Goal: Transaction & Acquisition: Book appointment/travel/reservation

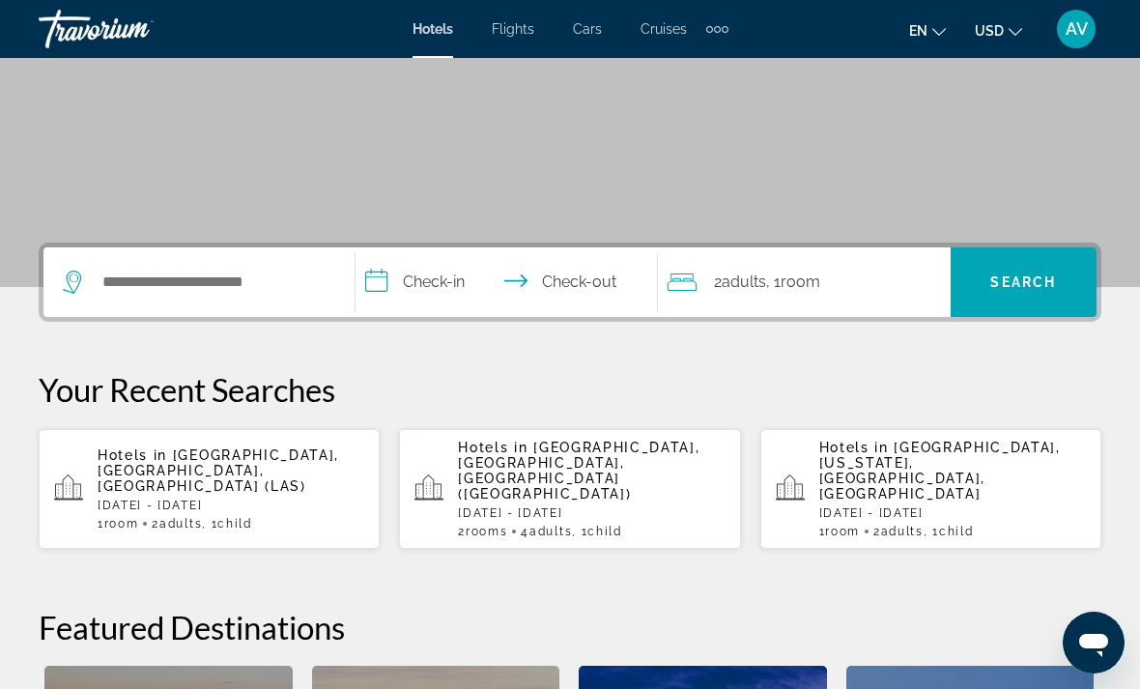
scroll to position [294, 0]
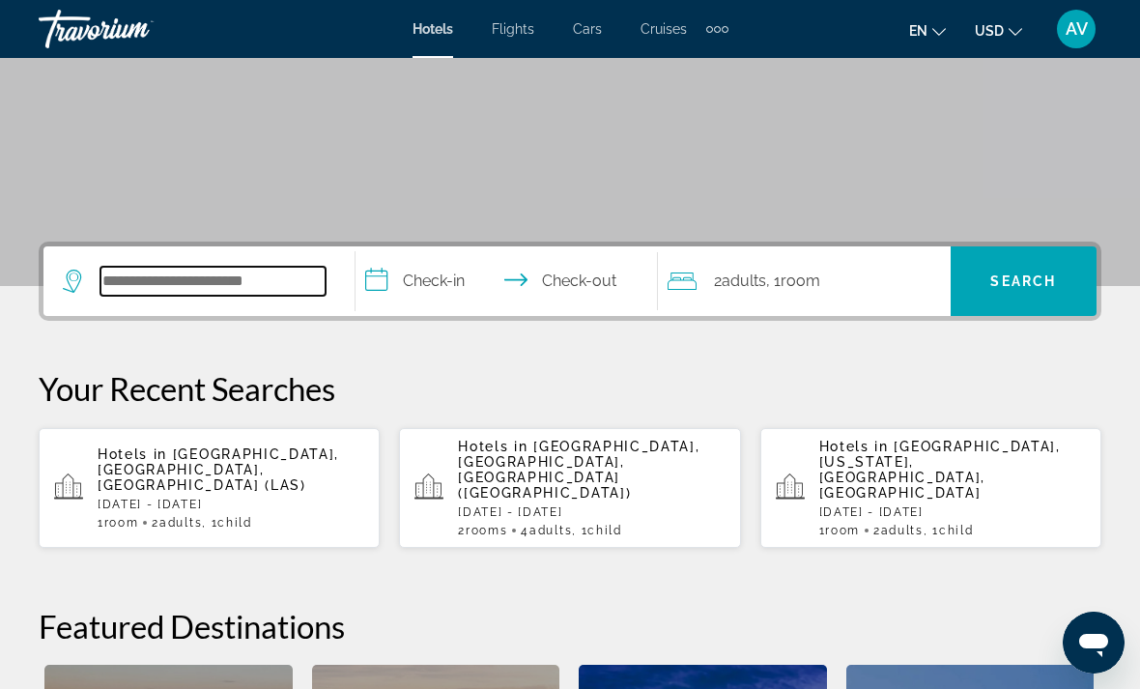
click at [204, 285] on input "Search hotel destination" at bounding box center [212, 281] width 225 height 29
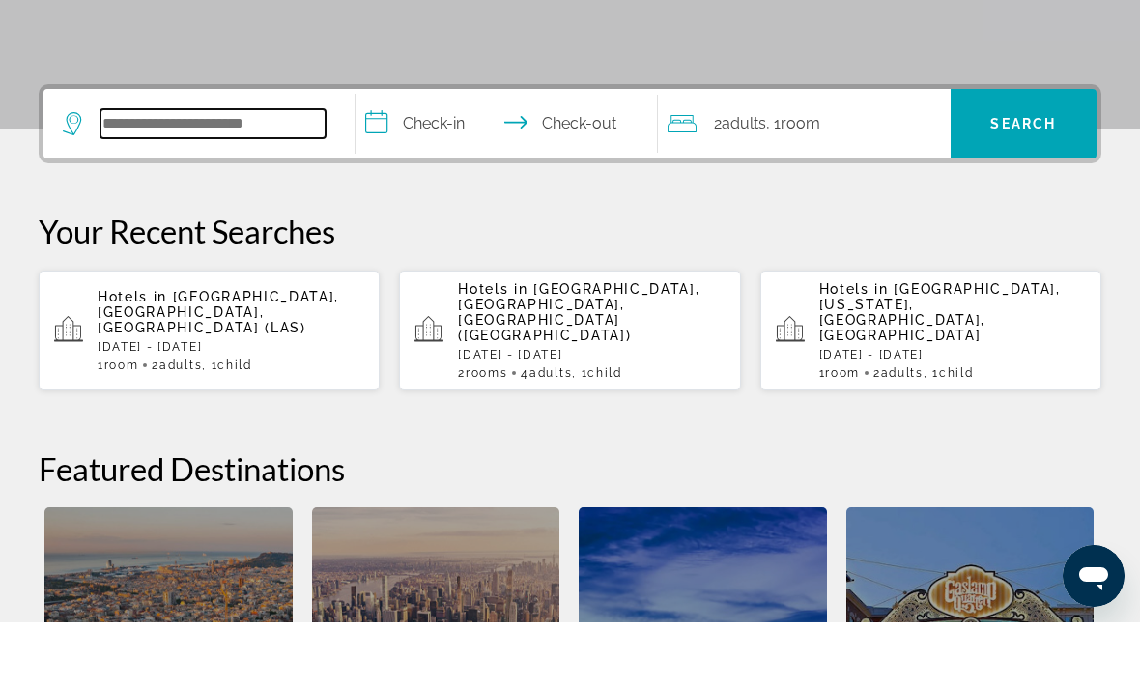
scroll to position [406, 0]
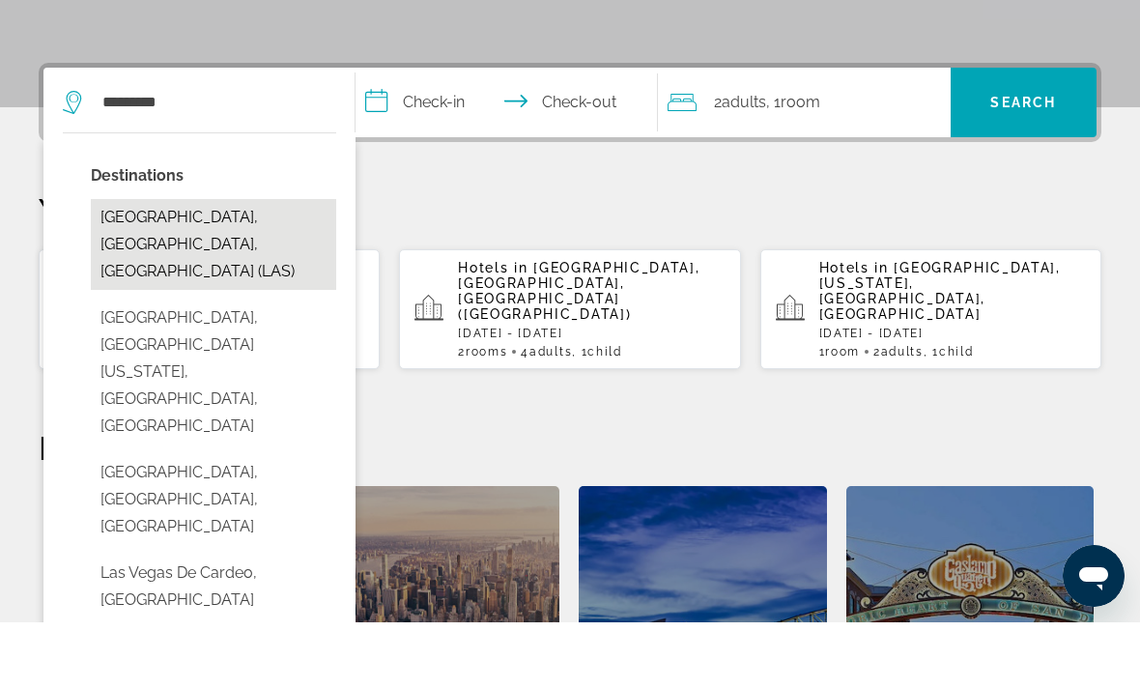
click at [251, 266] on button "[GEOGRAPHIC_DATA], [GEOGRAPHIC_DATA], [GEOGRAPHIC_DATA] (LAS)" at bounding box center [213, 311] width 245 height 91
type input "**********"
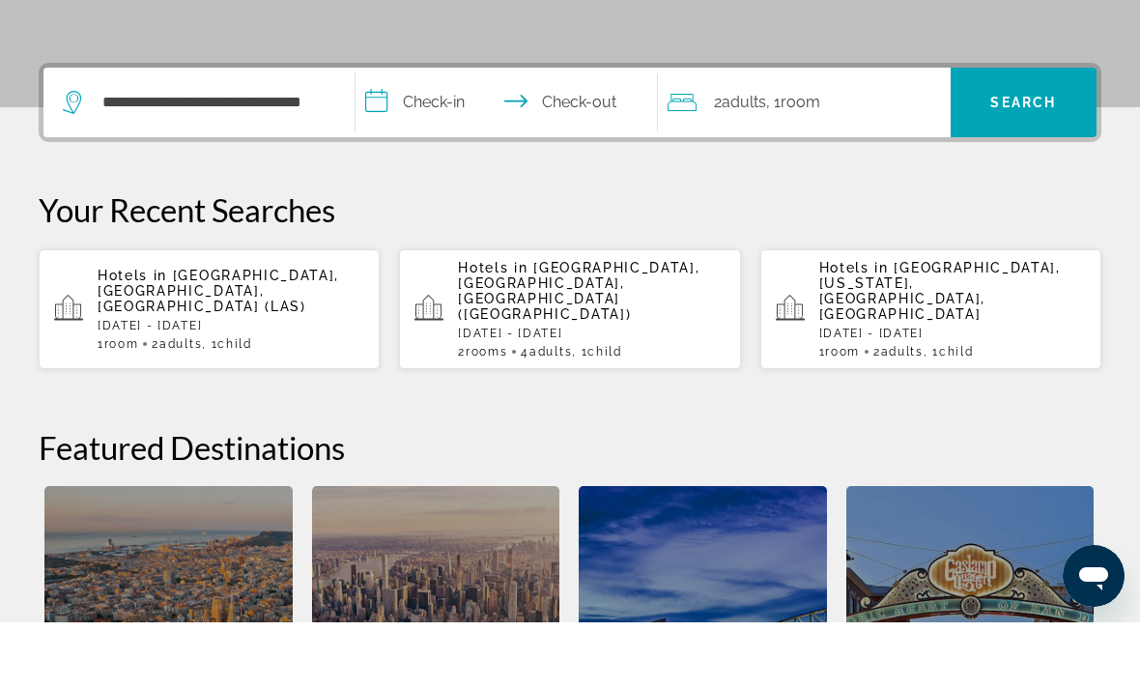
click at [445, 134] on input "**********" at bounding box center [511, 171] width 310 height 75
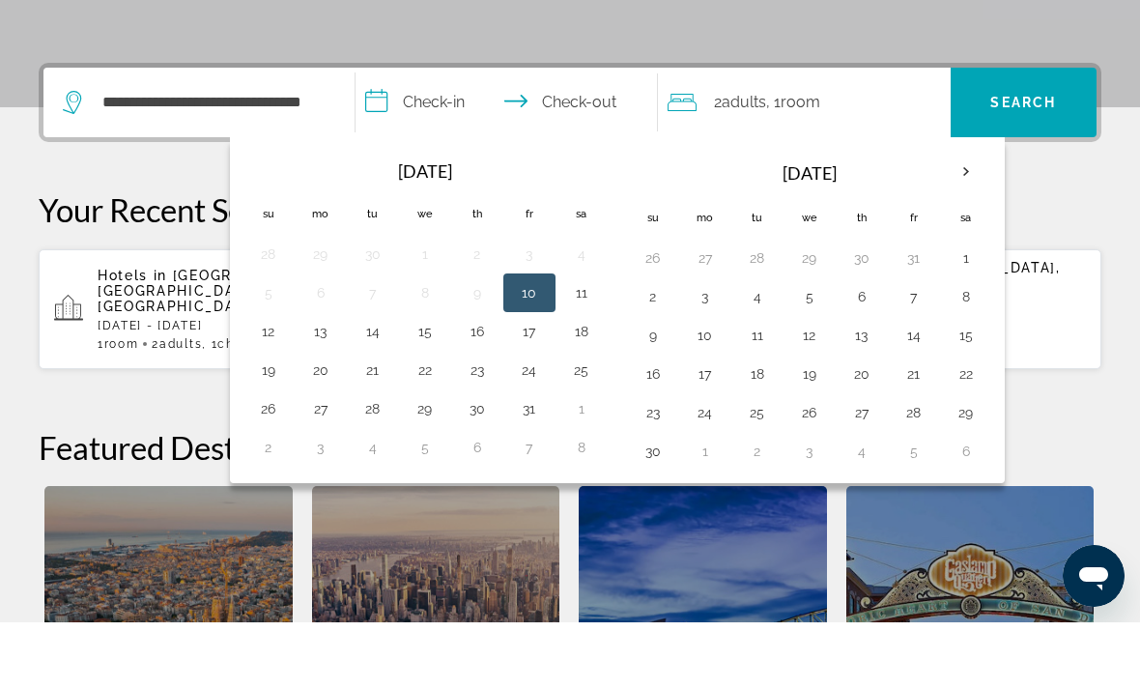
scroll to position [472, 0]
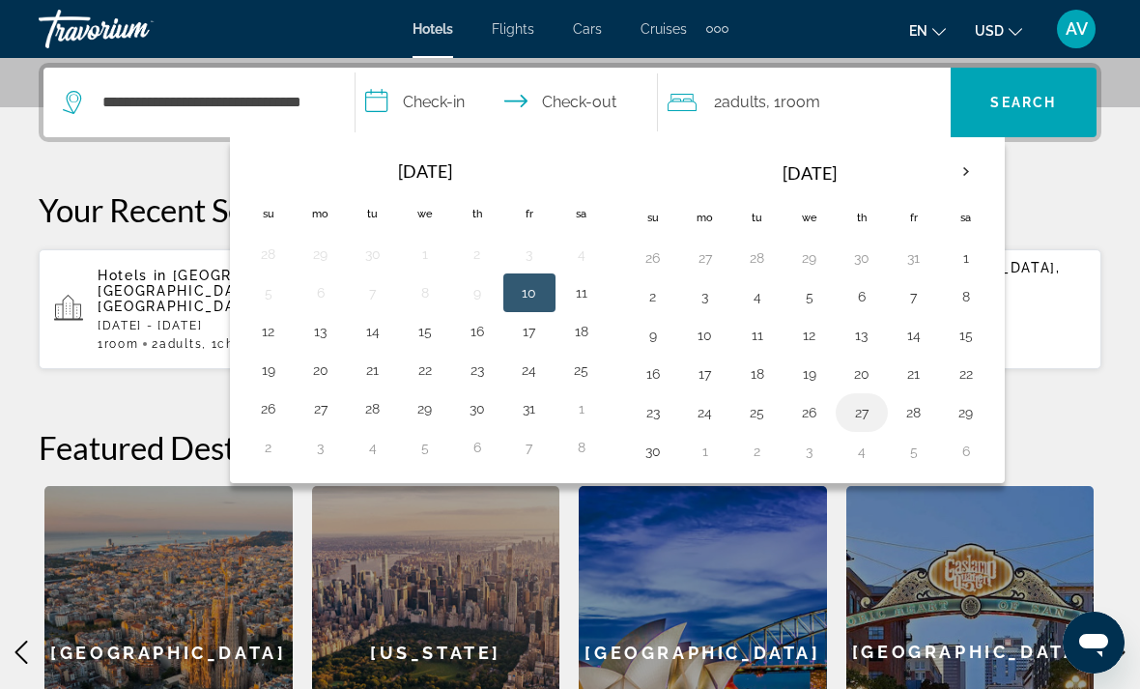
click at [862, 421] on button "27" at bounding box center [861, 412] width 31 height 27
click at [977, 415] on button "29" at bounding box center [966, 412] width 31 height 27
type input "**********"
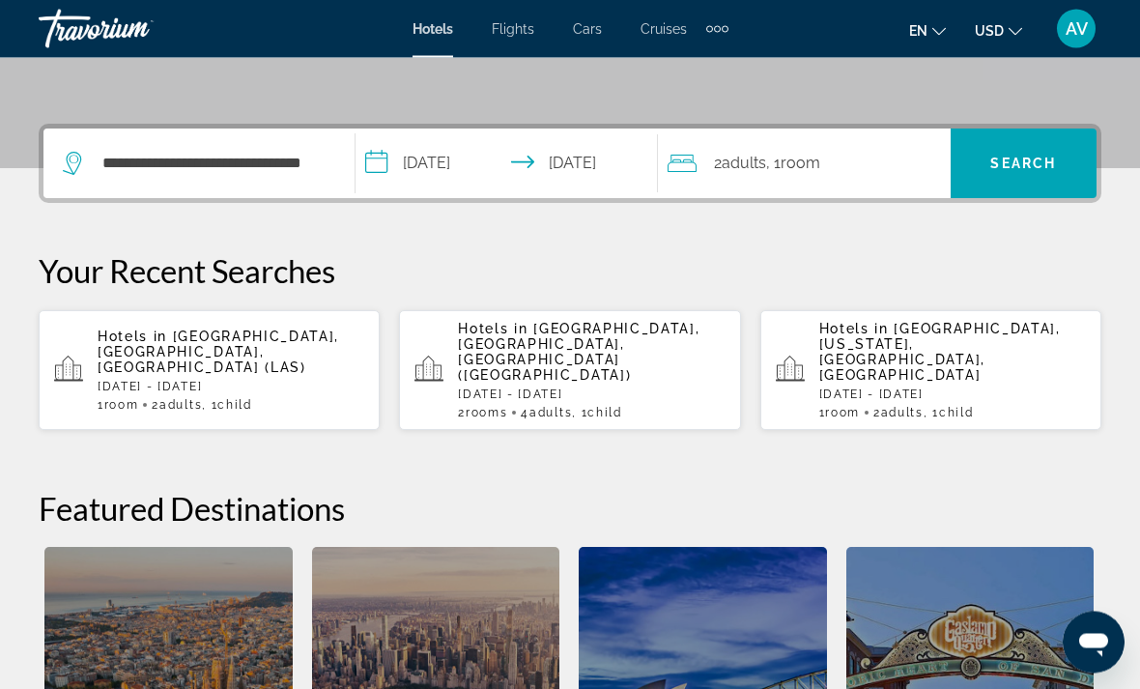
scroll to position [402, 0]
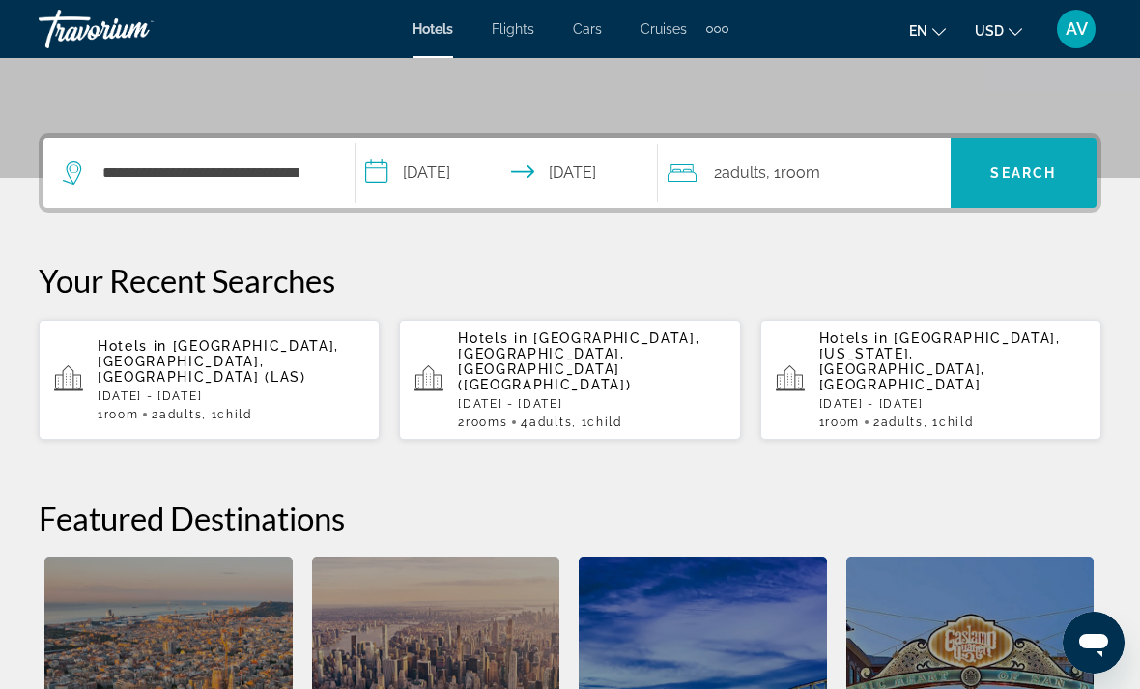
click at [1019, 174] on span "Search" at bounding box center [1023, 172] width 66 height 15
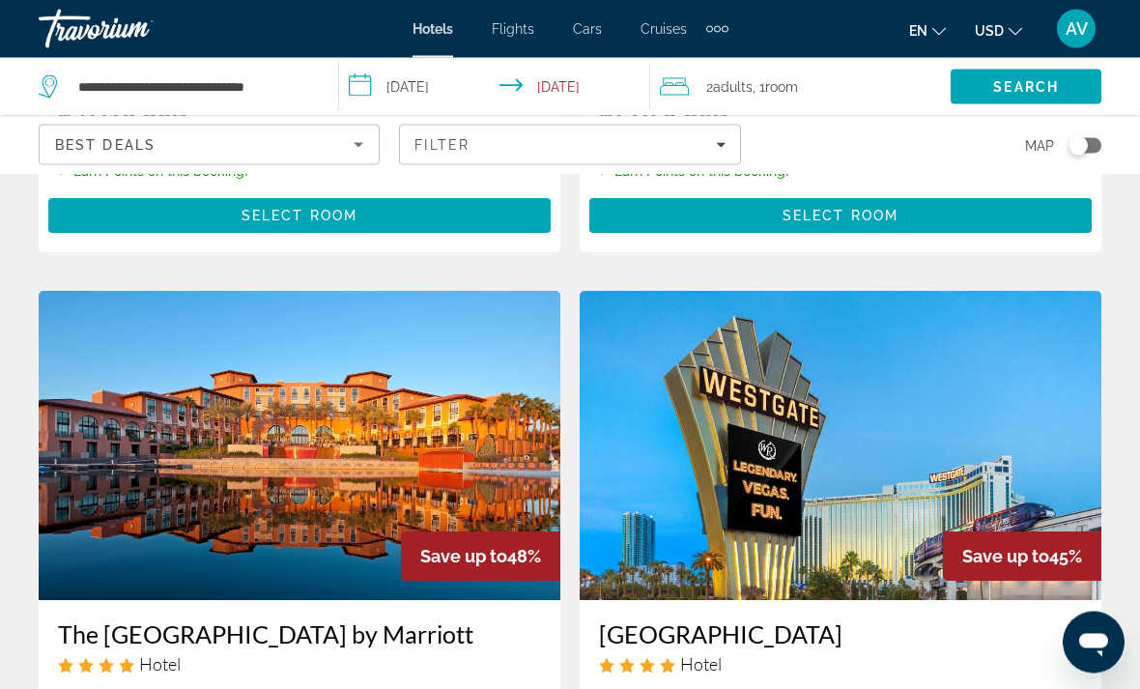
scroll to position [705, 0]
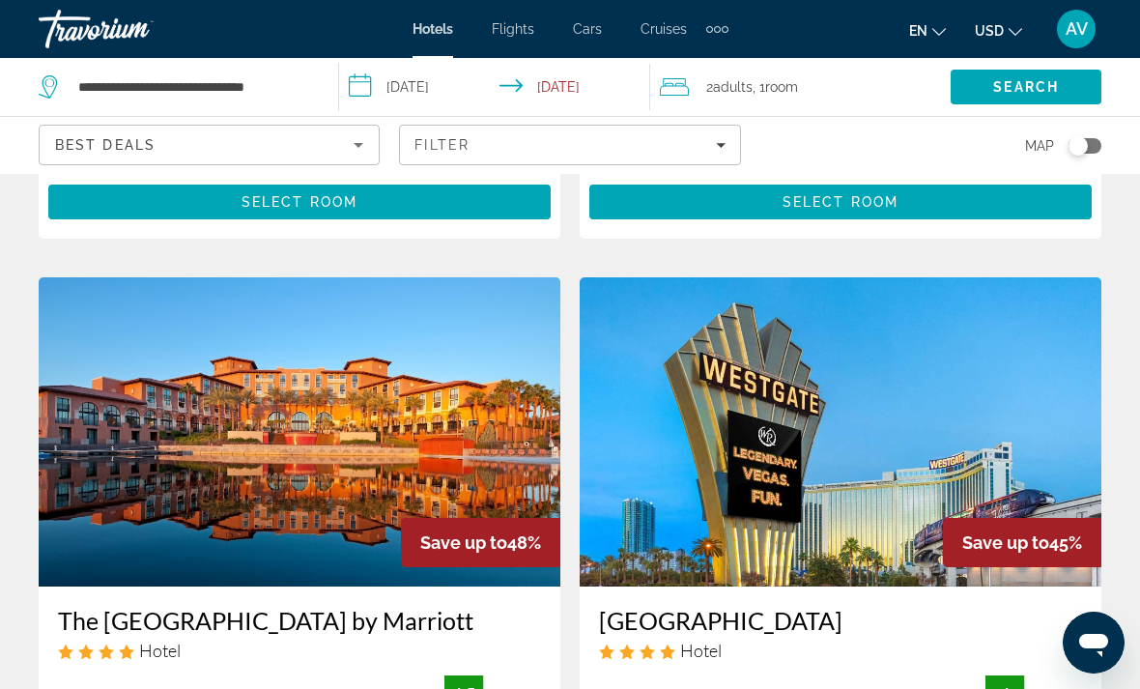
click at [297, 394] on img "Main content" at bounding box center [300, 431] width 522 height 309
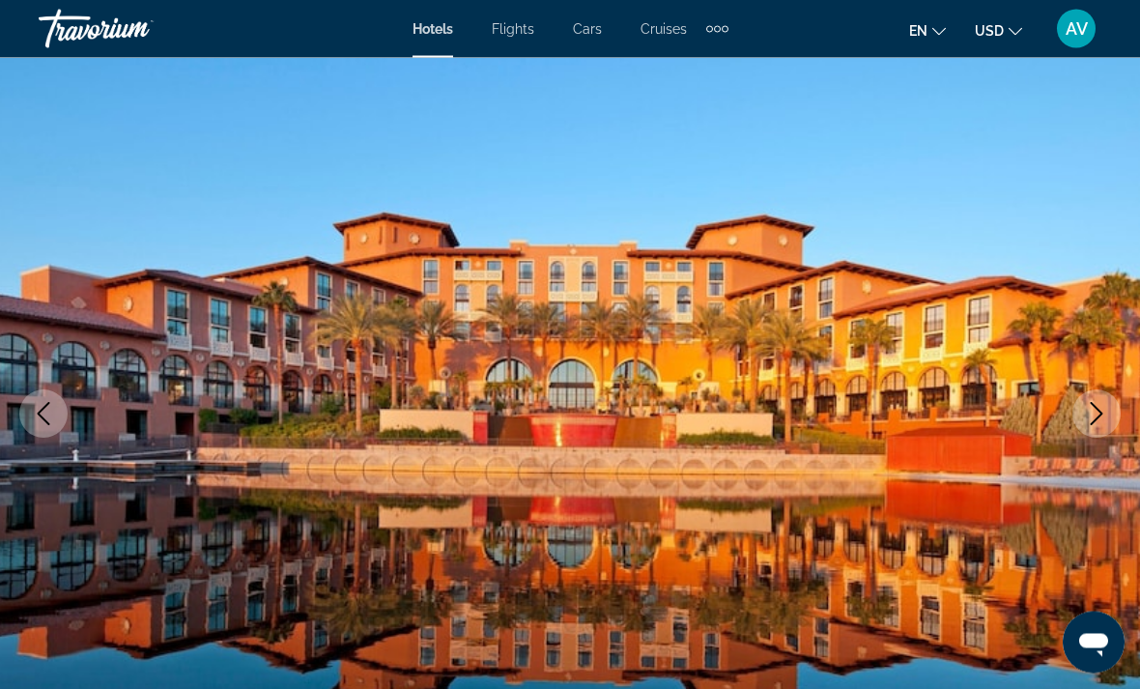
scroll to position [122, 0]
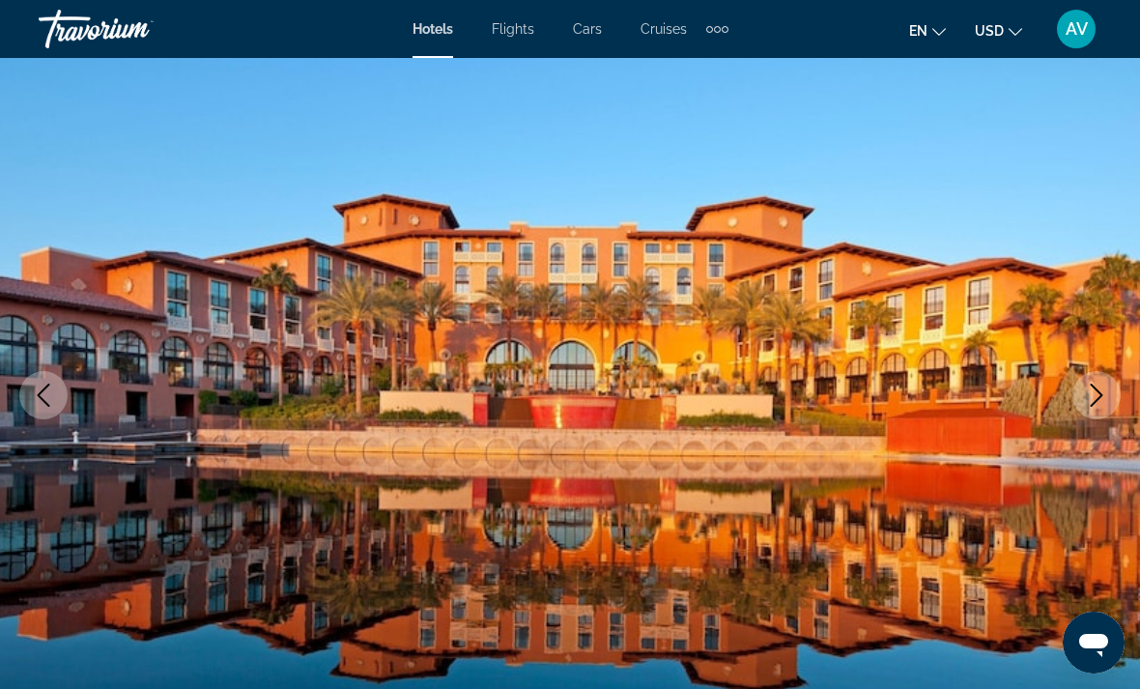
click at [1103, 404] on icon "Next image" at bounding box center [1096, 395] width 23 height 23
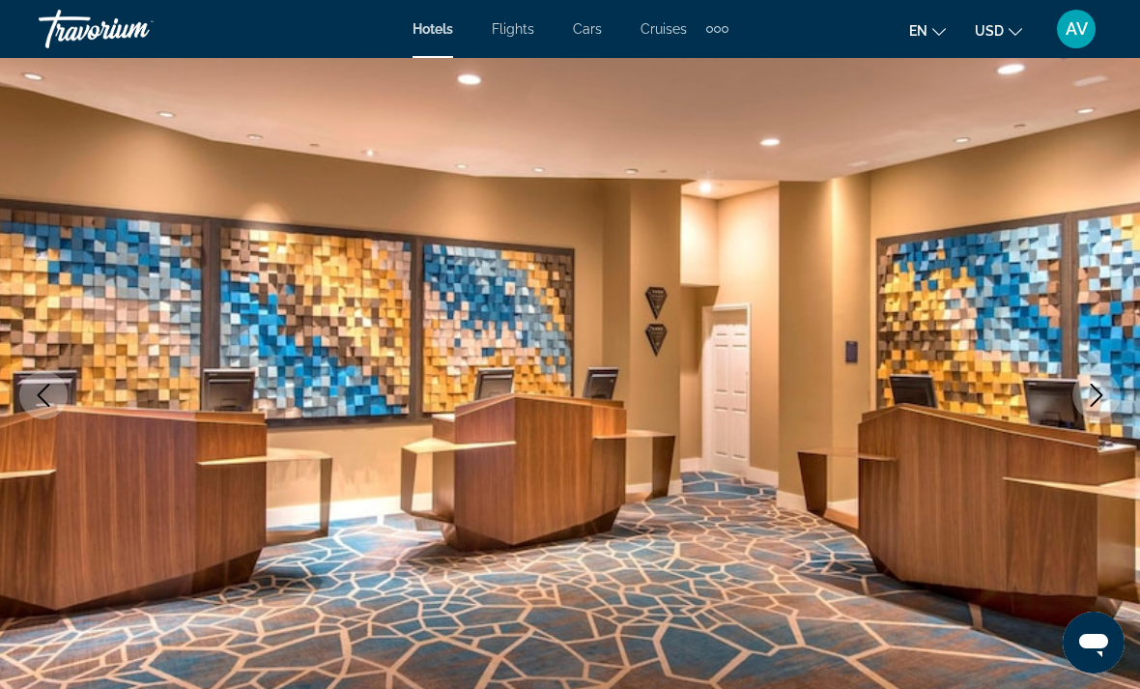
click at [1106, 398] on icon "Next image" at bounding box center [1096, 395] width 23 height 23
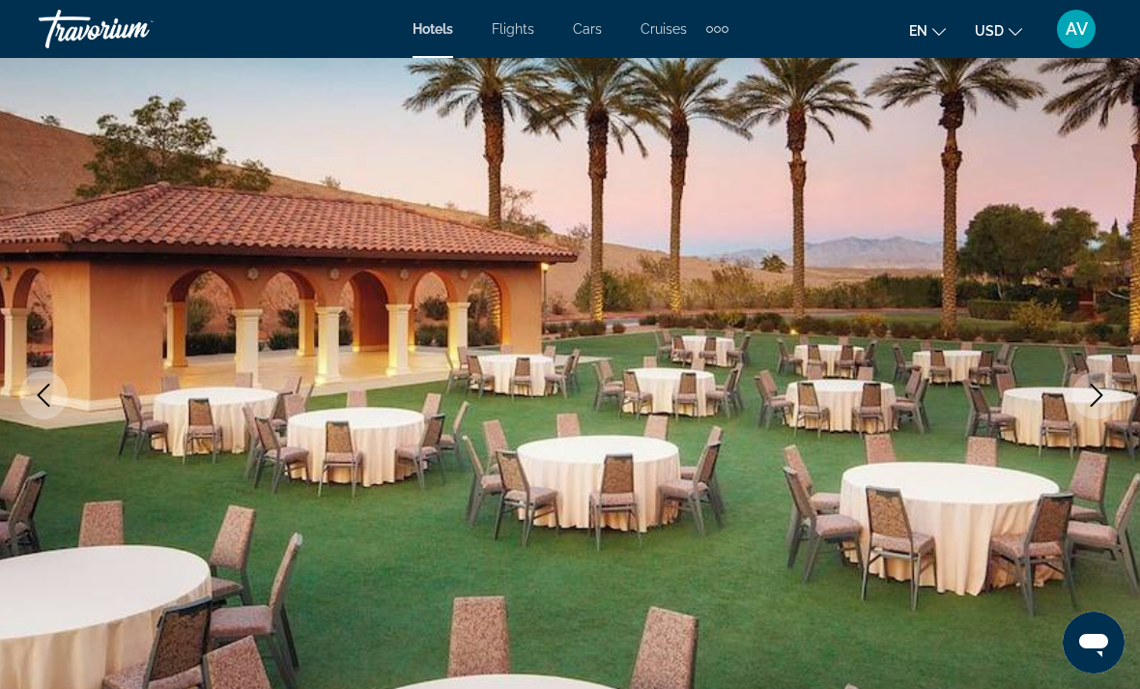
click at [1100, 386] on icon "Next image" at bounding box center [1096, 395] width 23 height 23
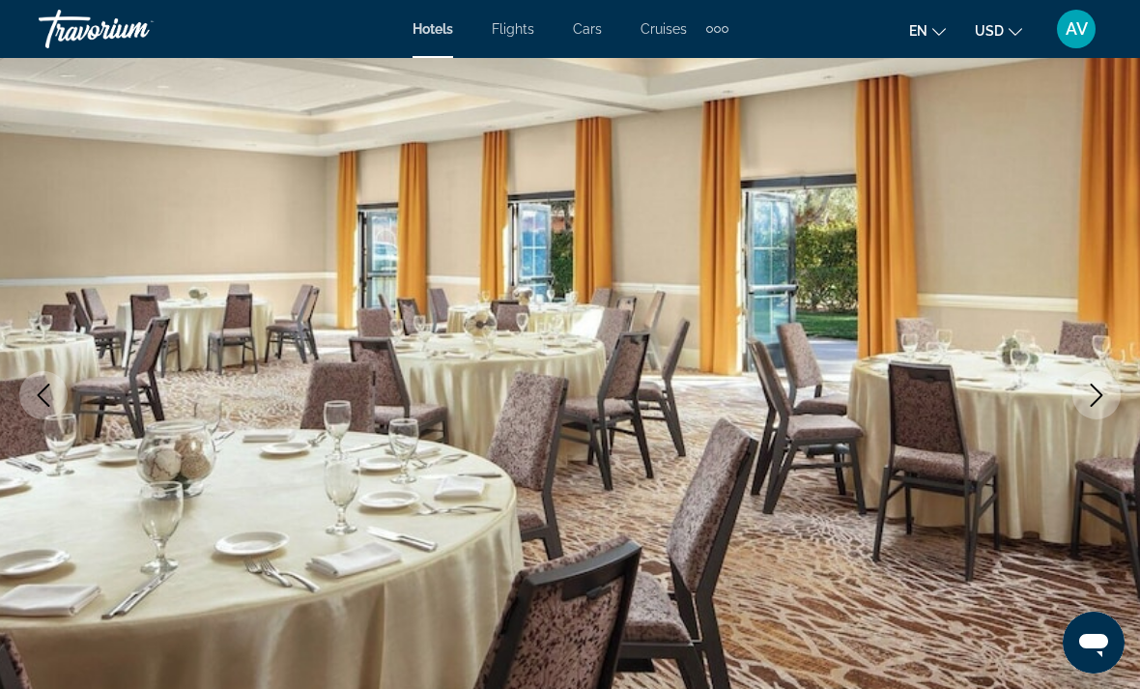
click at [1094, 402] on icon "Next image" at bounding box center [1096, 395] width 23 height 23
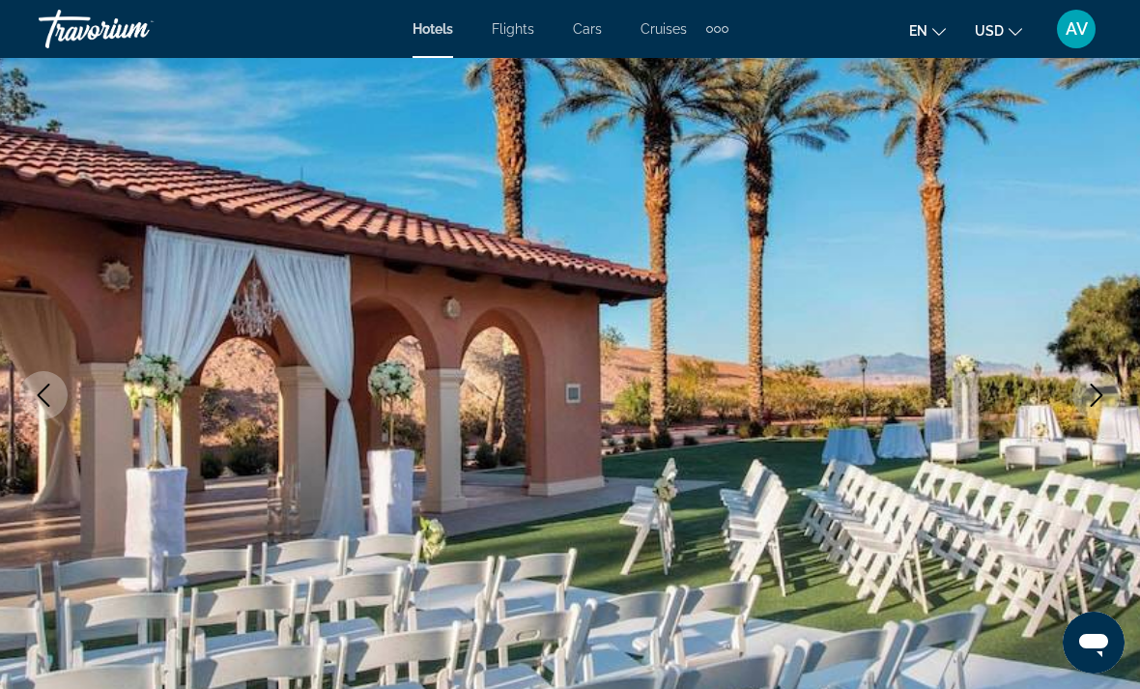
click at [1100, 394] on icon "Next image" at bounding box center [1096, 395] width 23 height 23
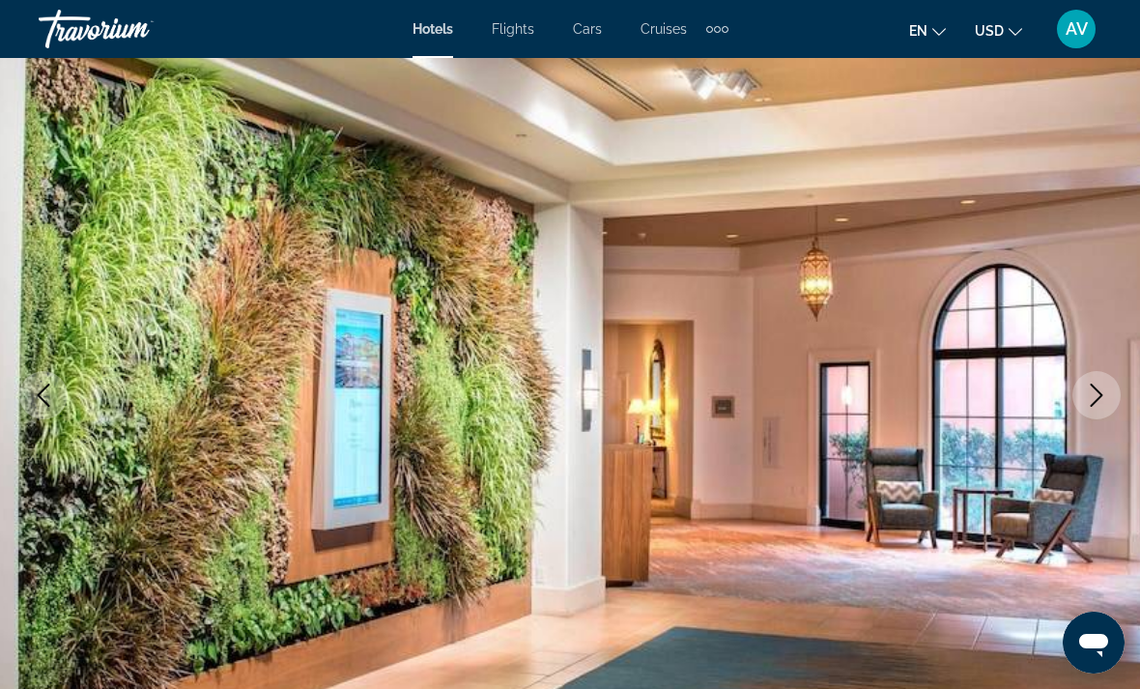
click at [1097, 397] on icon "Next image" at bounding box center [1096, 395] width 23 height 23
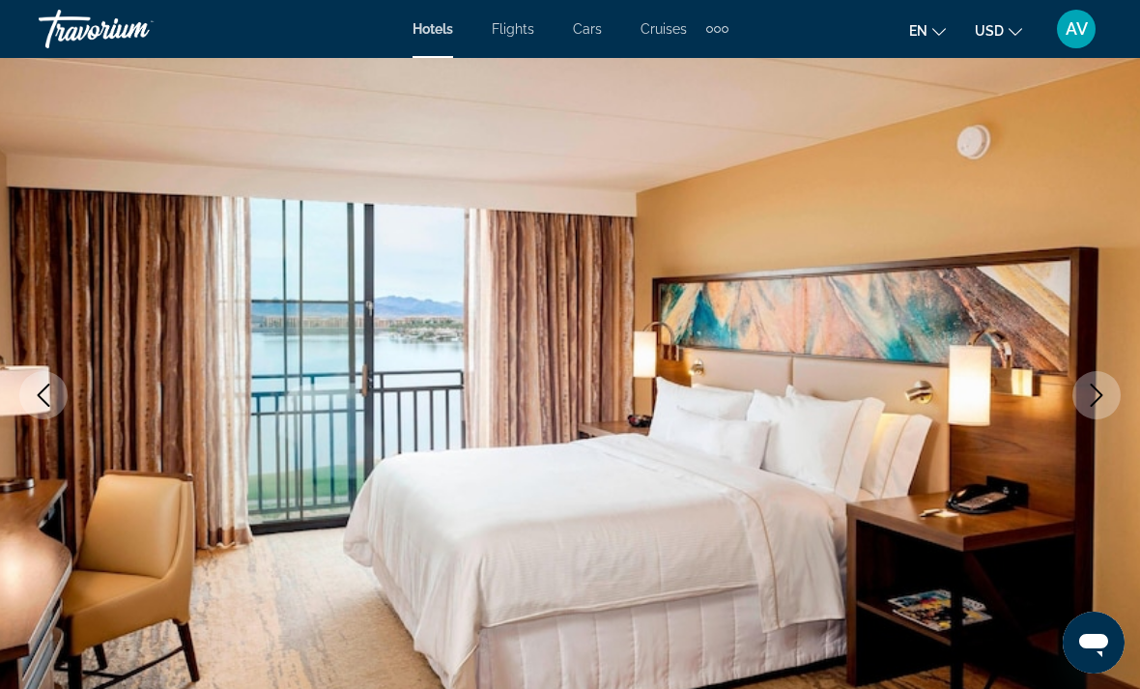
click at [1093, 406] on icon "Next image" at bounding box center [1096, 395] width 23 height 23
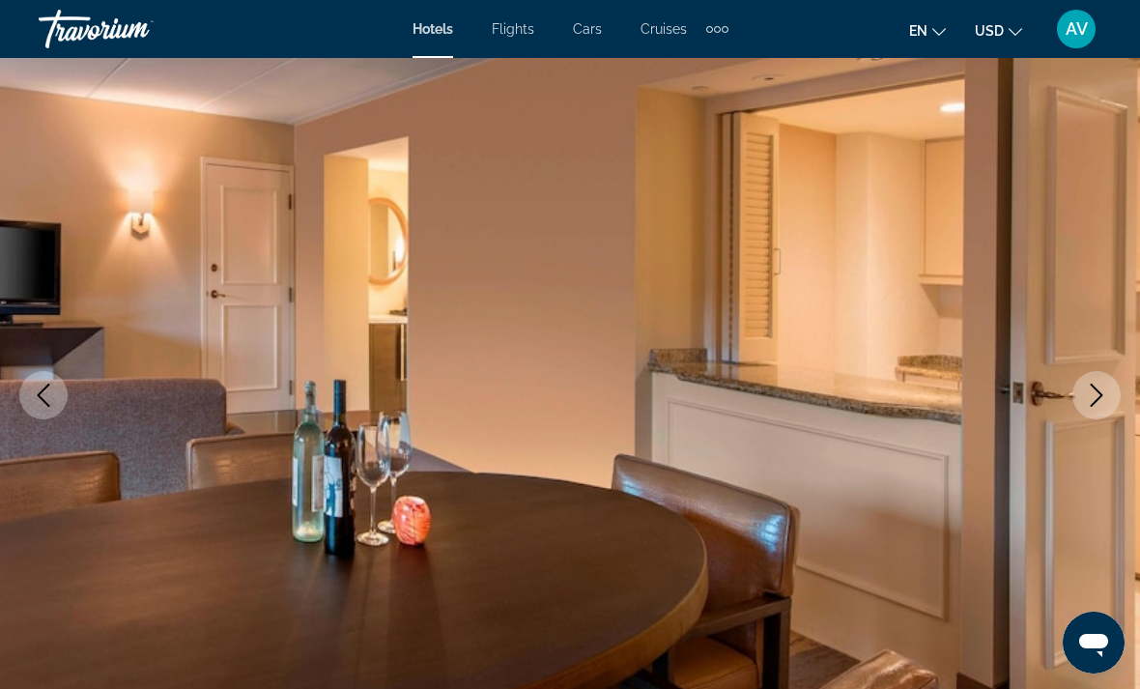
click at [1102, 395] on icon "Next image" at bounding box center [1097, 395] width 13 height 23
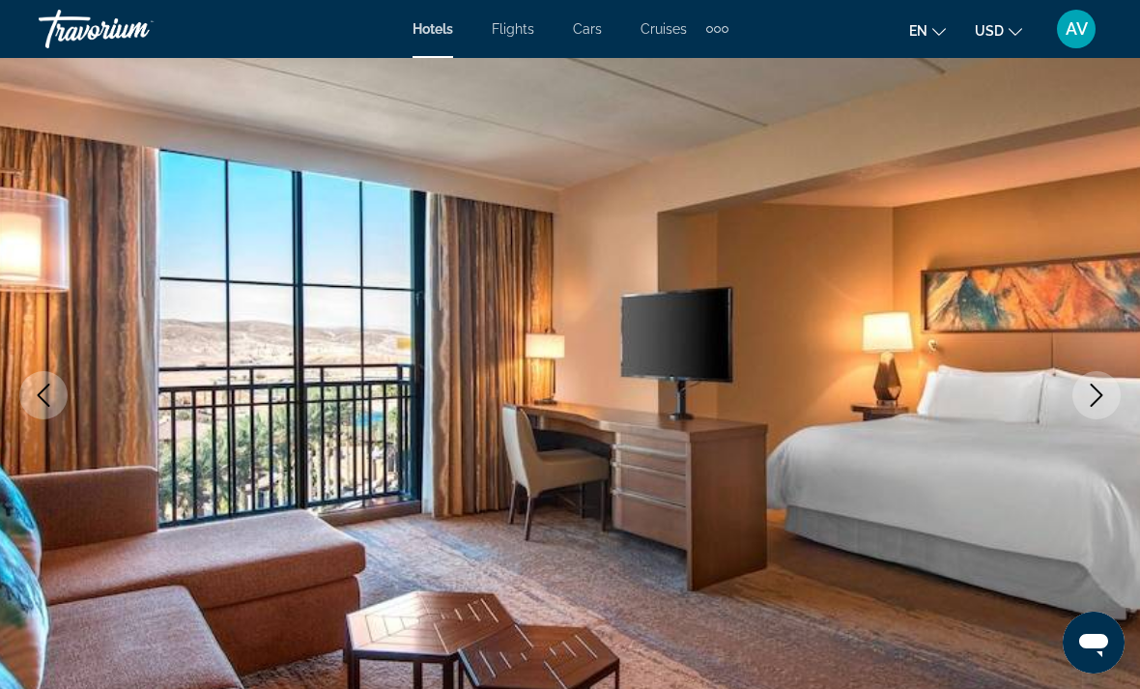
click at [1103, 401] on icon "Next image" at bounding box center [1096, 395] width 23 height 23
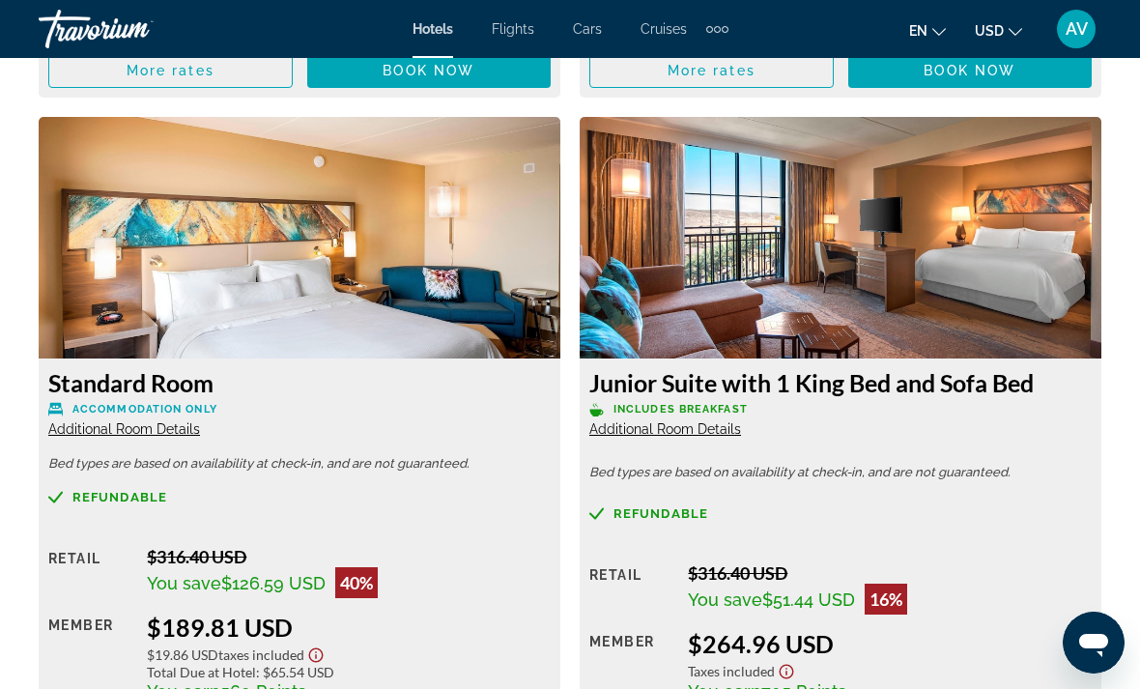
scroll to position [4298, 0]
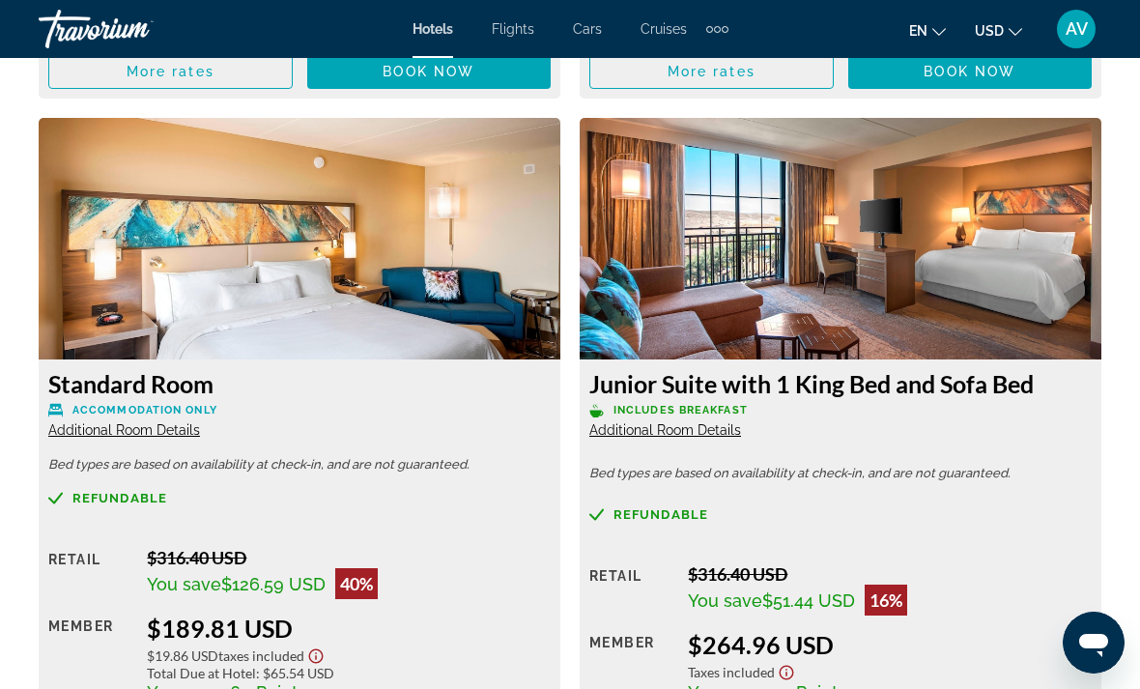
click at [701, 430] on span "Additional Room Details" at bounding box center [665, 429] width 152 height 15
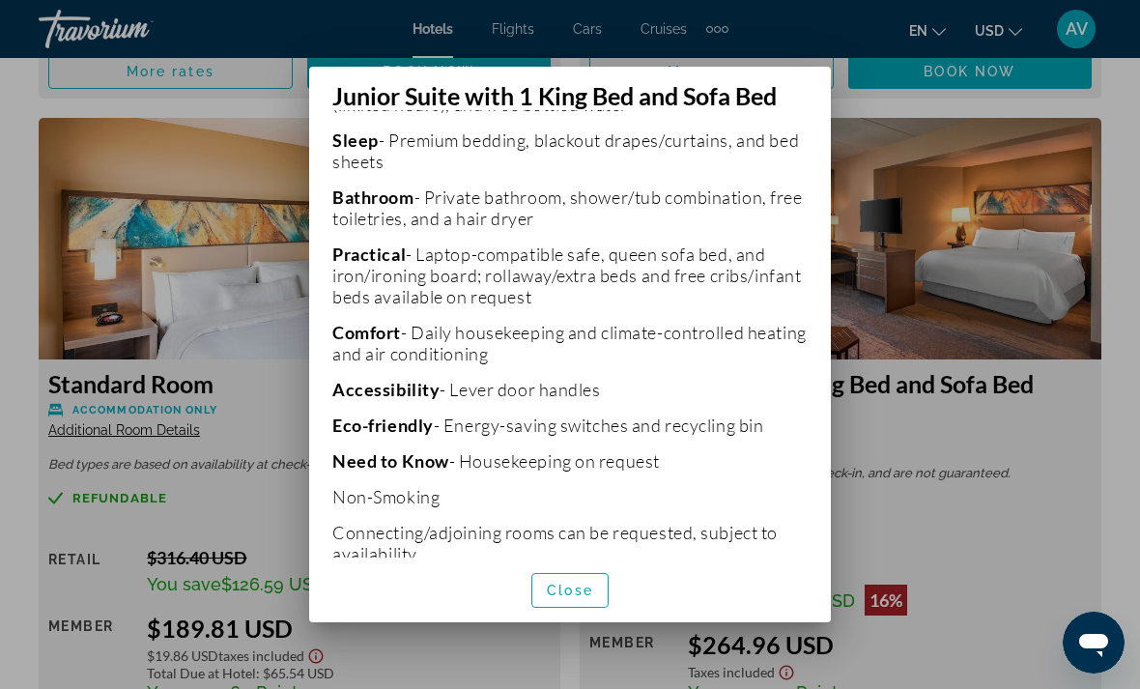
scroll to position [602, 0]
click at [549, 598] on span "Close" at bounding box center [570, 590] width 46 height 15
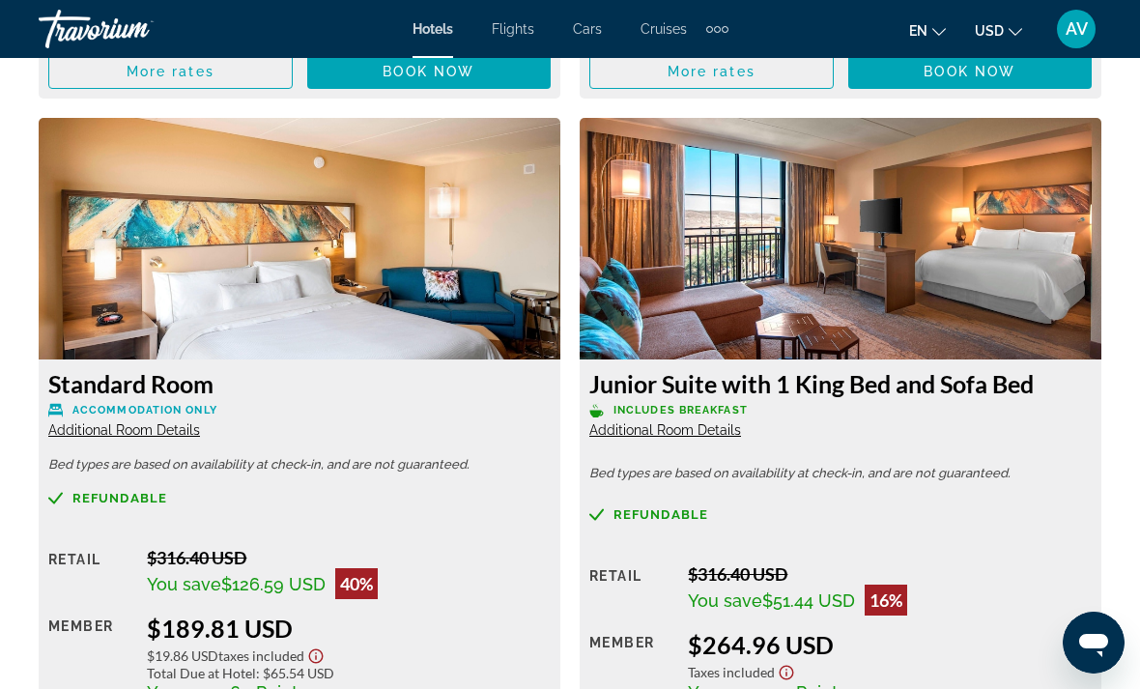
scroll to position [4298, 0]
click at [965, 385] on h3 "Junior Suite with 1 King Bed and Sofa Bed" at bounding box center [840, 383] width 502 height 29
click at [1013, 291] on img "Main content" at bounding box center [841, 239] width 522 height 242
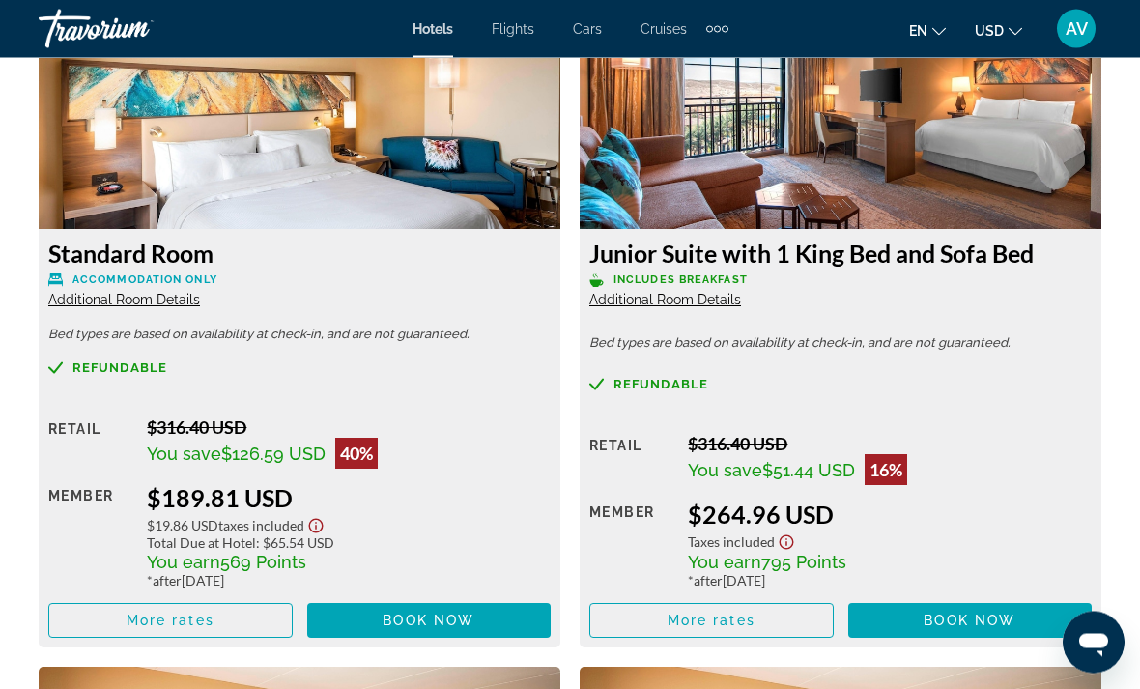
scroll to position [4428, 0]
click at [1001, 615] on span "Book now" at bounding box center [970, 620] width 92 height 15
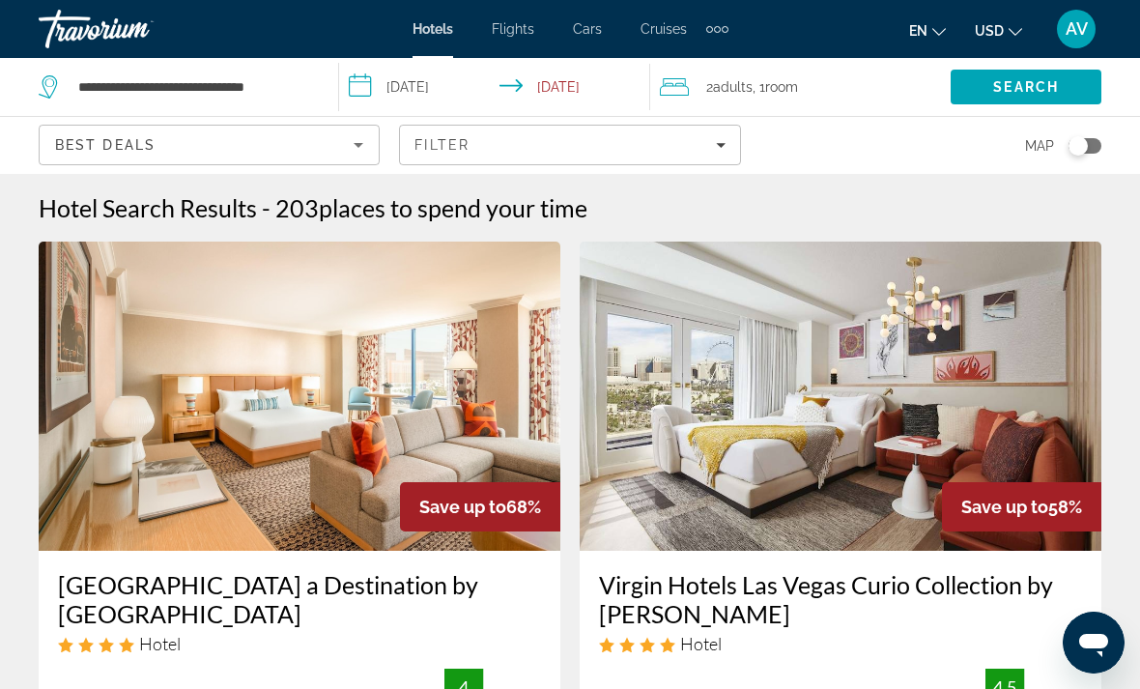
click at [430, 87] on input "**********" at bounding box center [498, 90] width 318 height 64
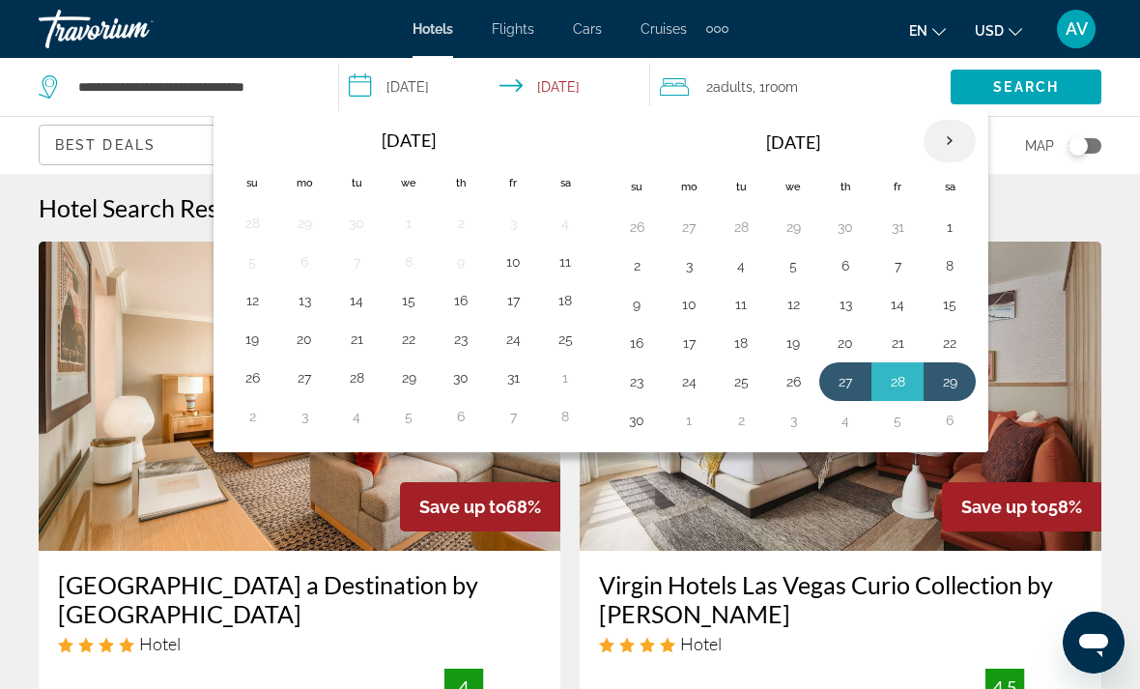
click at [959, 140] on th "Next month" at bounding box center [950, 141] width 52 height 43
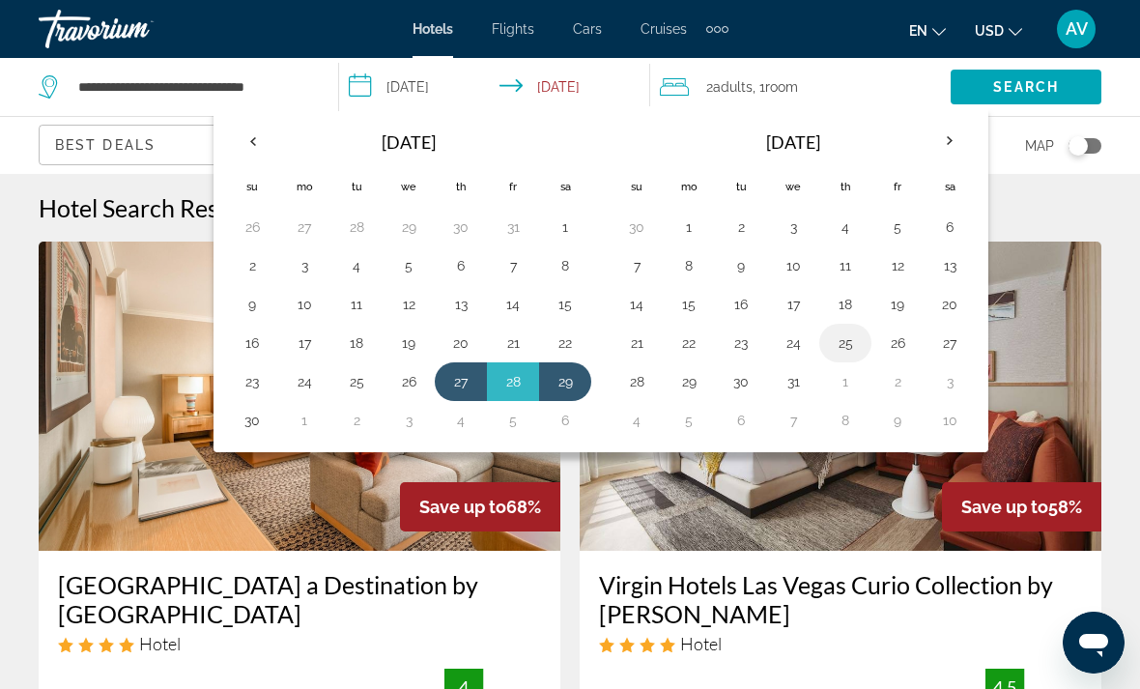
click at [854, 350] on button "25" at bounding box center [845, 342] width 31 height 27
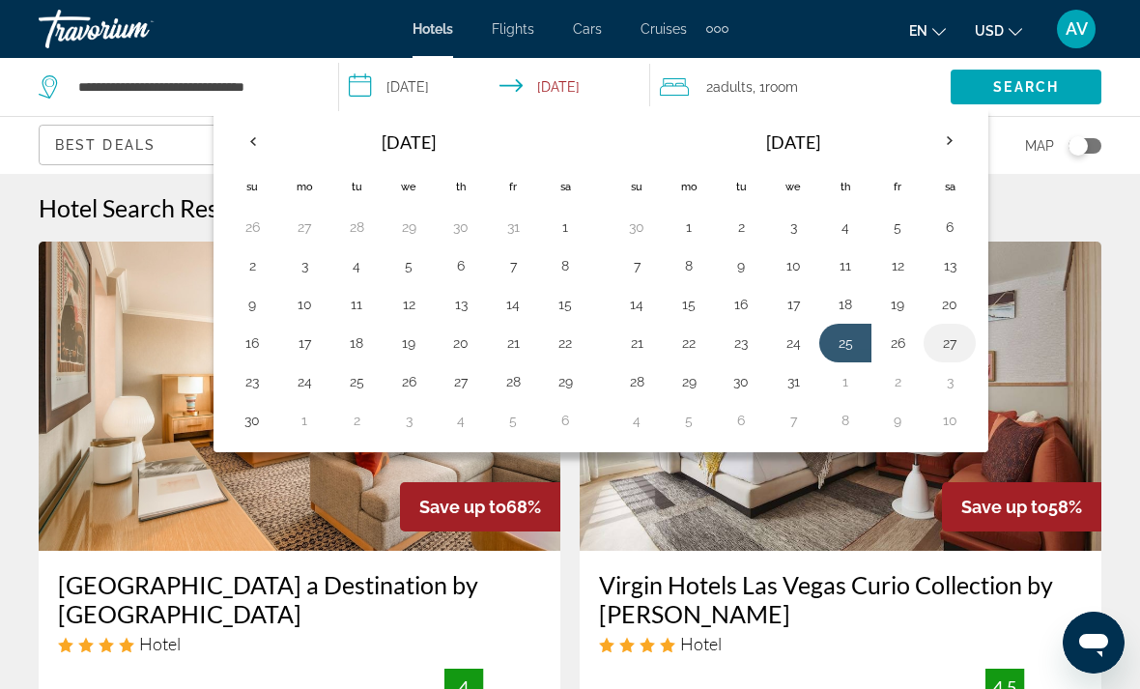
click at [959, 347] on button "27" at bounding box center [949, 342] width 31 height 27
type input "**********"
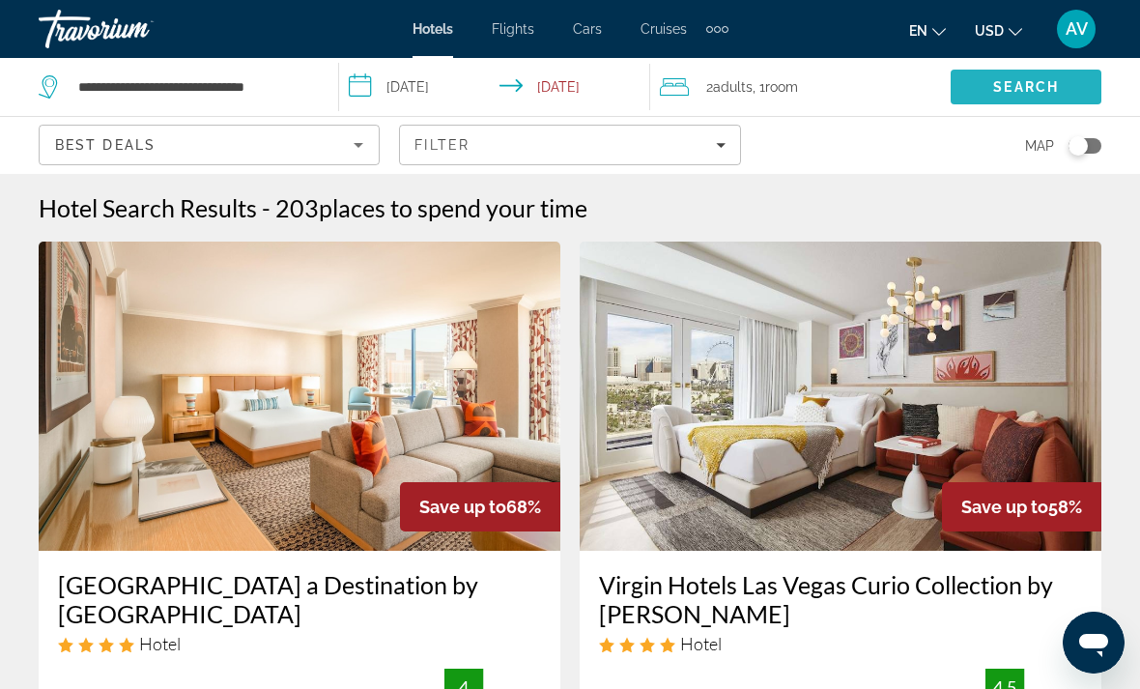
click at [1037, 91] on span "Search" at bounding box center [1026, 86] width 66 height 15
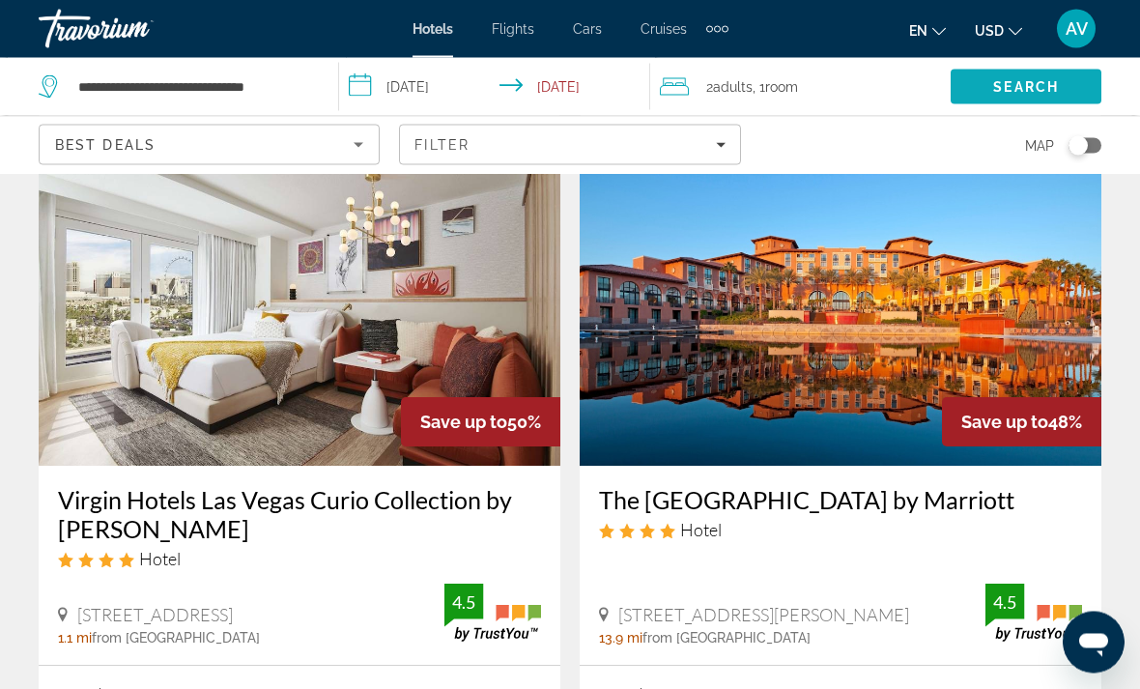
scroll to position [821, 0]
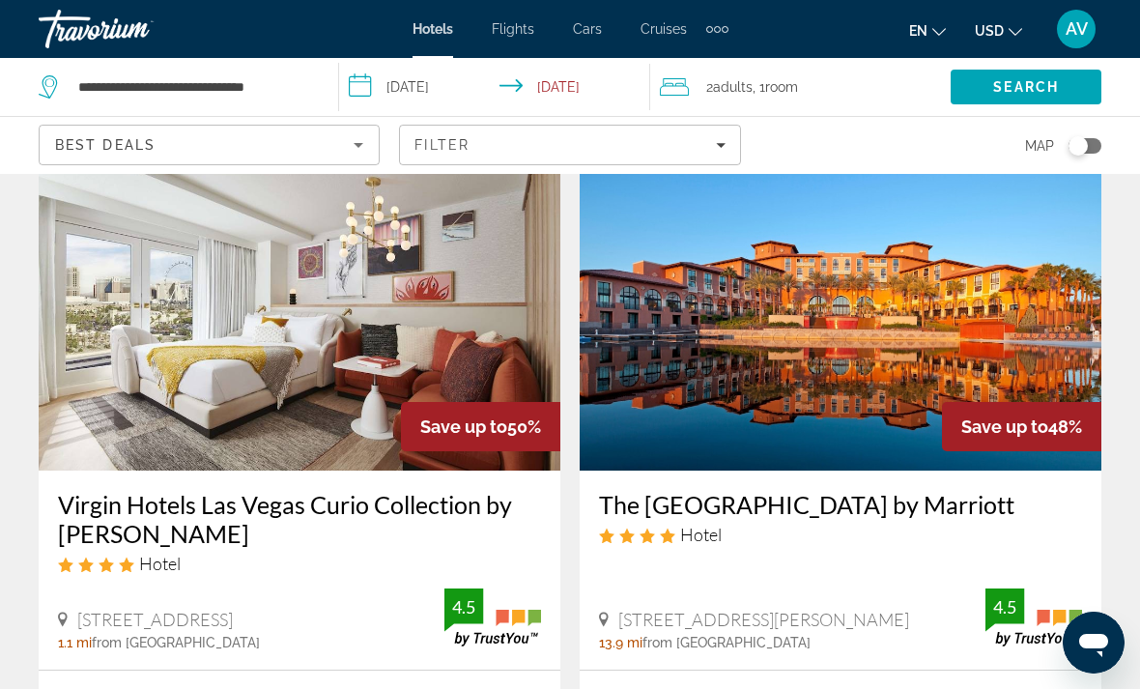
click at [985, 512] on h3 "The [GEOGRAPHIC_DATA] by Marriott" at bounding box center [840, 504] width 483 height 29
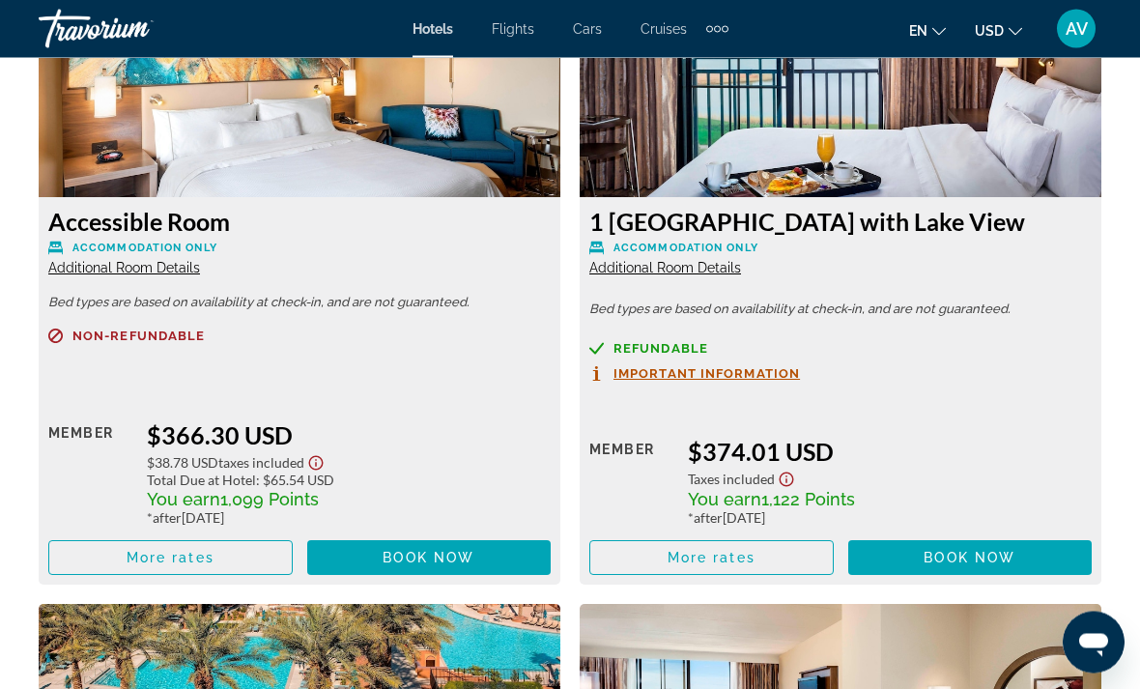
scroll to position [7140, 0]
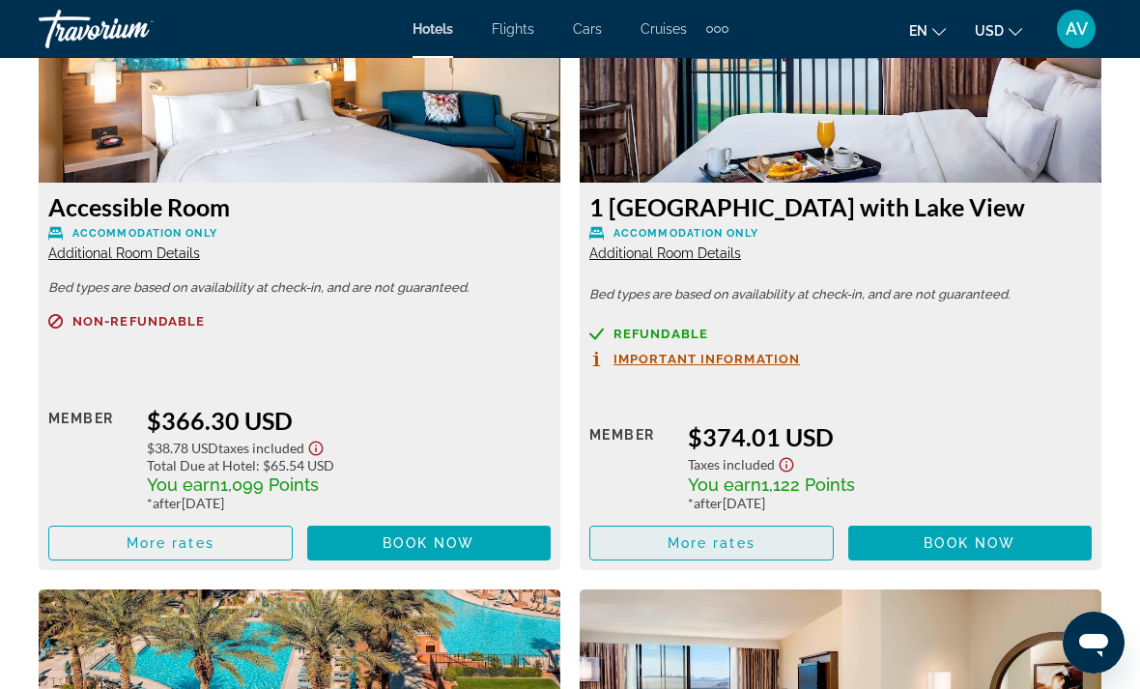
click at [789, 536] on span "Main content" at bounding box center [711, 543] width 243 height 46
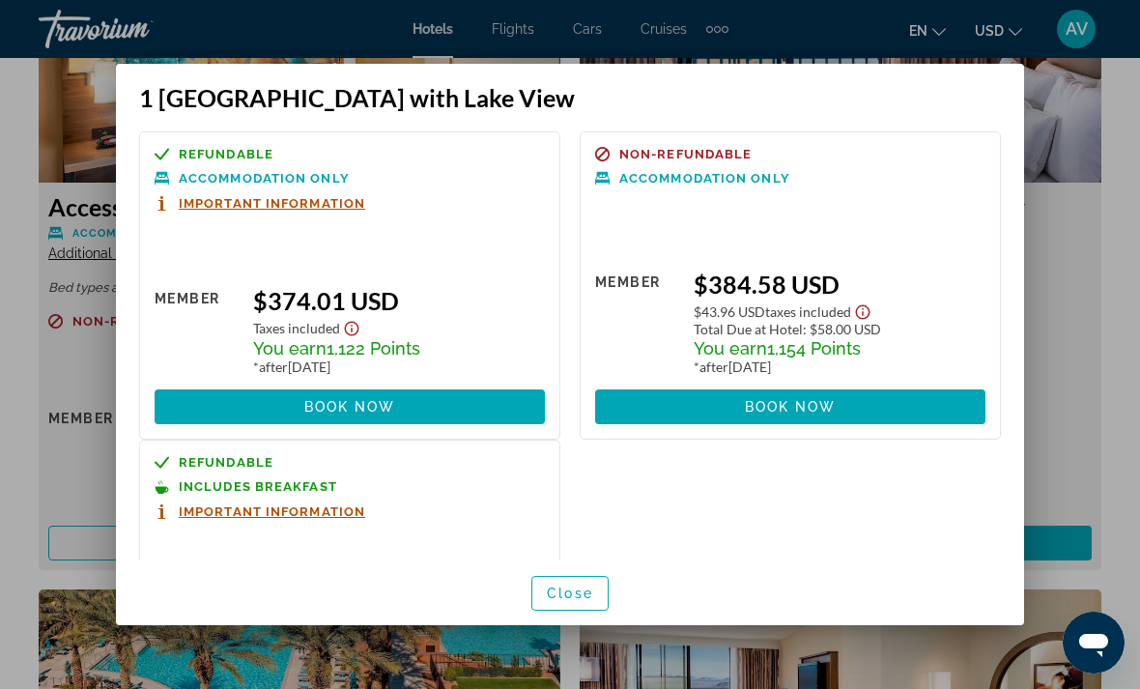
click at [292, 505] on span "Important Information" at bounding box center [272, 511] width 186 height 13
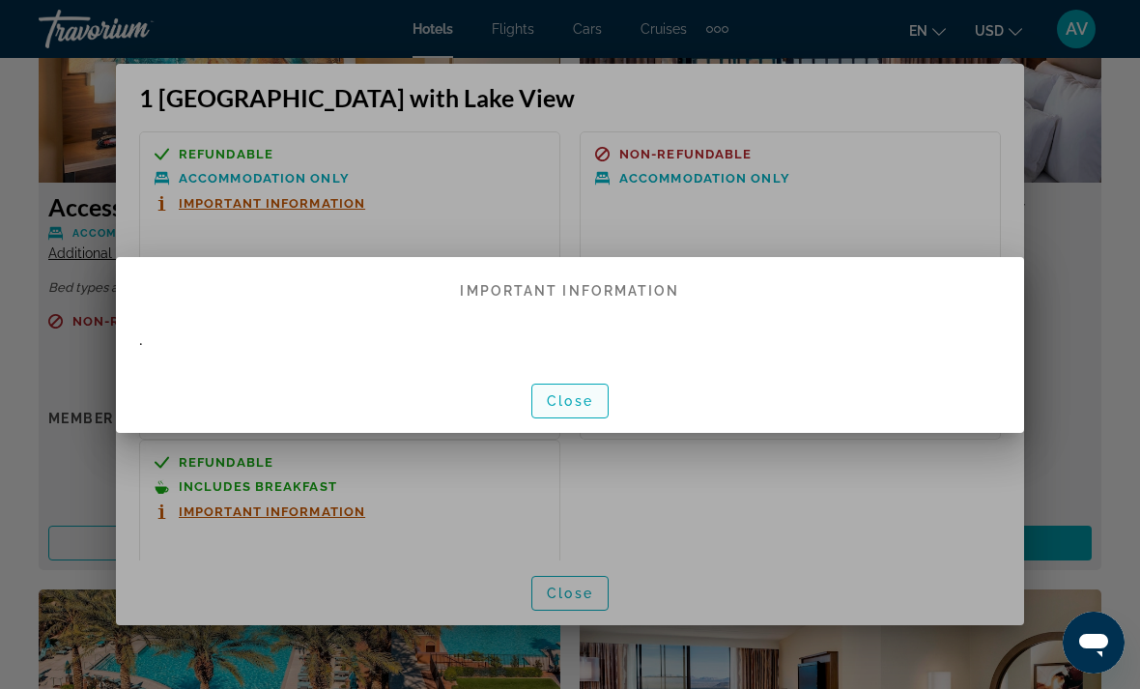
click at [577, 402] on span "Close" at bounding box center [570, 400] width 46 height 15
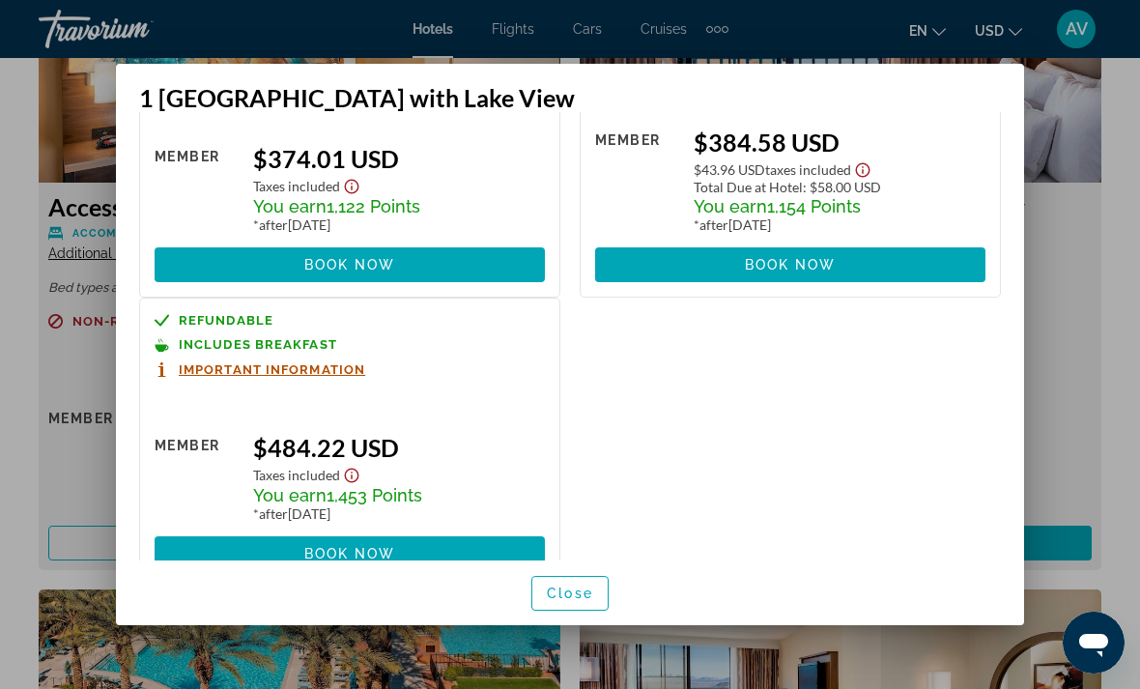
scroll to position [142, 0]
click at [1101, 386] on div at bounding box center [570, 344] width 1140 height 689
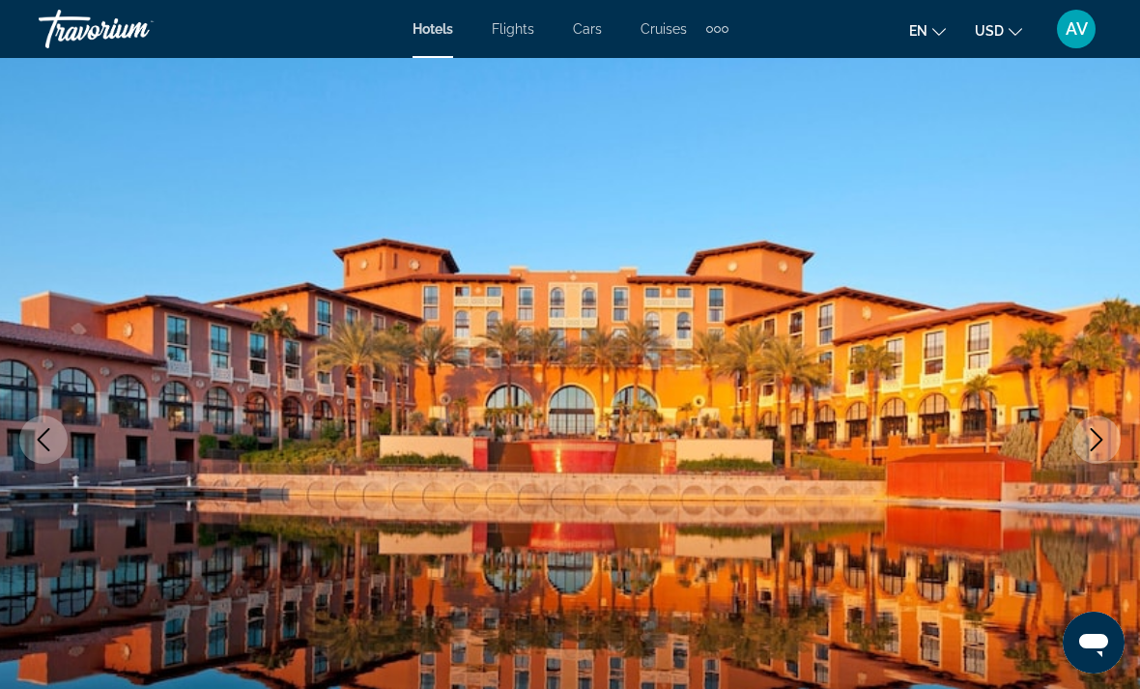
scroll to position [0, 0]
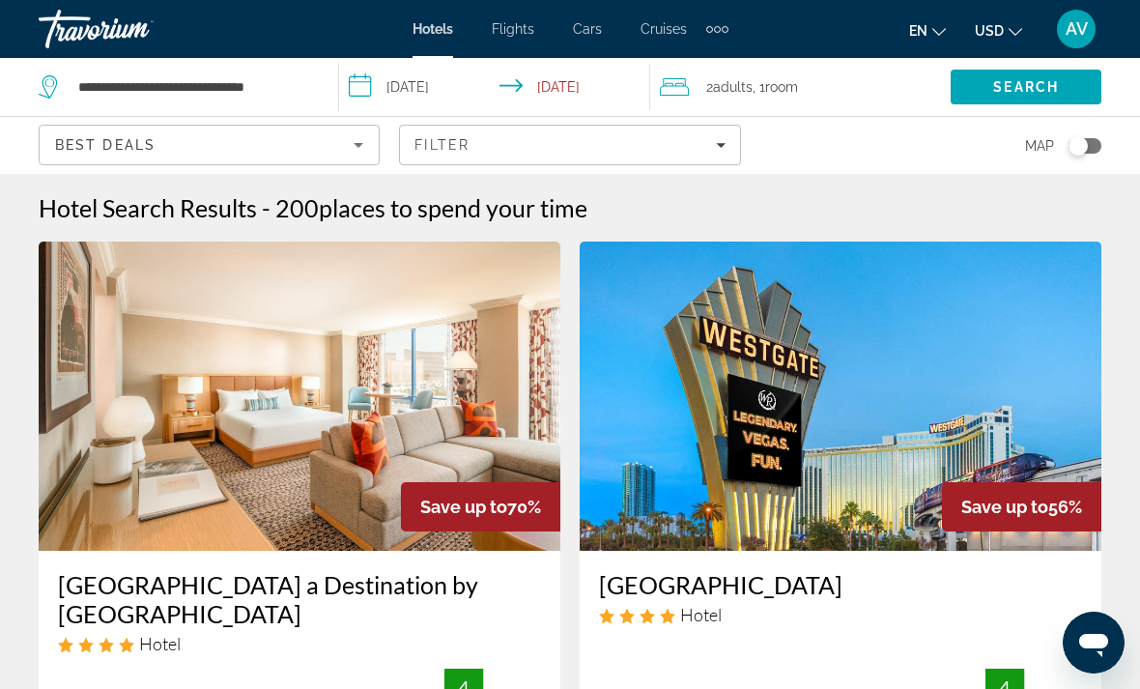
click at [409, 83] on input "**********" at bounding box center [498, 90] width 318 height 64
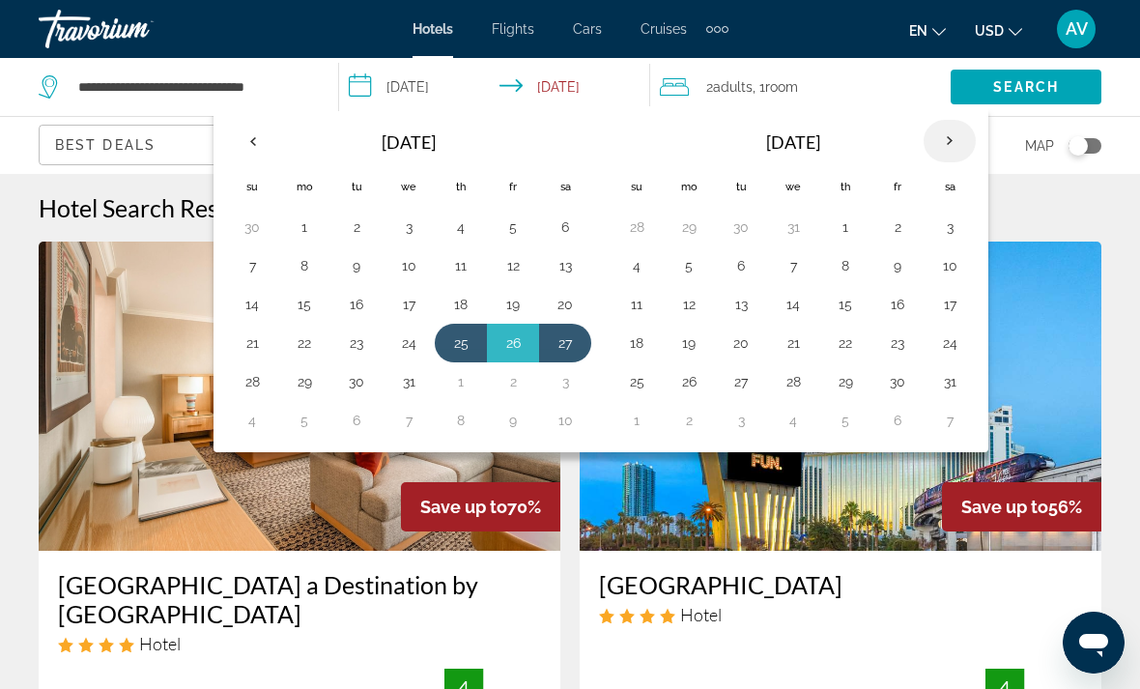
click at [953, 144] on th "Next month" at bounding box center [950, 141] width 52 height 43
click at [962, 313] on button "14" at bounding box center [949, 304] width 31 height 27
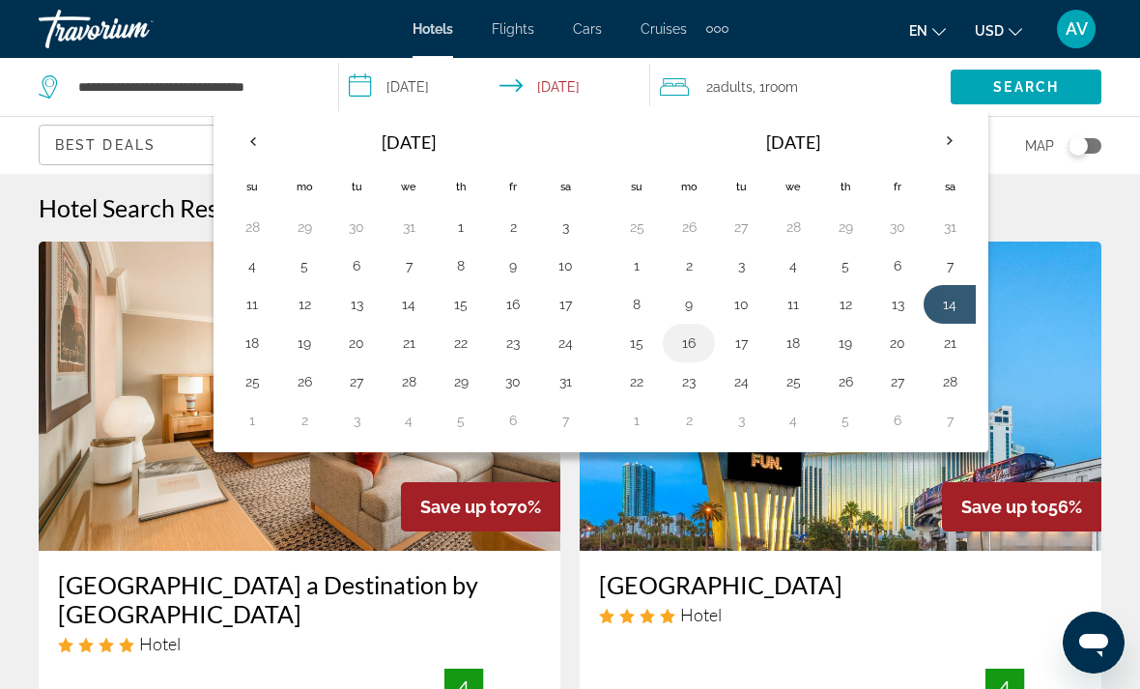
click at [682, 346] on button "16" at bounding box center [688, 342] width 31 height 27
type input "**********"
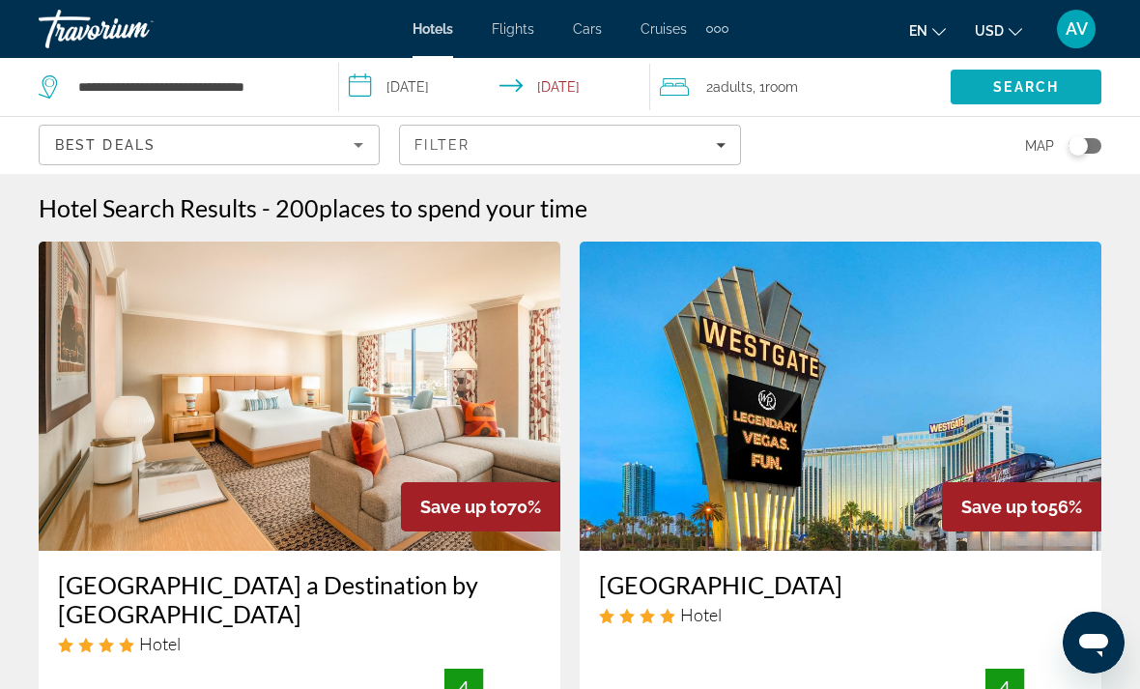
click at [1033, 84] on span "Search" at bounding box center [1026, 86] width 66 height 15
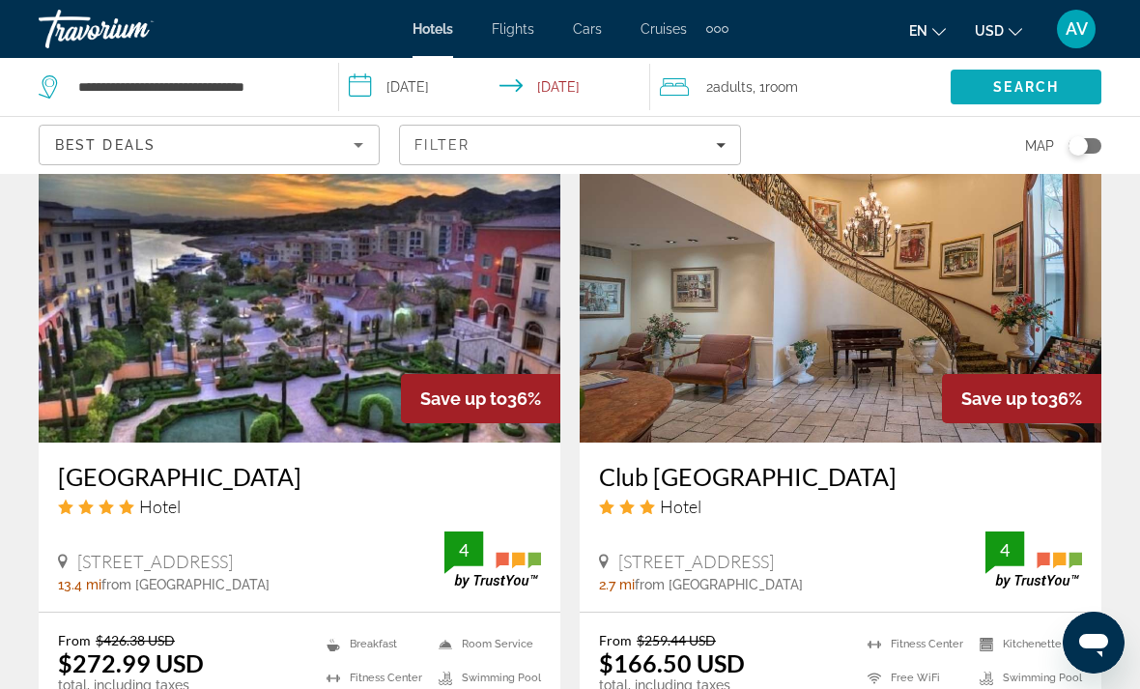
scroll to position [3113, 0]
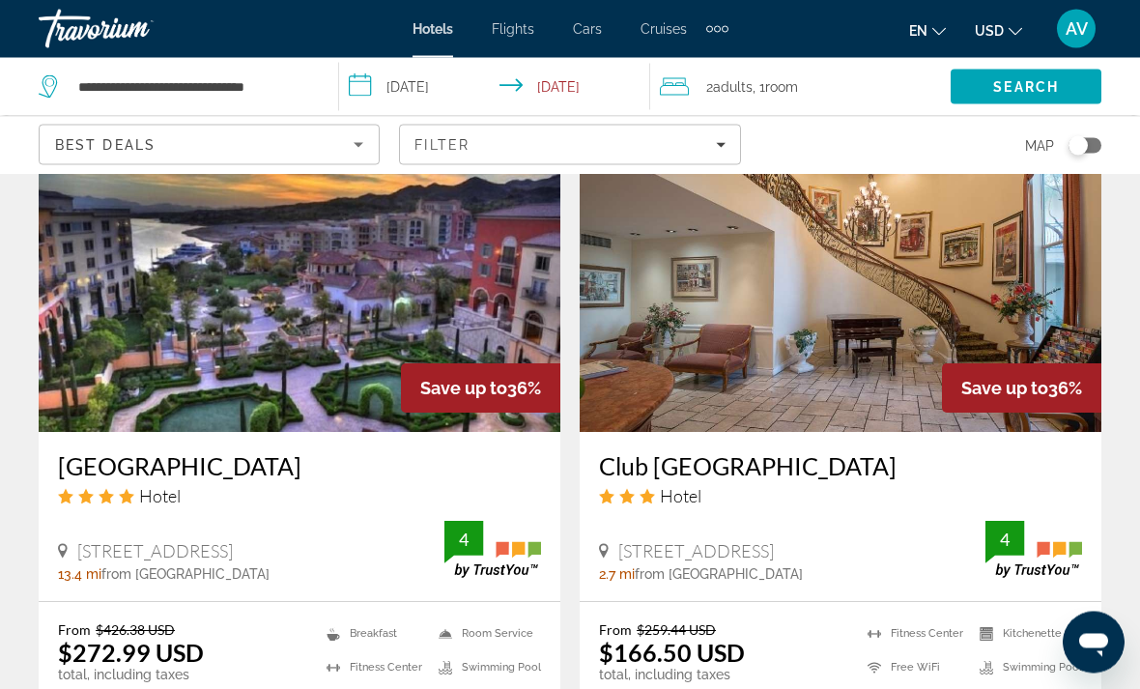
click at [265, 452] on h3 "[GEOGRAPHIC_DATA]" at bounding box center [299, 466] width 483 height 29
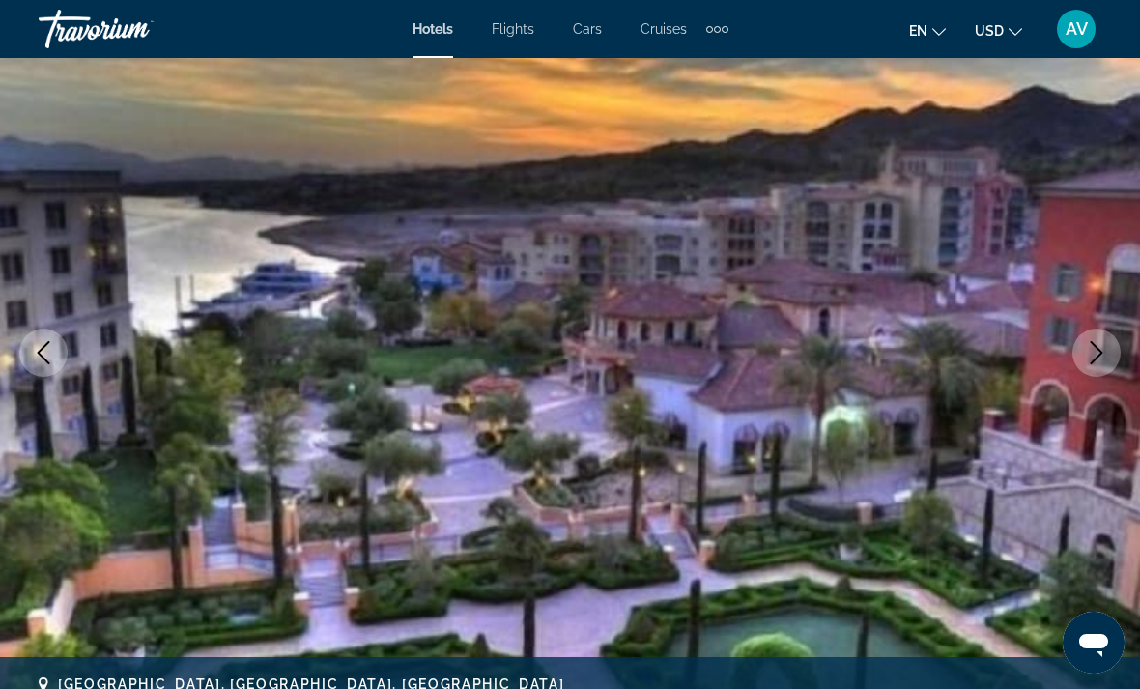
scroll to position [189, 0]
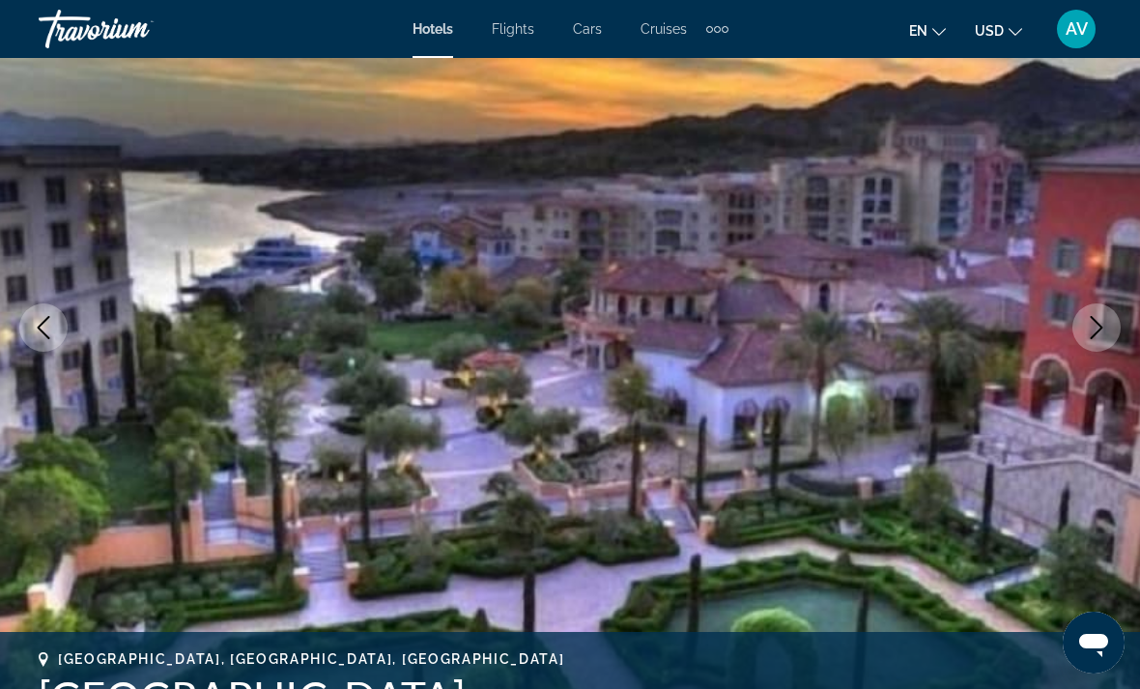
click at [1104, 329] on icon "Next image" at bounding box center [1096, 327] width 23 height 23
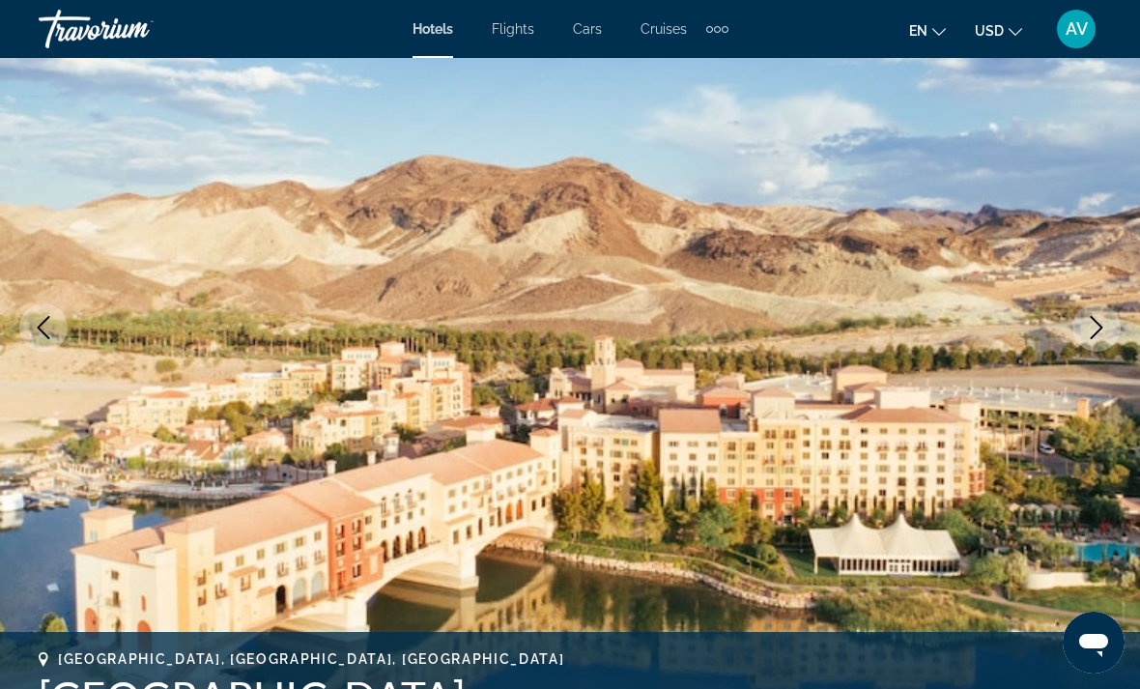
click at [1092, 340] on button "Next image" at bounding box center [1097, 327] width 48 height 48
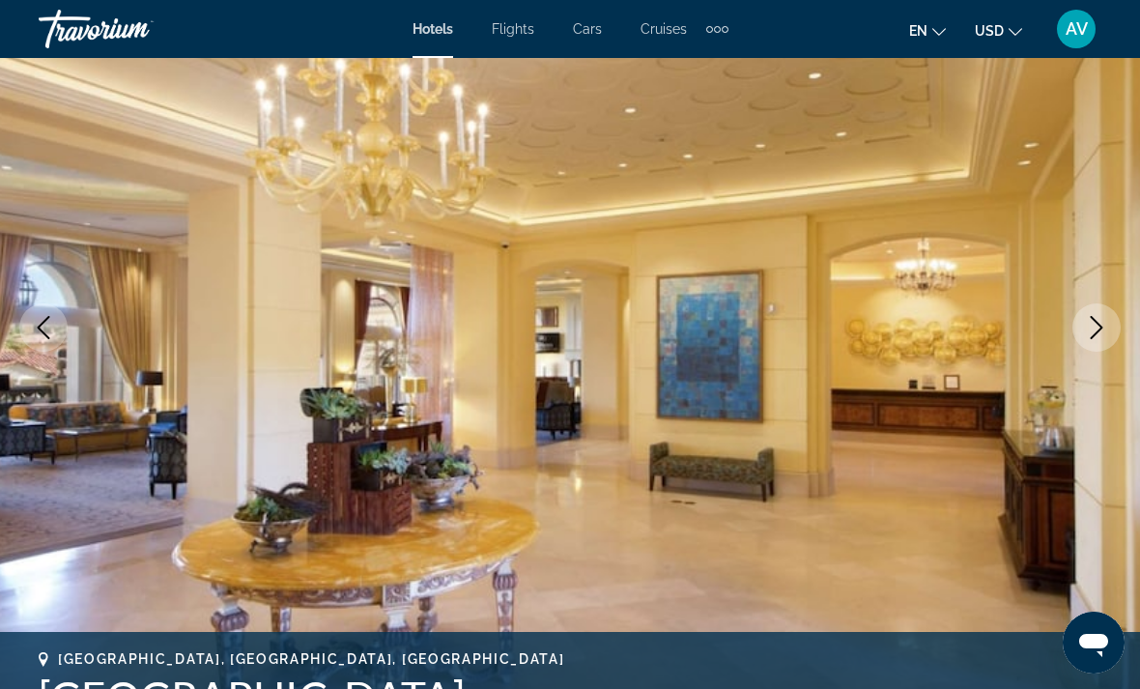
click at [1100, 334] on icon "Next image" at bounding box center [1096, 327] width 23 height 23
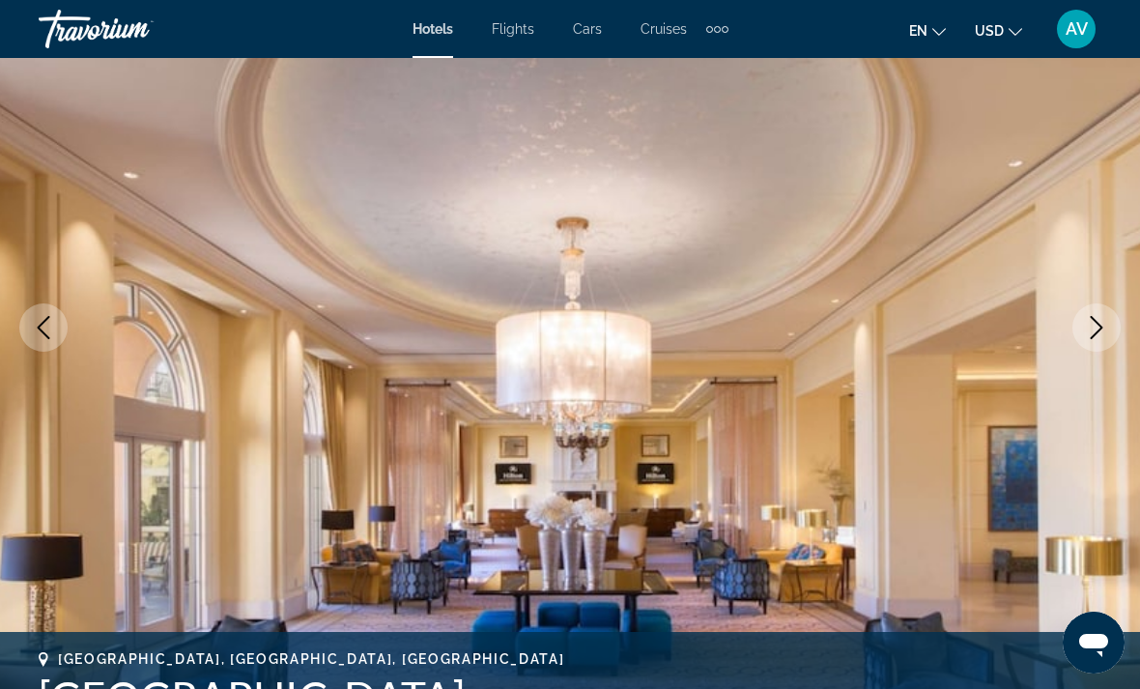
click at [1090, 347] on button "Next image" at bounding box center [1097, 327] width 48 height 48
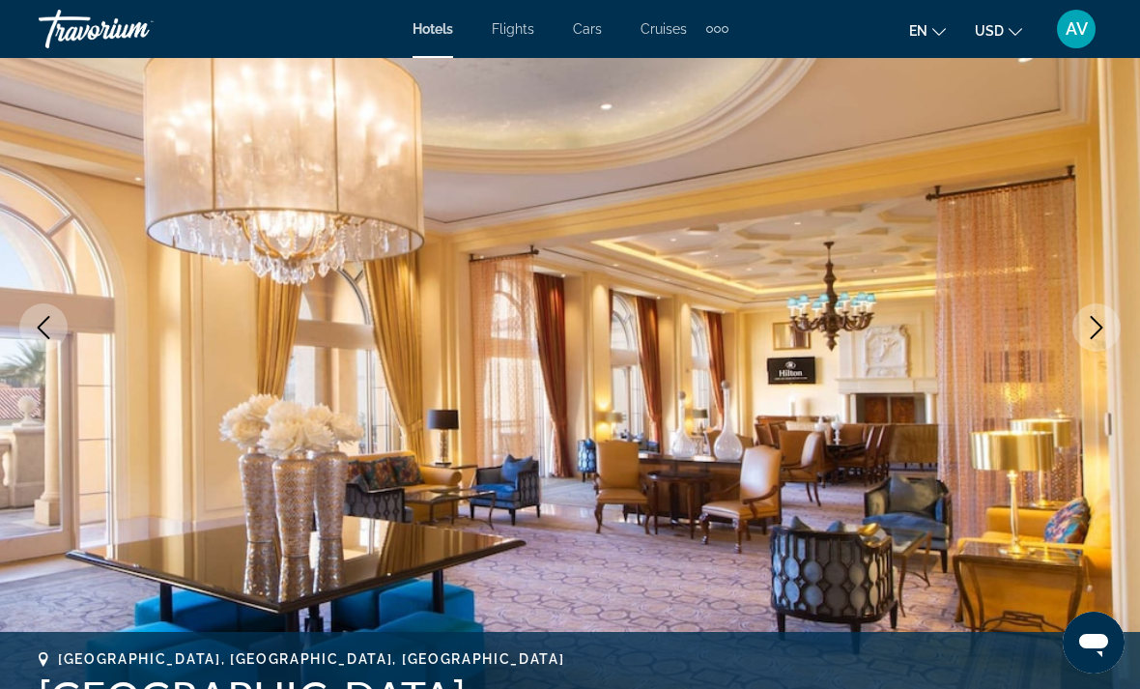
click at [1102, 338] on icon "Next image" at bounding box center [1096, 327] width 23 height 23
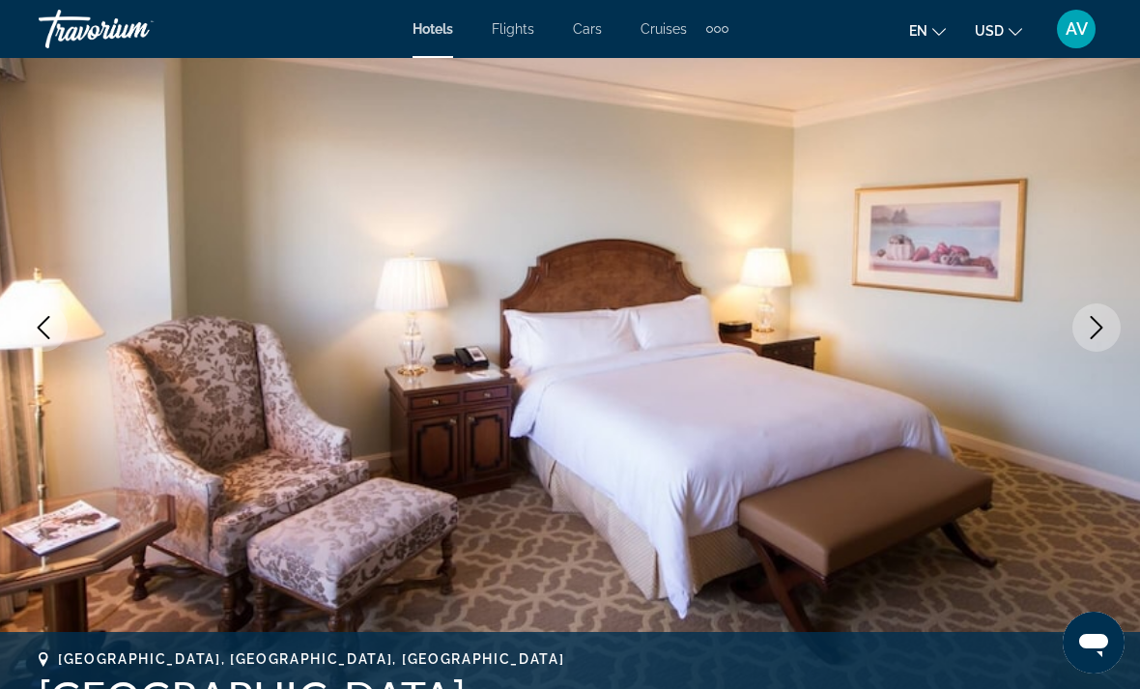
click at [1106, 327] on icon "Next image" at bounding box center [1096, 327] width 23 height 23
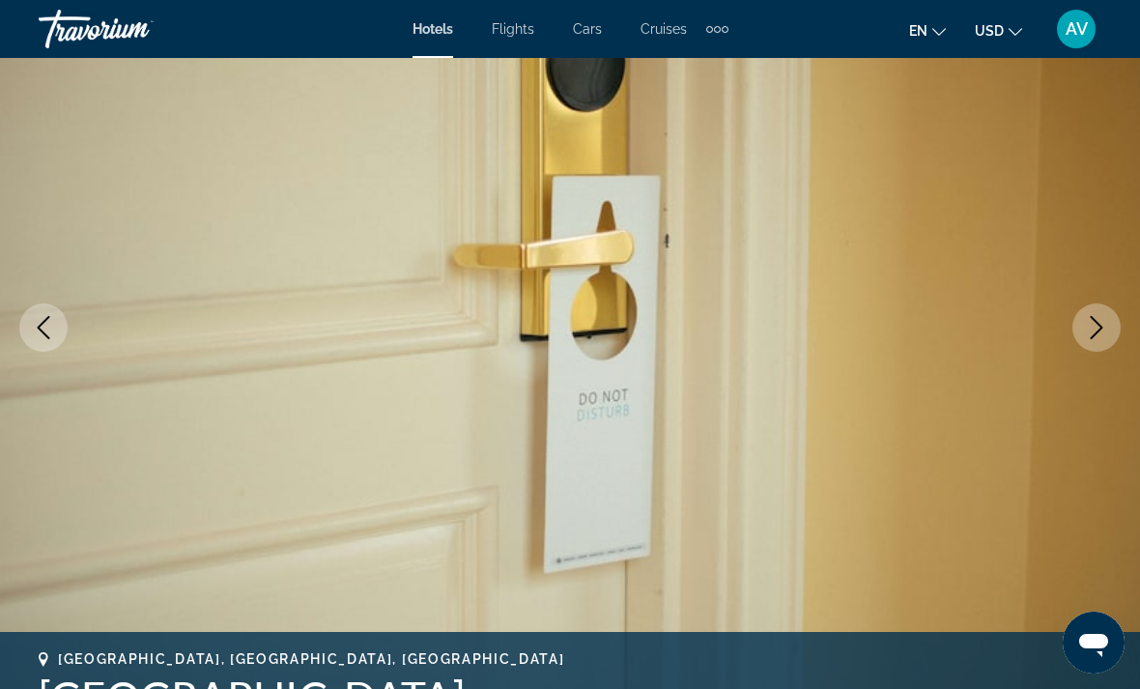
click at [1100, 335] on icon "Next image" at bounding box center [1096, 327] width 23 height 23
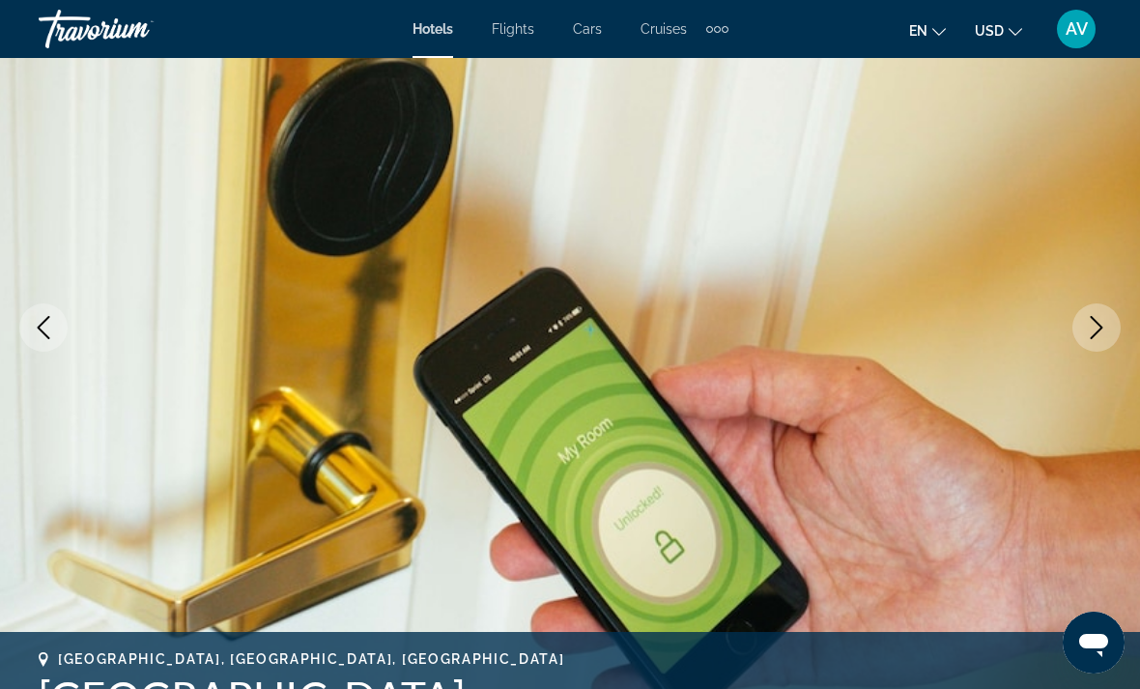
click at [1099, 338] on icon "Next image" at bounding box center [1096, 327] width 23 height 23
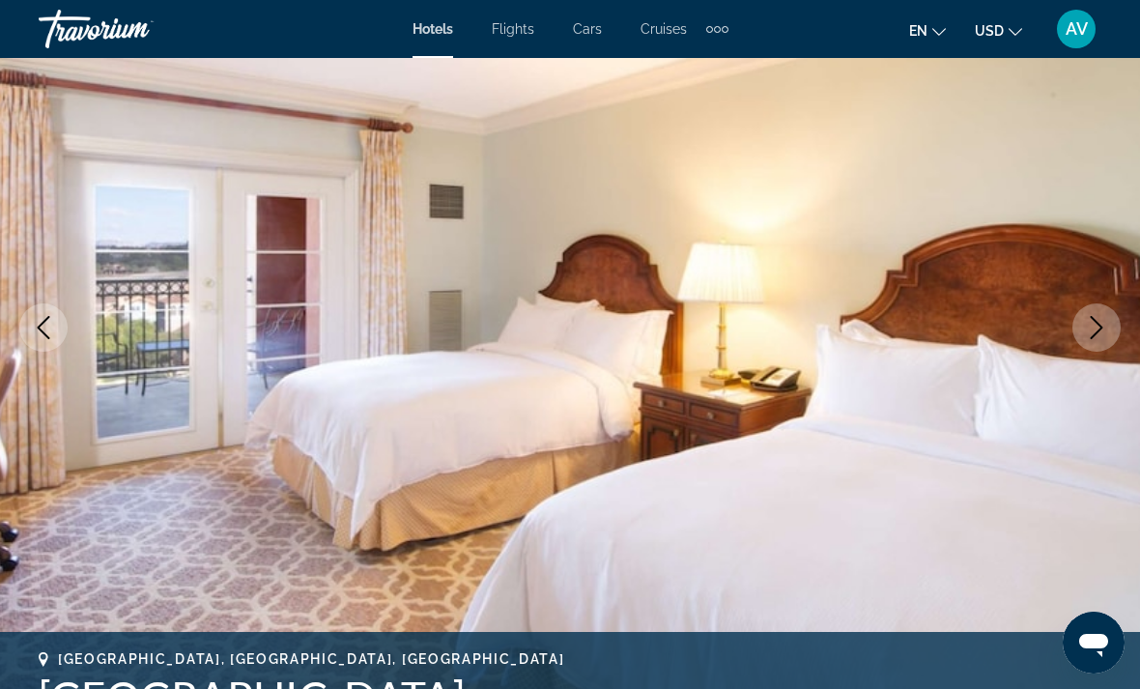
click at [1102, 333] on icon "Next image" at bounding box center [1096, 327] width 23 height 23
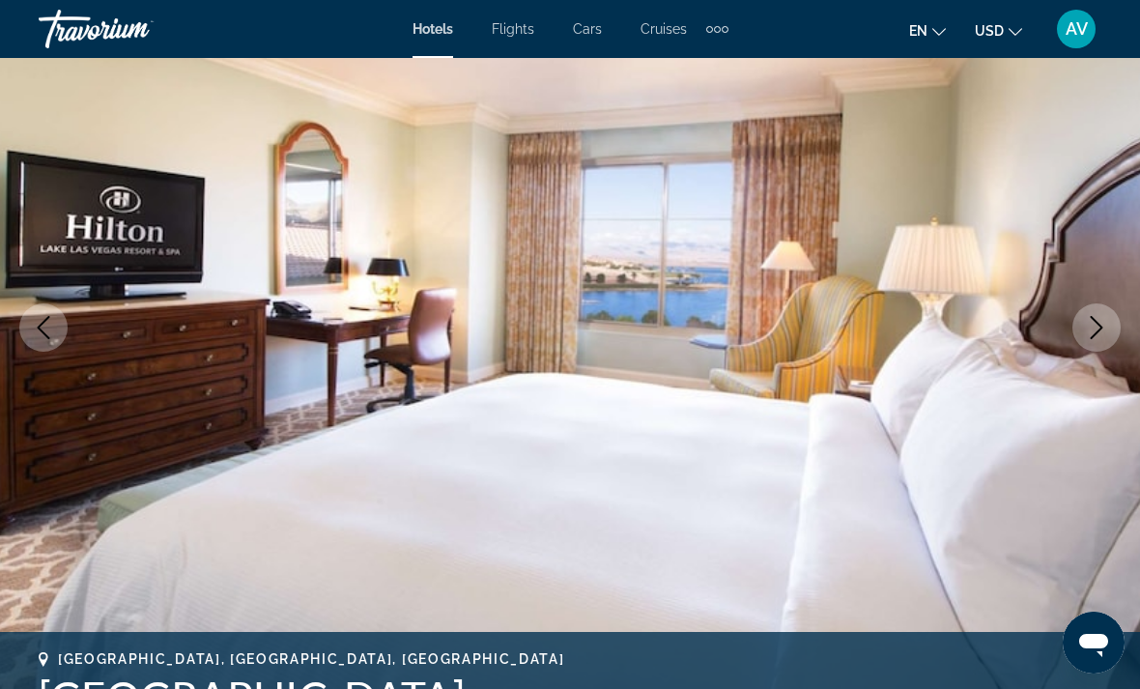
click at [1099, 330] on icon "Next image" at bounding box center [1097, 327] width 13 height 23
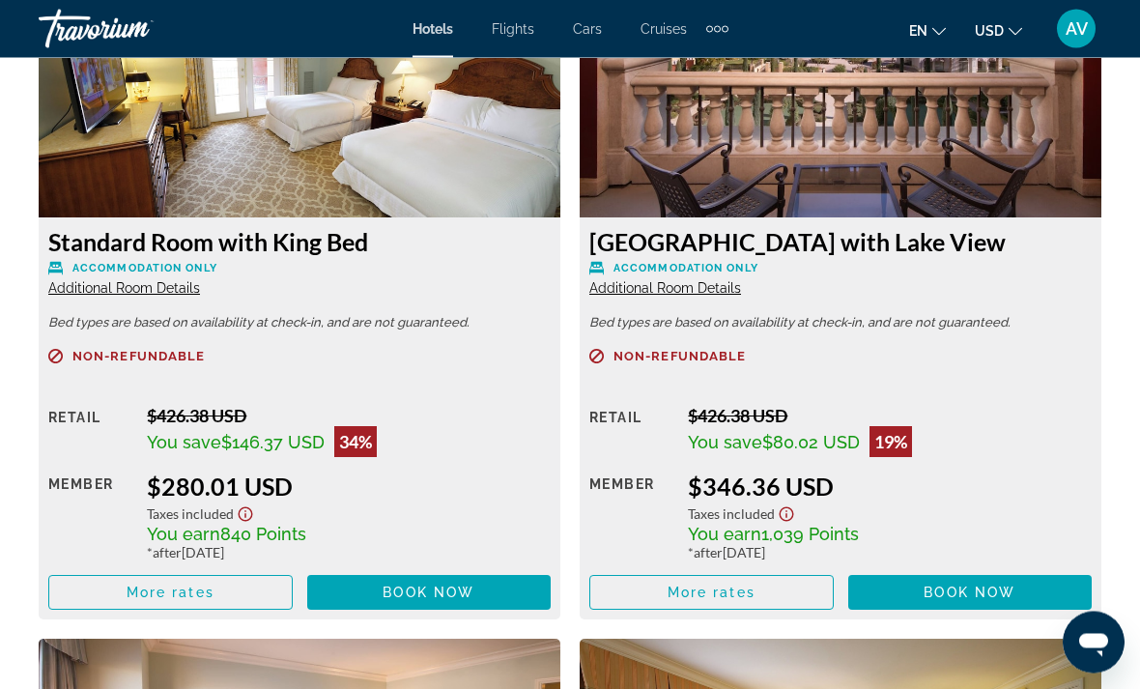
scroll to position [4469, 0]
click at [799, 598] on span "Main content" at bounding box center [711, 592] width 243 height 46
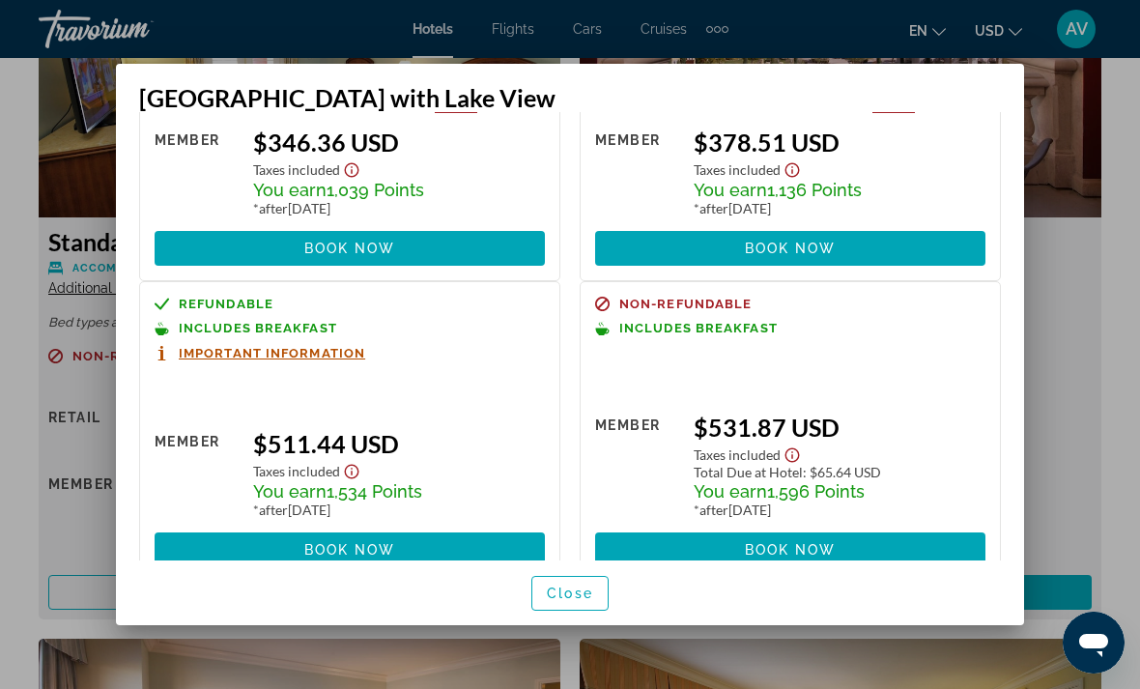
scroll to position [187, 0]
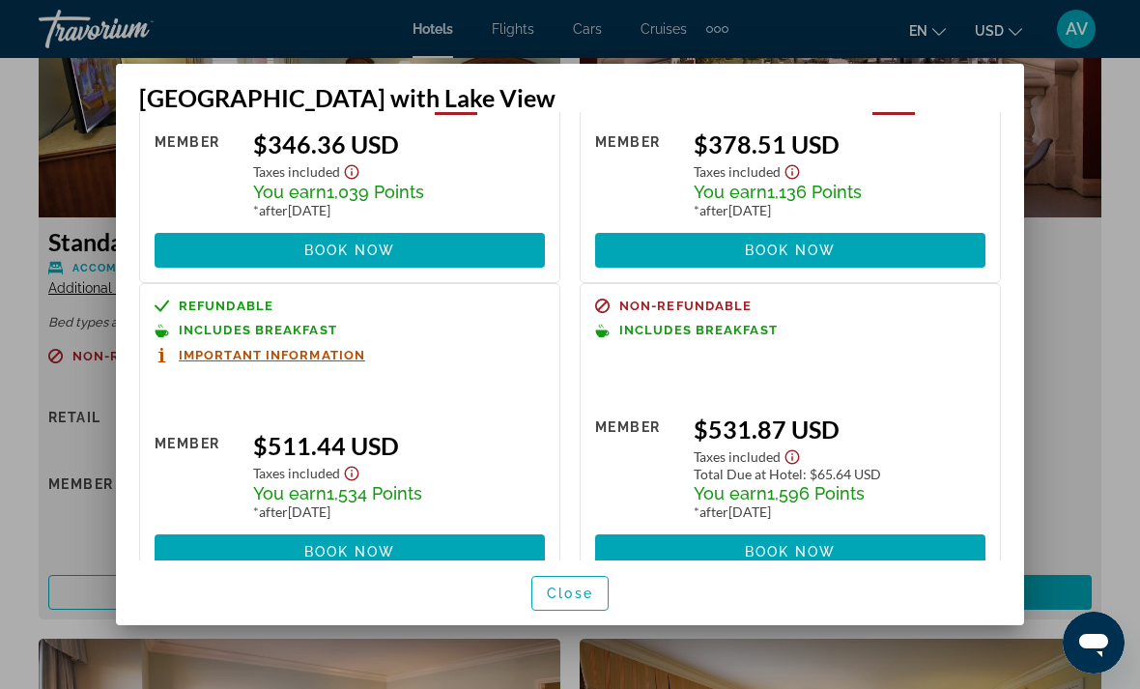
click at [1103, 270] on div at bounding box center [570, 344] width 1140 height 689
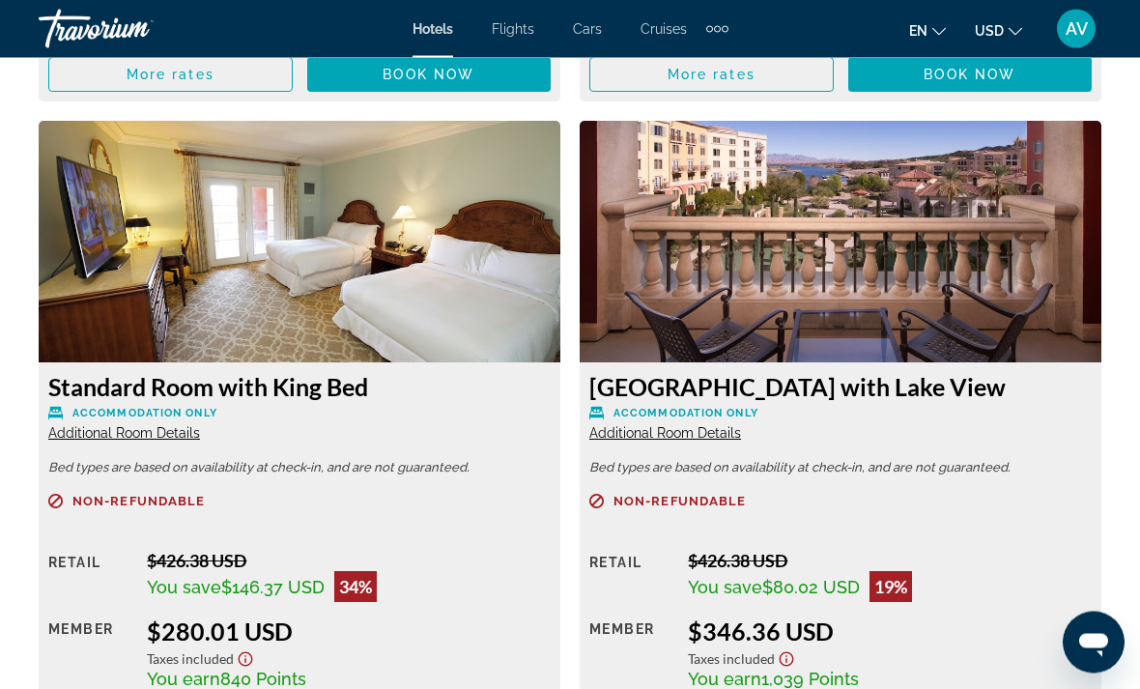
scroll to position [4315, 0]
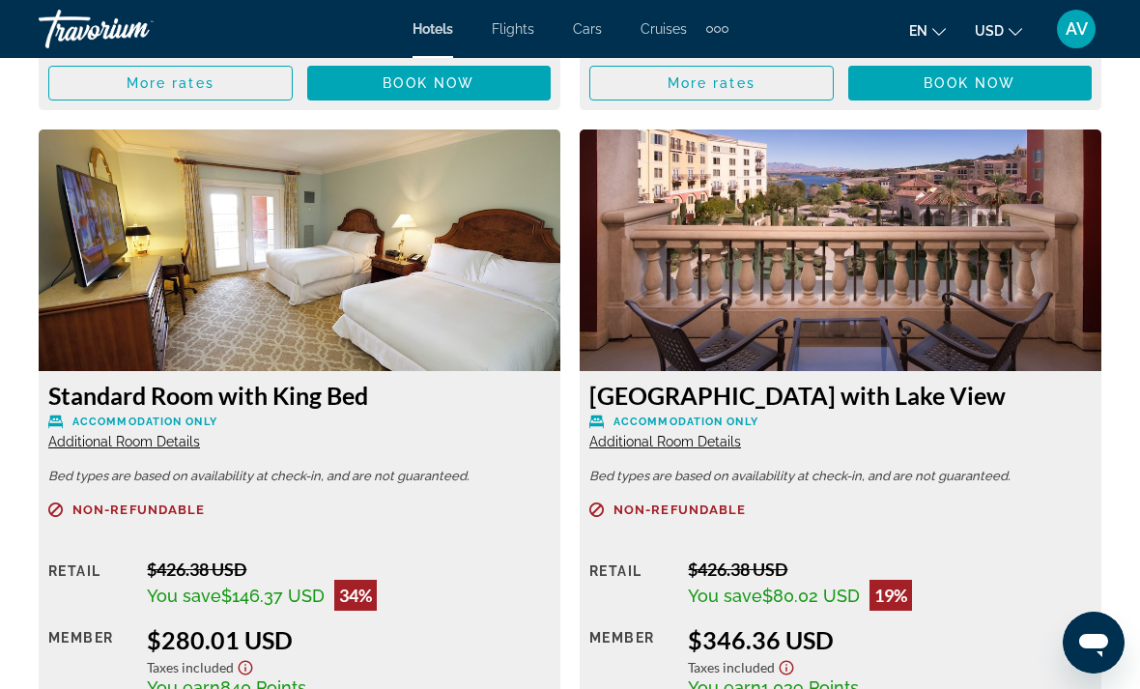
click at [1001, 319] on img "Main content" at bounding box center [841, 250] width 522 height 242
click at [1021, 293] on img "Main content" at bounding box center [841, 250] width 522 height 242
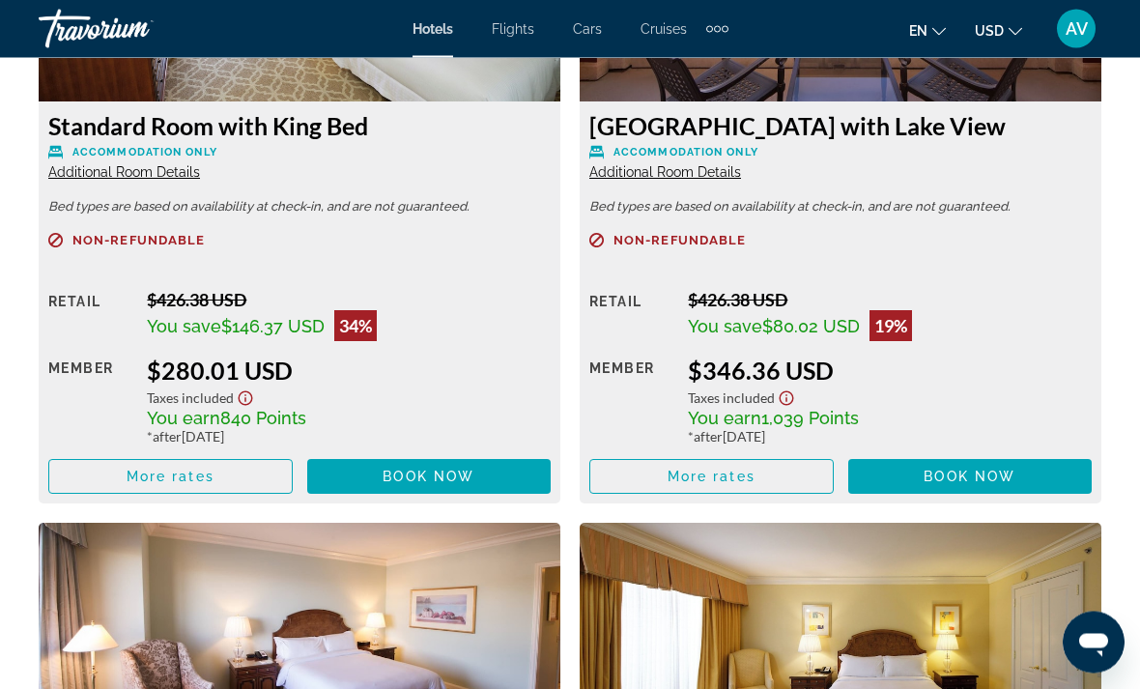
scroll to position [4585, 0]
click at [793, 480] on span "Main content" at bounding box center [711, 476] width 243 height 46
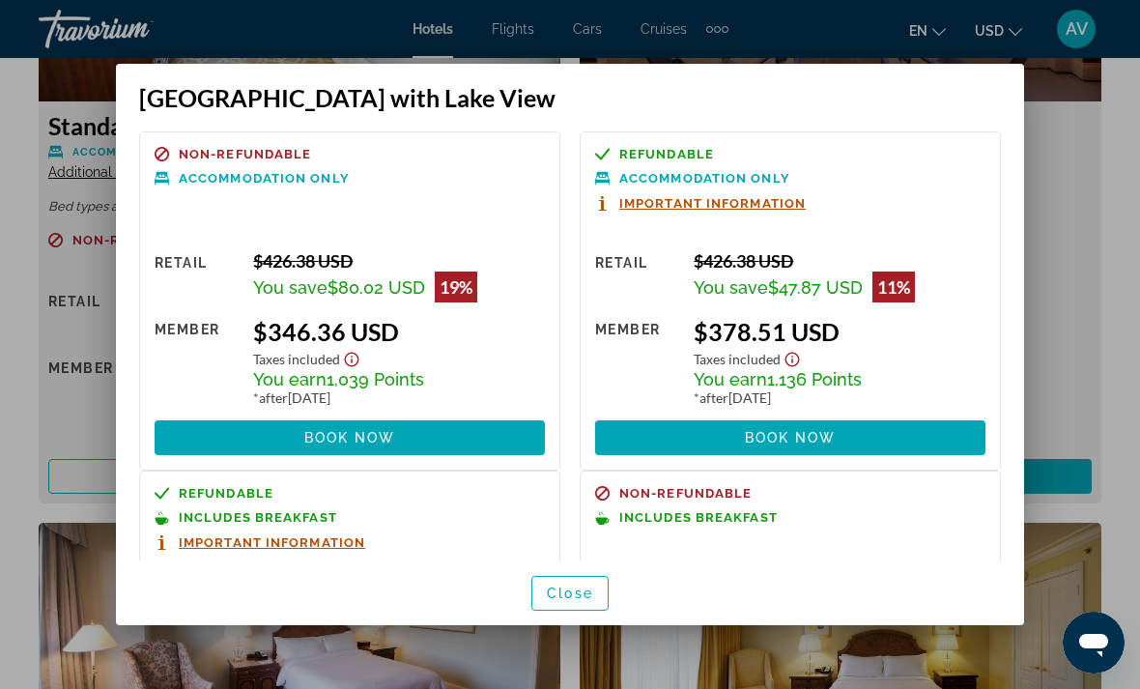
scroll to position [0, 0]
click at [1078, 265] on div at bounding box center [570, 344] width 1140 height 689
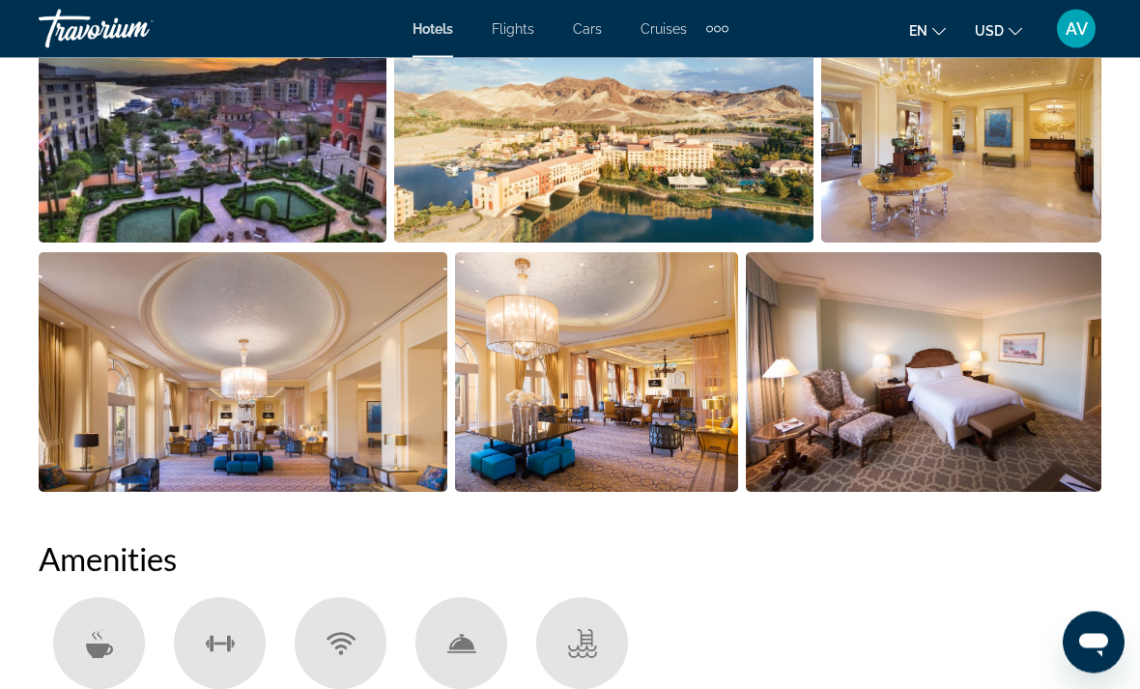
scroll to position [1444, 0]
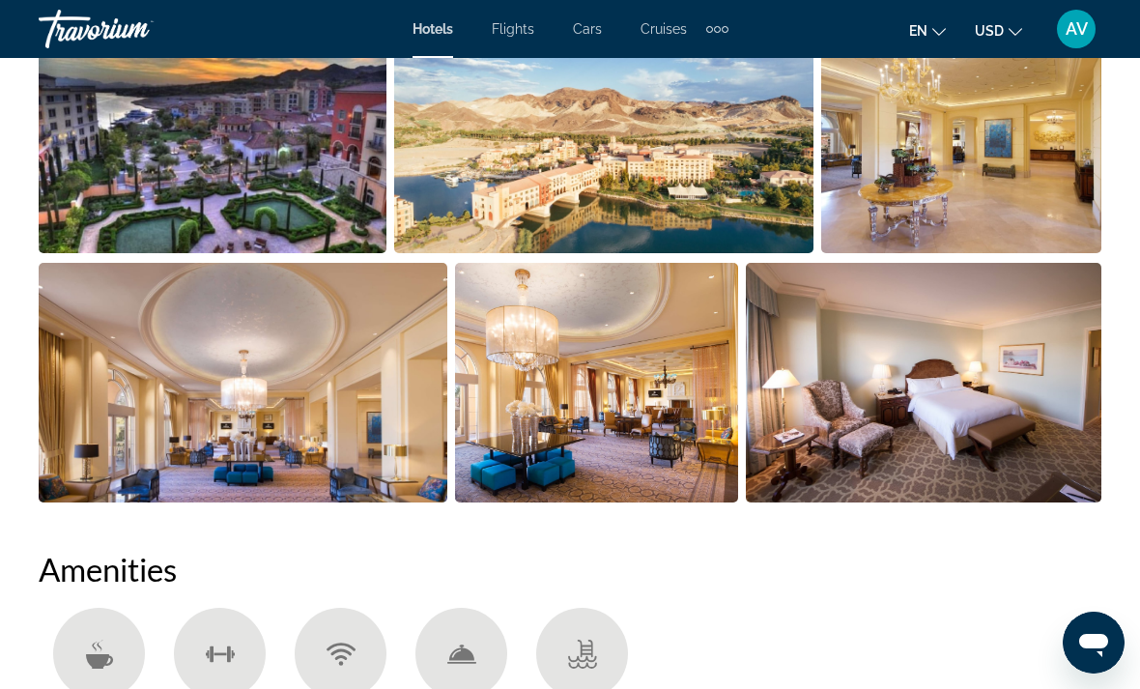
click at [984, 418] on img "Open full-screen image slider" at bounding box center [924, 383] width 356 height 240
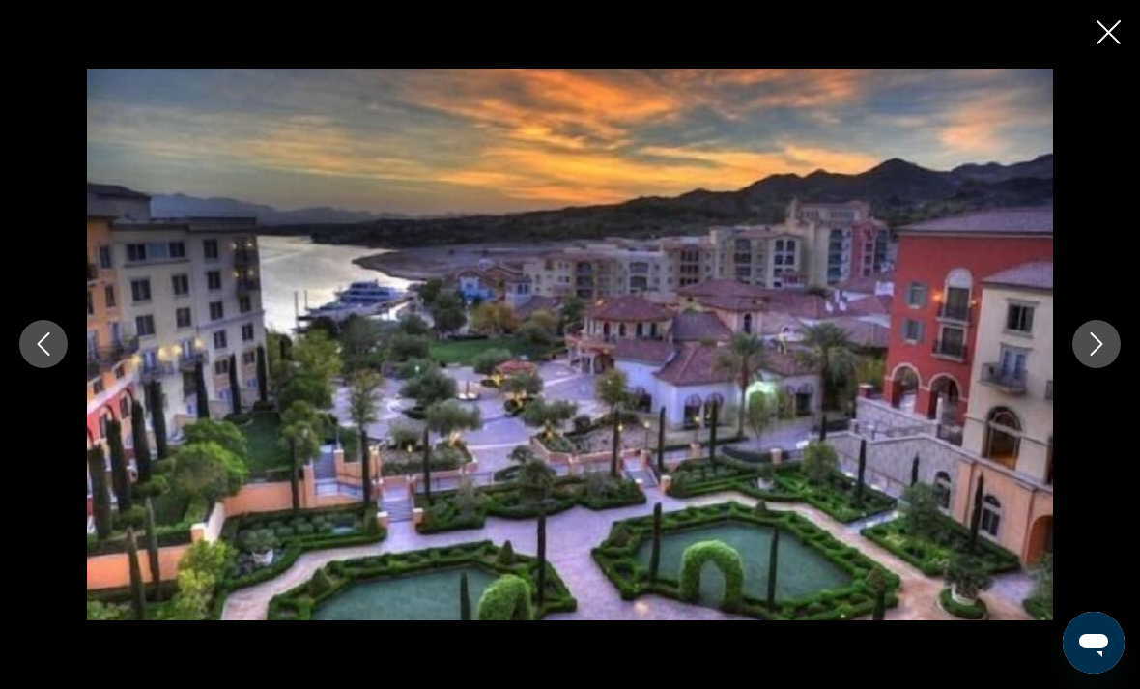
click at [1100, 335] on icon "Next image" at bounding box center [1096, 343] width 23 height 23
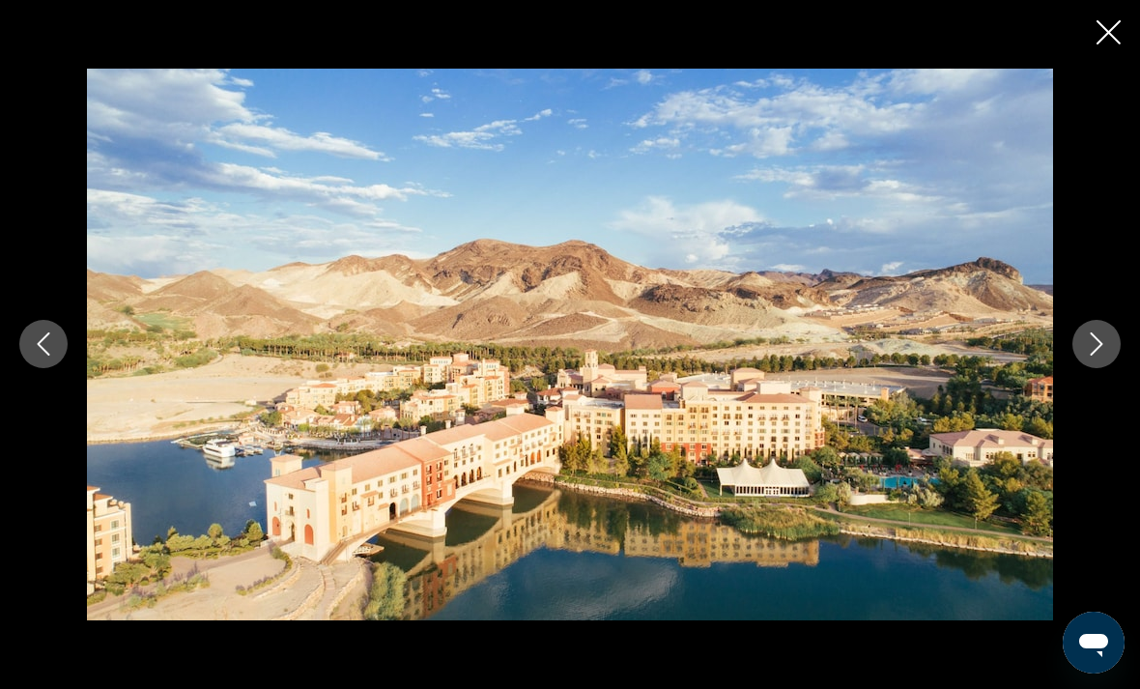
click at [1097, 348] on icon "Next image" at bounding box center [1096, 343] width 23 height 23
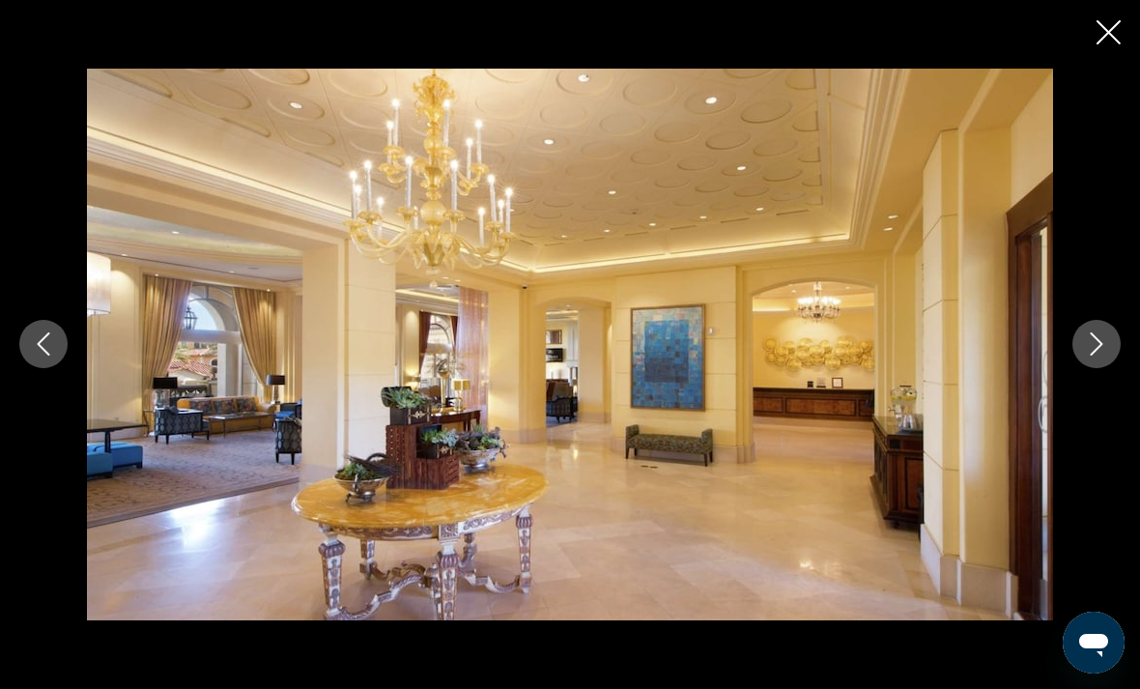
click at [1099, 352] on icon "Next image" at bounding box center [1096, 343] width 23 height 23
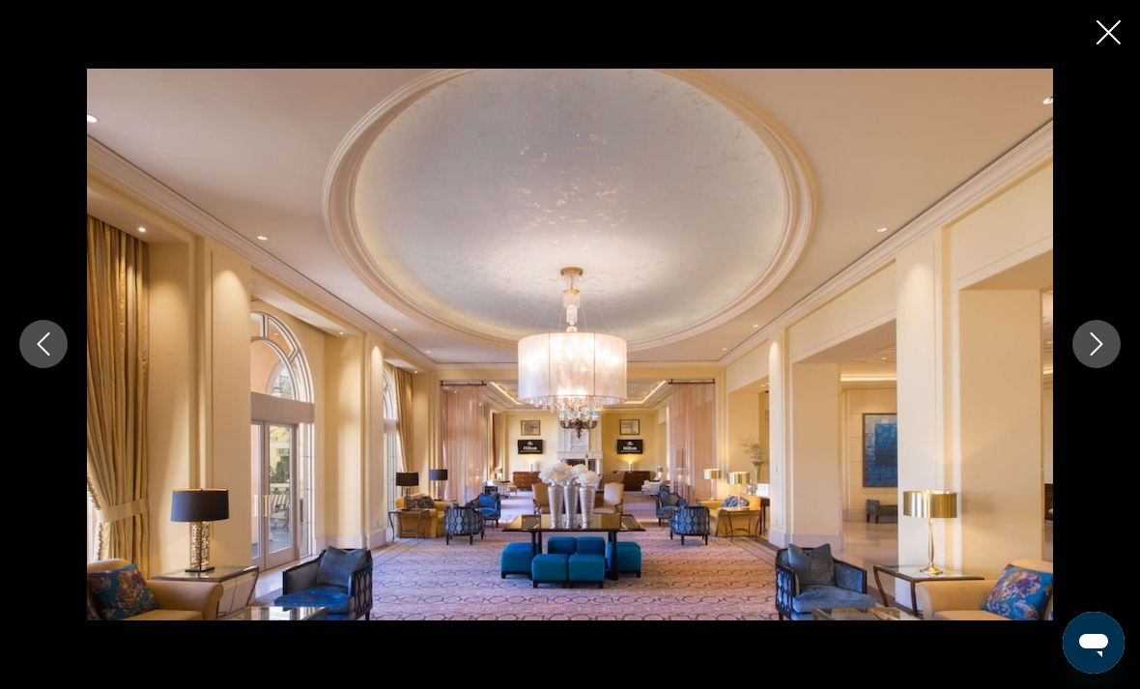
click at [1099, 346] on icon "Next image" at bounding box center [1096, 343] width 23 height 23
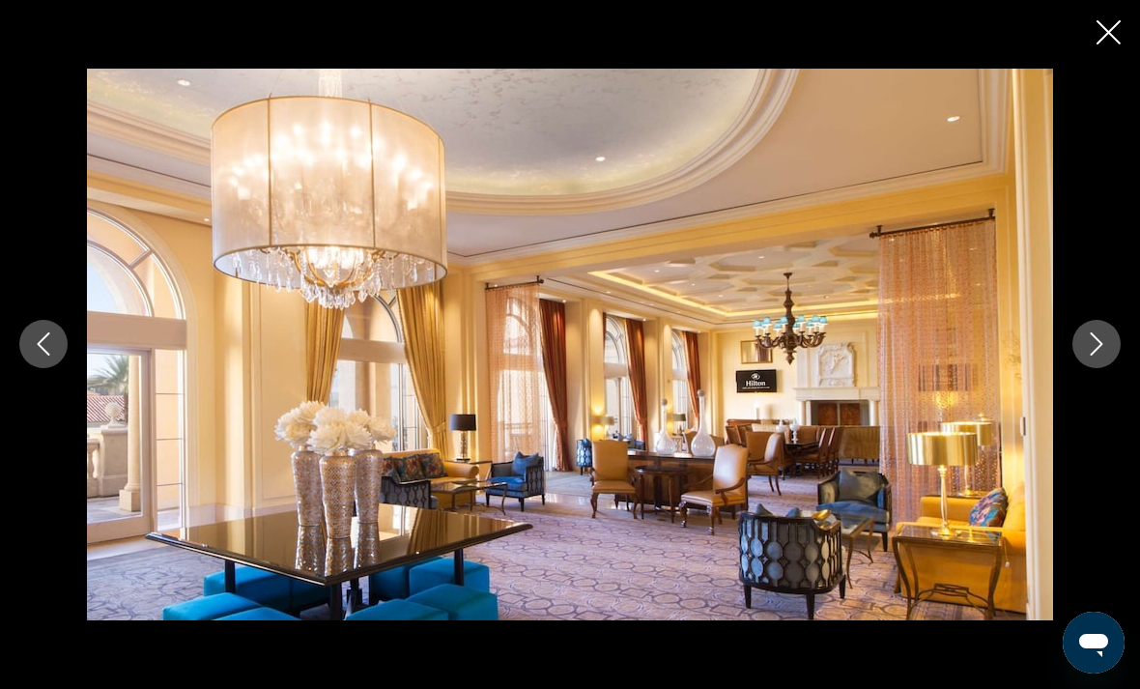
click at [1092, 352] on icon "Next image" at bounding box center [1096, 343] width 23 height 23
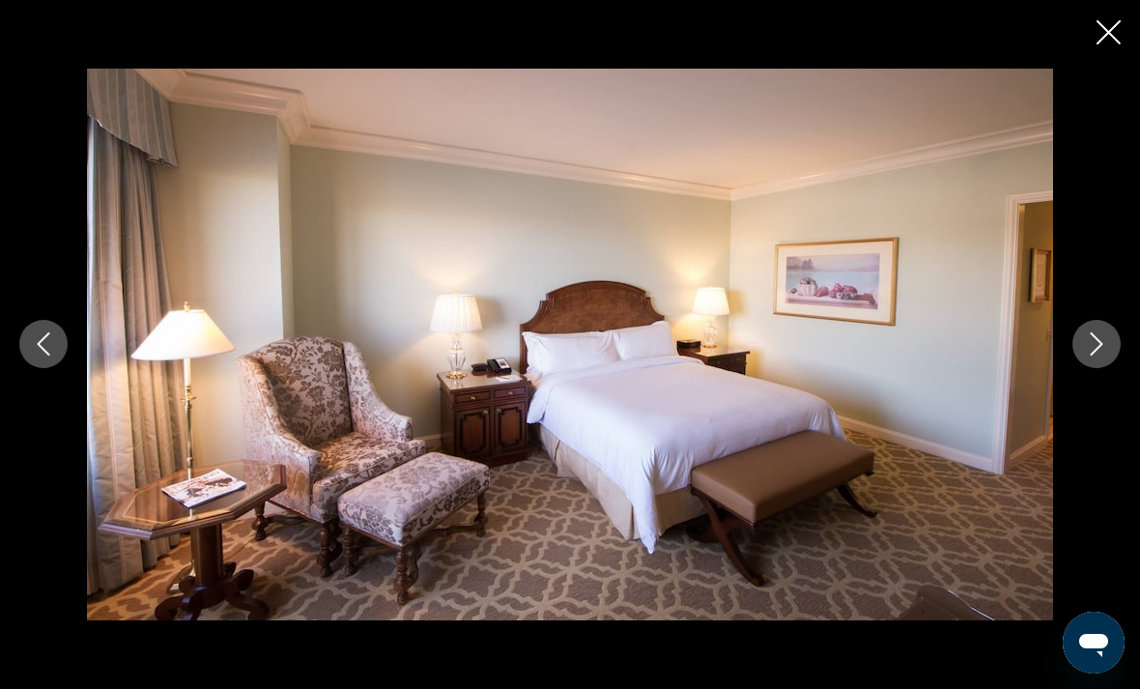
click at [1096, 351] on icon "Next image" at bounding box center [1097, 344] width 13 height 23
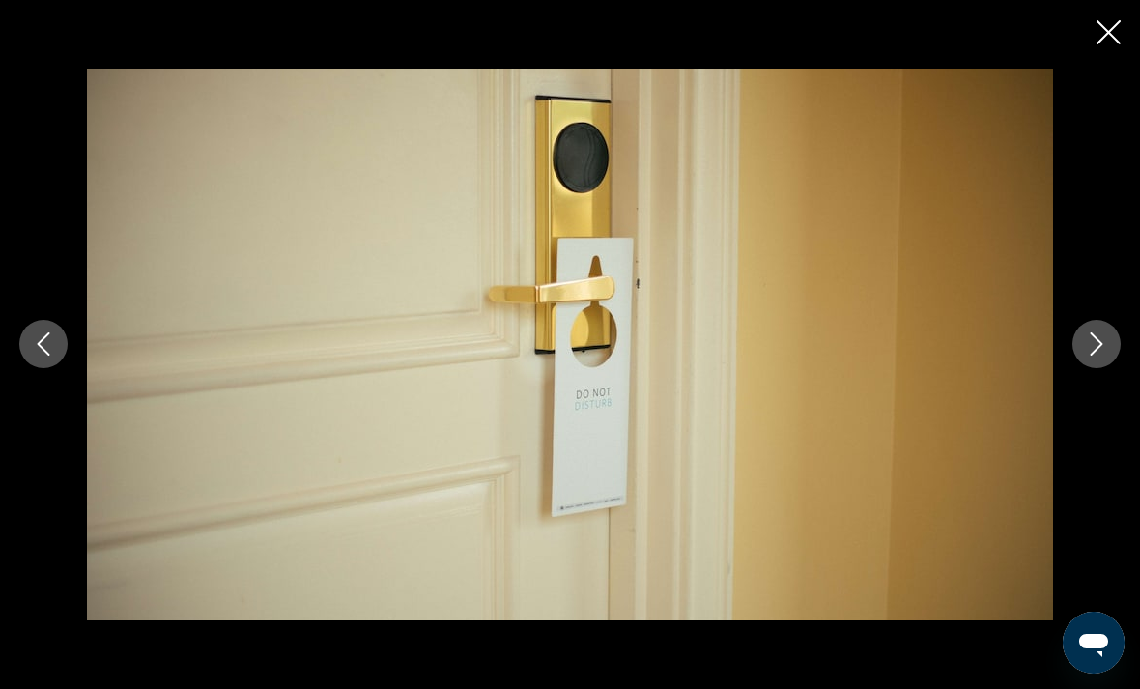
click at [1100, 342] on icon "Next image" at bounding box center [1097, 344] width 13 height 23
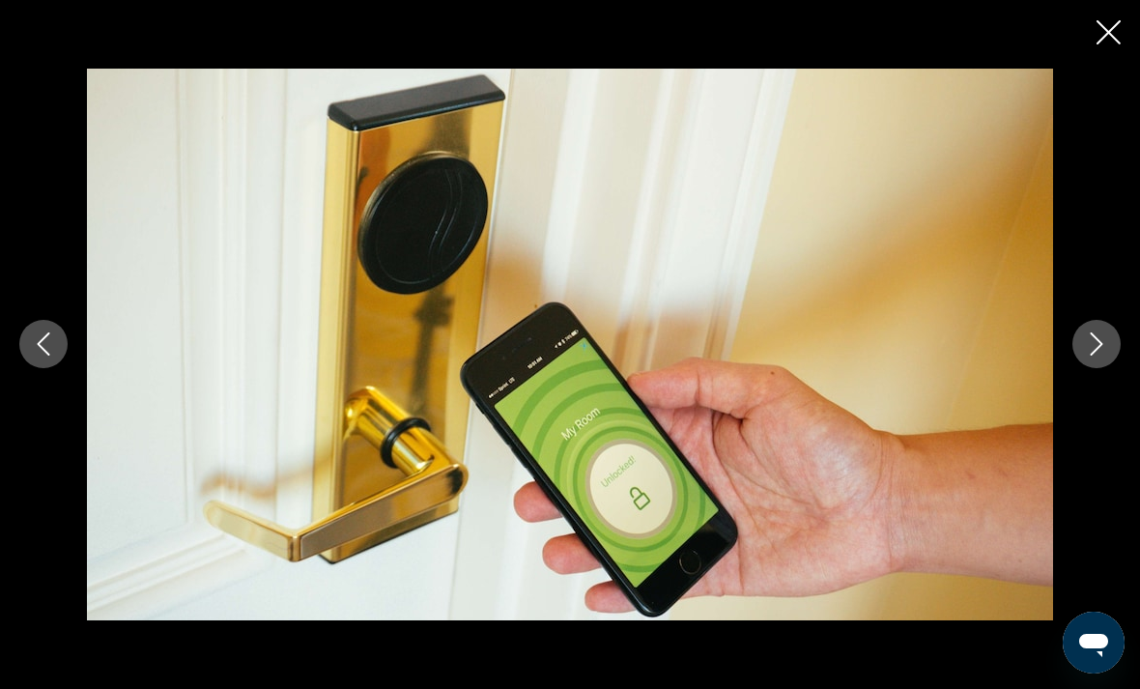
click at [1098, 348] on icon "Next image" at bounding box center [1097, 344] width 13 height 23
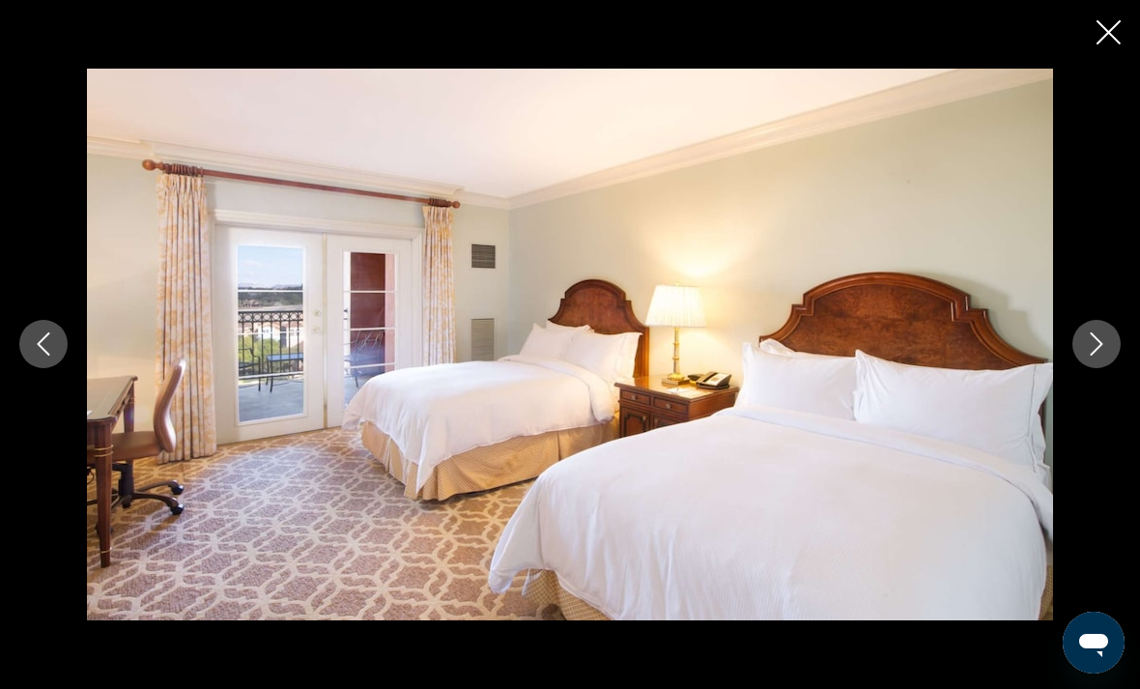
click at [1097, 349] on icon "Next image" at bounding box center [1097, 344] width 13 height 23
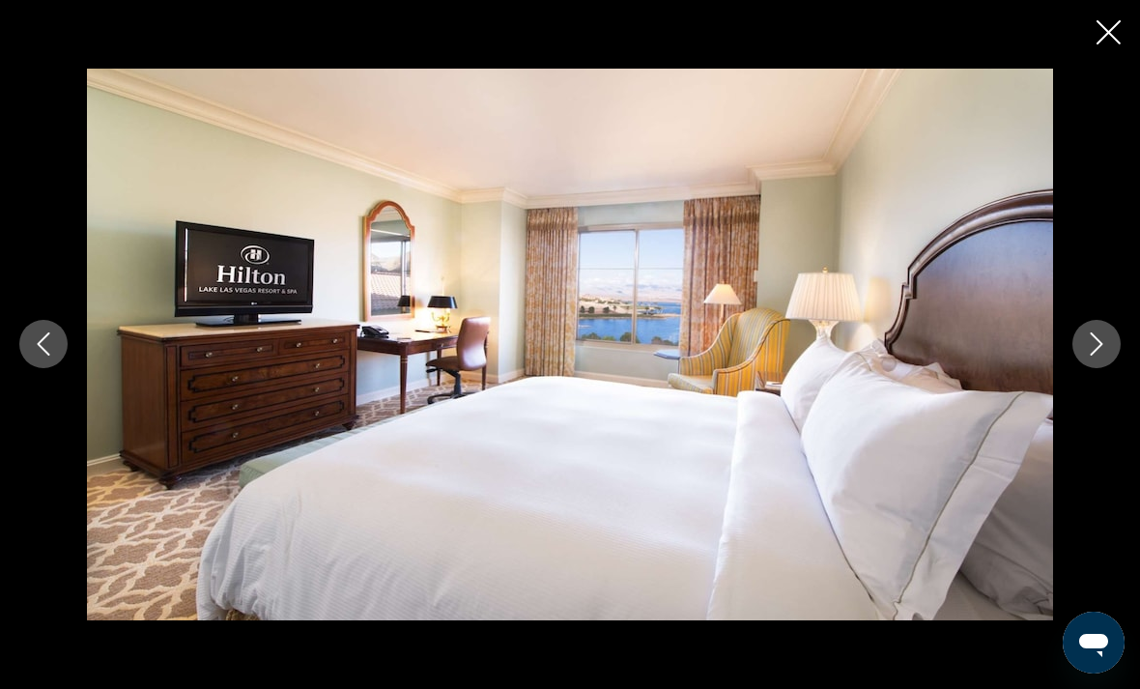
click at [1096, 350] on icon "Next image" at bounding box center [1097, 344] width 13 height 23
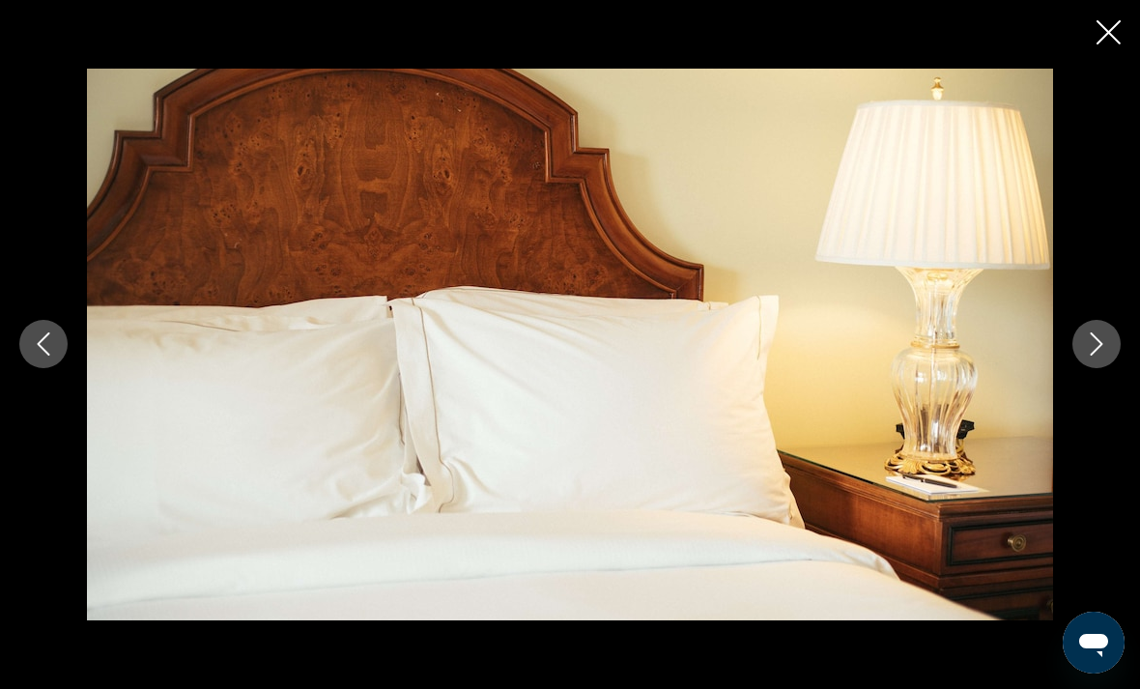
click at [1095, 347] on icon "Next image" at bounding box center [1096, 343] width 23 height 23
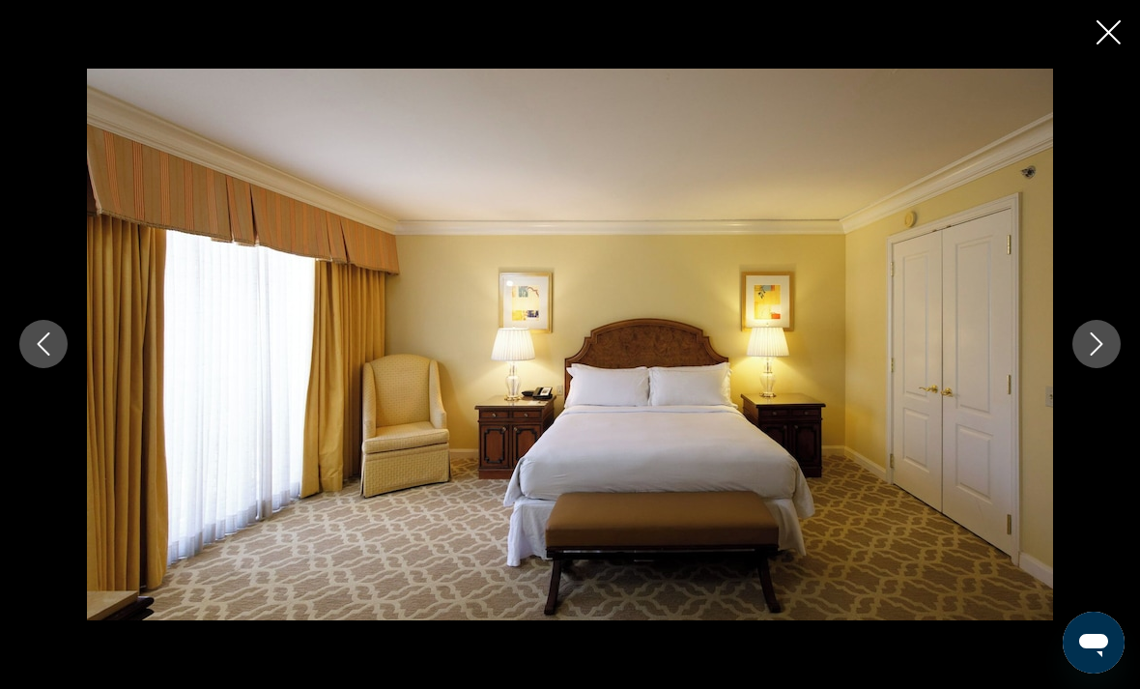
click at [1097, 344] on icon "Next image" at bounding box center [1096, 343] width 23 height 23
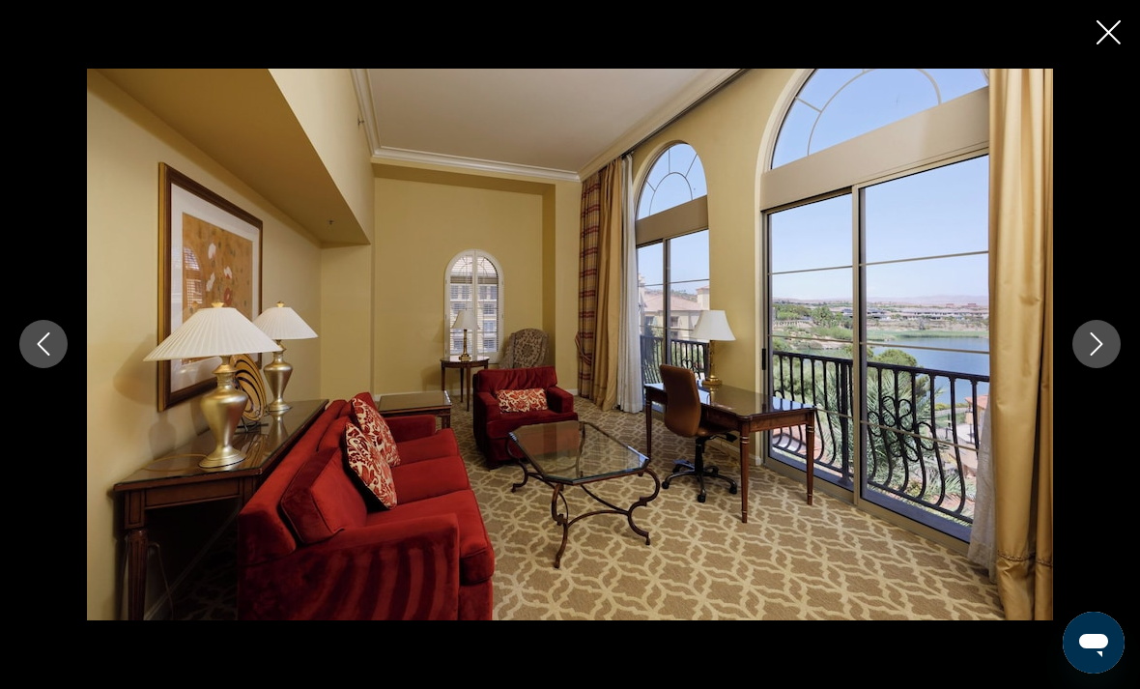
click at [1094, 345] on icon "Next image" at bounding box center [1096, 343] width 23 height 23
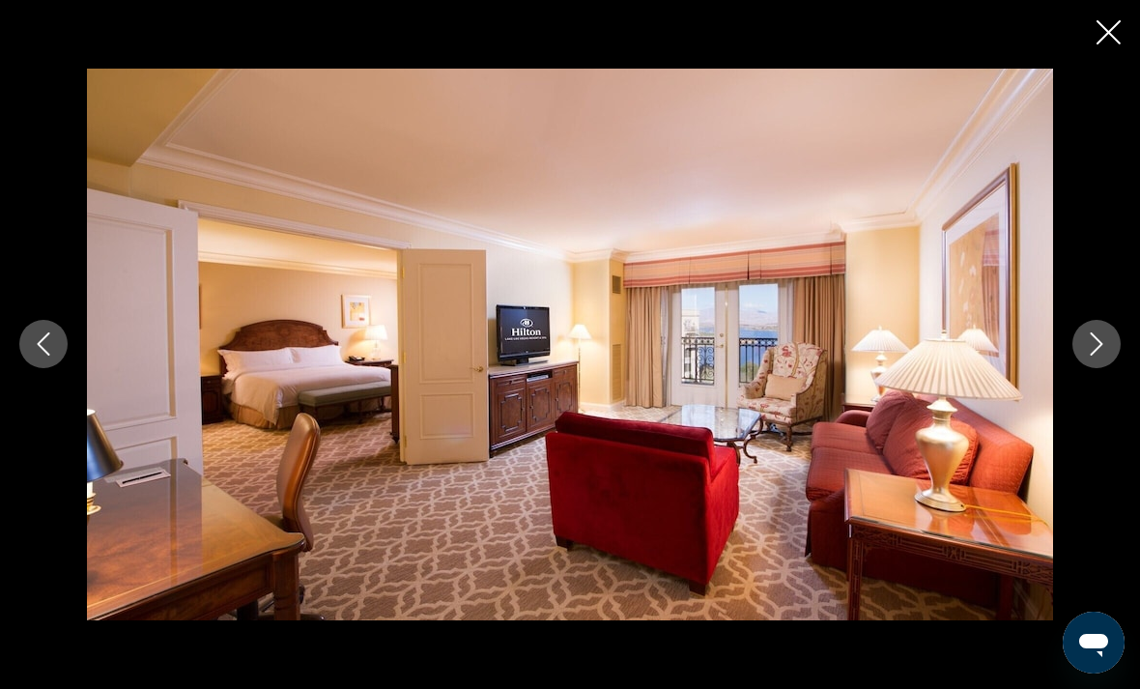
click at [1101, 344] on icon "Next image" at bounding box center [1097, 344] width 13 height 23
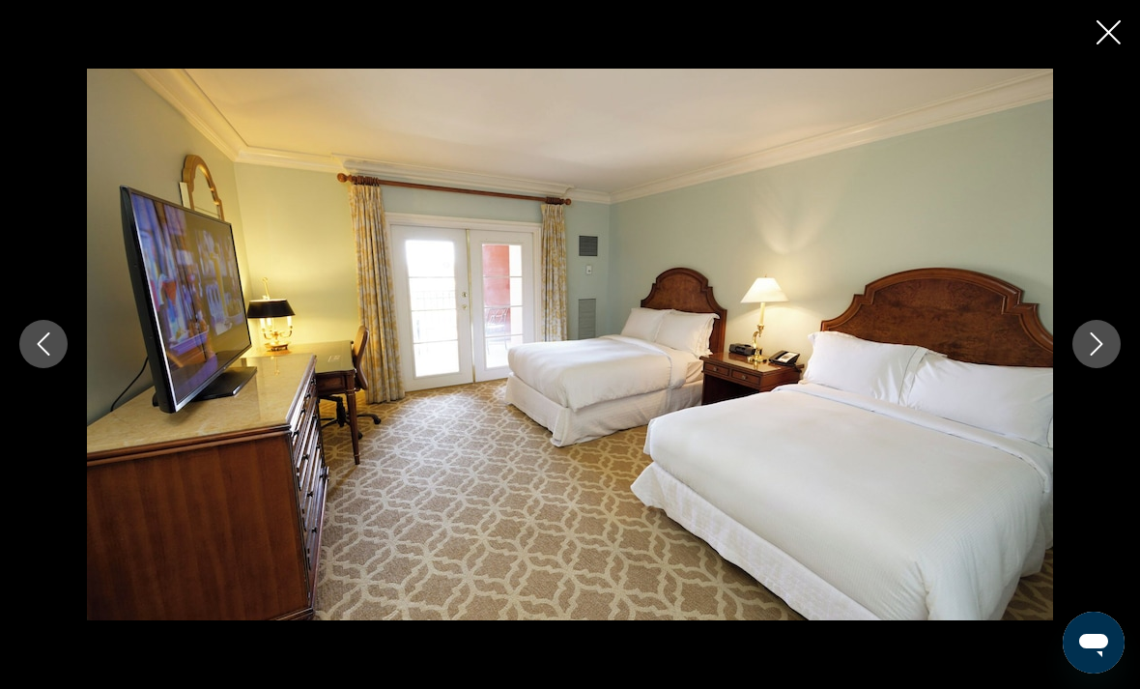
click at [1100, 349] on icon "Next image" at bounding box center [1096, 343] width 23 height 23
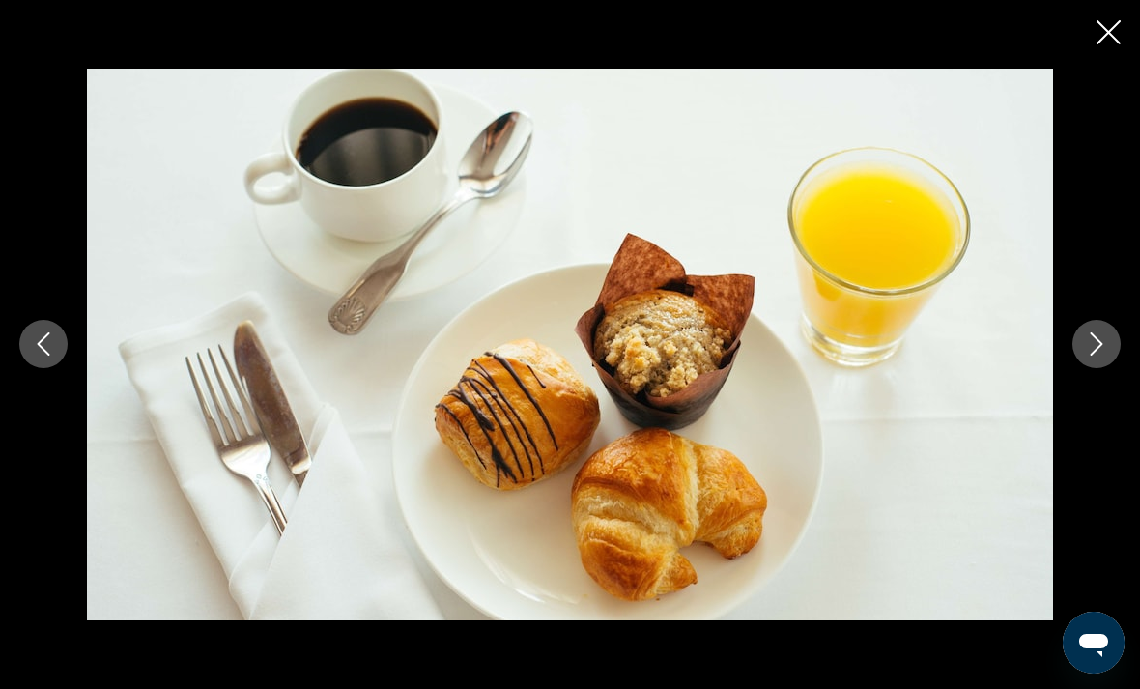
click at [1096, 350] on icon "Next image" at bounding box center [1097, 344] width 13 height 23
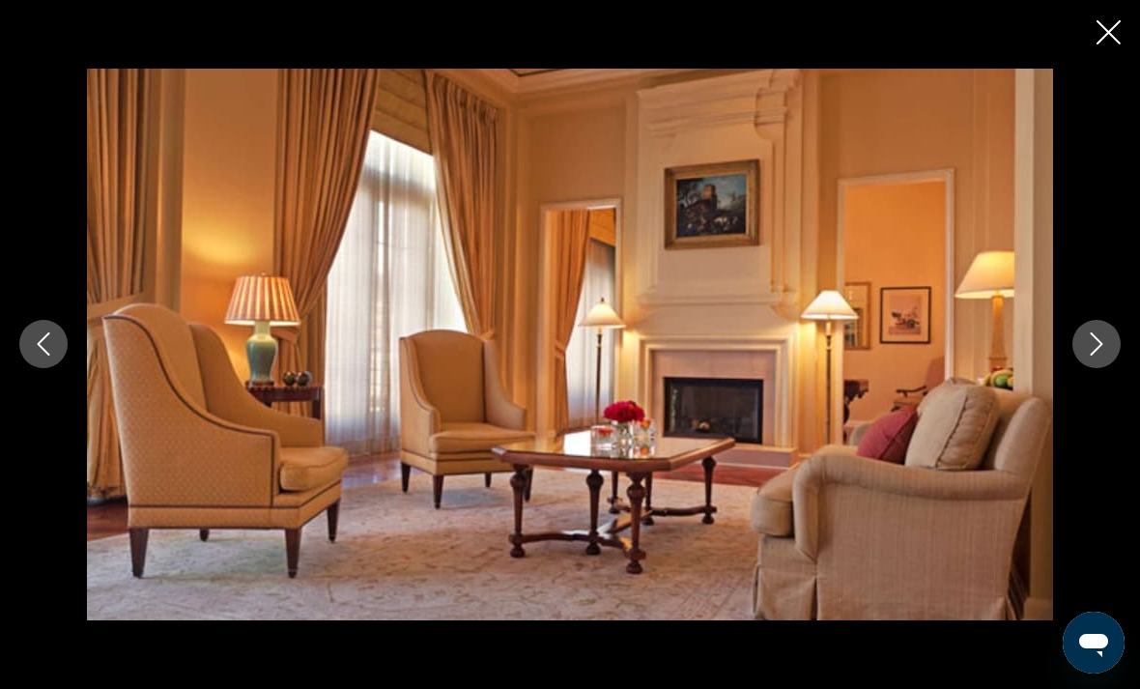
click at [1093, 349] on icon "Next image" at bounding box center [1096, 343] width 23 height 23
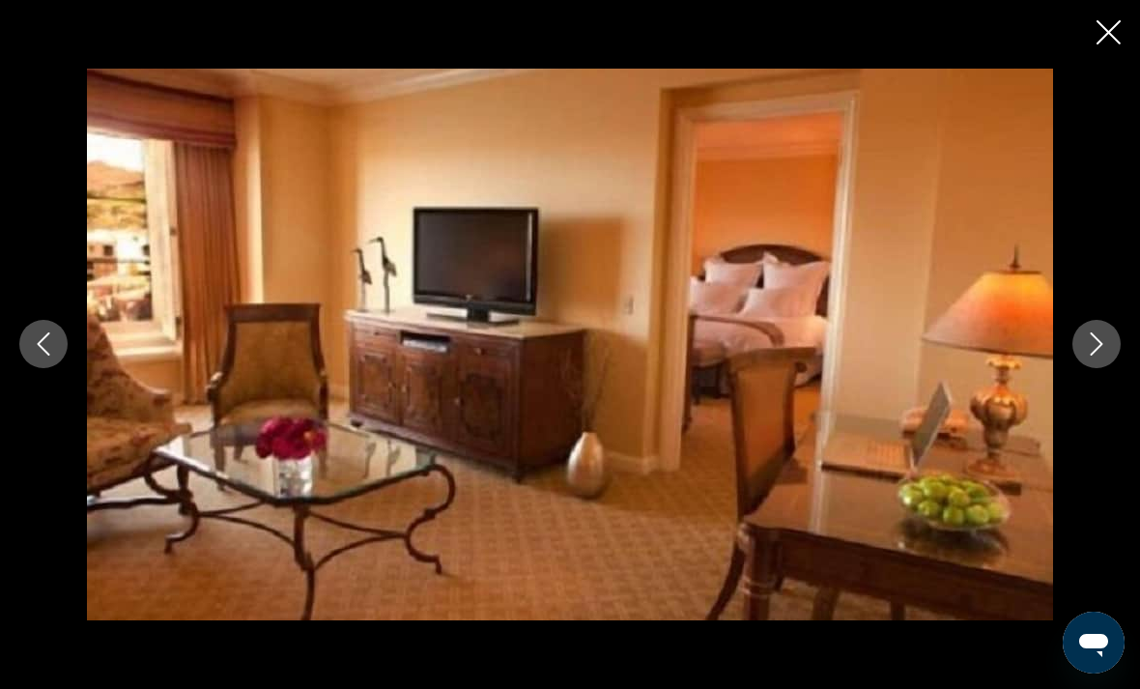
click at [1095, 354] on icon "Next image" at bounding box center [1096, 343] width 23 height 23
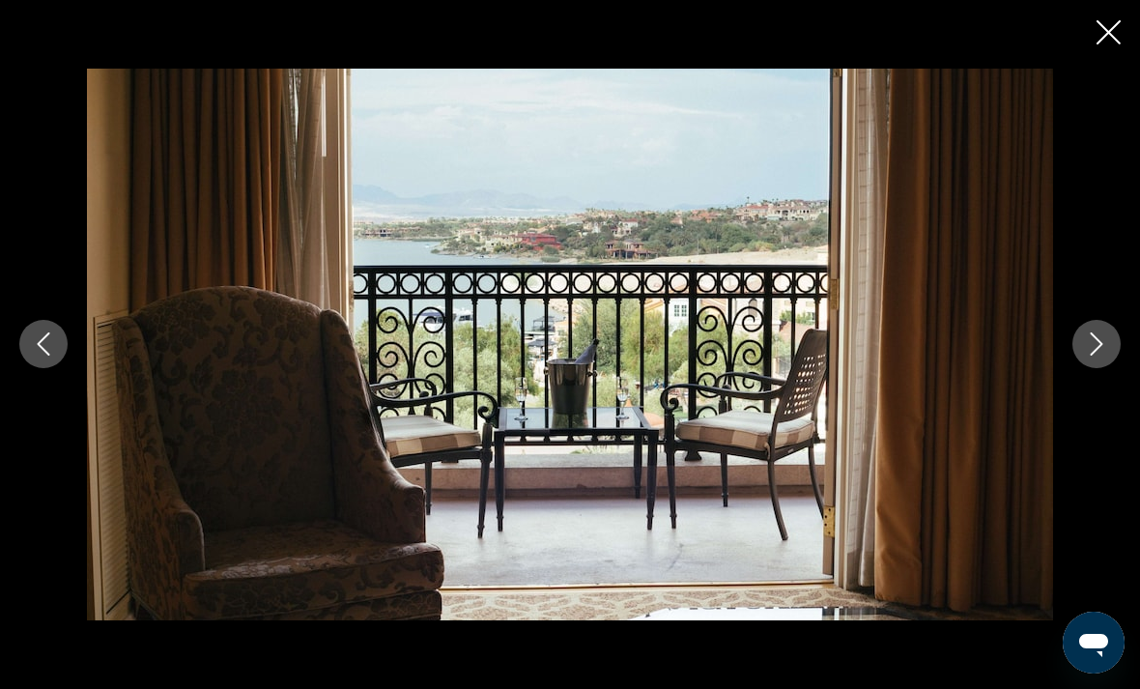
click at [1093, 356] on icon "Next image" at bounding box center [1096, 343] width 23 height 23
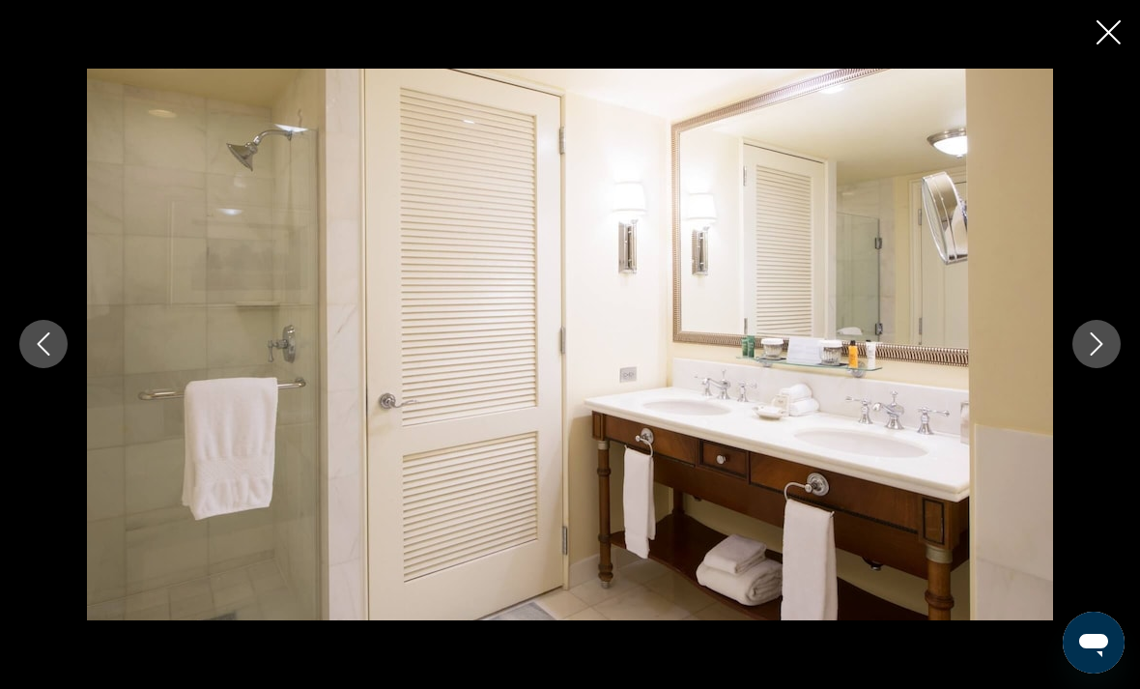
click at [1089, 356] on icon "Next image" at bounding box center [1096, 343] width 23 height 23
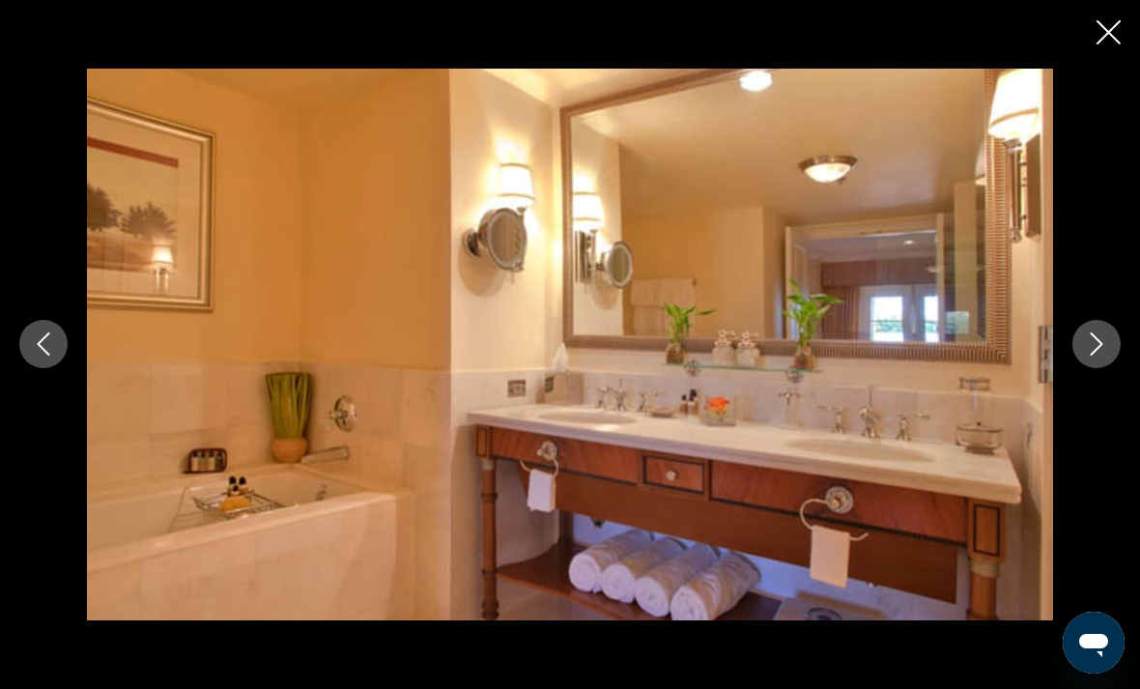
click at [1079, 351] on button "Next image" at bounding box center [1097, 344] width 48 height 48
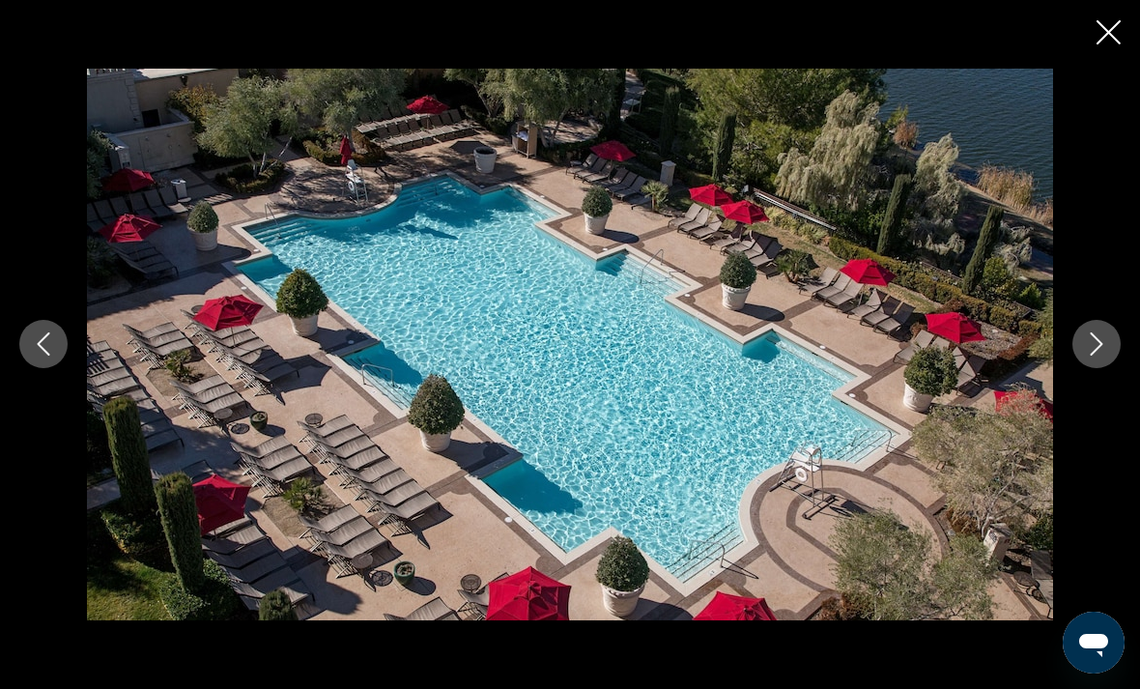
click at [1102, 339] on icon "Next image" at bounding box center [1096, 343] width 23 height 23
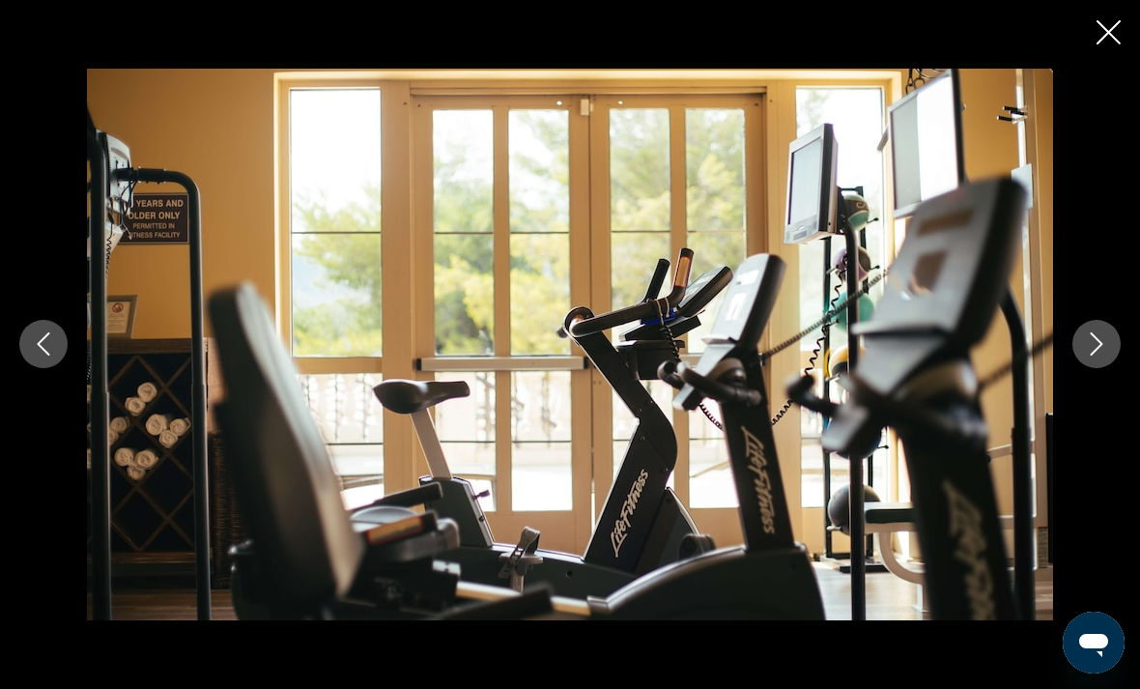
click at [1102, 344] on icon "Next image" at bounding box center [1097, 344] width 13 height 23
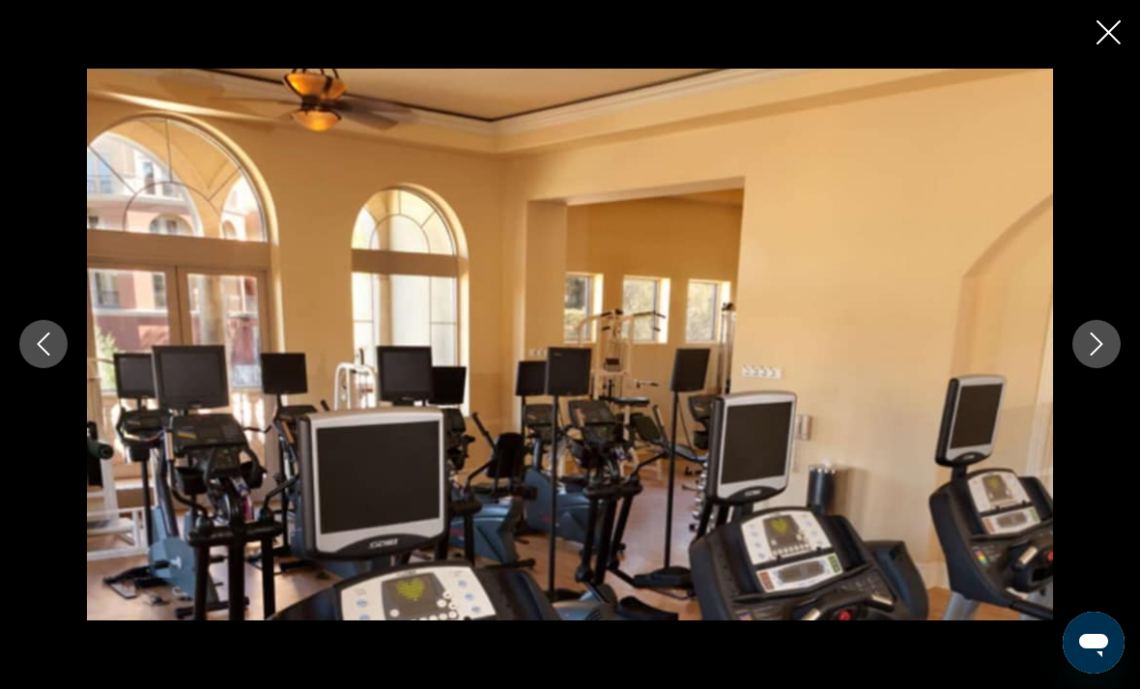
click at [1100, 348] on icon "Next image" at bounding box center [1097, 344] width 13 height 23
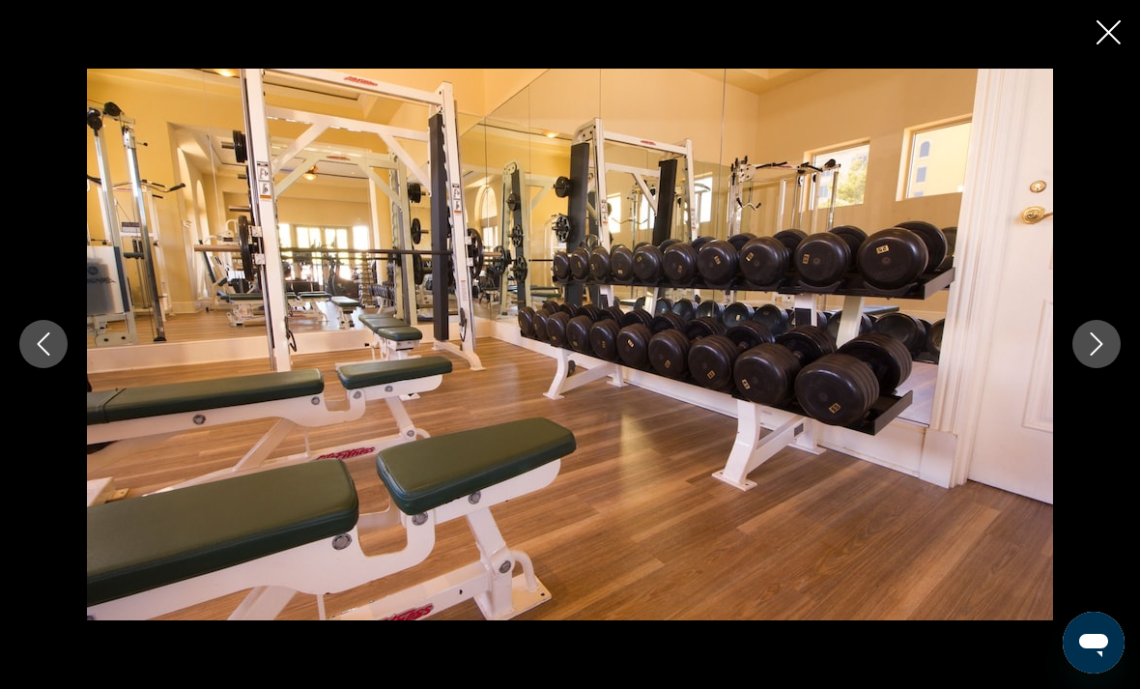
click at [1095, 348] on icon "Next image" at bounding box center [1096, 343] width 23 height 23
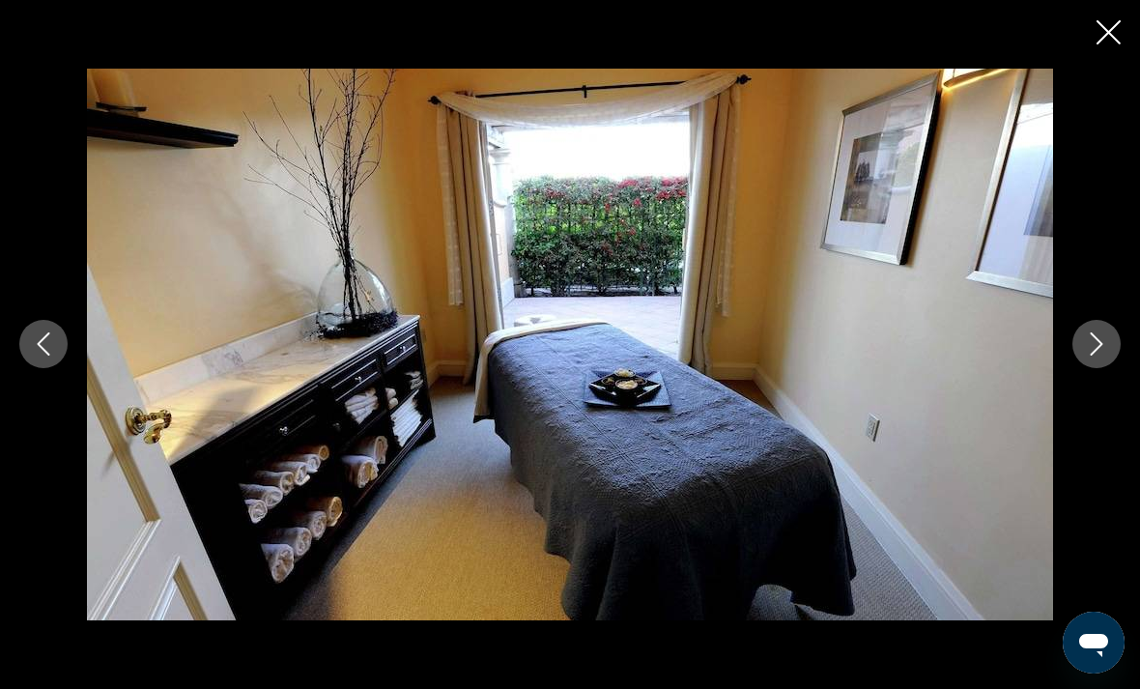
click at [1104, 352] on icon "Next image" at bounding box center [1096, 343] width 23 height 23
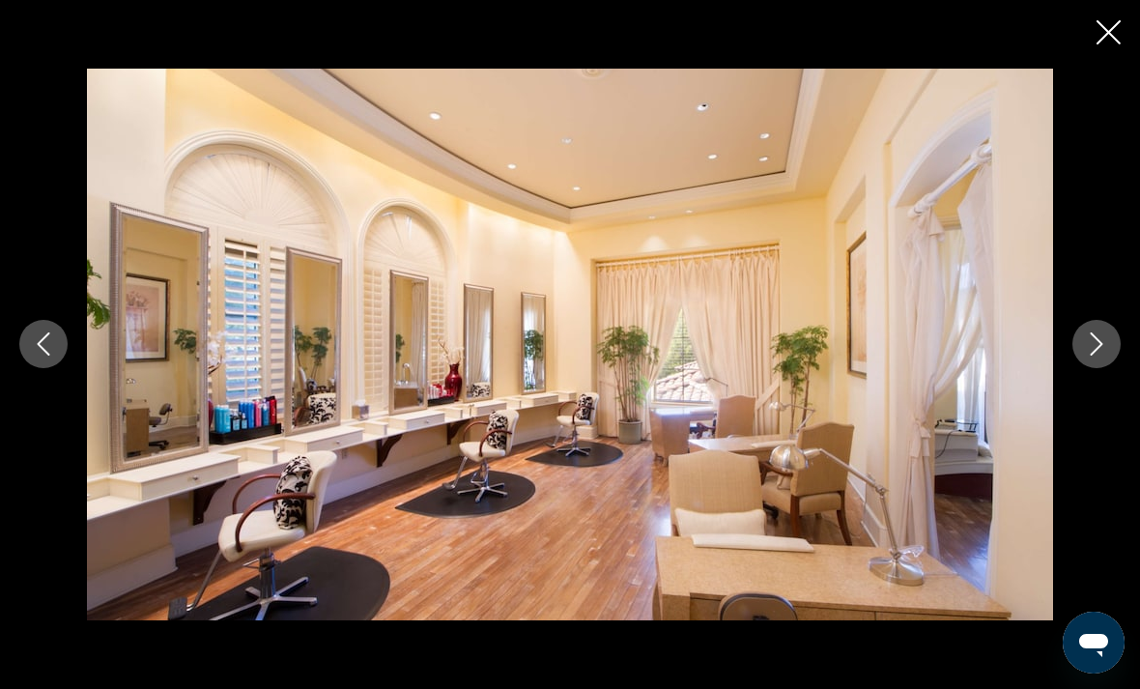
click at [1092, 362] on button "Next image" at bounding box center [1097, 344] width 48 height 48
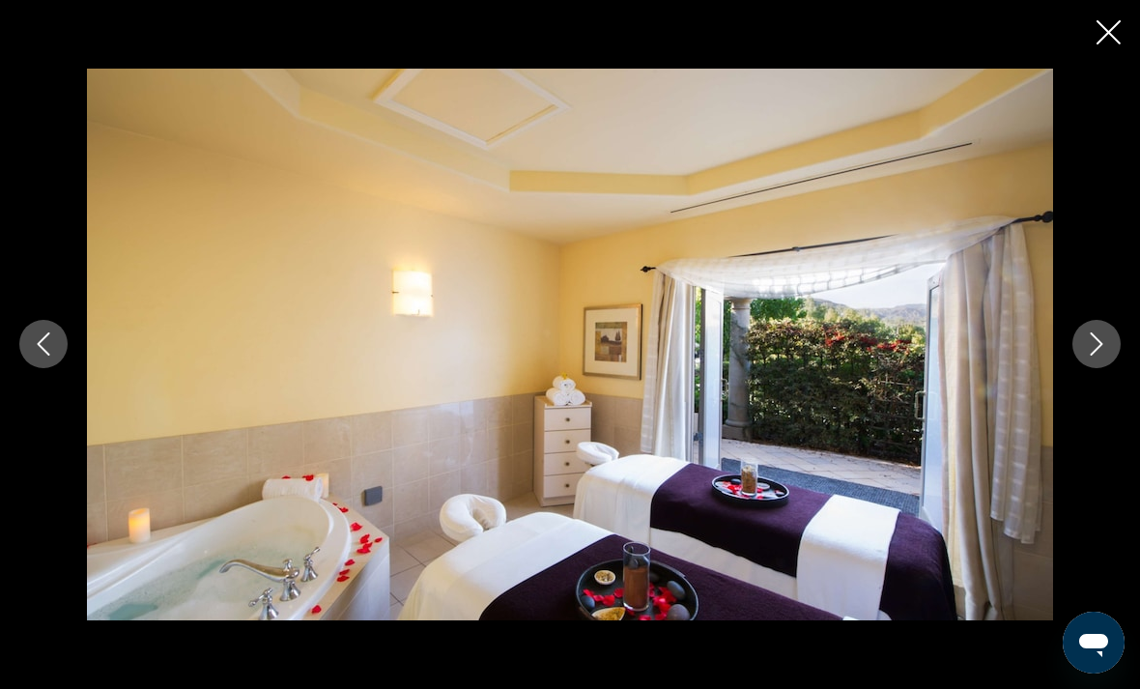
click at [1095, 352] on icon "Next image" at bounding box center [1097, 344] width 13 height 23
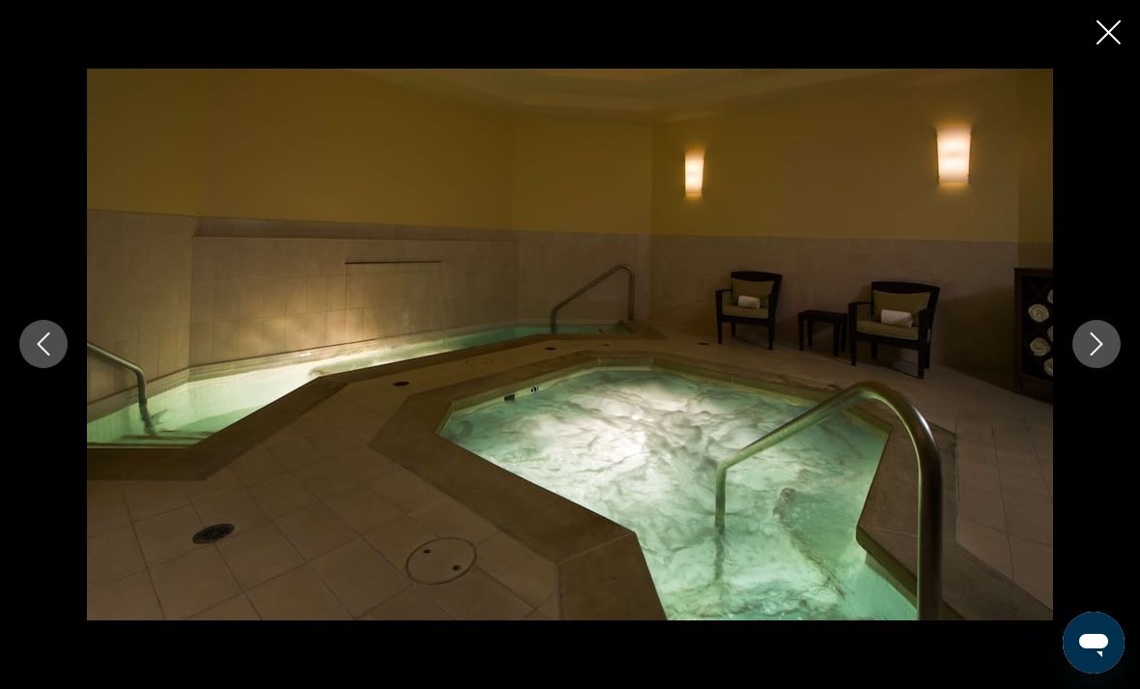
click at [1094, 361] on button "Next image" at bounding box center [1097, 344] width 48 height 48
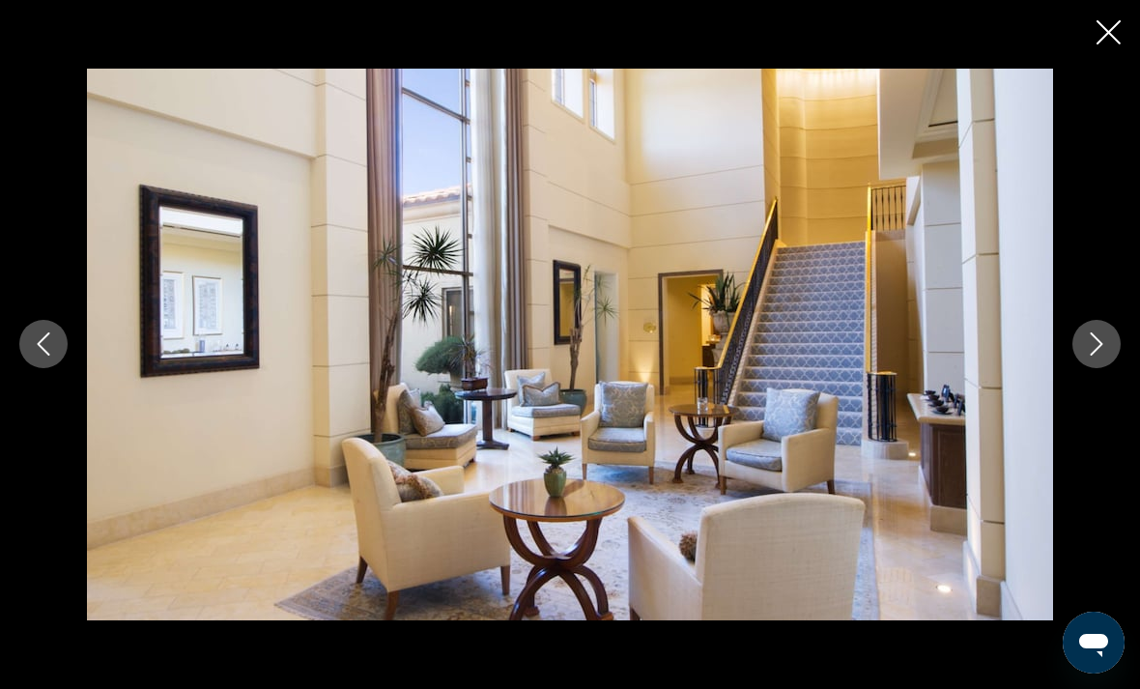
click at [1102, 354] on icon "Next image" at bounding box center [1096, 343] width 23 height 23
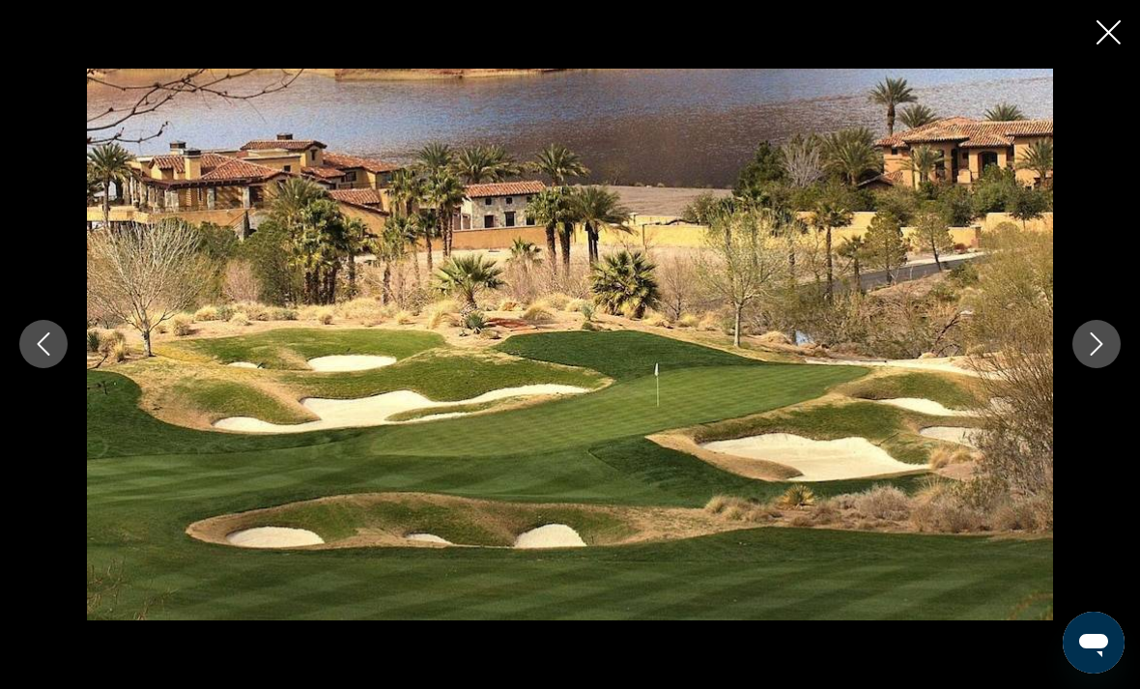
click at [1102, 358] on button "Next image" at bounding box center [1097, 344] width 48 height 48
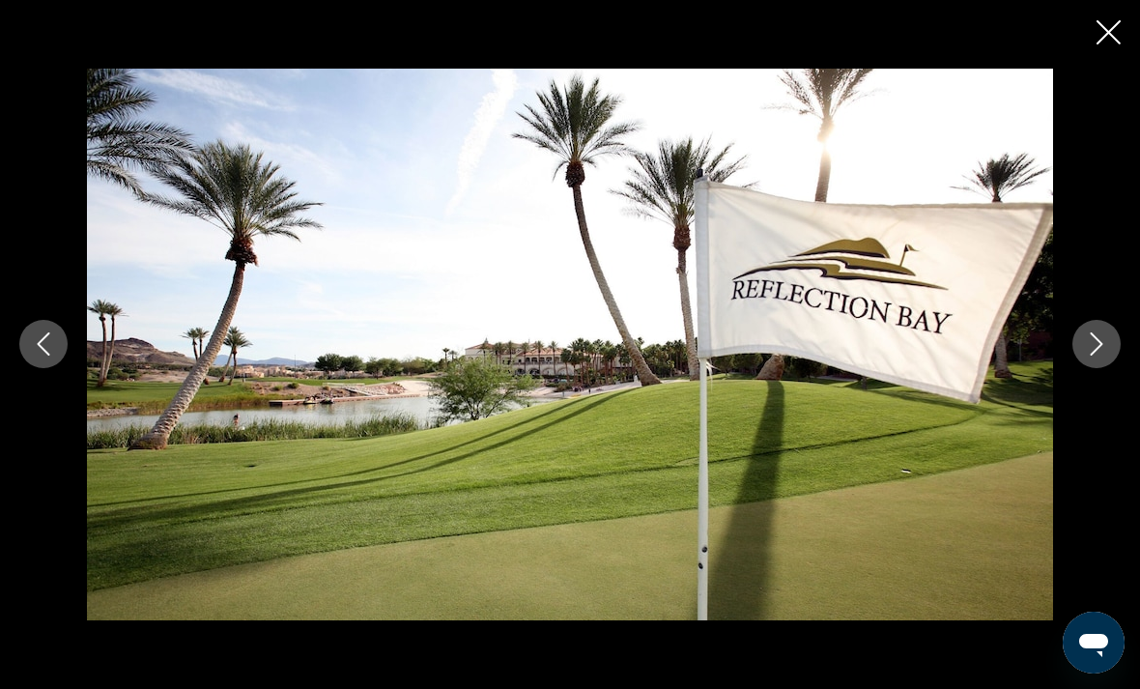
click at [1097, 354] on icon "Next image" at bounding box center [1096, 343] width 23 height 23
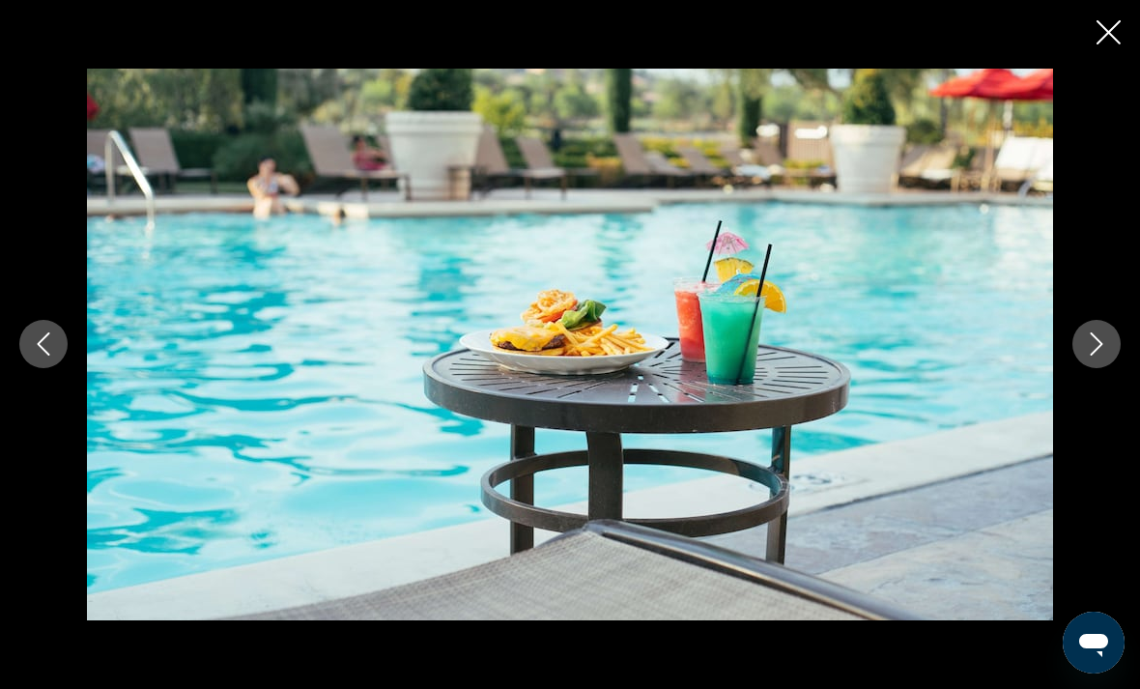
click at [1096, 343] on icon "Next image" at bounding box center [1096, 343] width 23 height 23
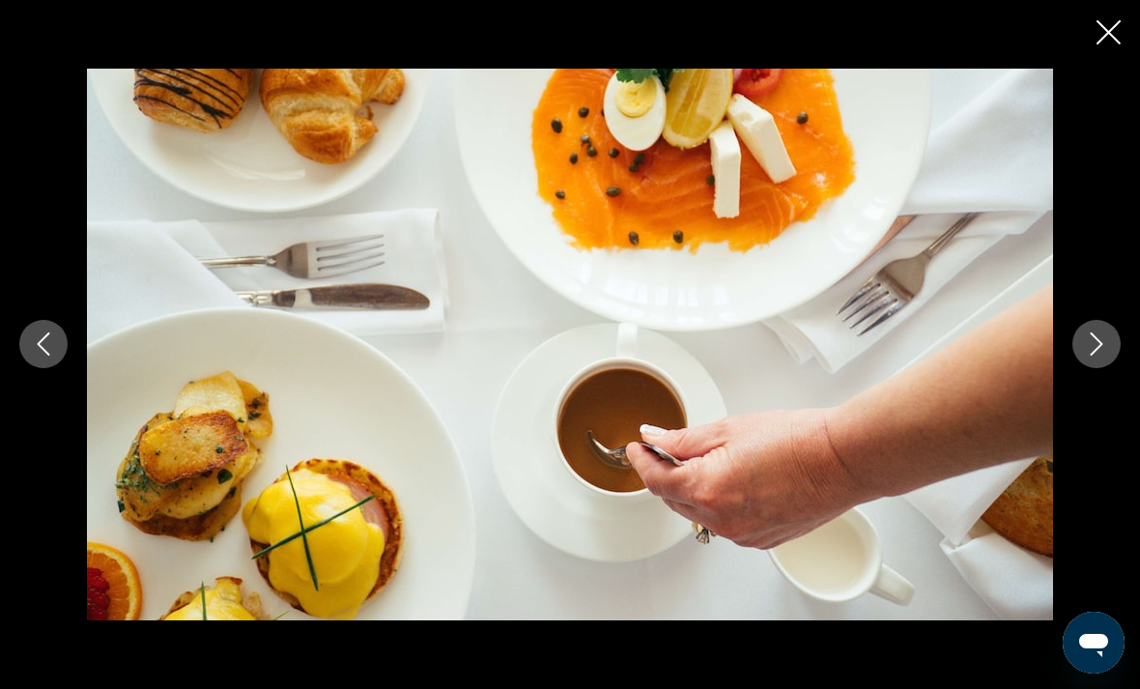
click at [1085, 361] on button "Next image" at bounding box center [1097, 344] width 48 height 48
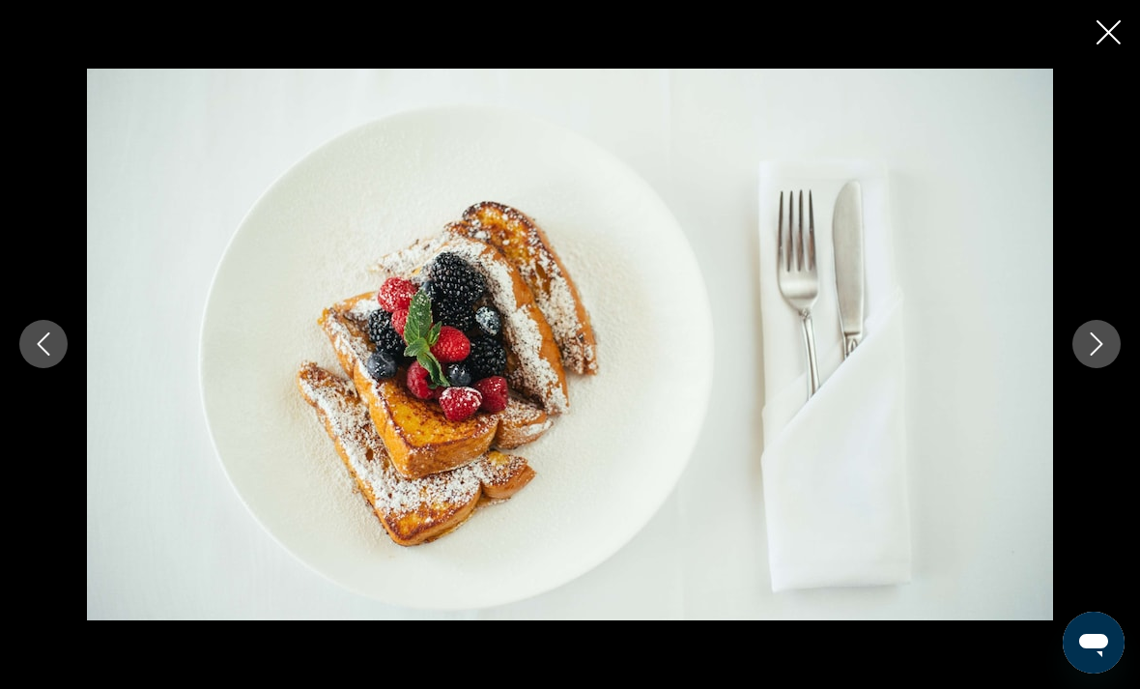
click at [1097, 357] on button "Next image" at bounding box center [1097, 344] width 48 height 48
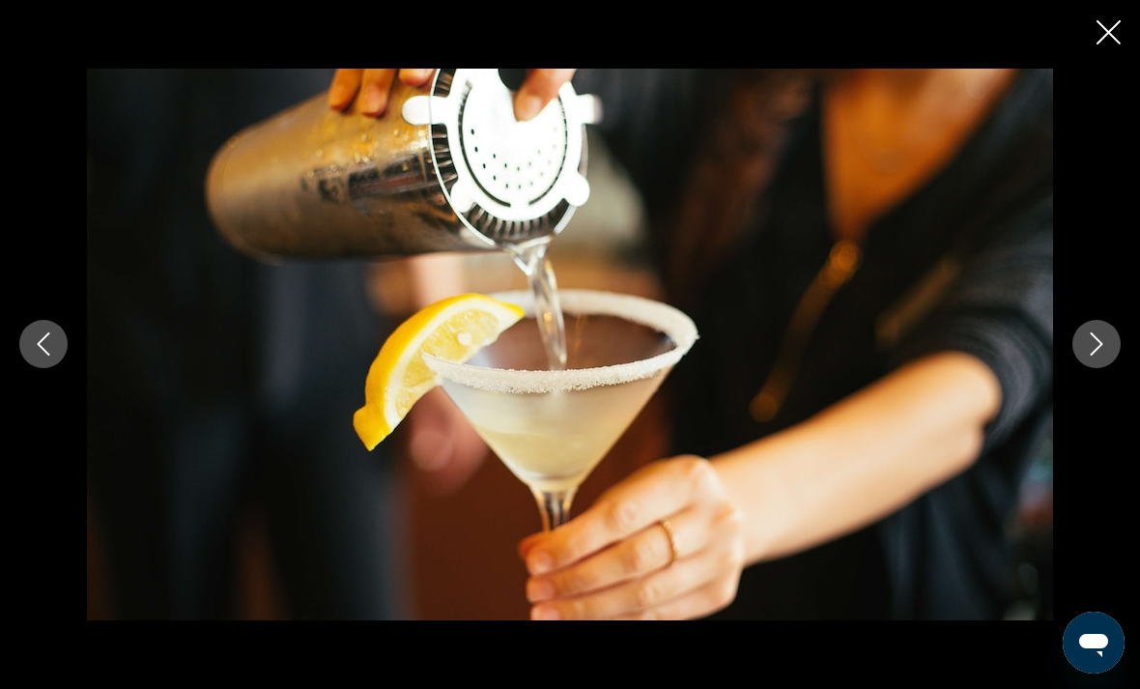
click at [1093, 356] on icon "Next image" at bounding box center [1096, 343] width 23 height 23
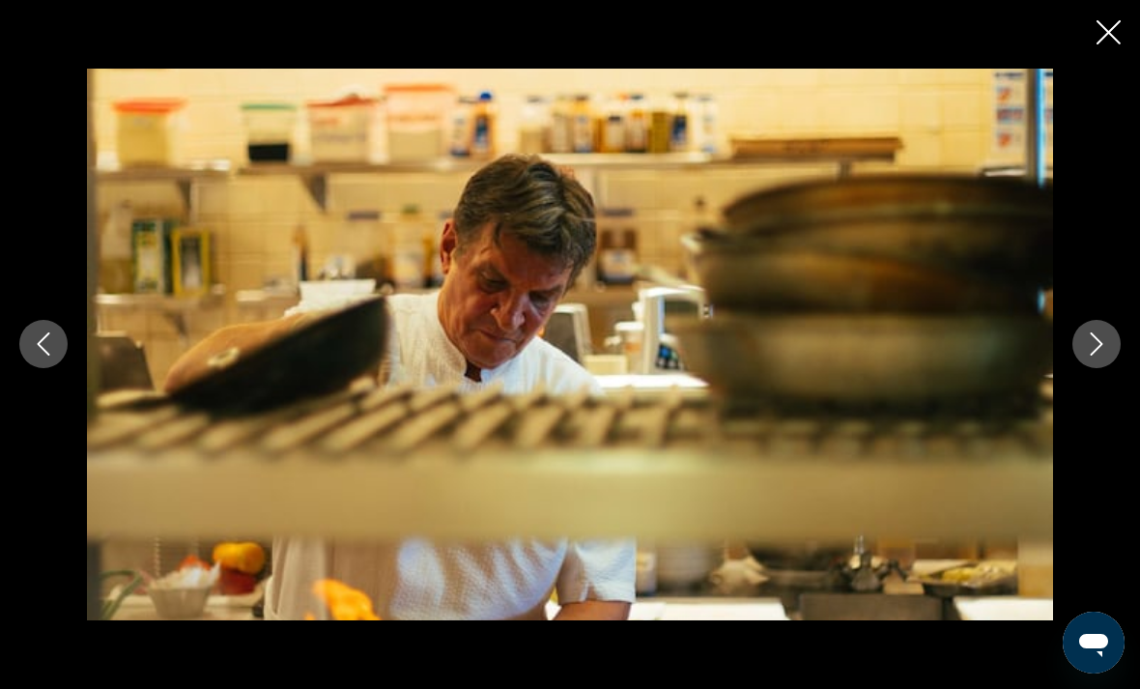
click at [1098, 354] on icon "Next image" at bounding box center [1096, 343] width 23 height 23
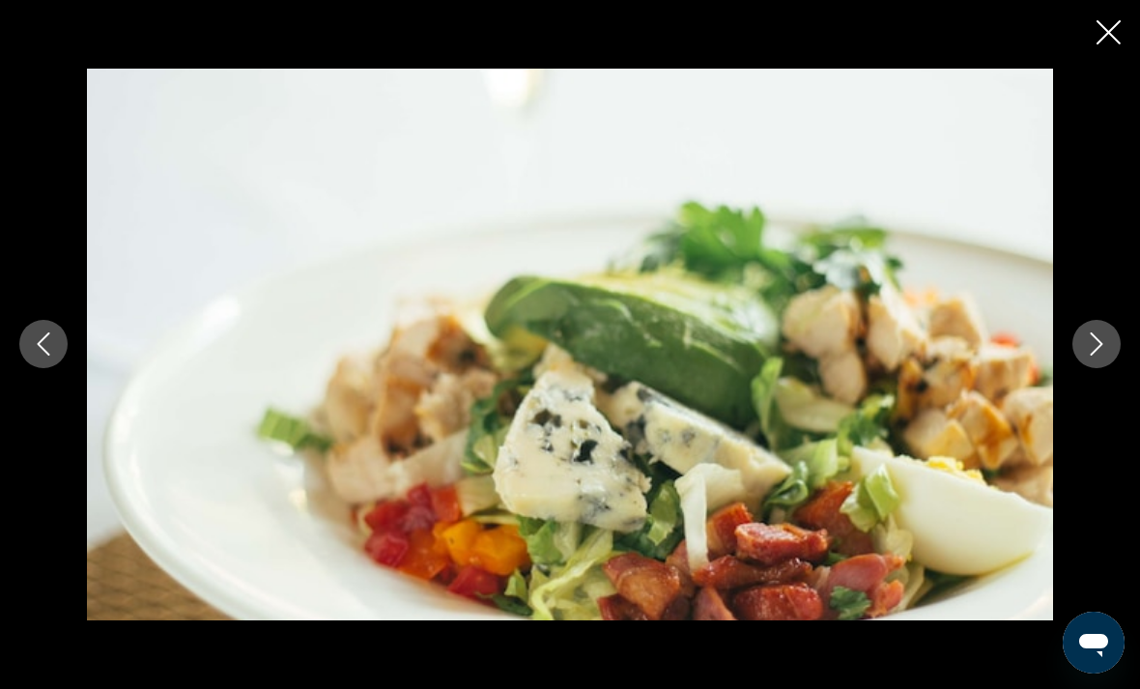
click at [1102, 344] on icon "Next image" at bounding box center [1097, 344] width 13 height 23
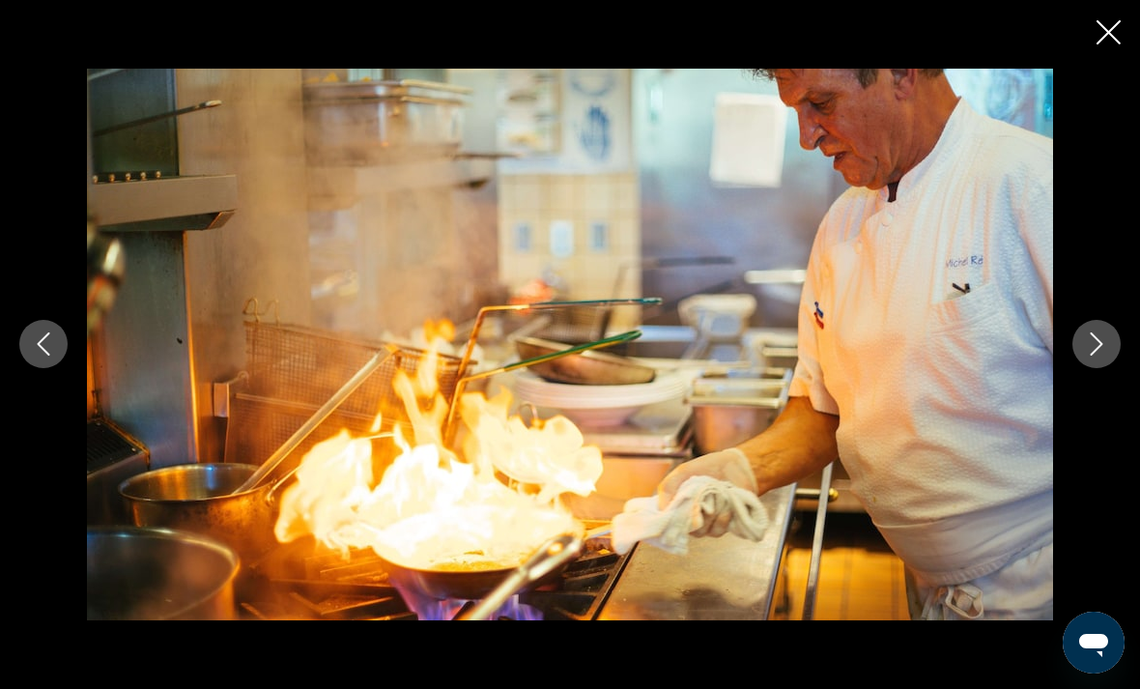
click at [1108, 33] on icon "Close slideshow" at bounding box center [1109, 32] width 24 height 24
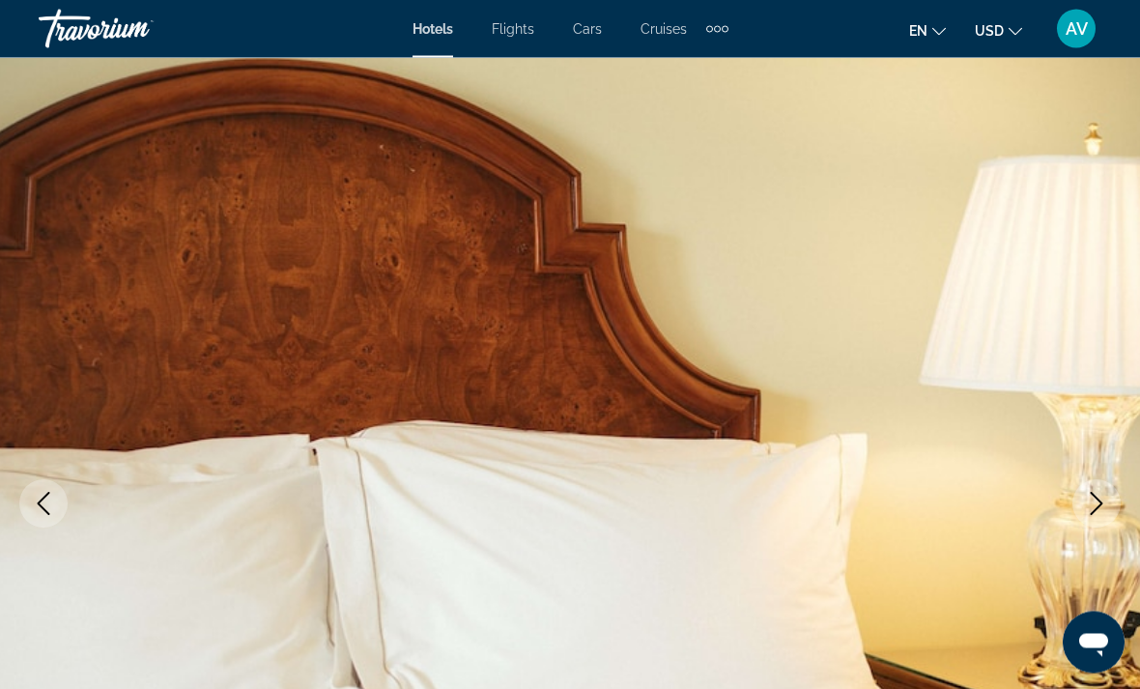
scroll to position [0, 0]
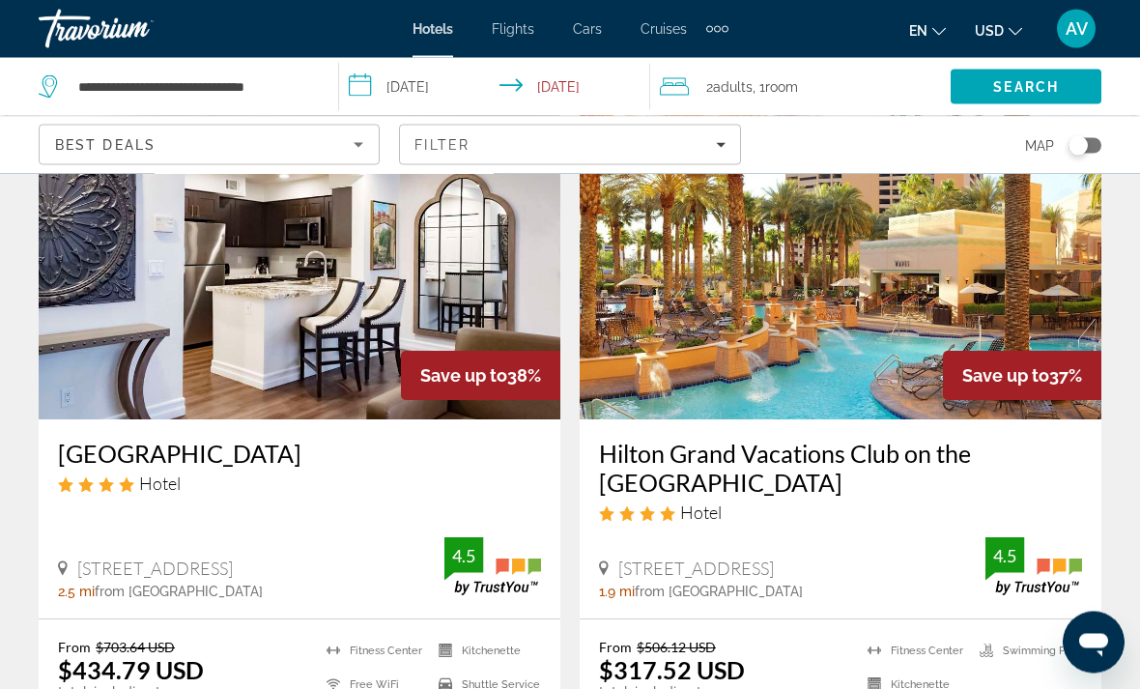
scroll to position [2386, 0]
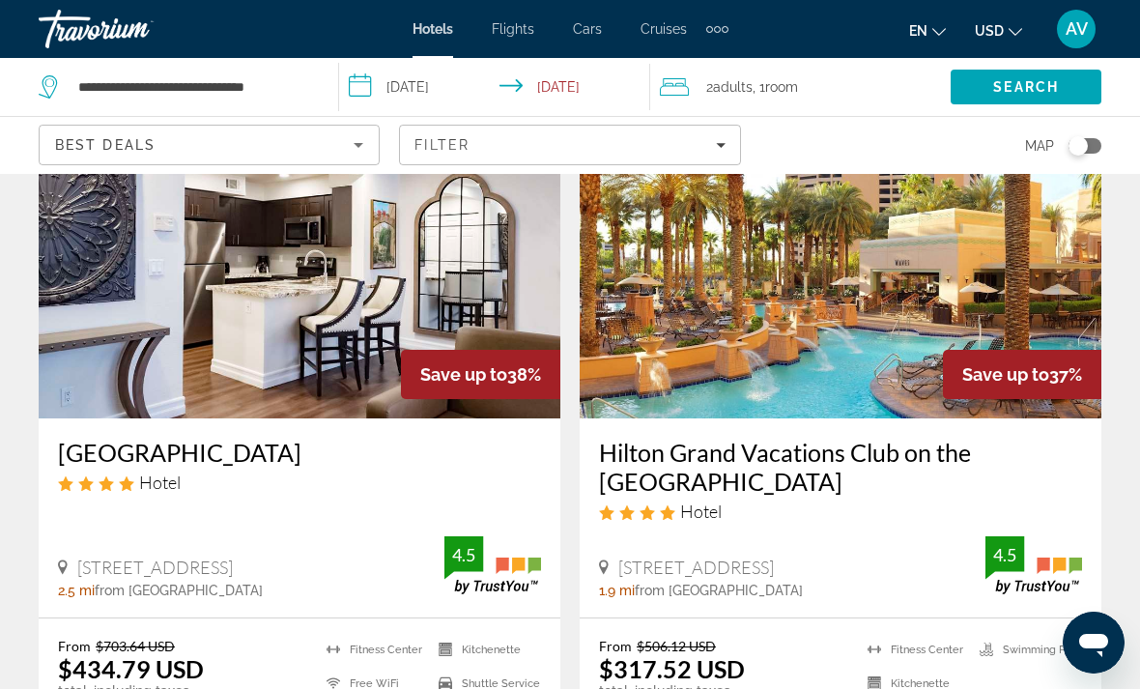
click at [962, 585] on div "Hilton Grand Vacations Club on the [GEOGRAPHIC_DATA] Hotel [STREET_ADDRESS][GEO…" at bounding box center [841, 517] width 522 height 198
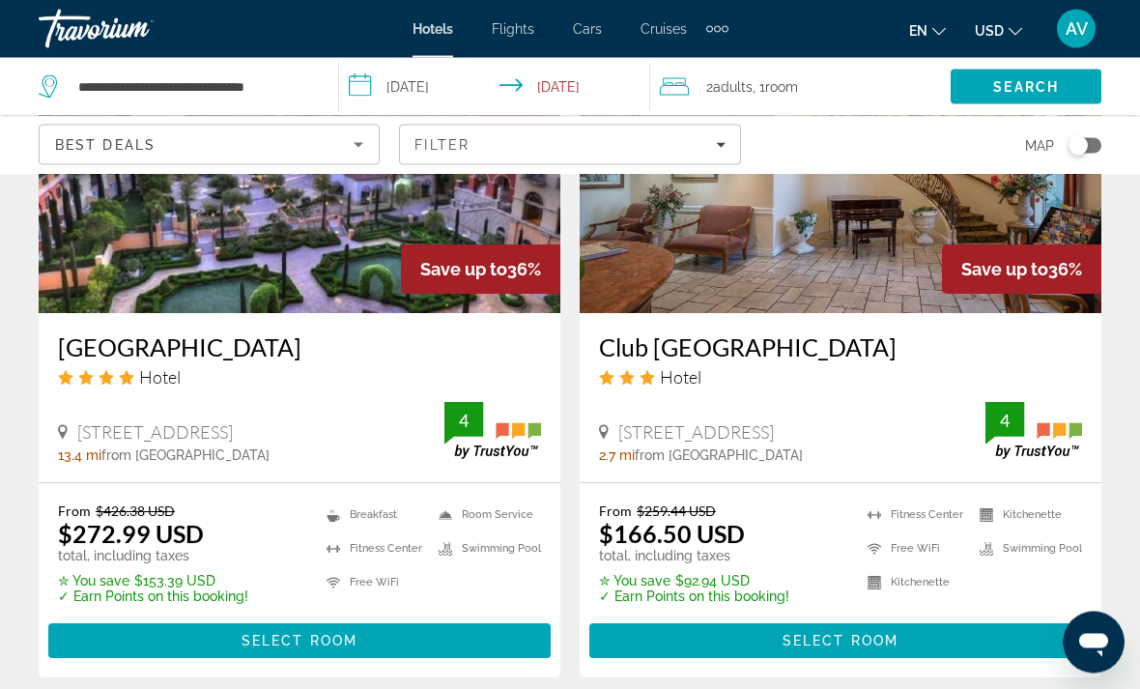
scroll to position [3227, 0]
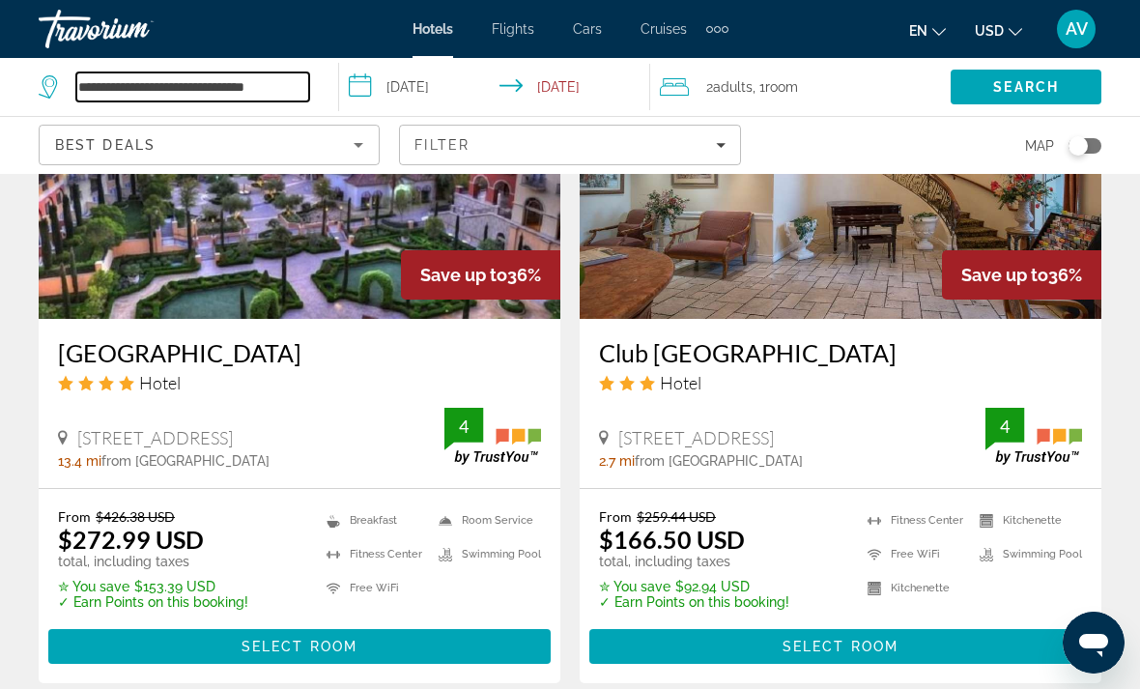
click at [240, 101] on input "**********" at bounding box center [192, 86] width 233 height 29
type input "*"
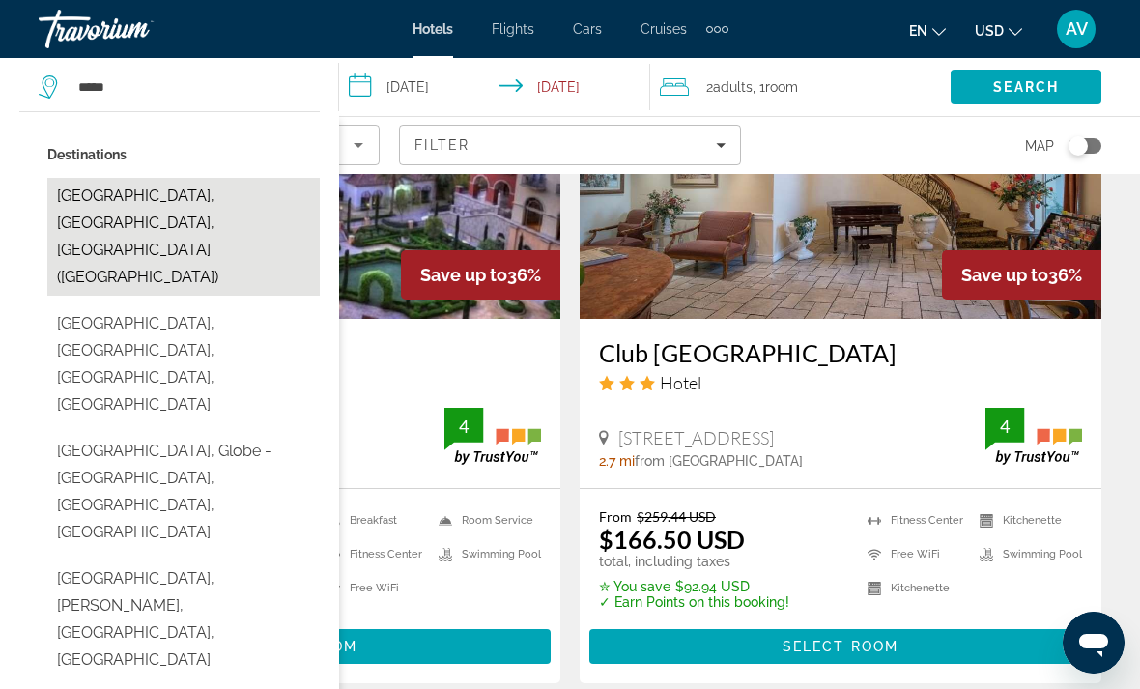
click at [217, 206] on button "[GEOGRAPHIC_DATA], [GEOGRAPHIC_DATA], [GEOGRAPHIC_DATA] ([GEOGRAPHIC_DATA])" at bounding box center [183, 237] width 272 height 118
type input "**********"
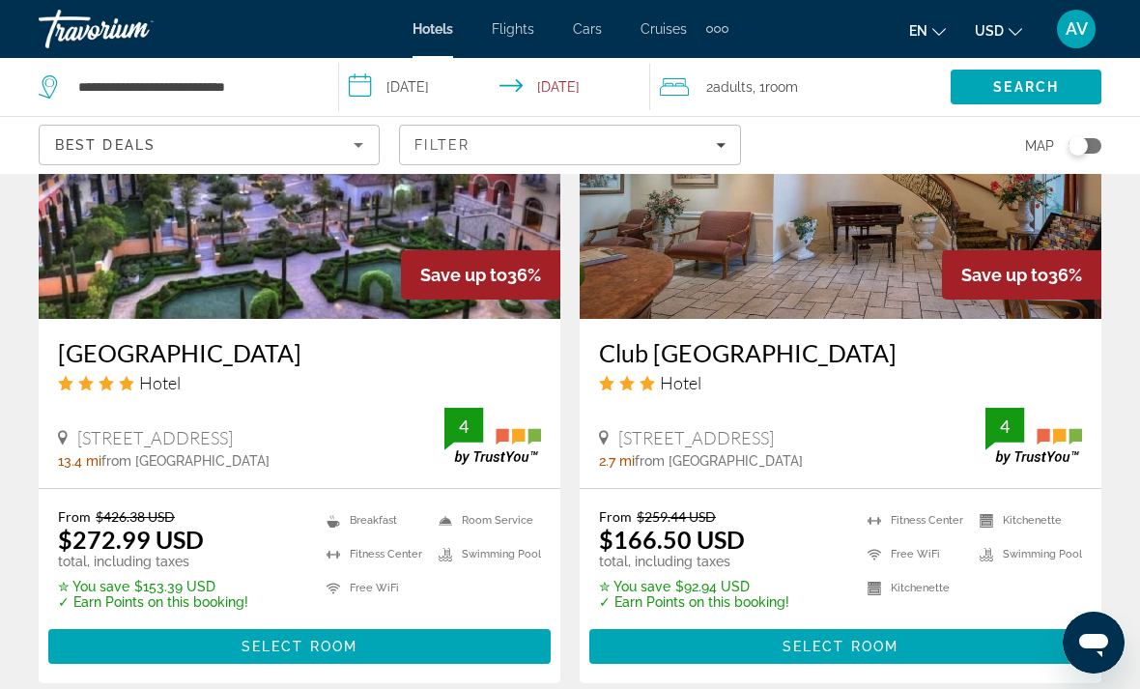
click at [436, 86] on input "**********" at bounding box center [498, 90] width 318 height 64
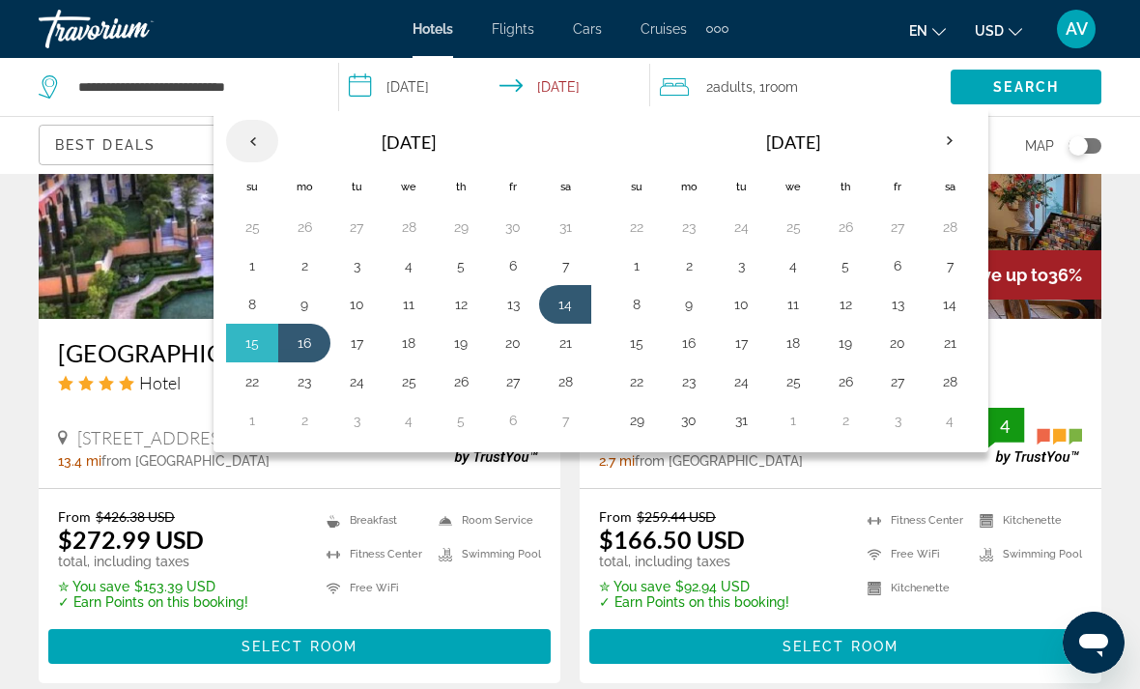
click at [252, 142] on th "Previous month" at bounding box center [252, 141] width 52 height 43
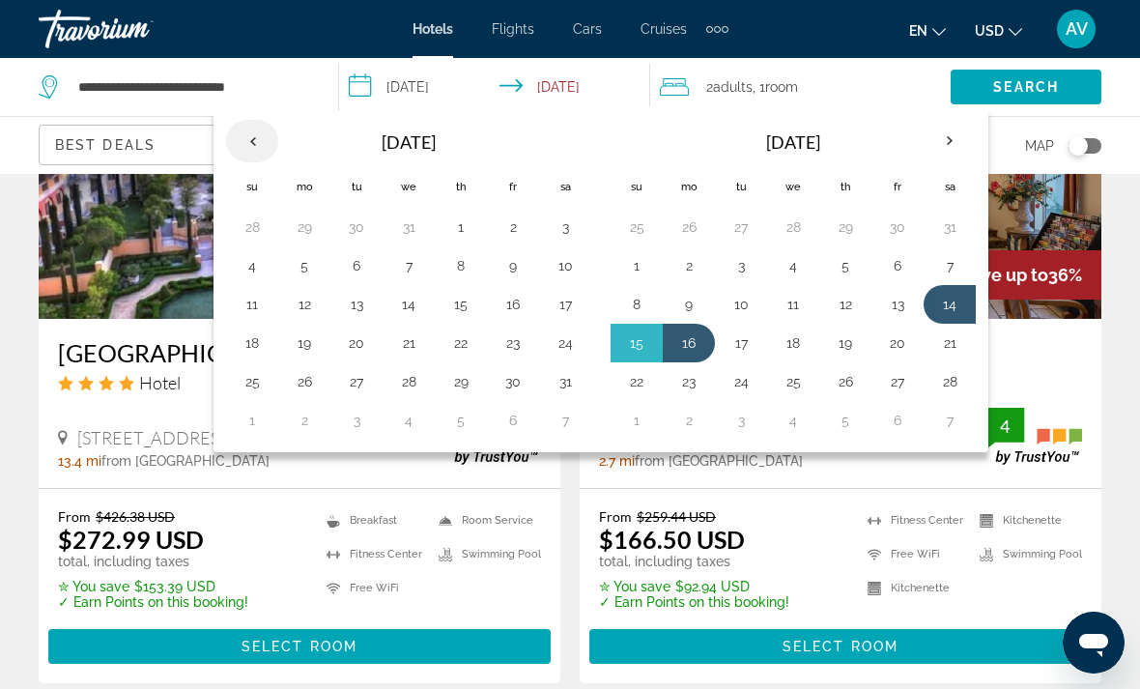
click at [251, 148] on th "Previous month" at bounding box center [252, 141] width 52 height 43
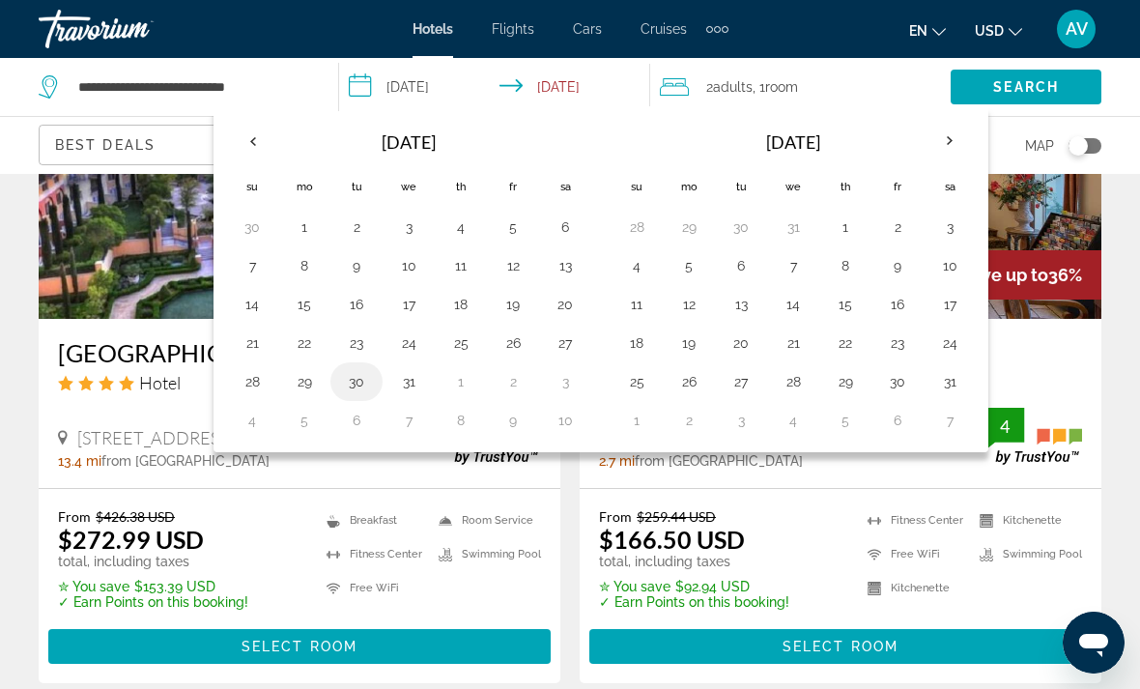
click at [369, 389] on button "30" at bounding box center [356, 381] width 31 height 27
click at [581, 375] on button "3" at bounding box center [565, 381] width 31 height 27
type input "**********"
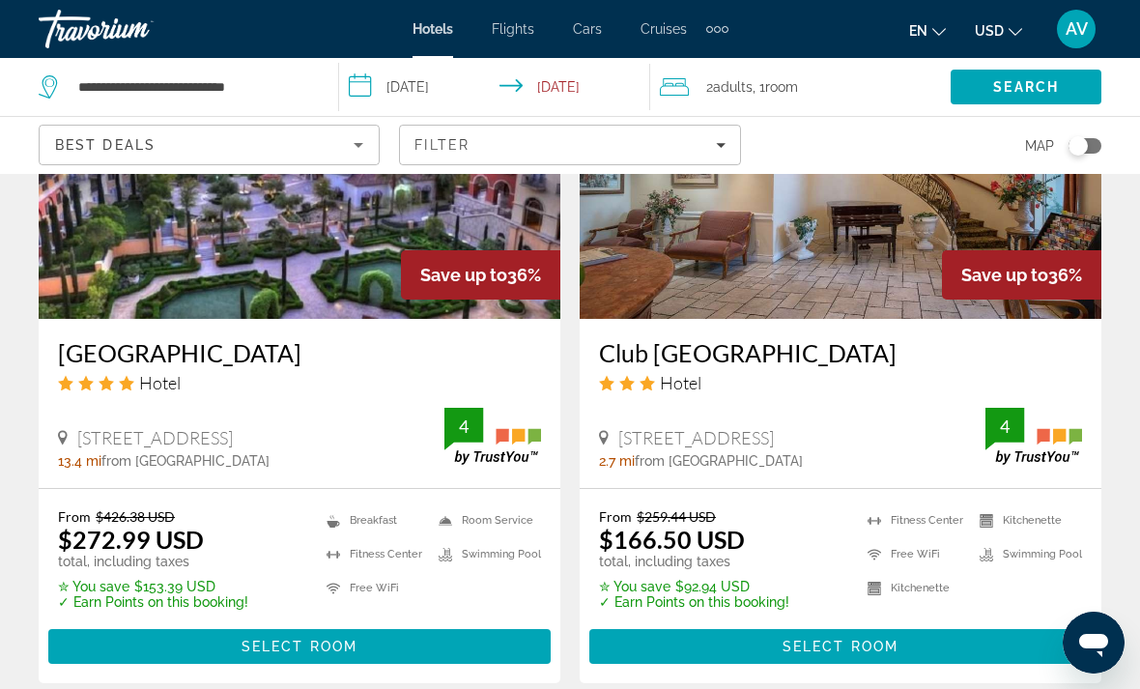
click at [789, 88] on span "Room" at bounding box center [781, 86] width 33 height 15
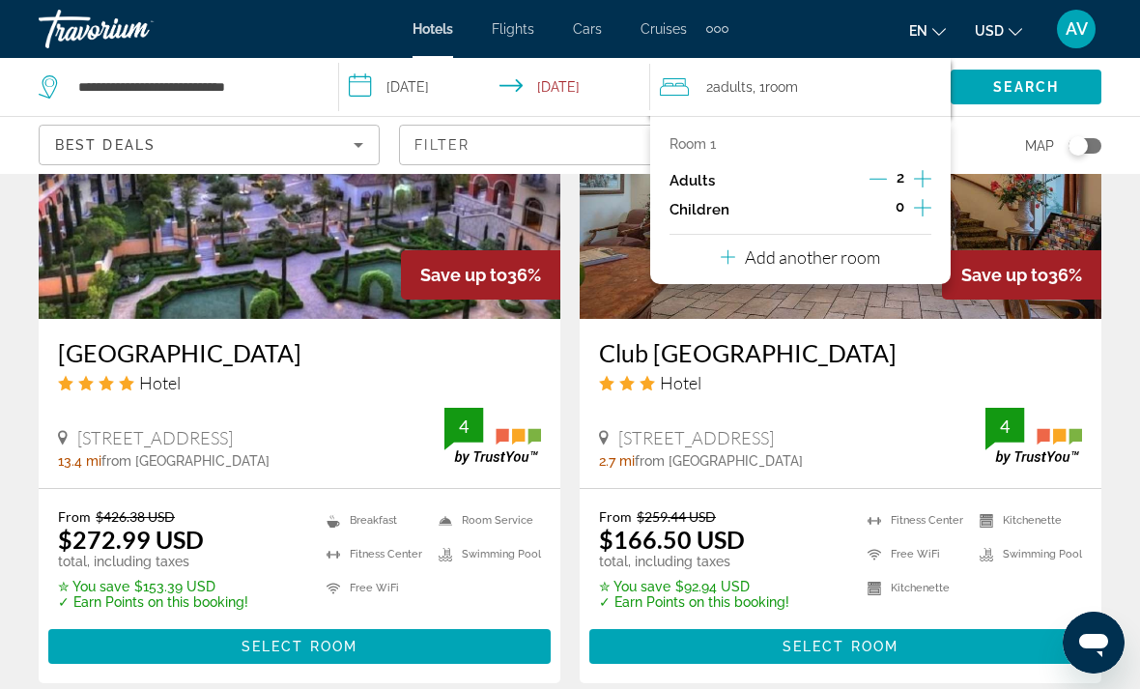
click at [926, 204] on icon "Increment children" at bounding box center [922, 207] width 17 height 23
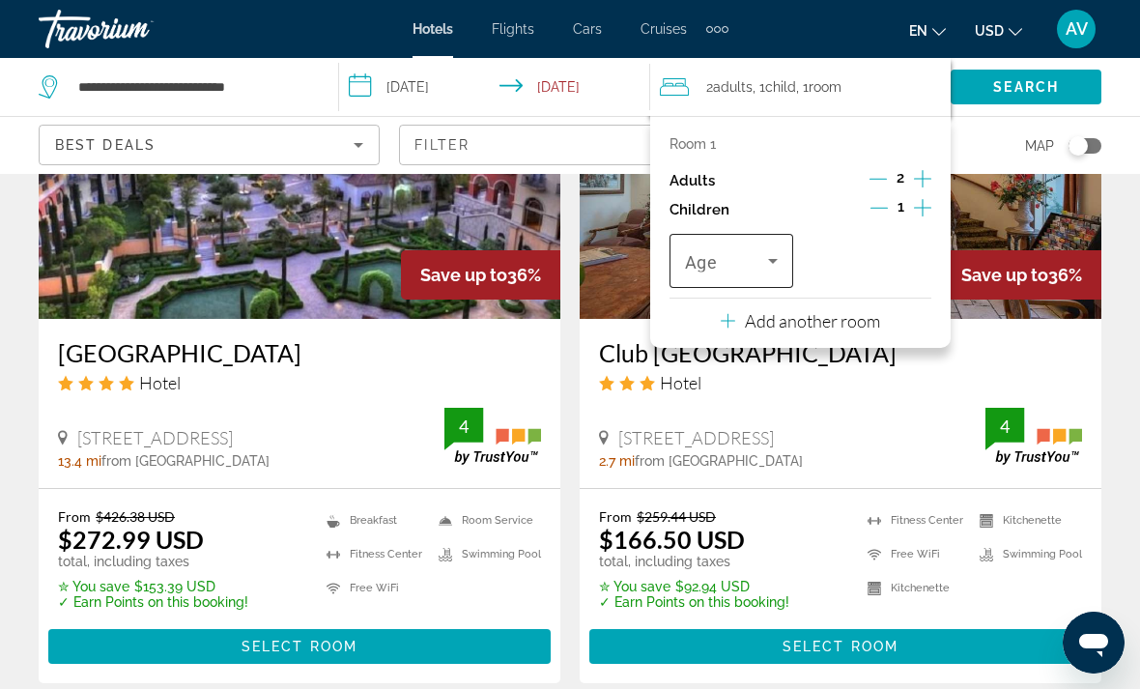
click at [783, 268] on icon "Travelers: 2 adults, 1 child" at bounding box center [772, 260] width 23 height 23
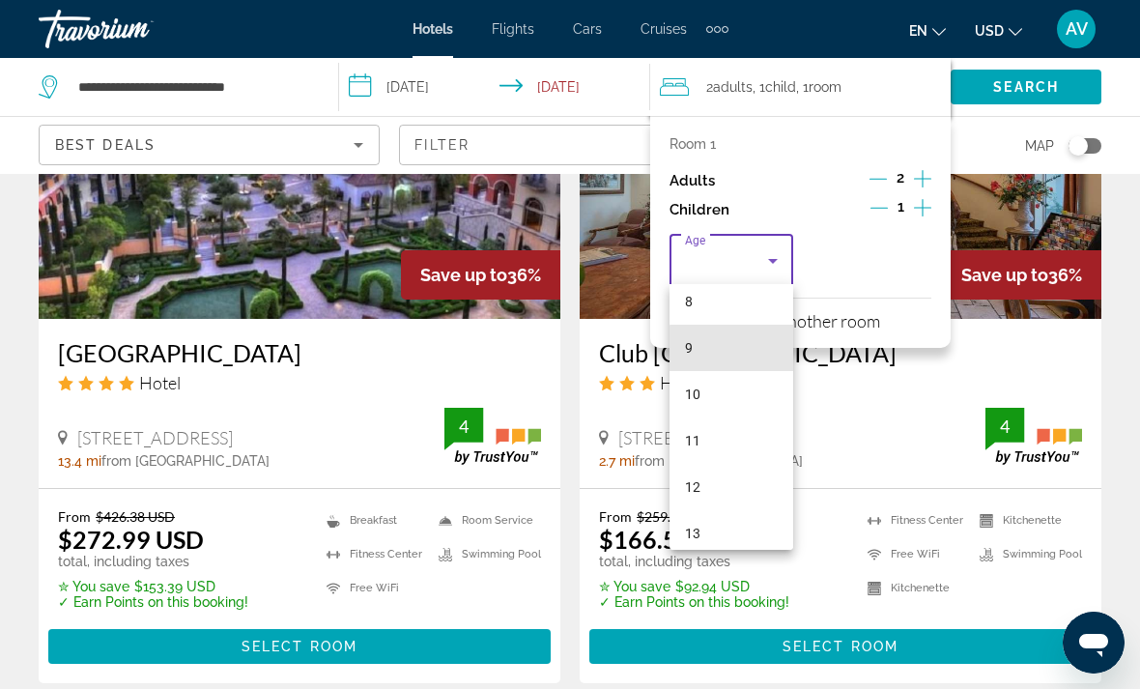
scroll to position [386, 0]
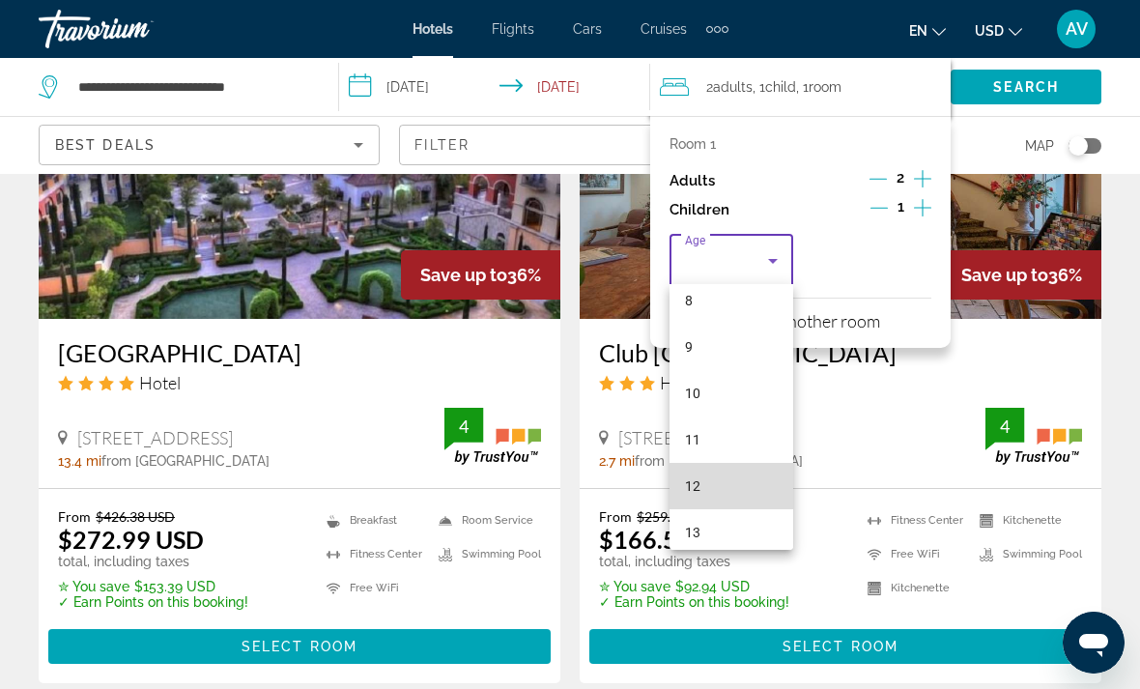
click at [767, 484] on mat-option "12" at bounding box center [732, 486] width 124 height 46
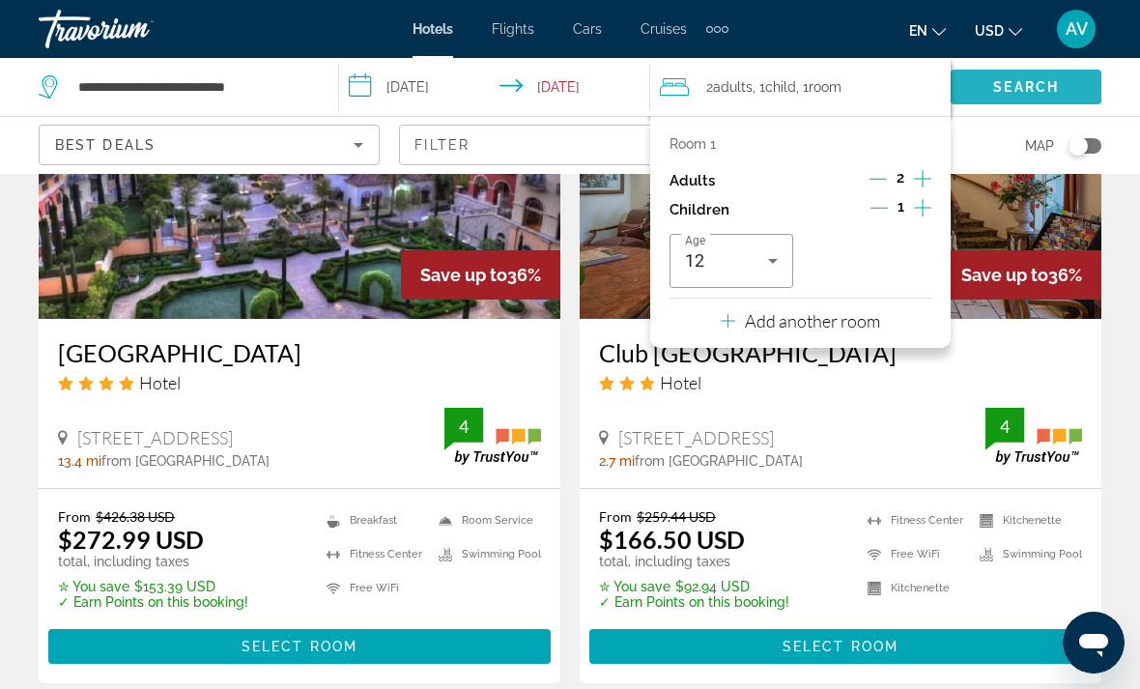
click at [1056, 99] on span "Search" at bounding box center [1026, 87] width 151 height 46
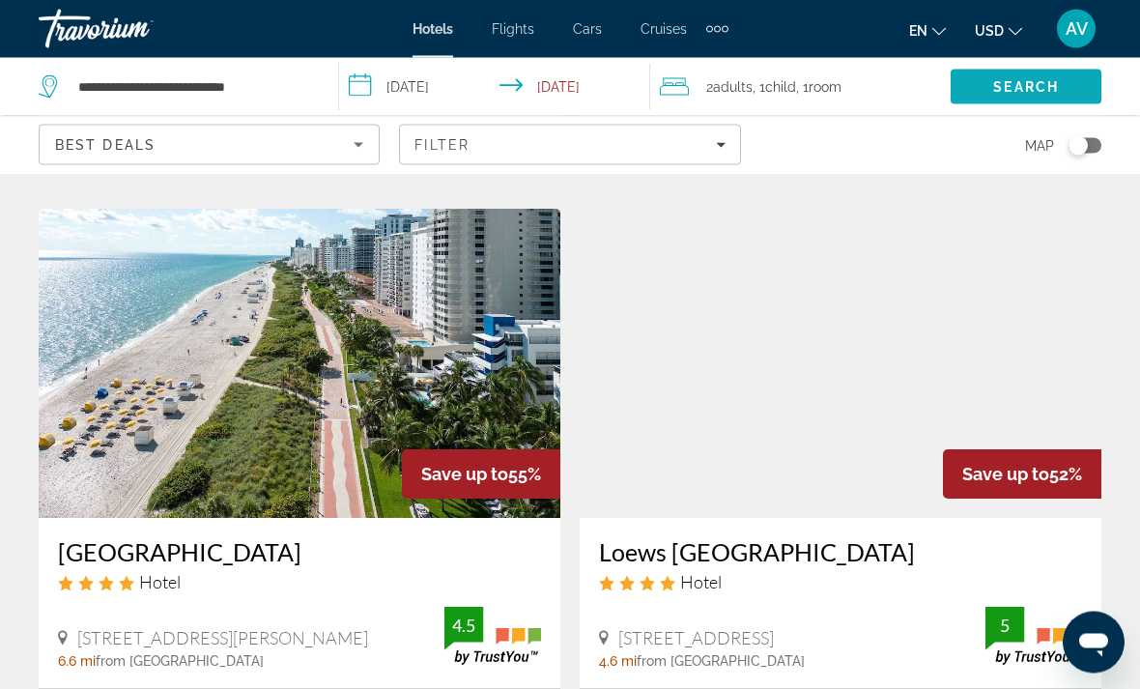
scroll to position [823, 0]
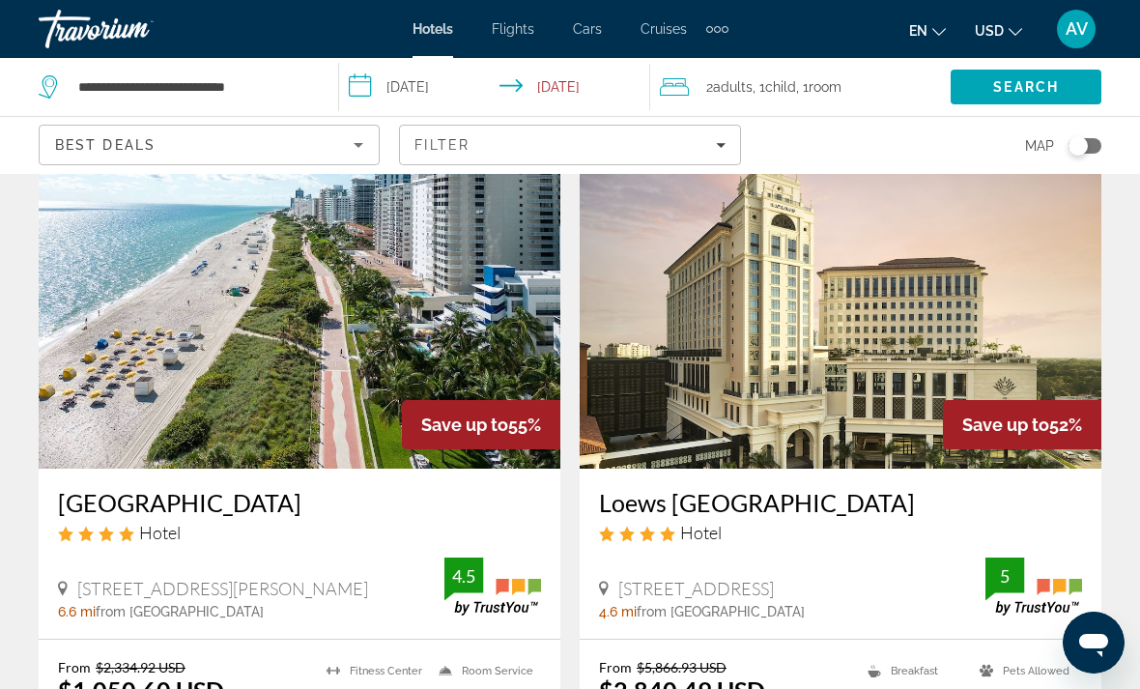
click at [386, 235] on img "Main content" at bounding box center [300, 313] width 522 height 309
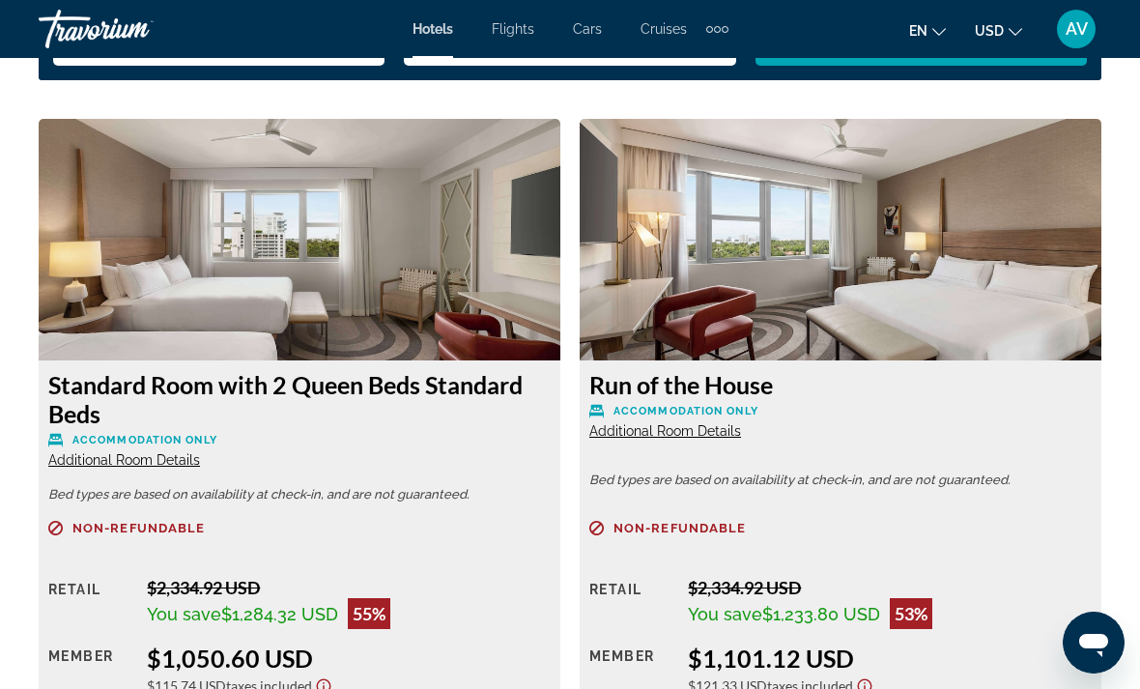
scroll to position [2962, 0]
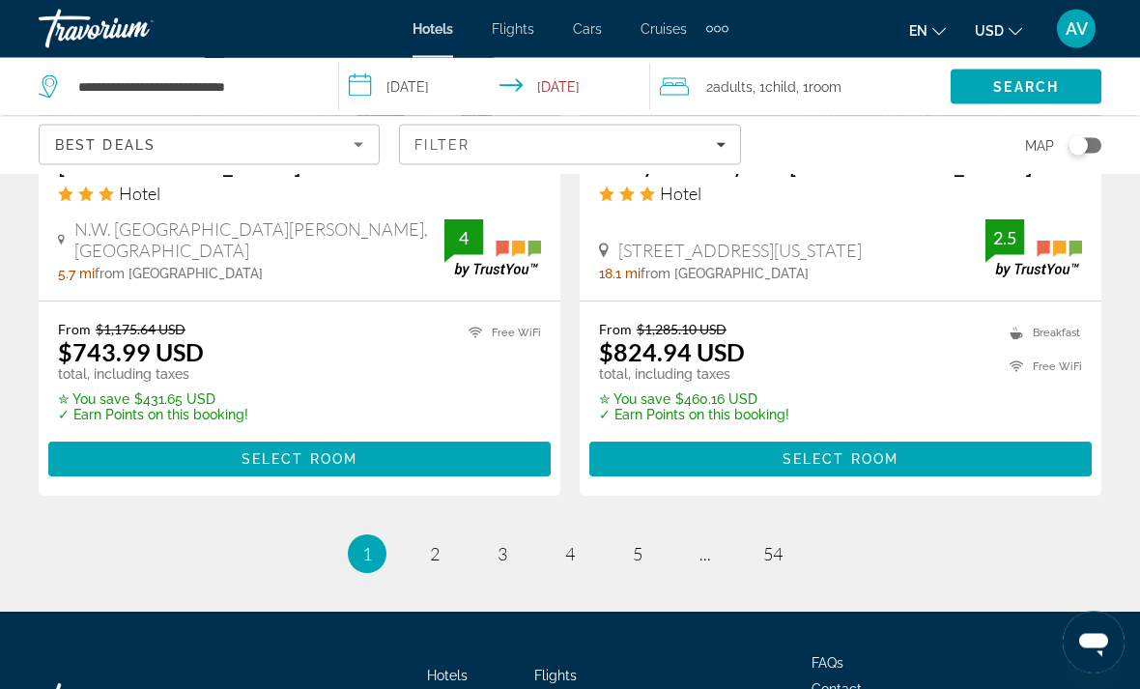
scroll to position [4117, 0]
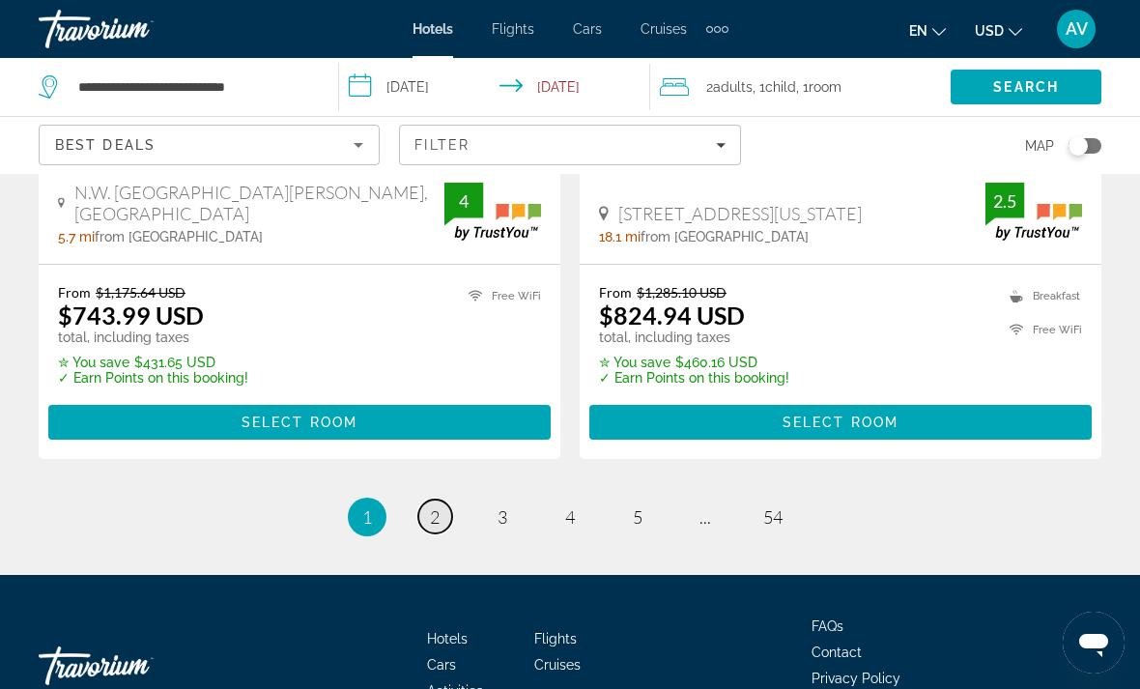
click at [442, 500] on link "page 2" at bounding box center [435, 517] width 34 height 34
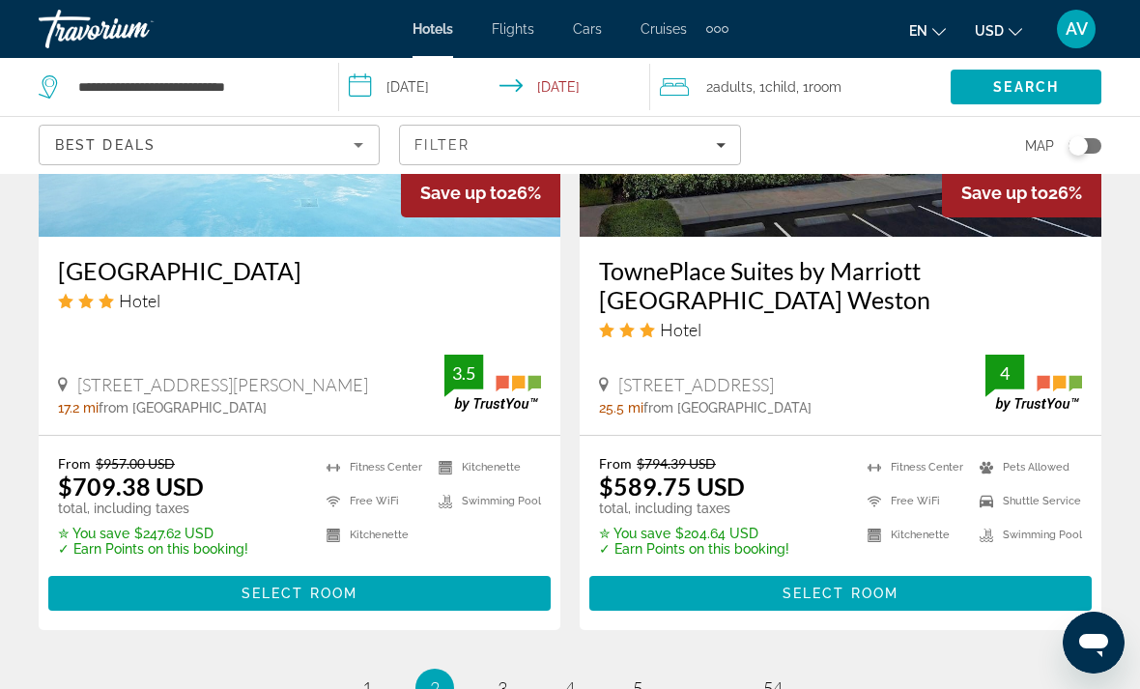
scroll to position [3936, 0]
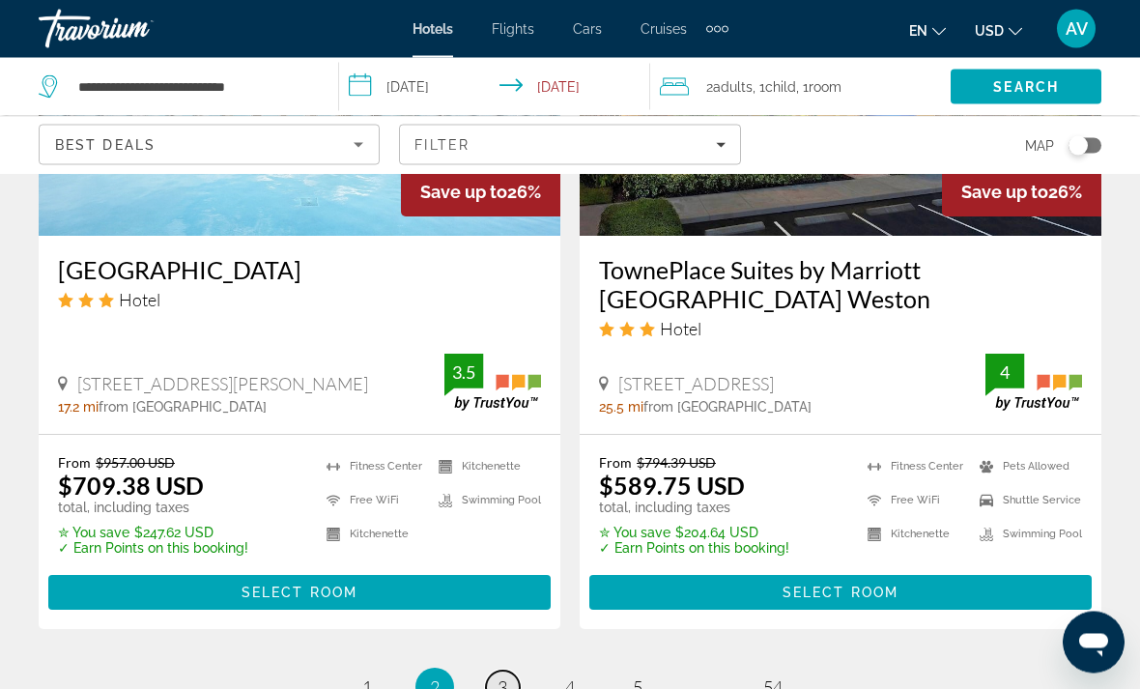
click at [507, 672] on link "page 3" at bounding box center [503, 689] width 34 height 34
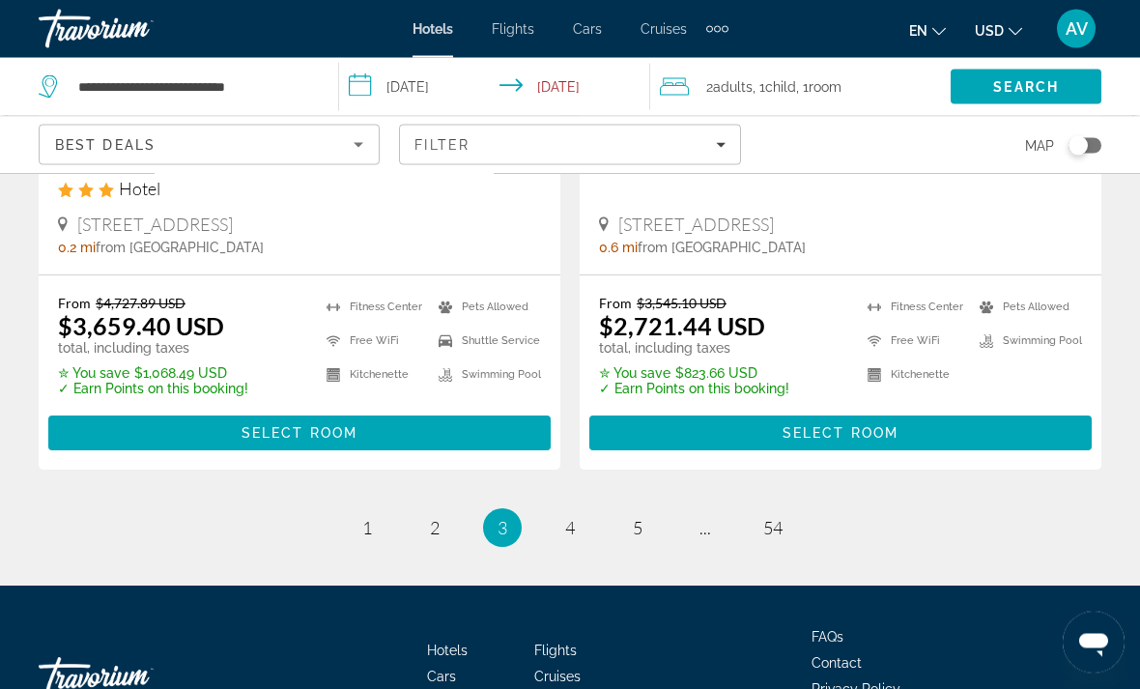
scroll to position [4088, 0]
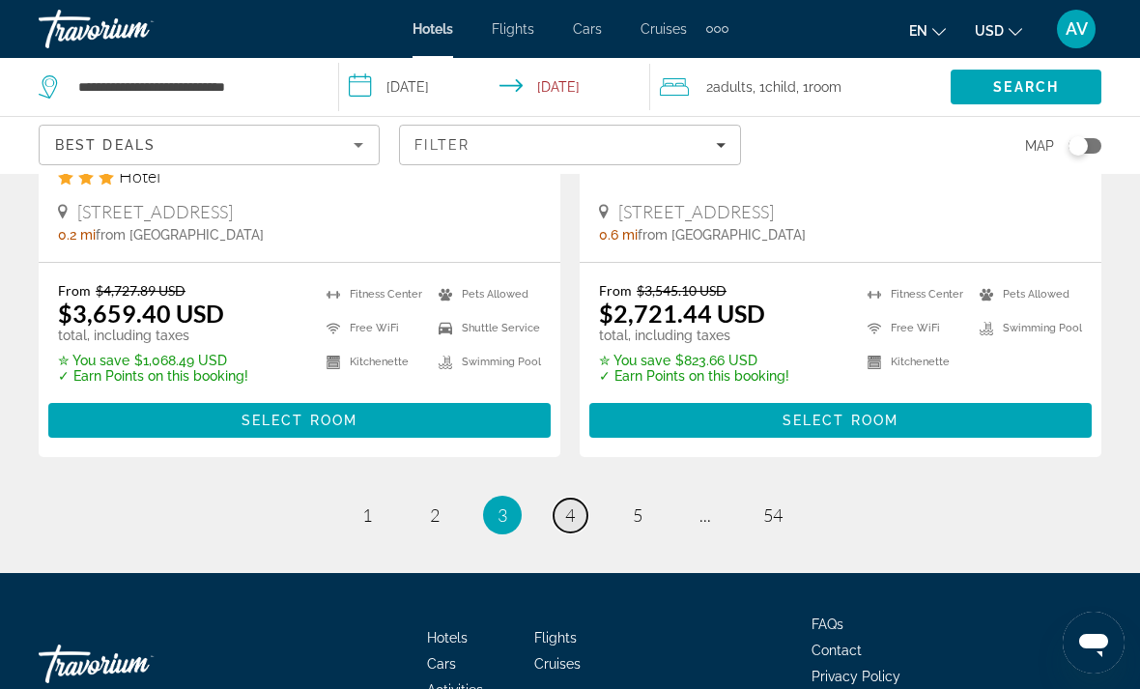
click at [581, 499] on link "page 4" at bounding box center [571, 516] width 34 height 34
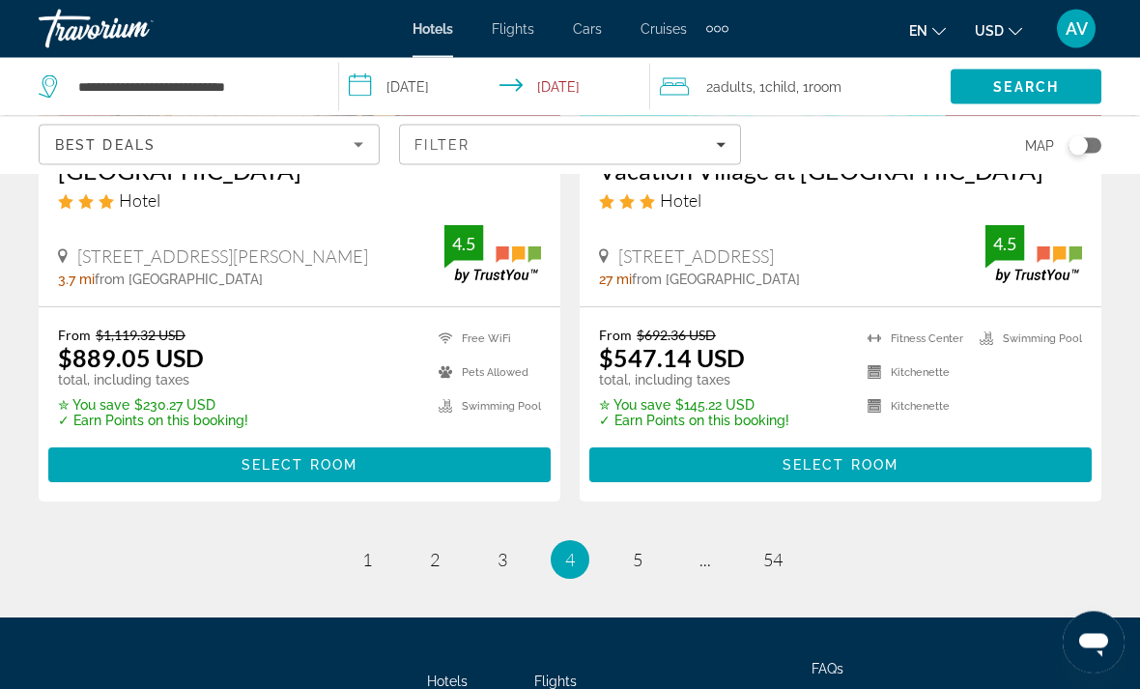
scroll to position [4117, 0]
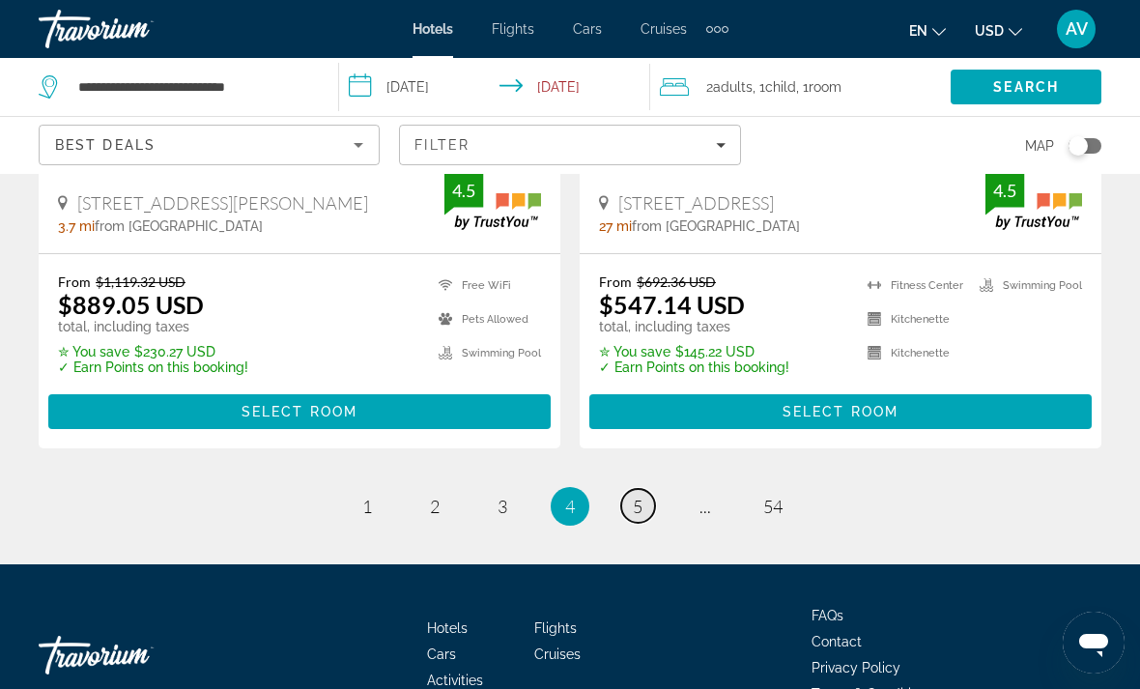
click at [627, 489] on link "page 5" at bounding box center [638, 506] width 34 height 34
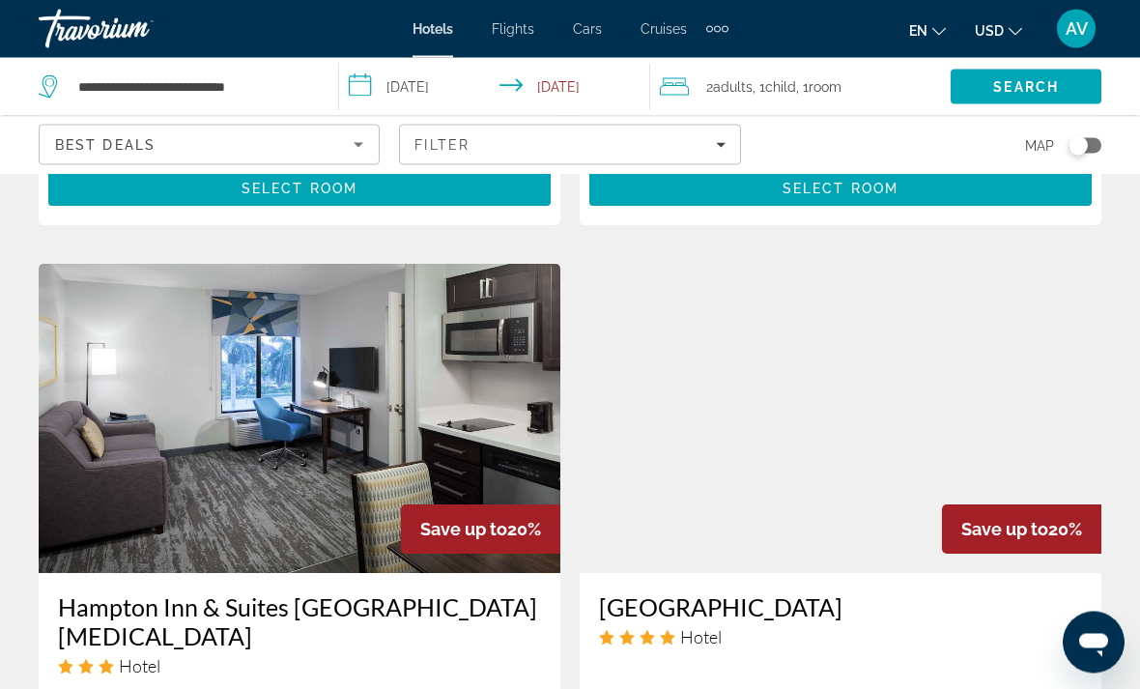
scroll to position [1447, 0]
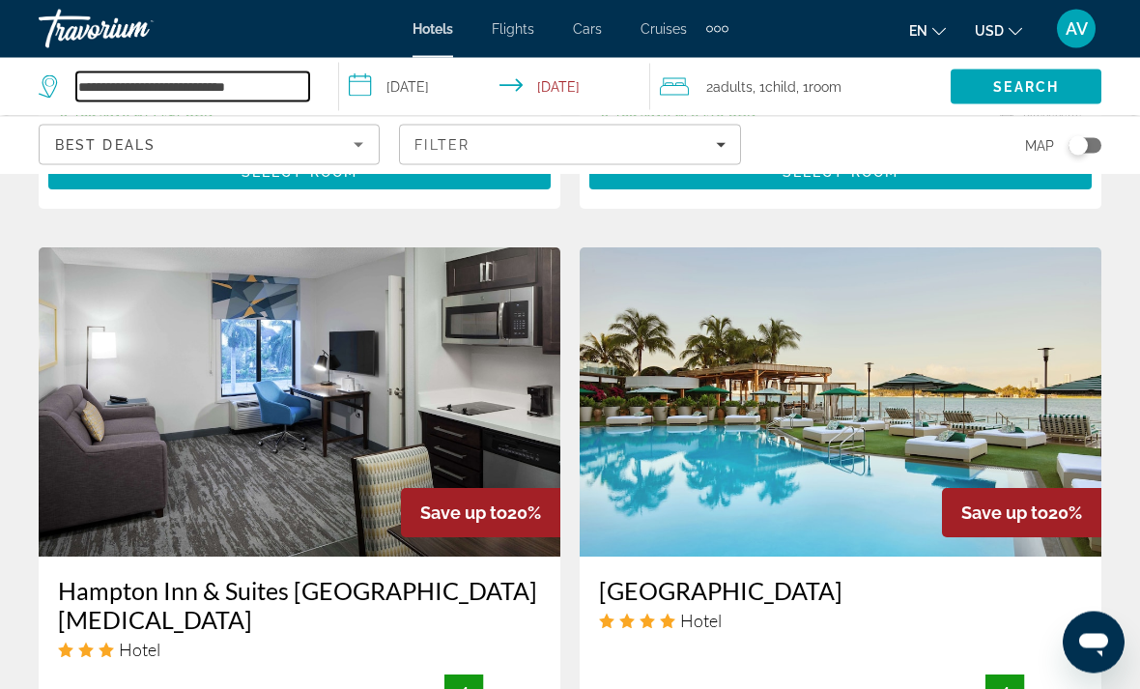
click at [236, 89] on input "**********" at bounding box center [192, 86] width 233 height 29
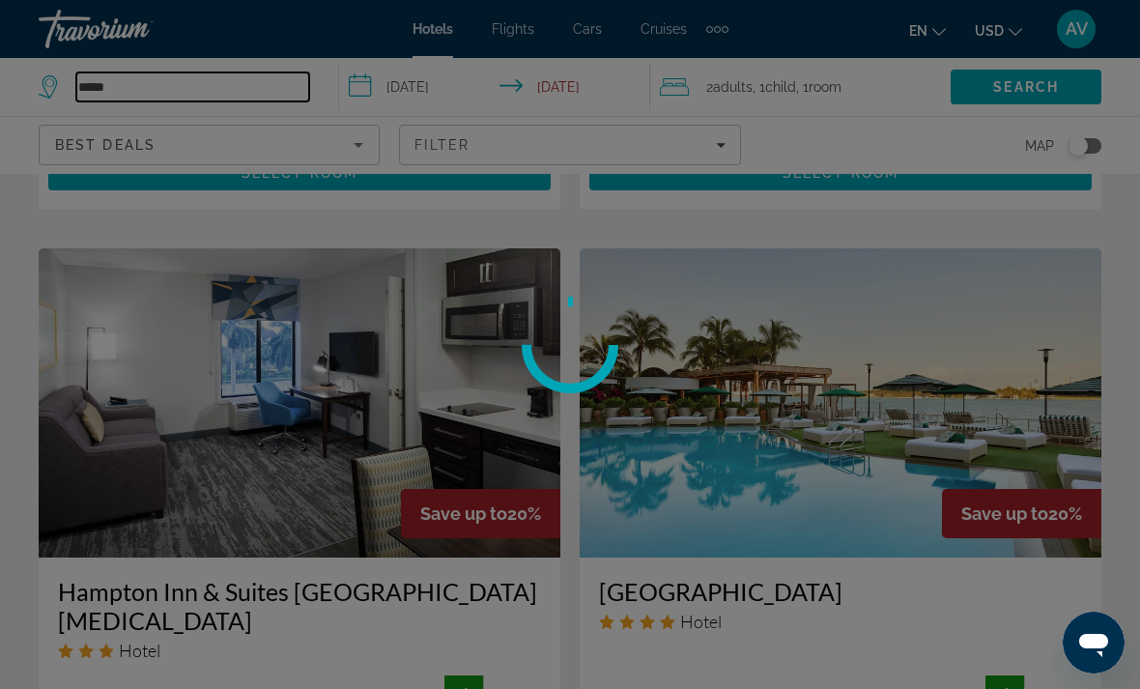
click at [201, 101] on input "*****" at bounding box center [192, 86] width 233 height 29
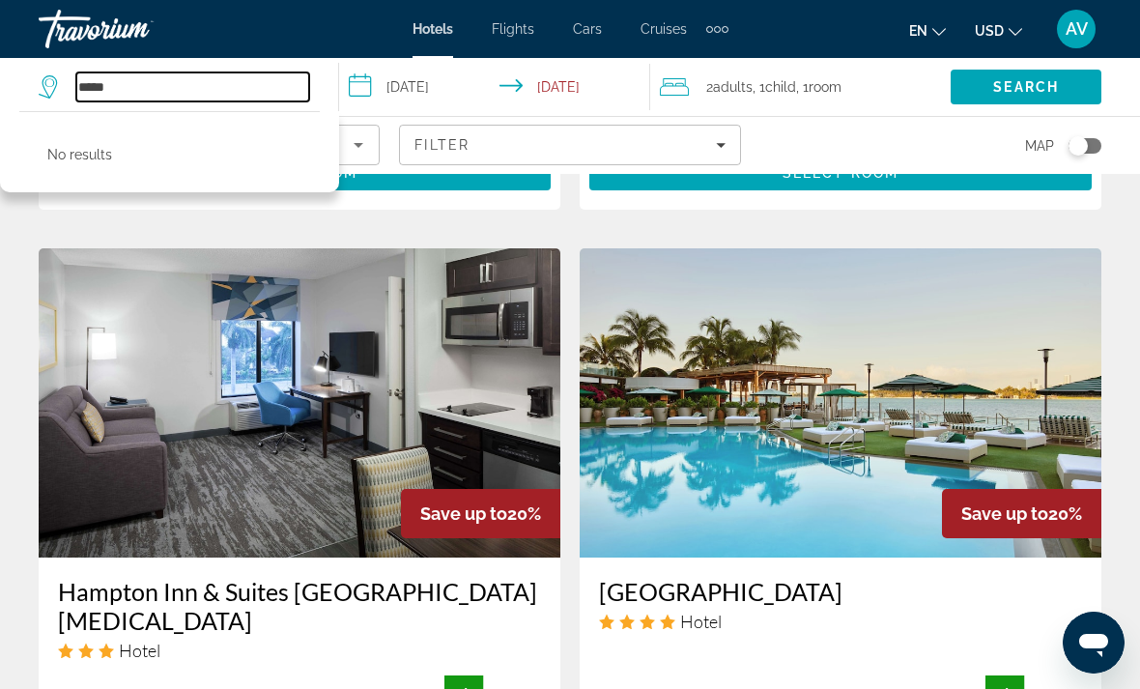
click at [158, 89] on input "*****" at bounding box center [192, 86] width 233 height 29
type input "*"
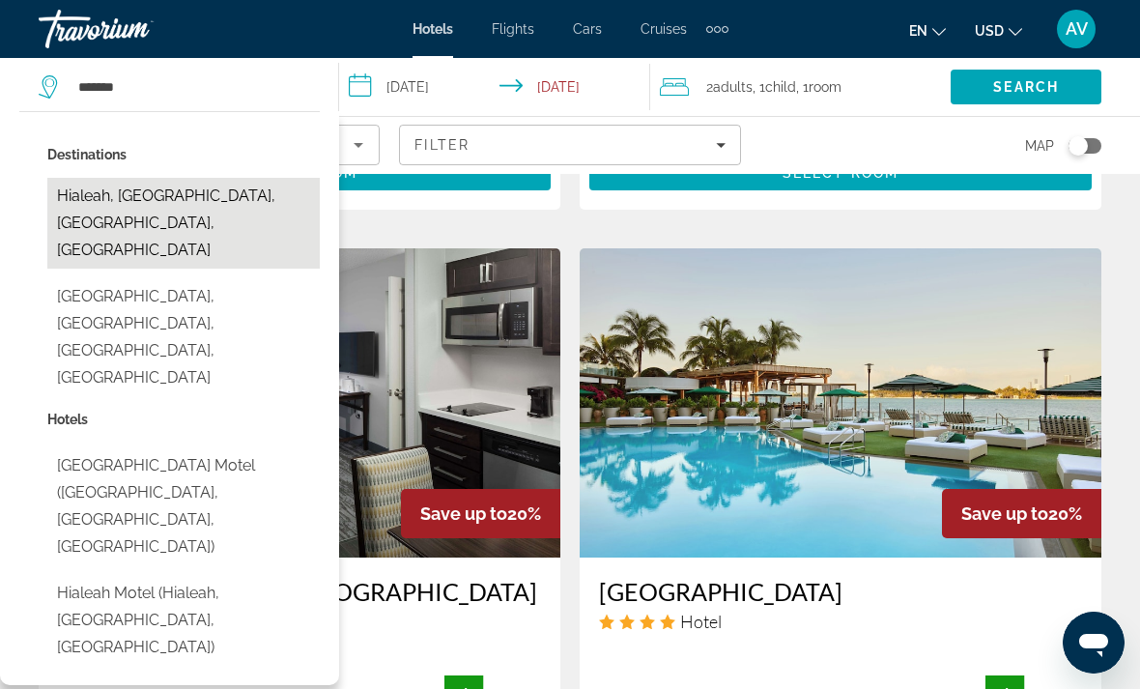
click at [226, 203] on button "Hialeah, [GEOGRAPHIC_DATA], [GEOGRAPHIC_DATA], [GEOGRAPHIC_DATA]" at bounding box center [183, 223] width 272 height 91
type input "**********"
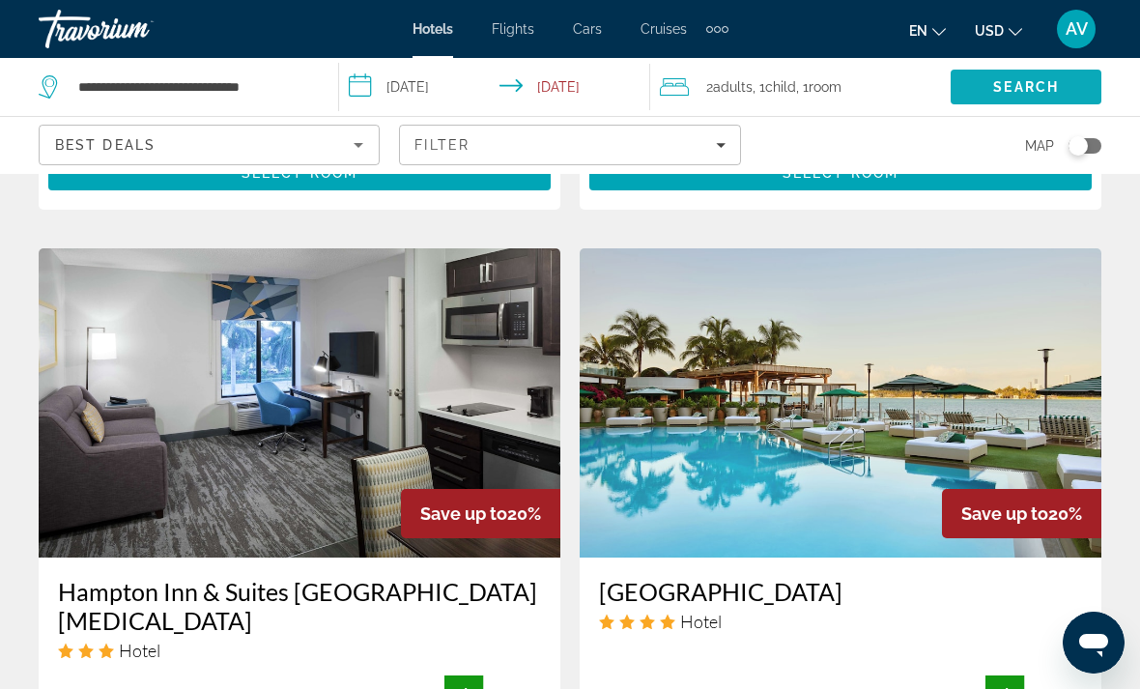
click at [1053, 88] on span "Search" at bounding box center [1026, 86] width 66 height 15
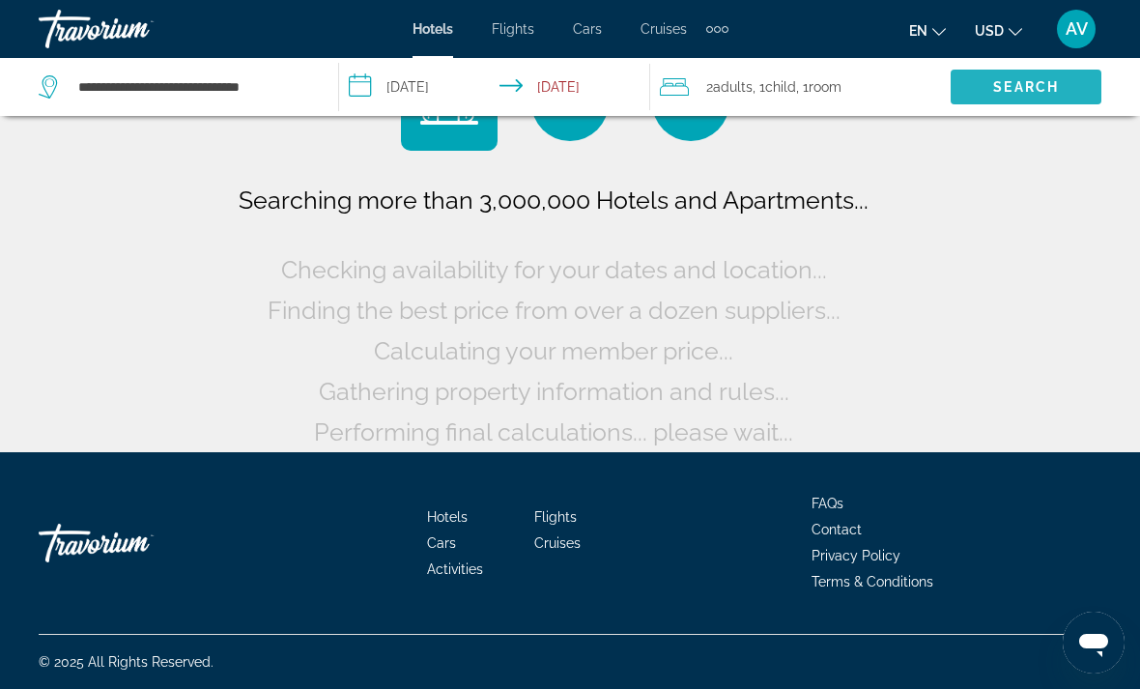
scroll to position [29, 0]
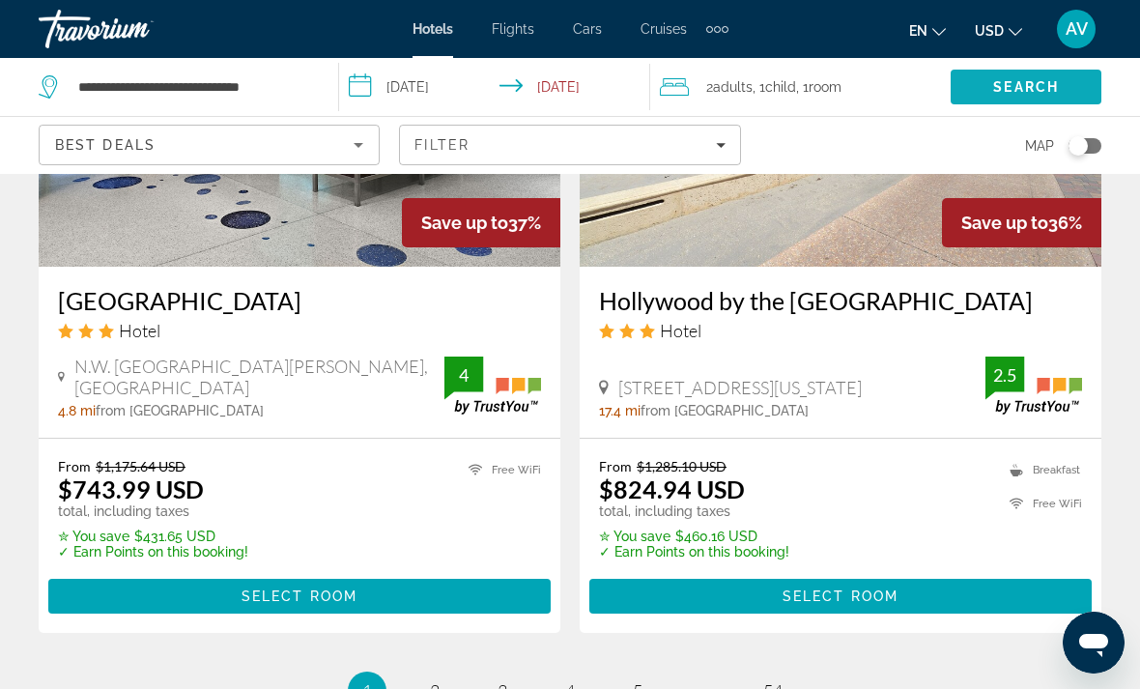
scroll to position [3941, 0]
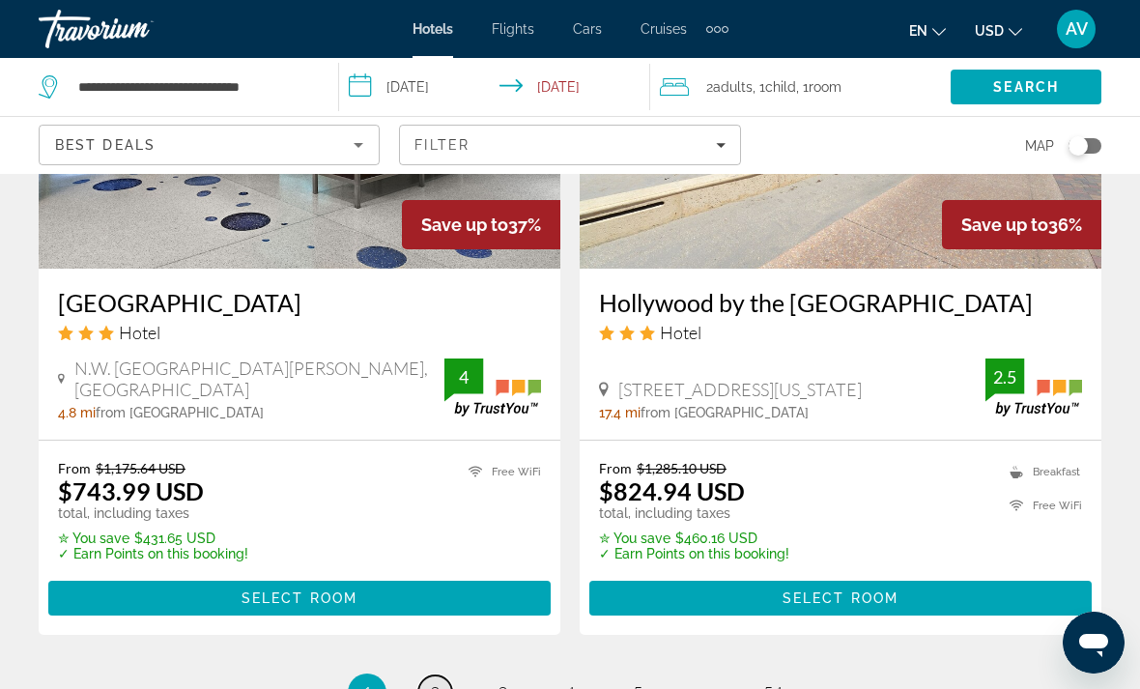
click at [430, 682] on span "2" at bounding box center [435, 692] width 10 height 21
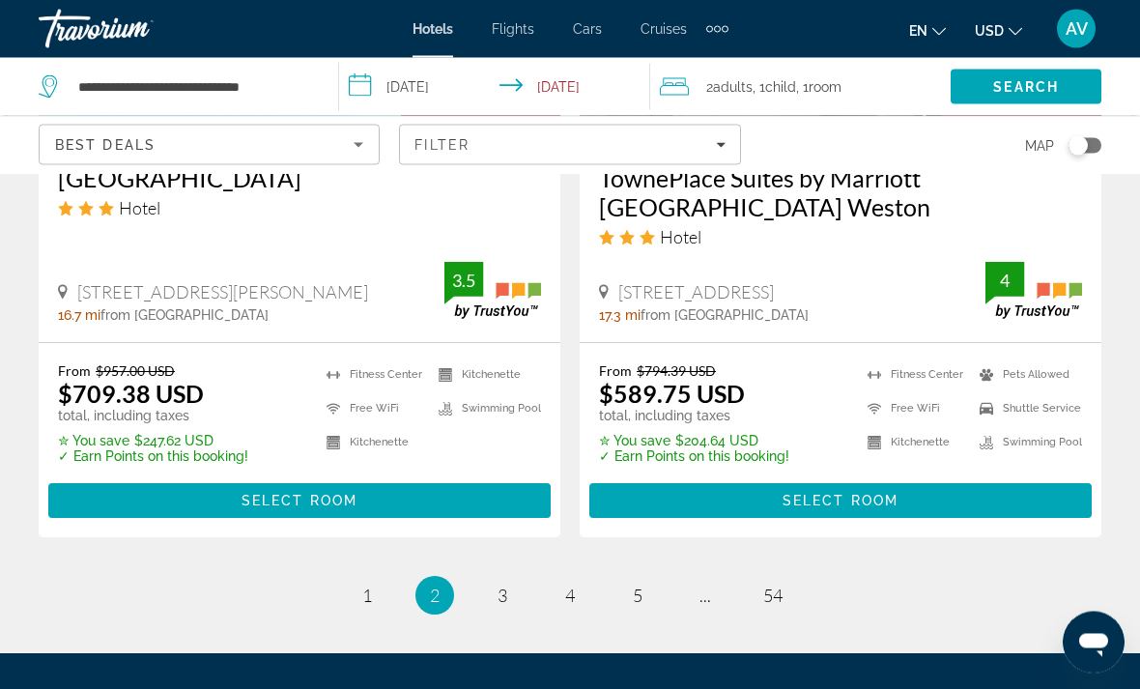
scroll to position [4136, 0]
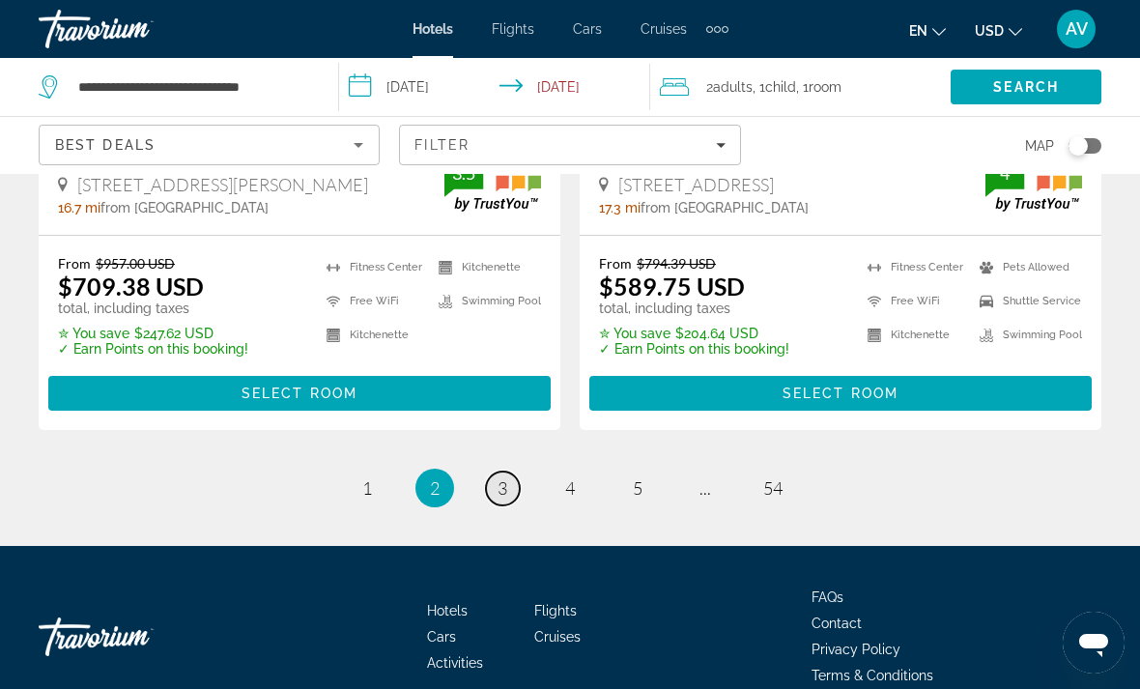
click at [501, 477] on span "3" at bounding box center [503, 487] width 10 height 21
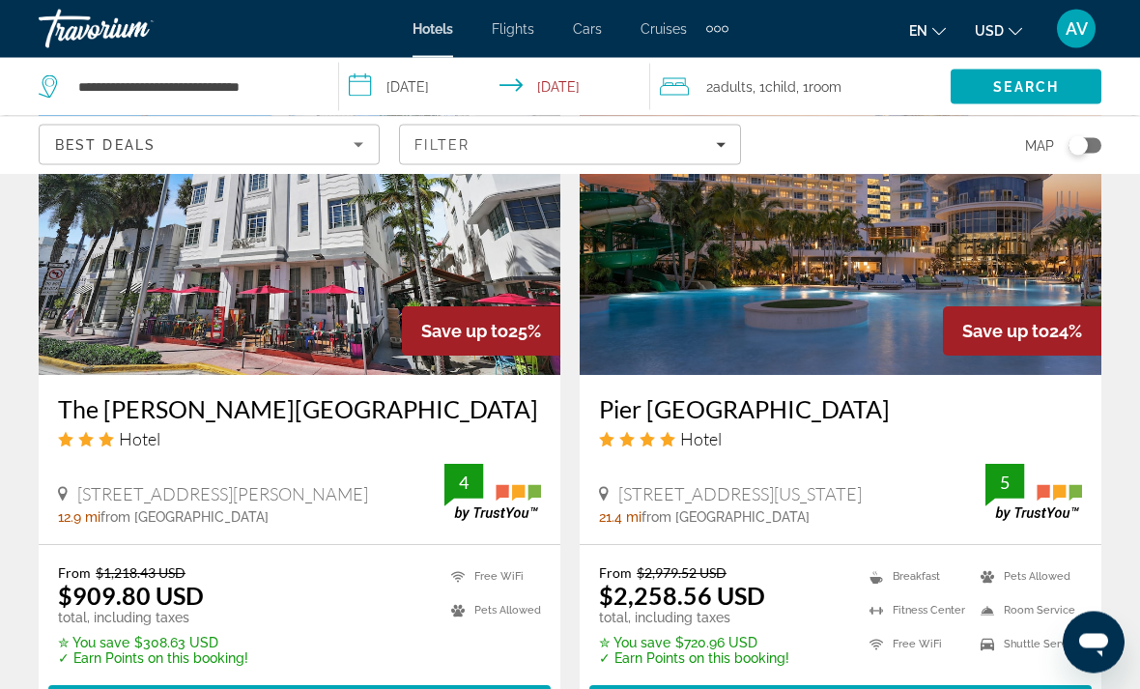
scroll to position [1601, 0]
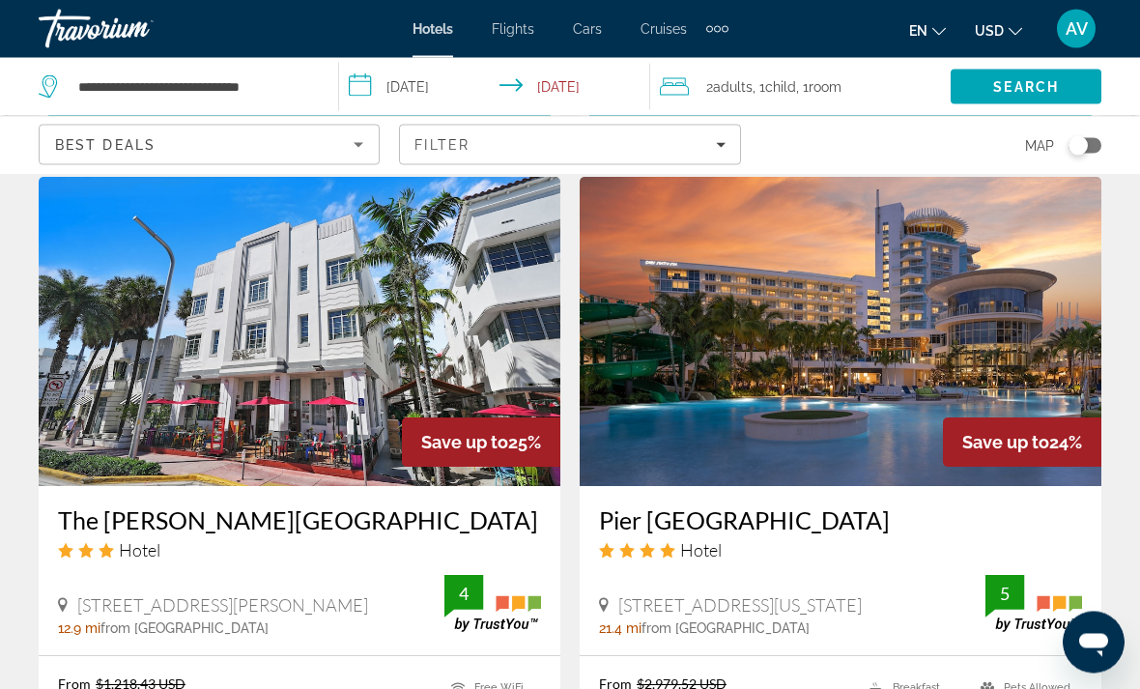
click at [1036, 358] on img "Main content" at bounding box center [841, 332] width 522 height 309
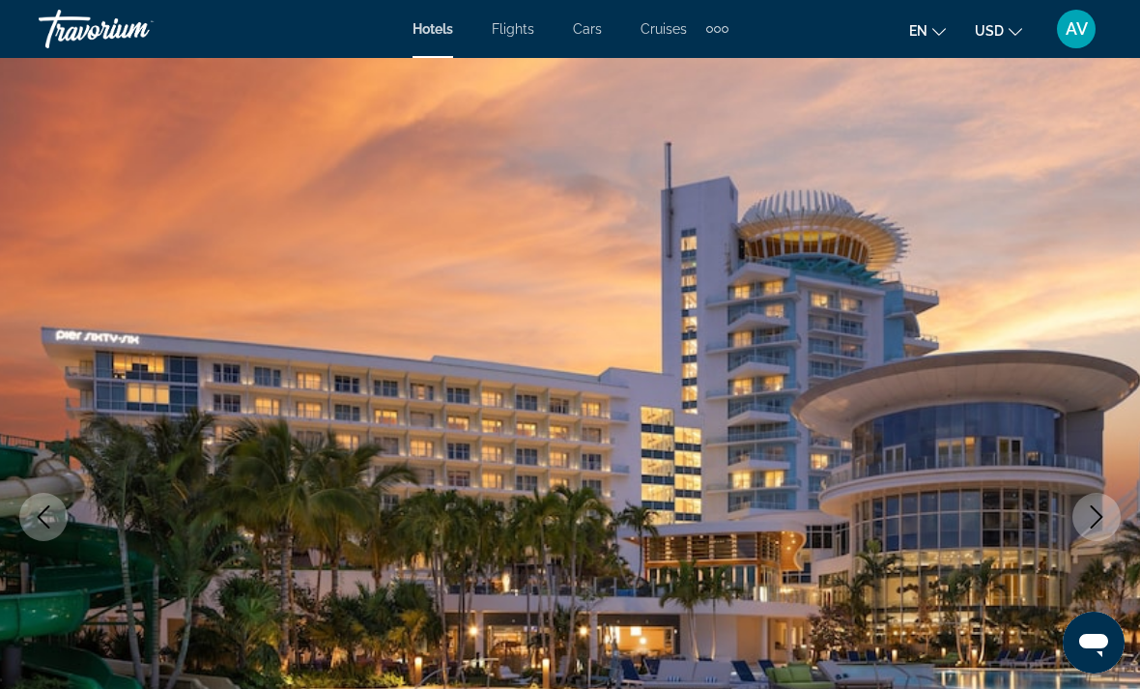
click at [1096, 526] on icon "Next image" at bounding box center [1096, 516] width 23 height 23
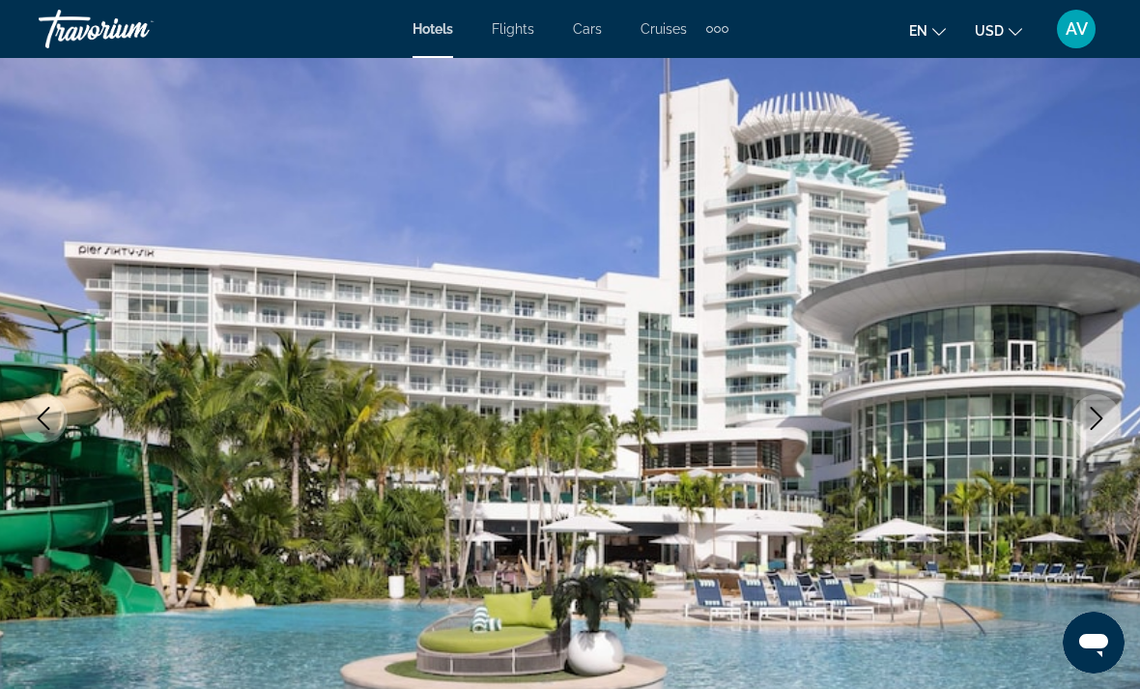
scroll to position [103, 0]
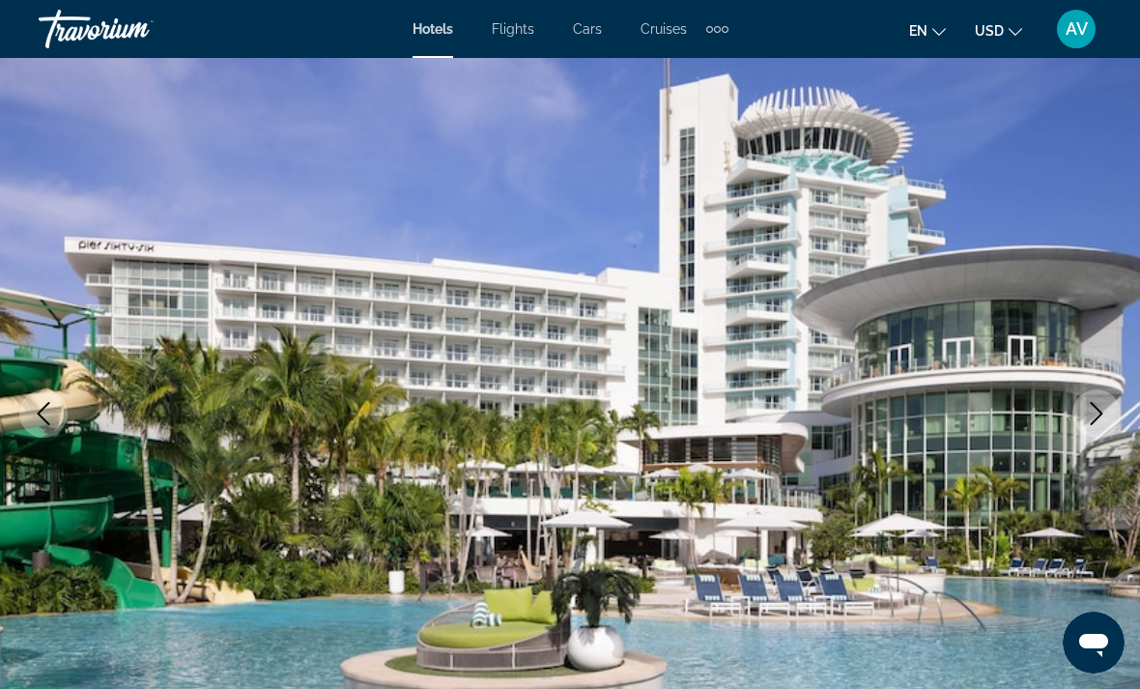
click at [1096, 418] on icon "Next image" at bounding box center [1096, 413] width 23 height 23
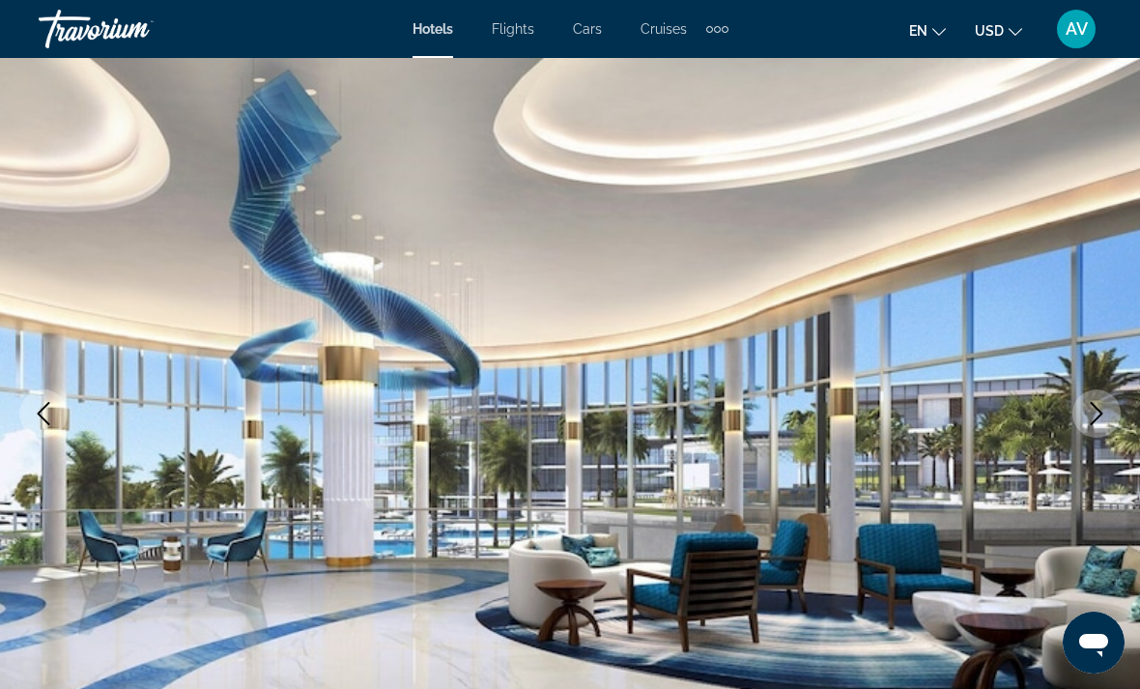
click at [1100, 416] on icon "Next image" at bounding box center [1097, 413] width 13 height 23
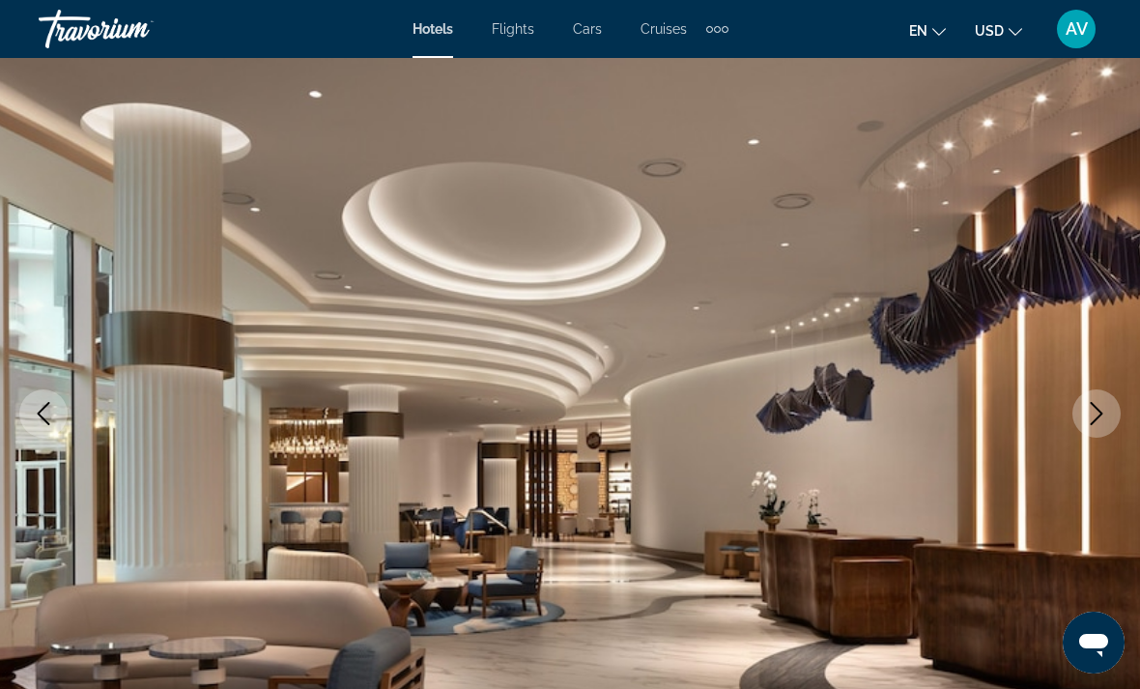
click at [1099, 424] on icon "Next image" at bounding box center [1096, 413] width 23 height 23
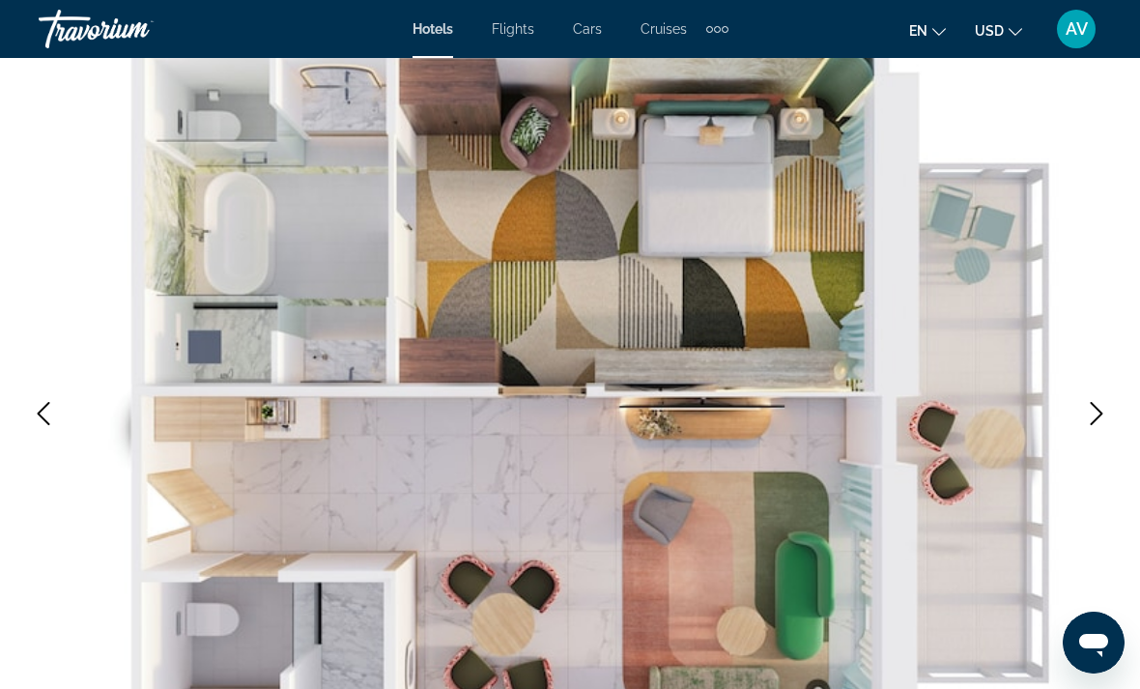
click at [1088, 430] on button "Next image" at bounding box center [1097, 413] width 48 height 48
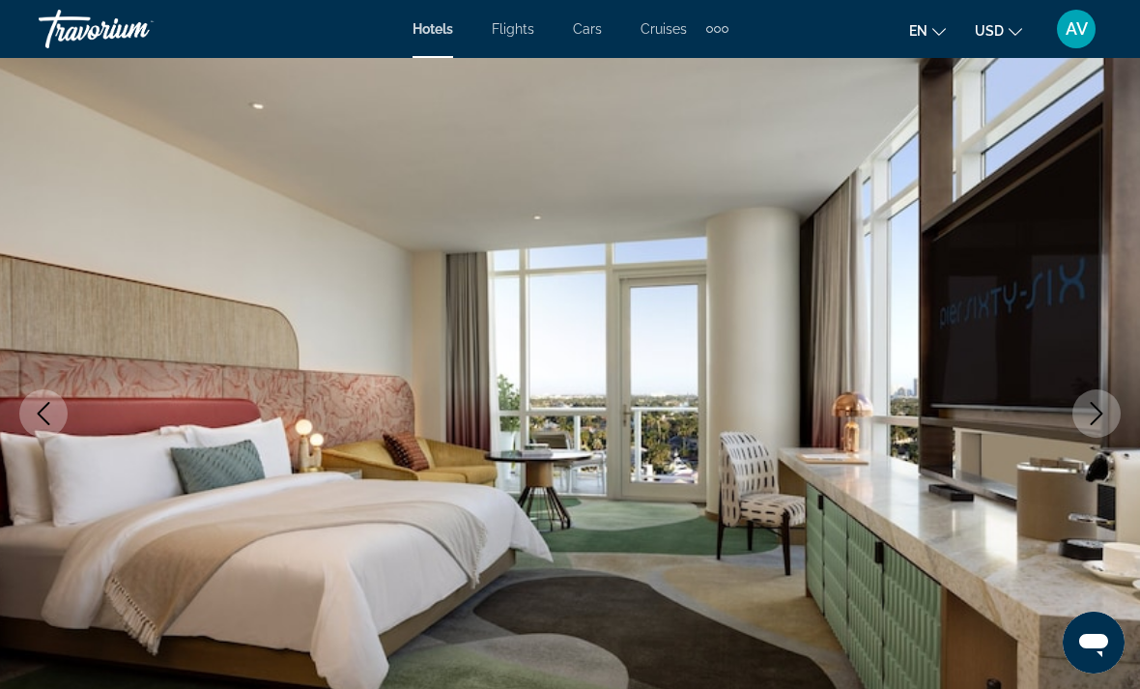
click at [1089, 431] on button "Next image" at bounding box center [1097, 413] width 48 height 48
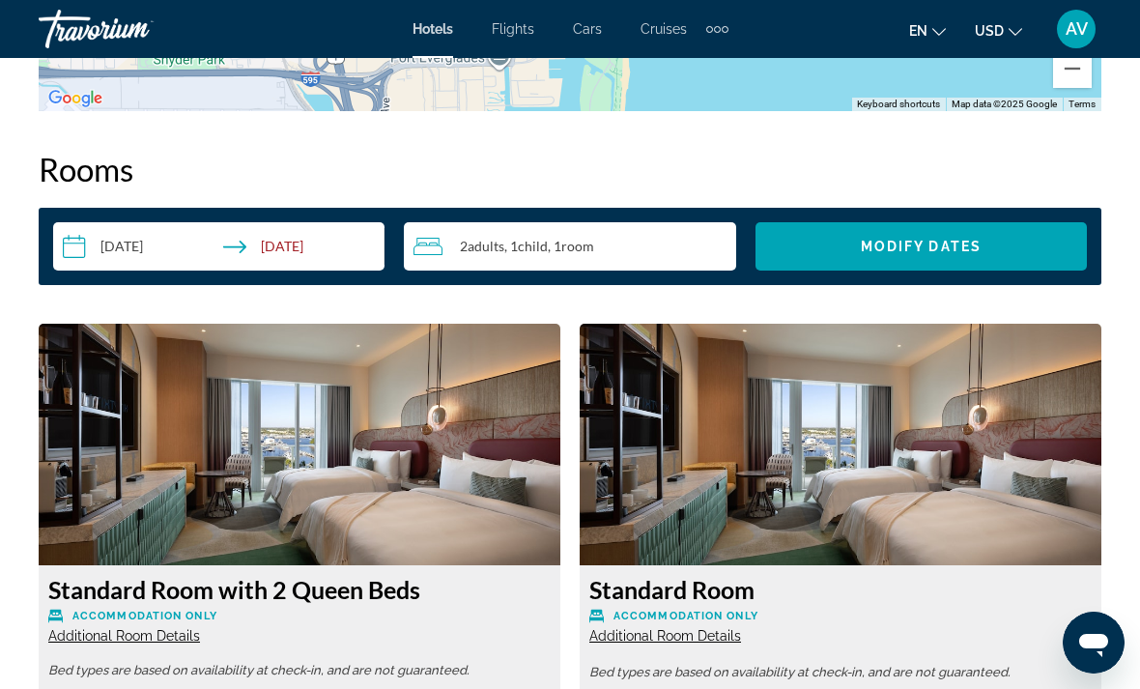
scroll to position [2747, 0]
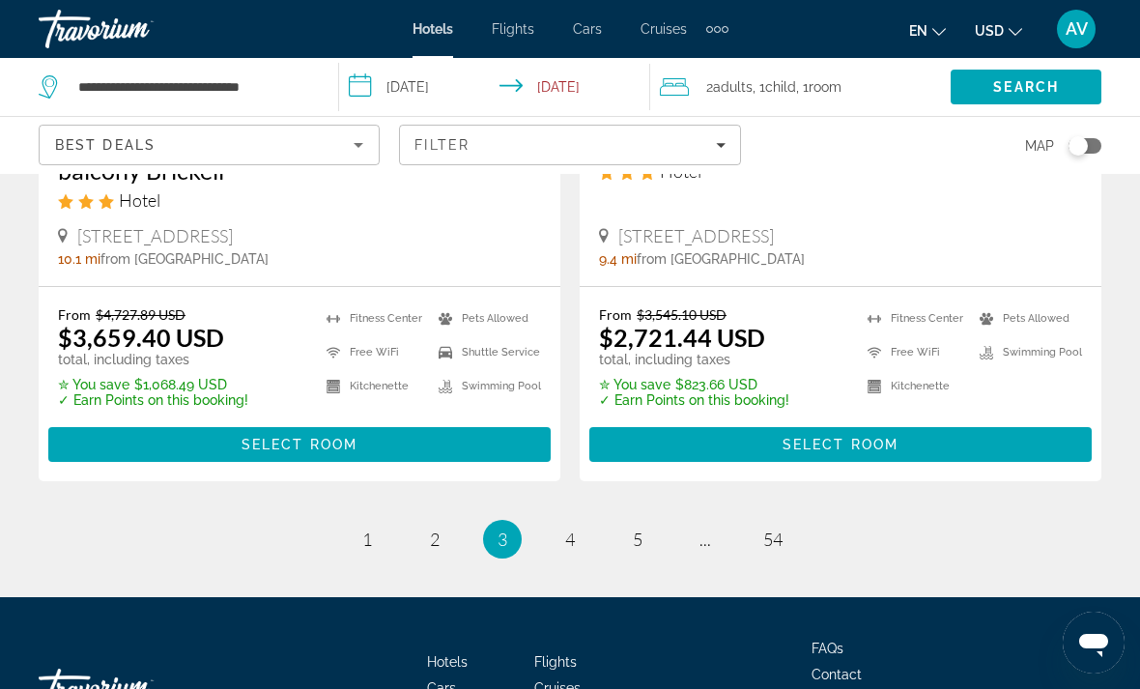
scroll to position [4088, 0]
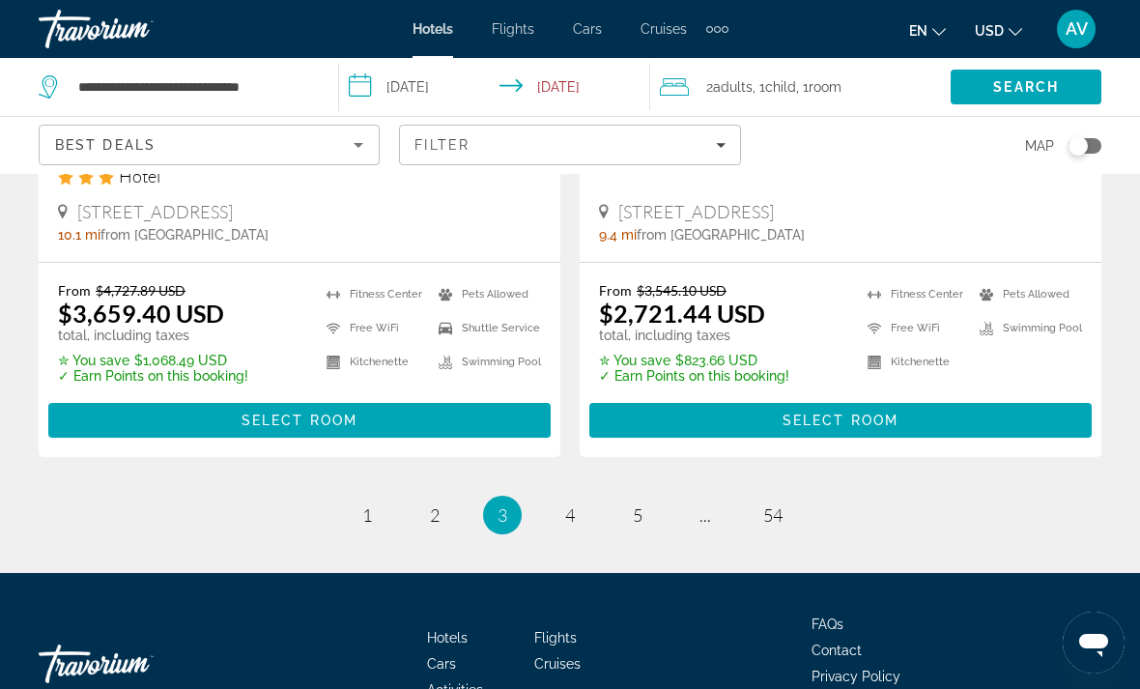
click at [571, 504] on span "4" at bounding box center [570, 514] width 10 height 21
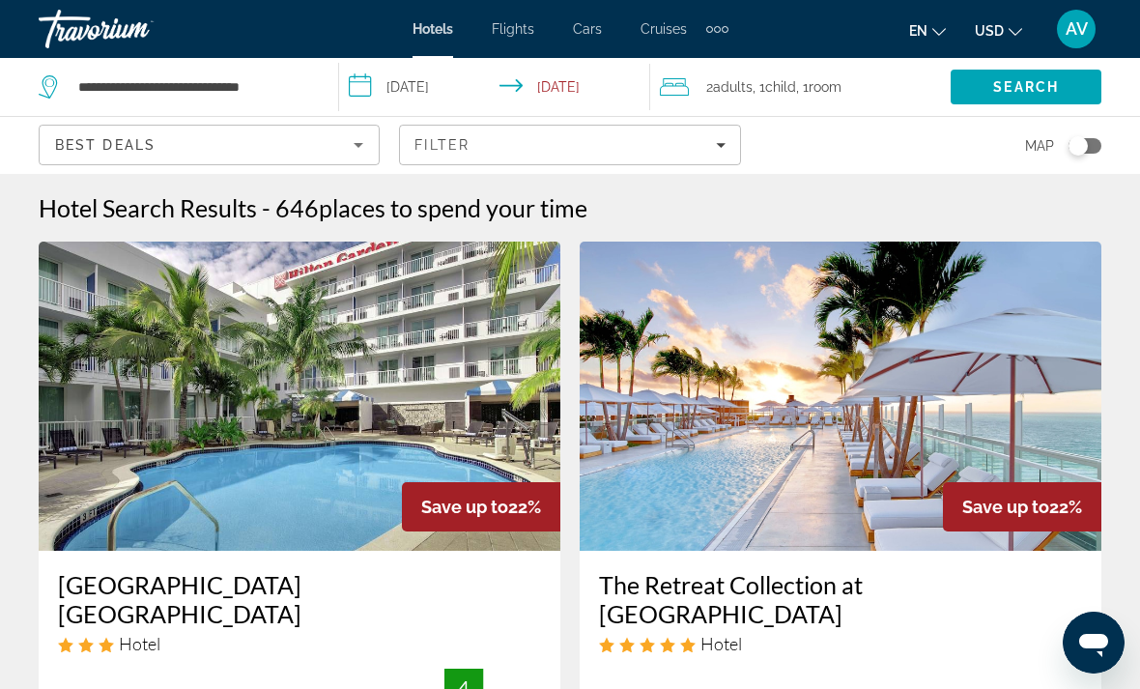
click at [82, 109] on div "**********" at bounding box center [179, 87] width 280 height 58
click at [113, 97] on input "**********" at bounding box center [192, 86] width 233 height 29
type input "*"
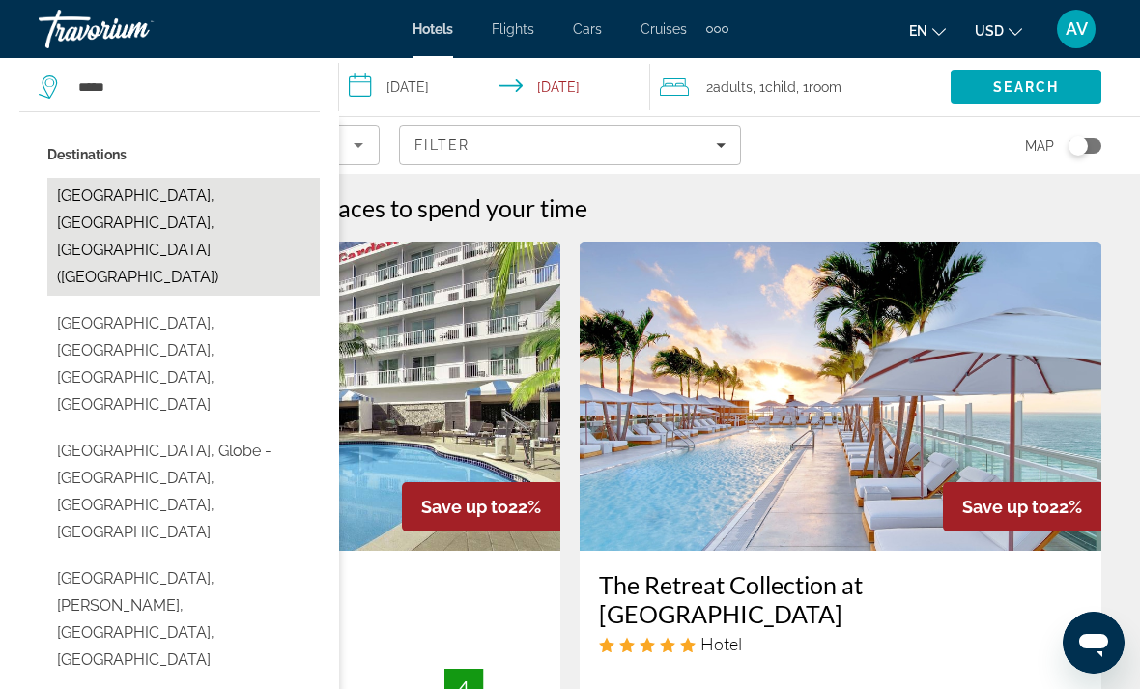
click at [117, 204] on button "[GEOGRAPHIC_DATA], [GEOGRAPHIC_DATA], [GEOGRAPHIC_DATA] ([GEOGRAPHIC_DATA])" at bounding box center [183, 237] width 272 height 118
type input "**********"
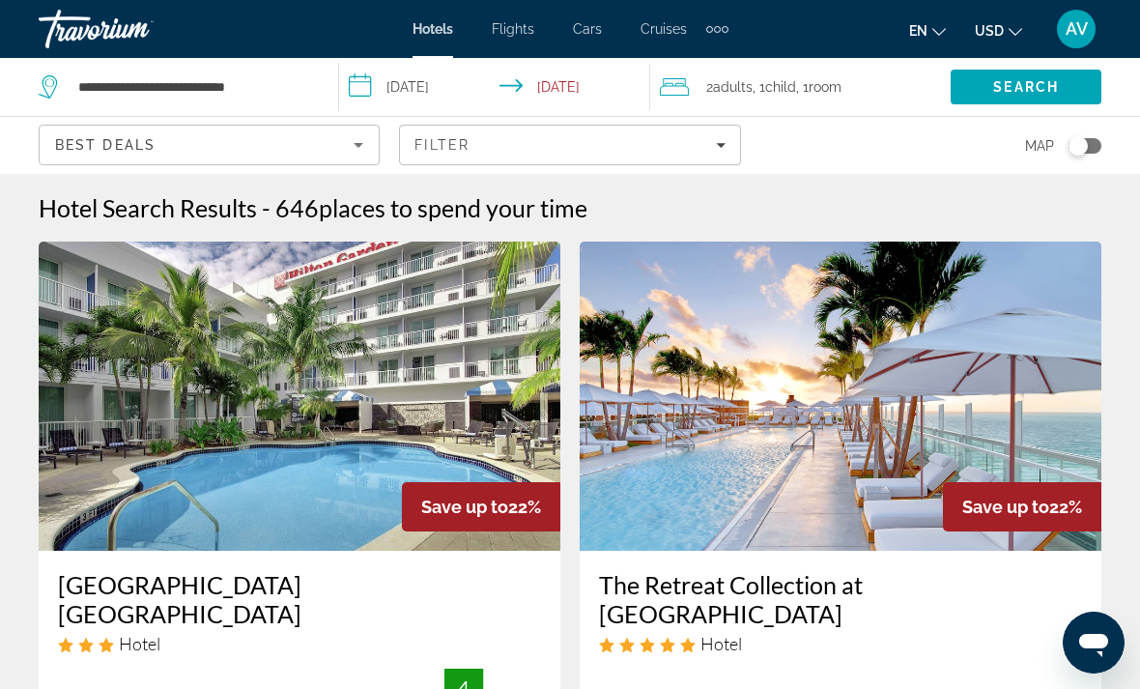
click at [818, 87] on span "Room" at bounding box center [825, 86] width 33 height 15
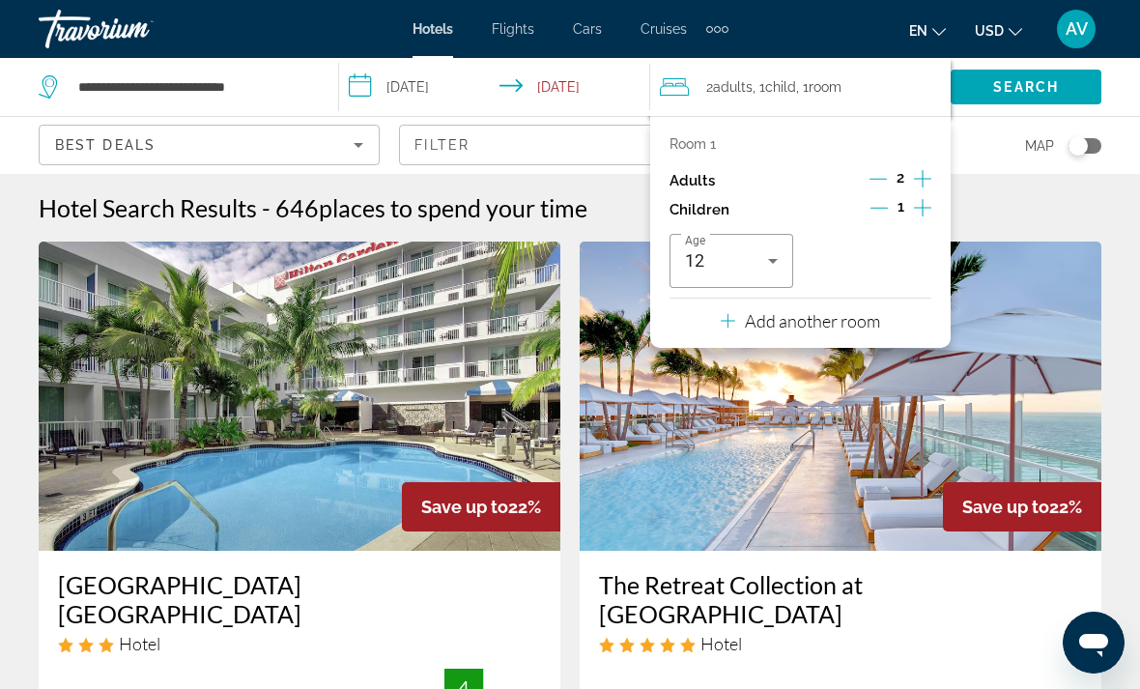
click at [878, 319] on p "Add another room" at bounding box center [812, 320] width 135 height 21
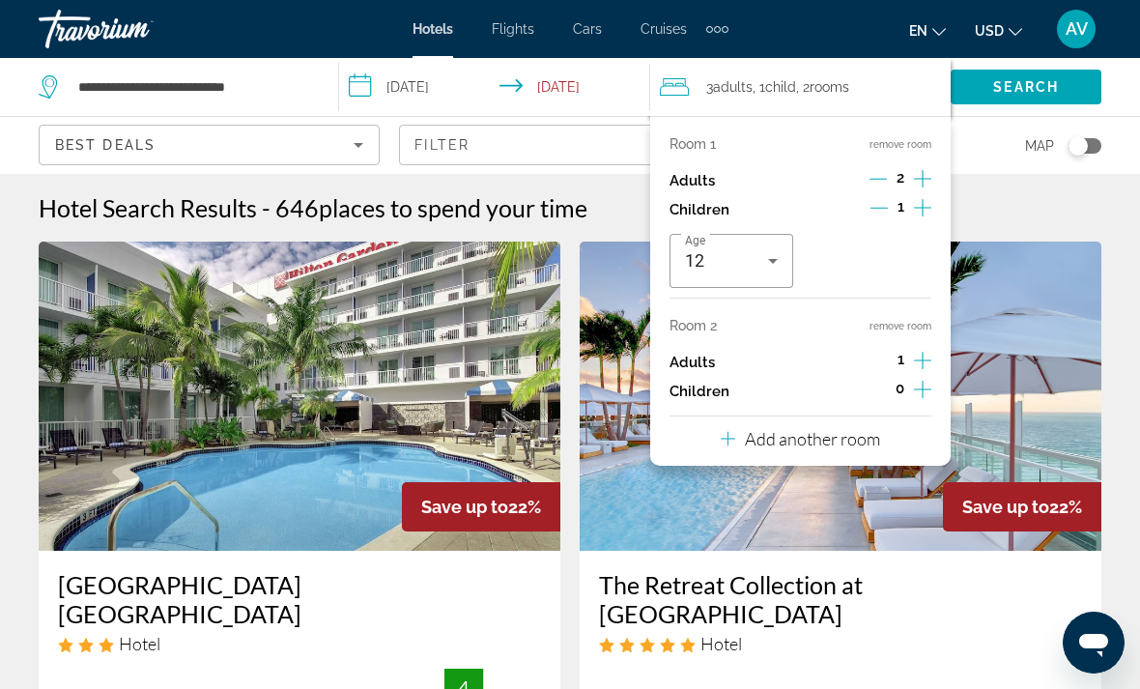
click at [930, 354] on icon "Increment adults" at bounding box center [922, 360] width 17 height 23
click at [1043, 93] on span "Search" at bounding box center [1026, 86] width 66 height 15
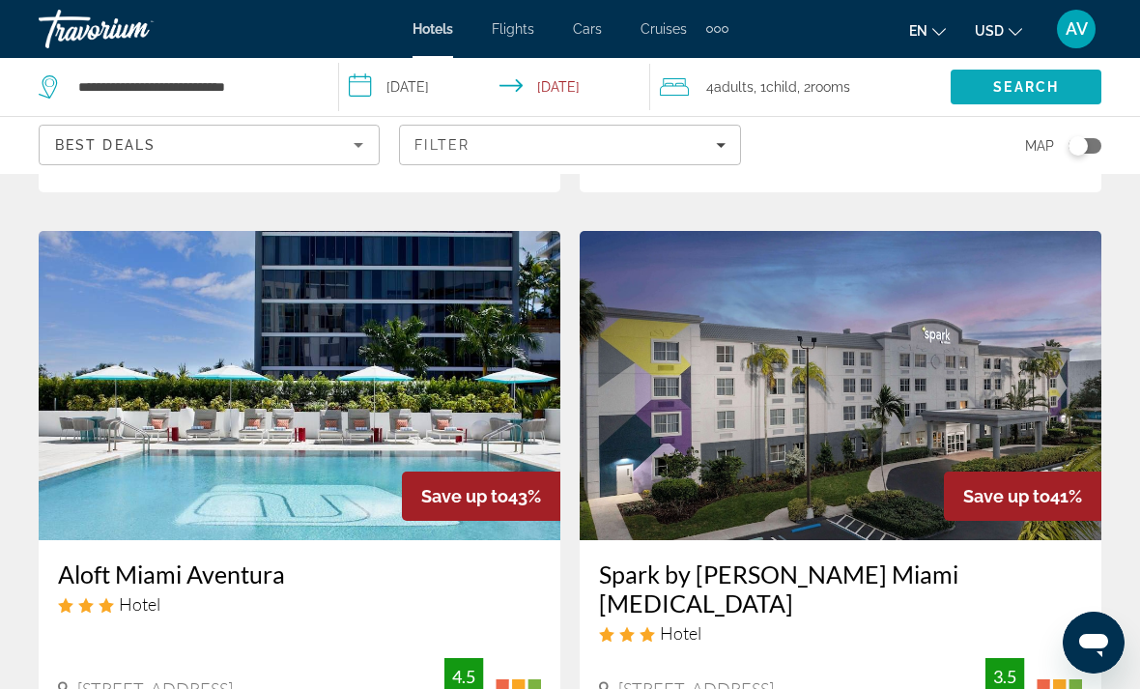
scroll to position [750, 0]
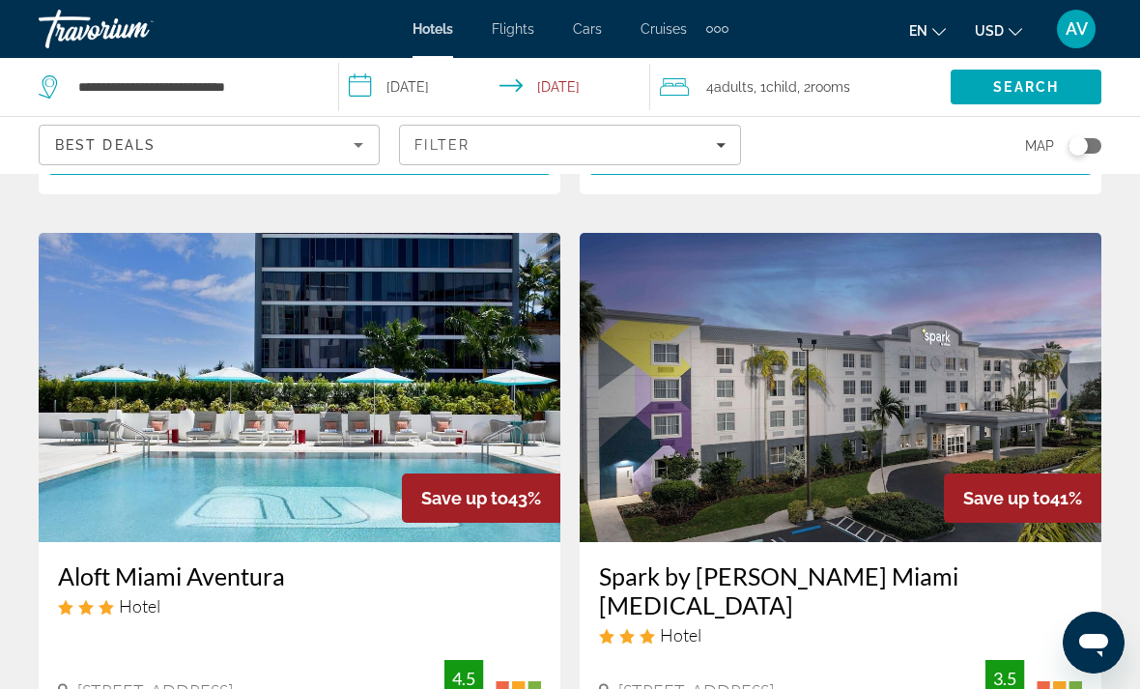
click at [191, 309] on img "Main content" at bounding box center [300, 387] width 522 height 309
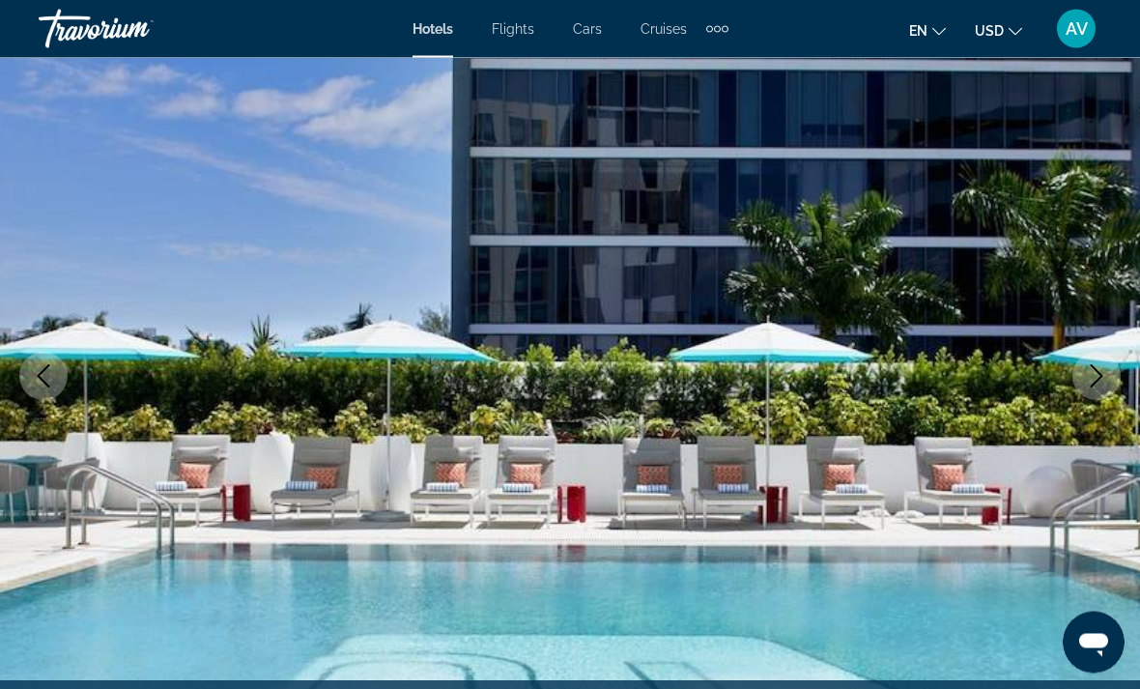
scroll to position [140, 0]
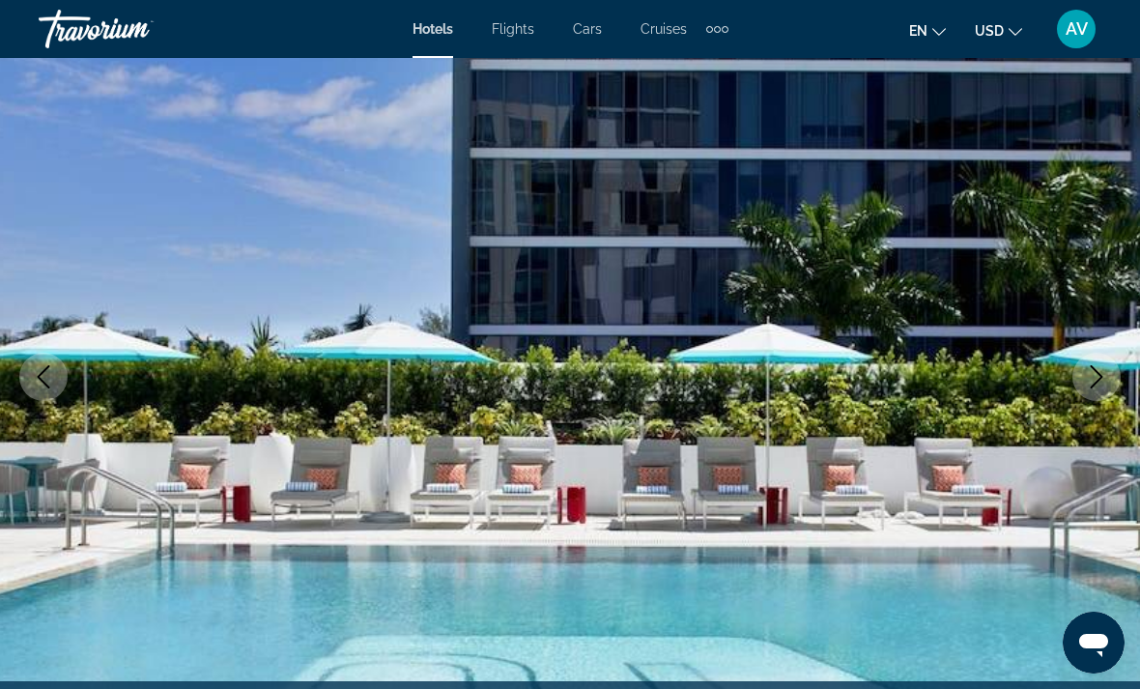
click at [1104, 375] on icon "Next image" at bounding box center [1096, 376] width 23 height 23
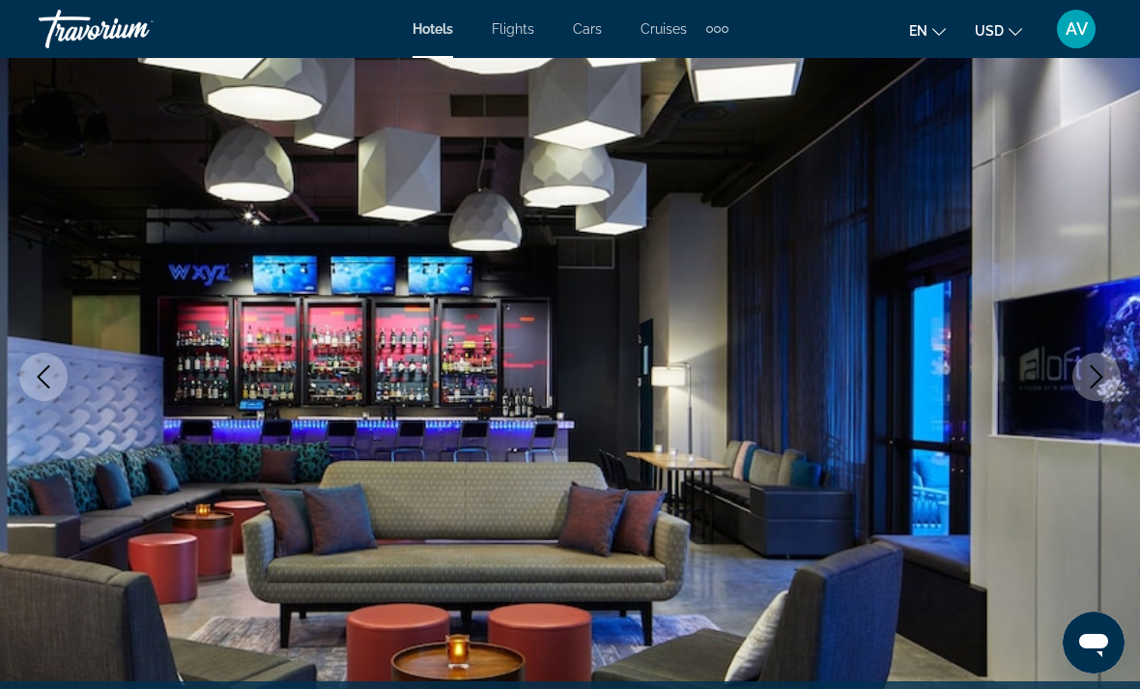
click at [1099, 386] on icon "Next image" at bounding box center [1096, 376] width 23 height 23
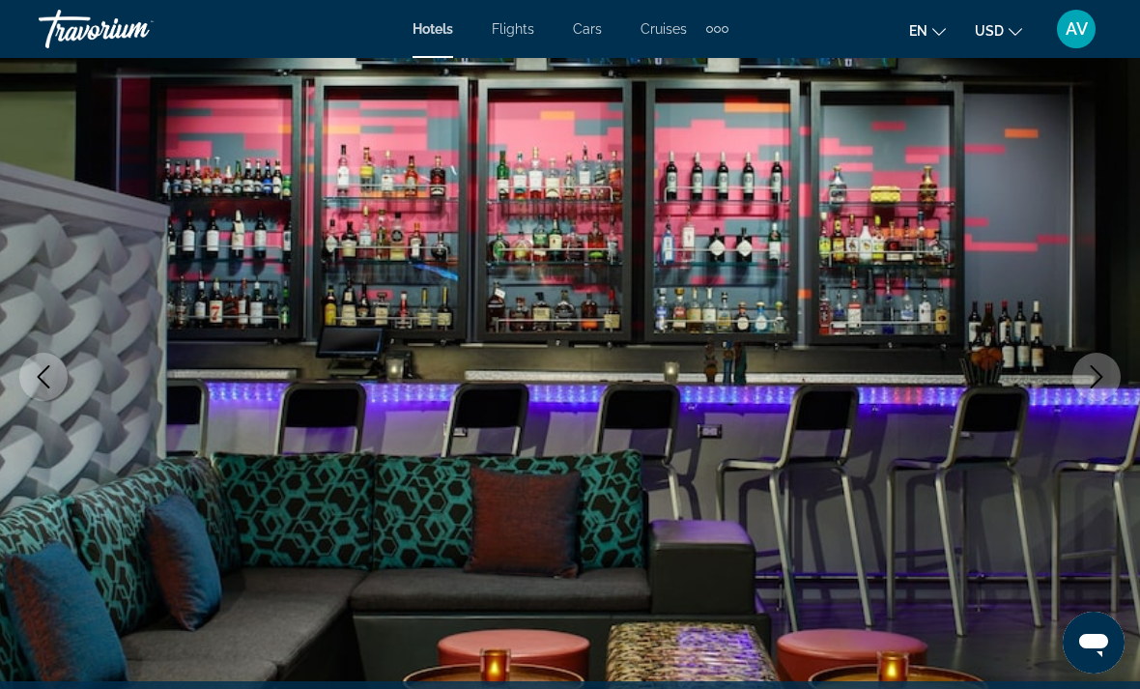
click at [1102, 379] on icon "Next image" at bounding box center [1096, 376] width 23 height 23
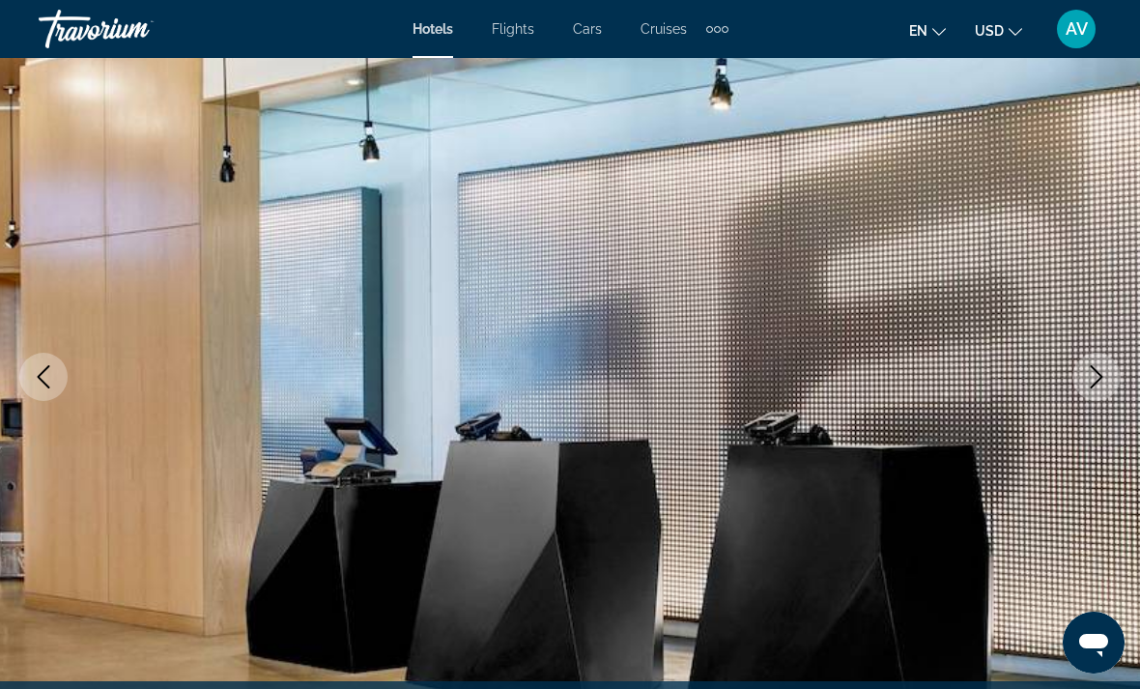
click at [1097, 387] on icon "Next image" at bounding box center [1096, 376] width 23 height 23
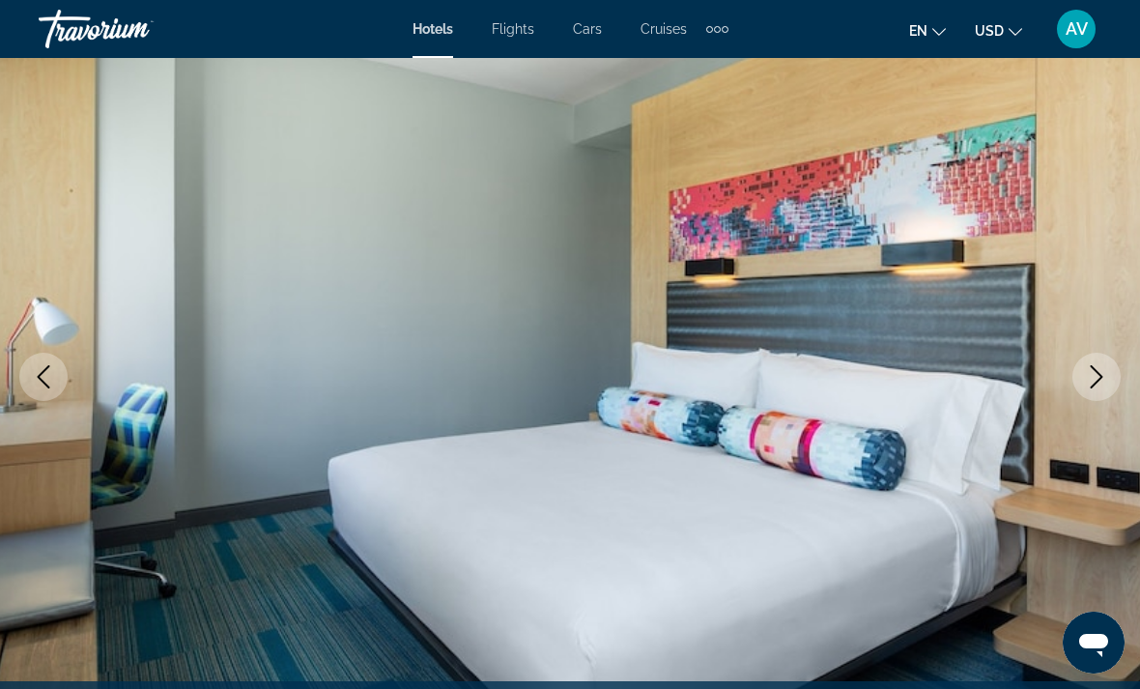
click at [1104, 381] on icon "Next image" at bounding box center [1096, 376] width 23 height 23
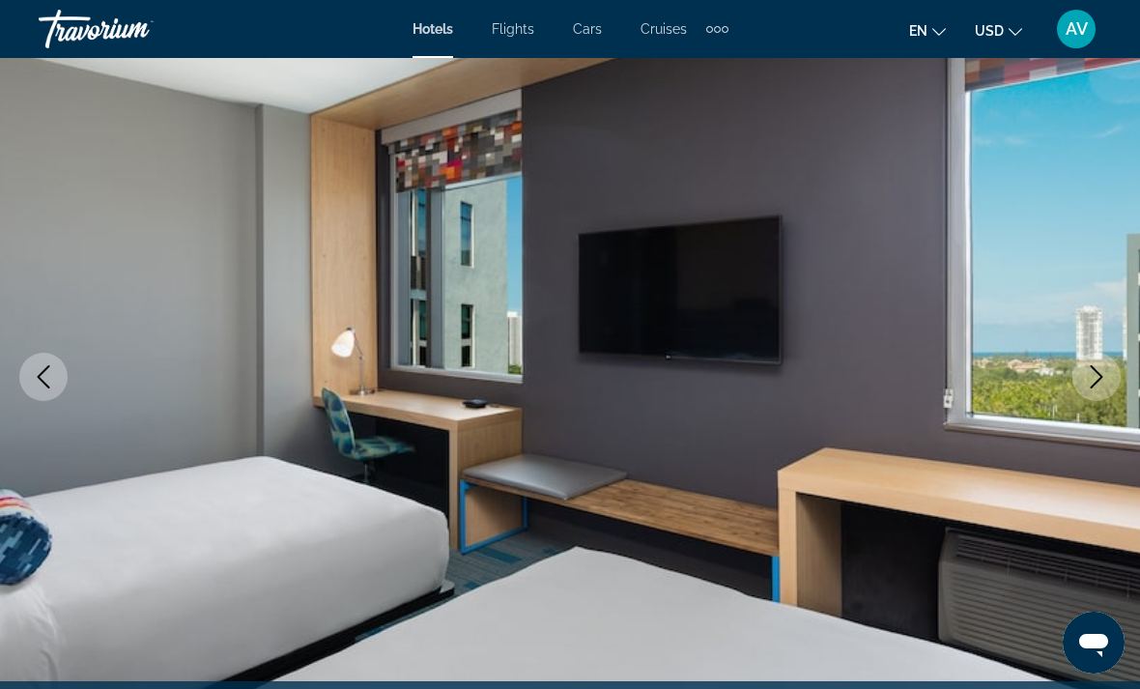
click at [1103, 381] on icon "Next image" at bounding box center [1096, 376] width 23 height 23
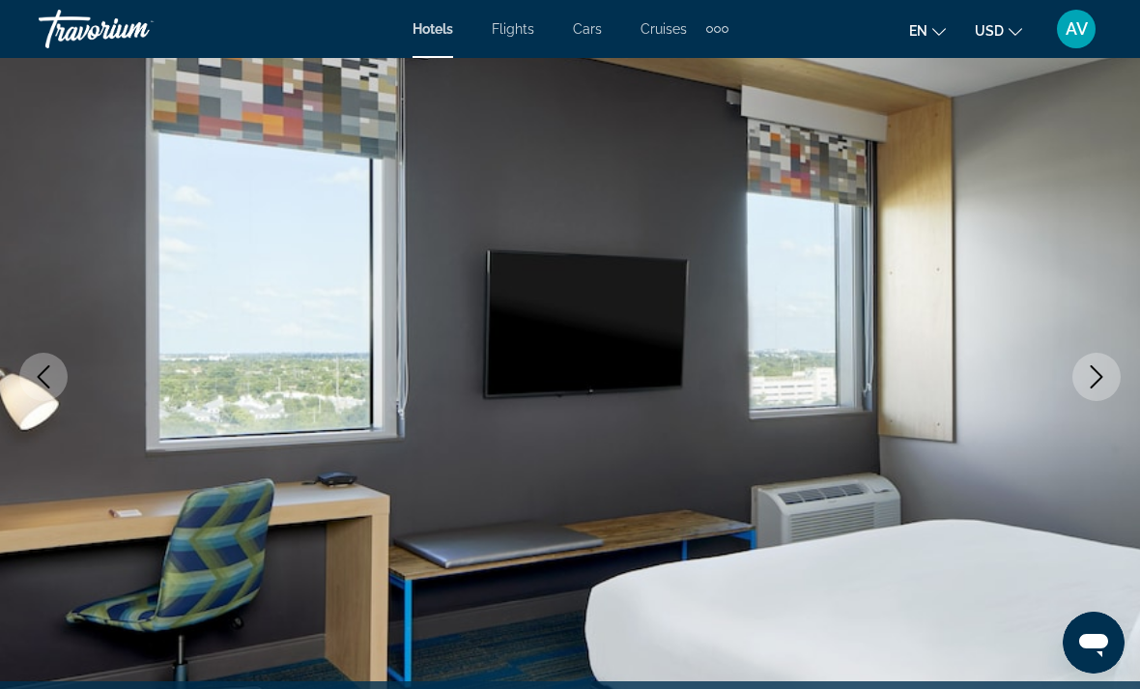
click at [1104, 379] on icon "Next image" at bounding box center [1096, 376] width 23 height 23
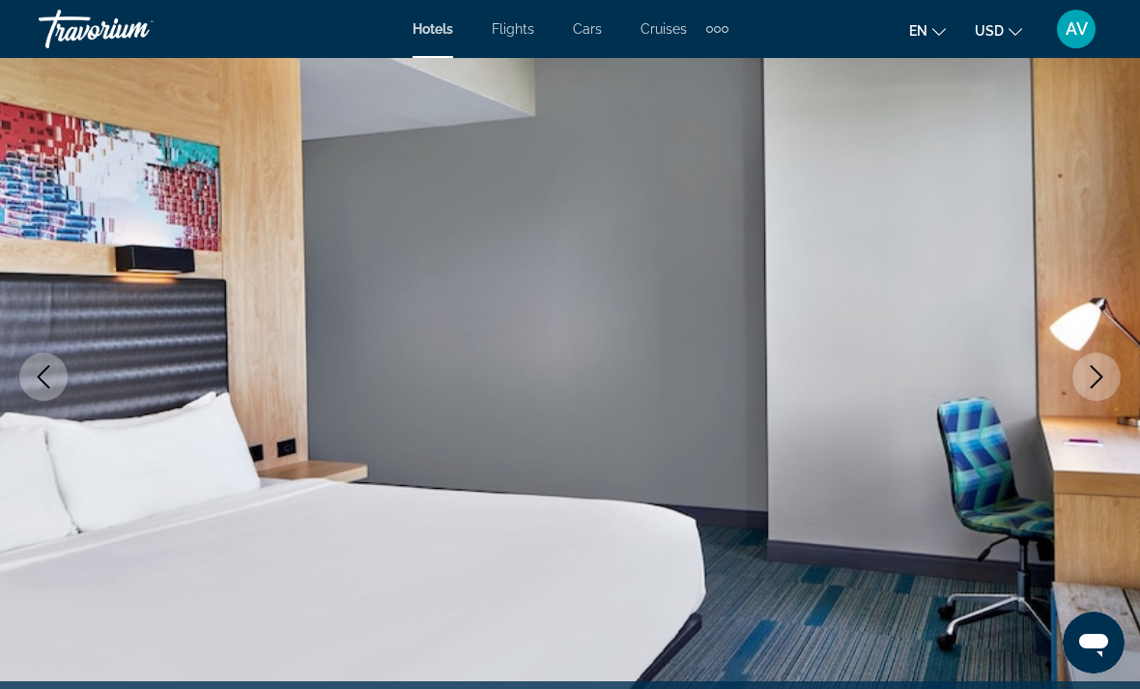
click at [1105, 383] on icon "Next image" at bounding box center [1096, 376] width 23 height 23
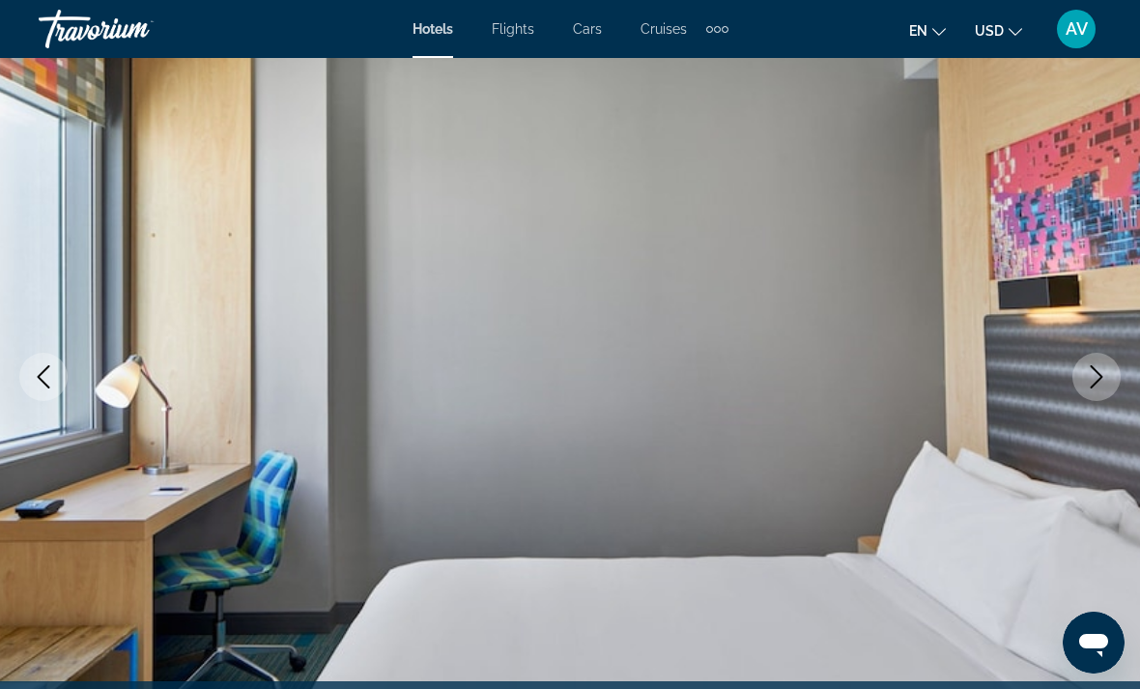
click at [1102, 385] on icon "Next image" at bounding box center [1096, 376] width 23 height 23
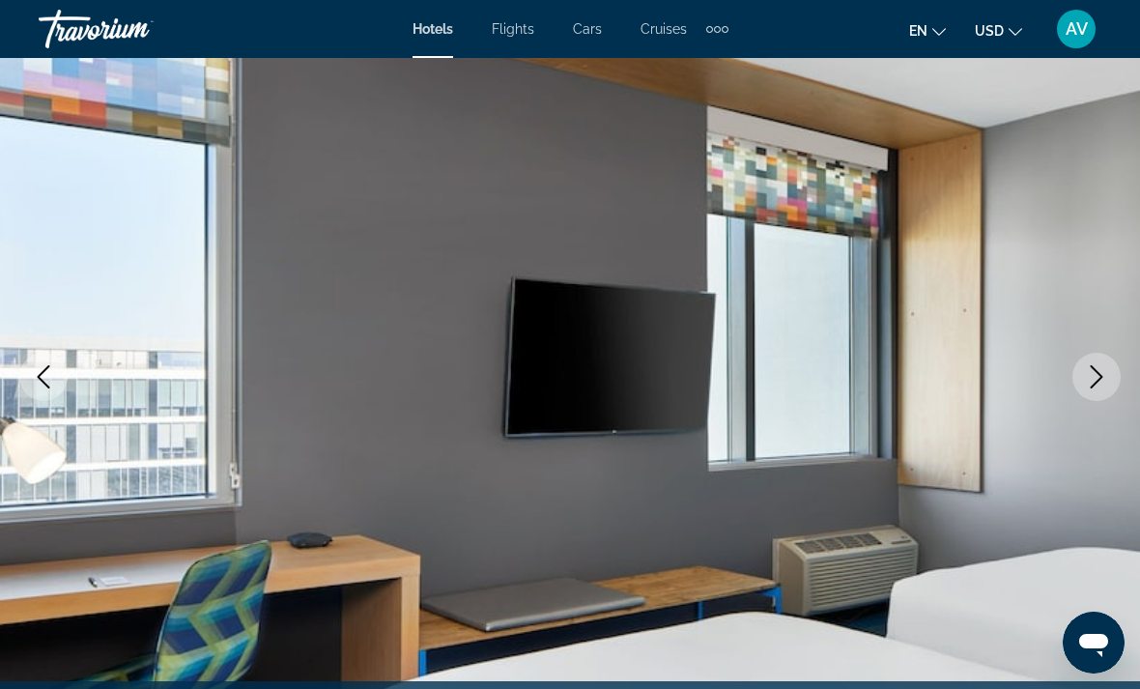
click at [1106, 376] on icon "Next image" at bounding box center [1096, 376] width 23 height 23
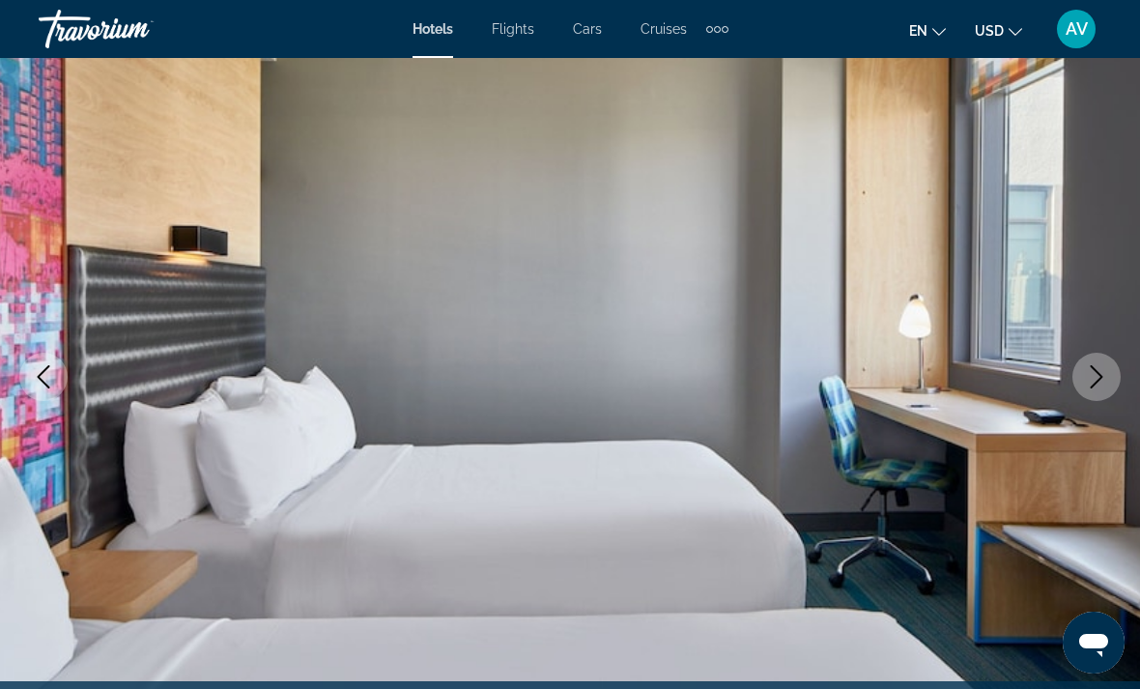
click at [1097, 391] on button "Next image" at bounding box center [1097, 377] width 48 height 48
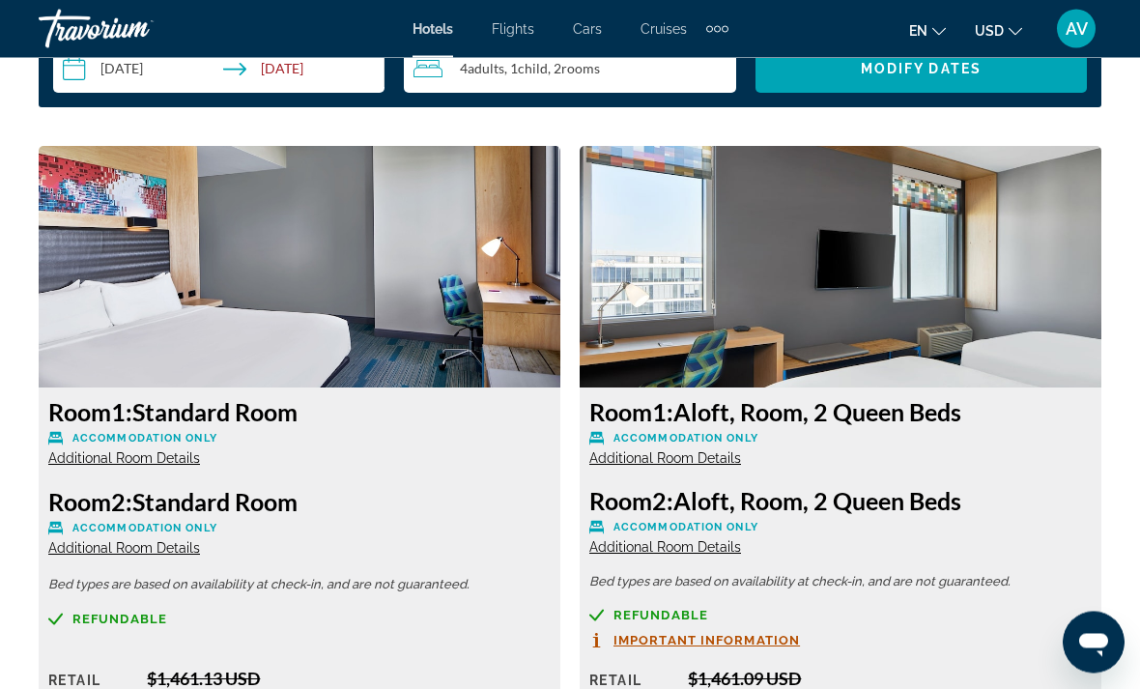
scroll to position [2932, 0]
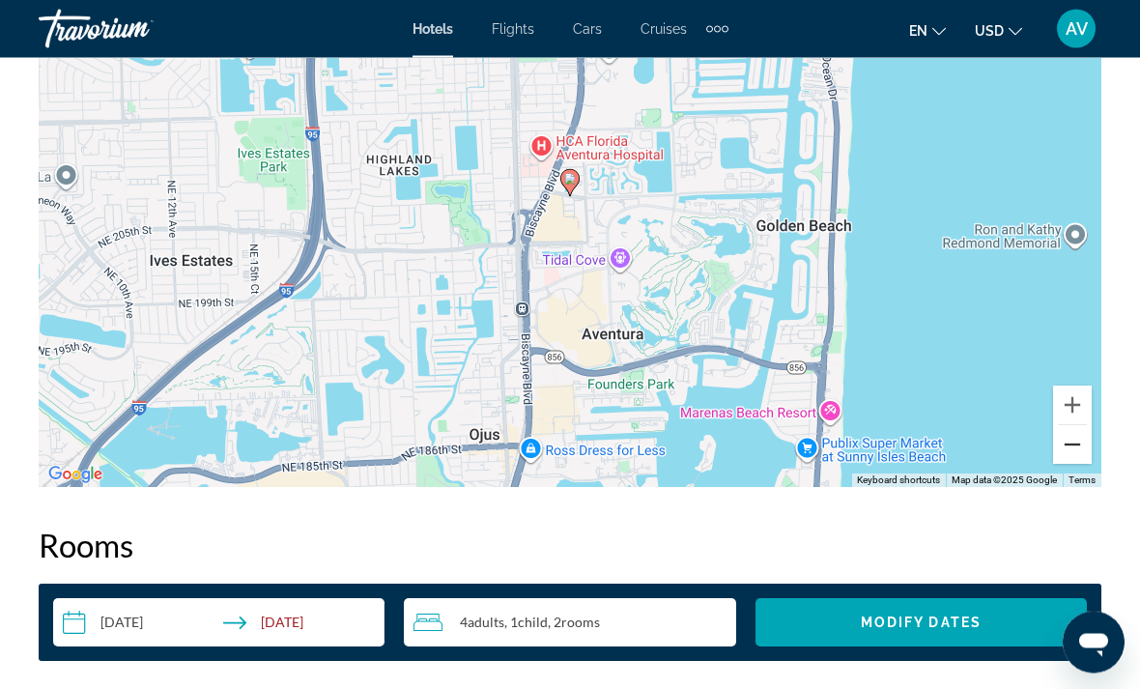
click at [1080, 460] on button "Zoom out" at bounding box center [1072, 445] width 39 height 39
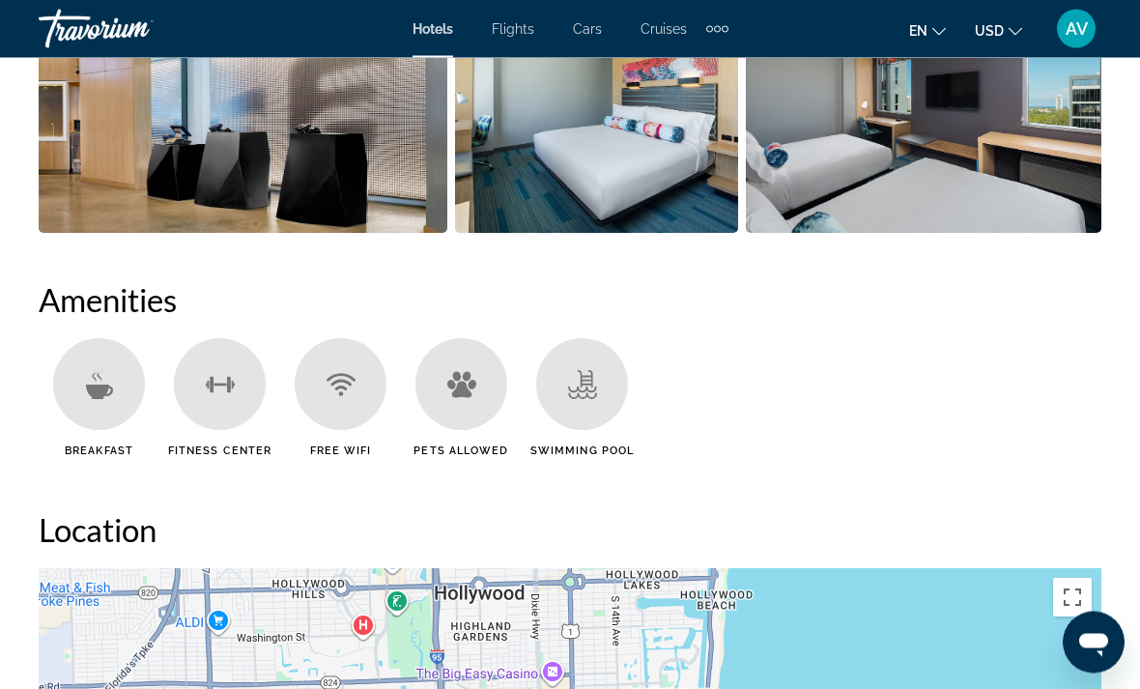
scroll to position [1681, 0]
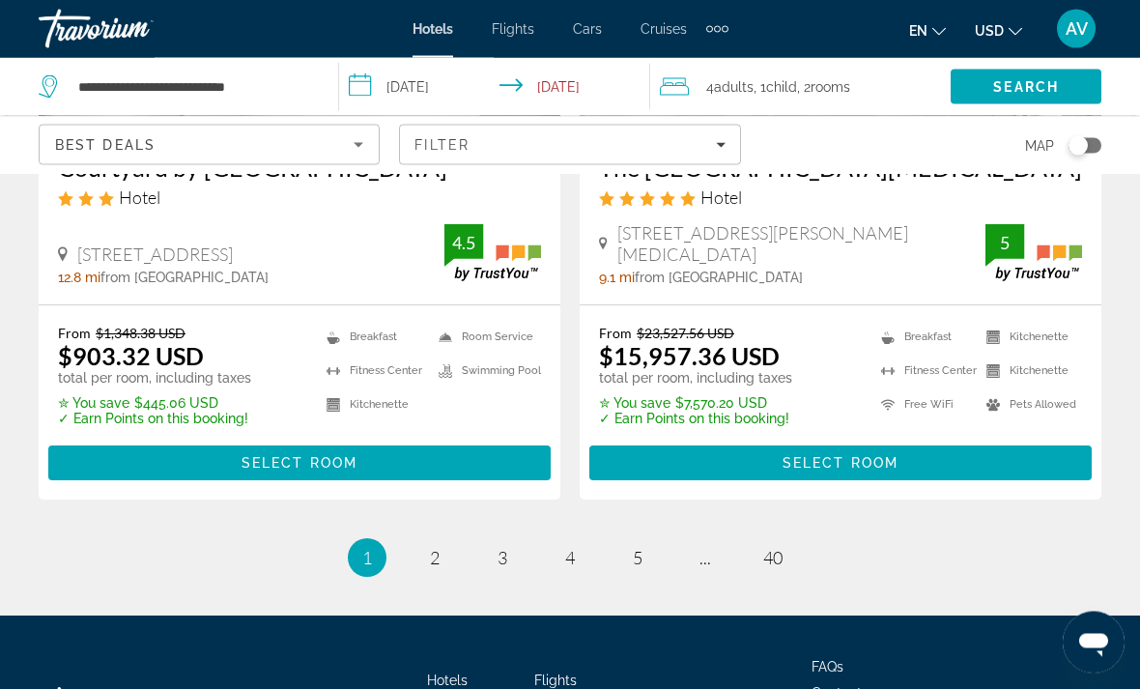
scroll to position [4107, 0]
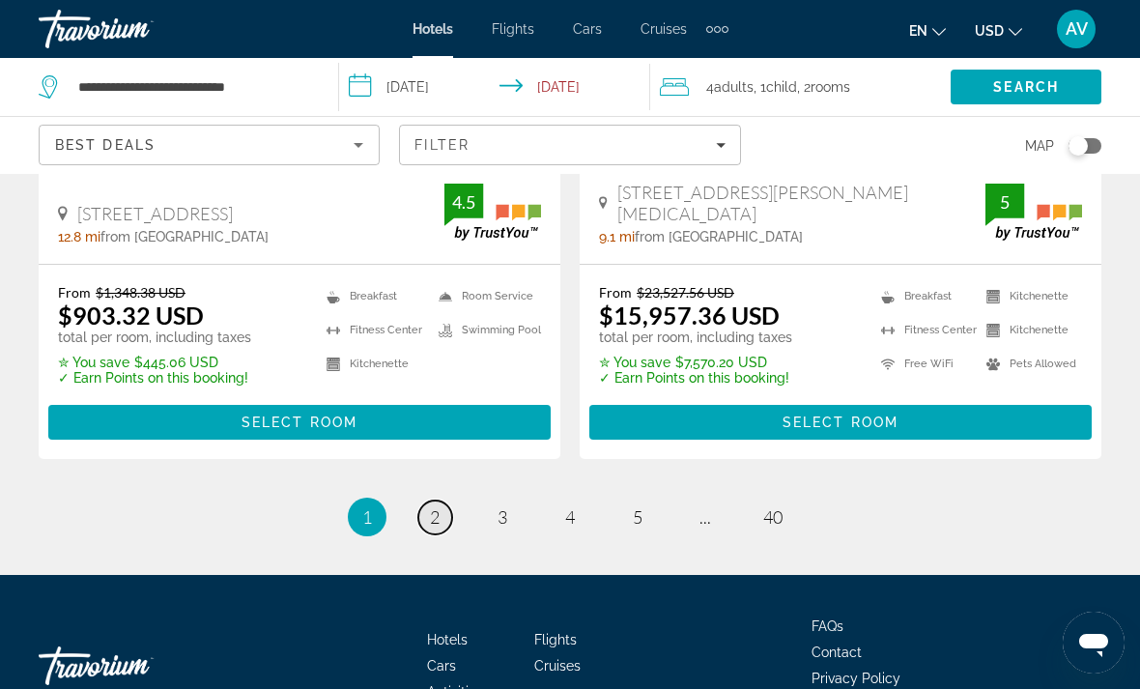
click at [424, 501] on link "page 2" at bounding box center [435, 518] width 34 height 34
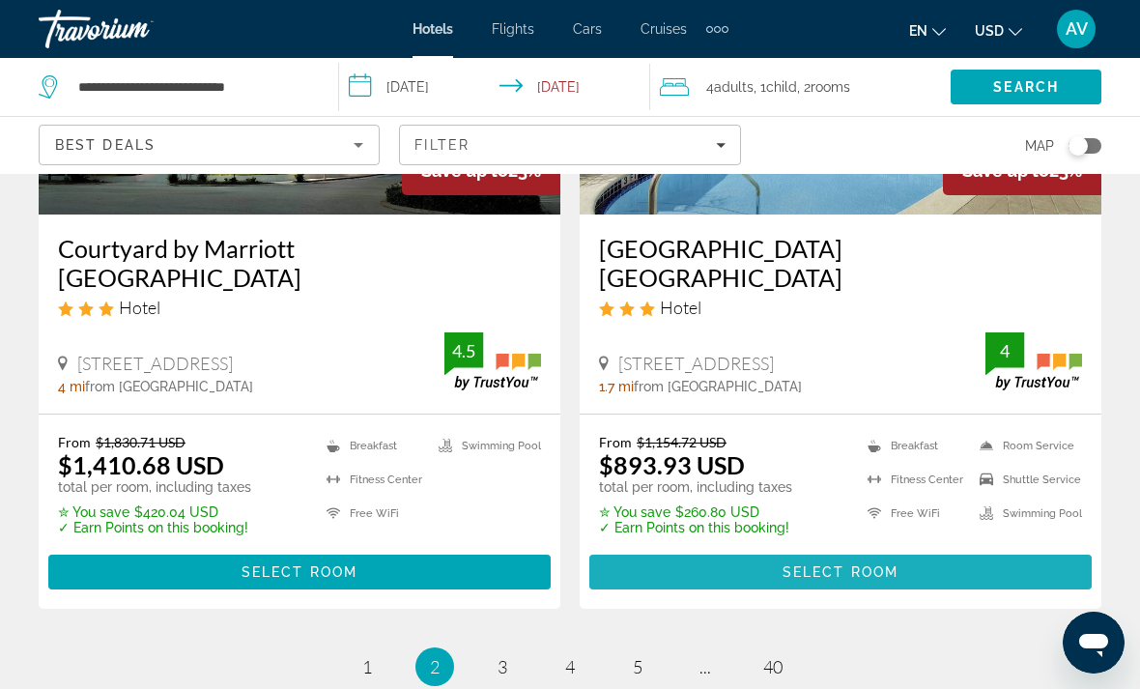
scroll to position [3969, 0]
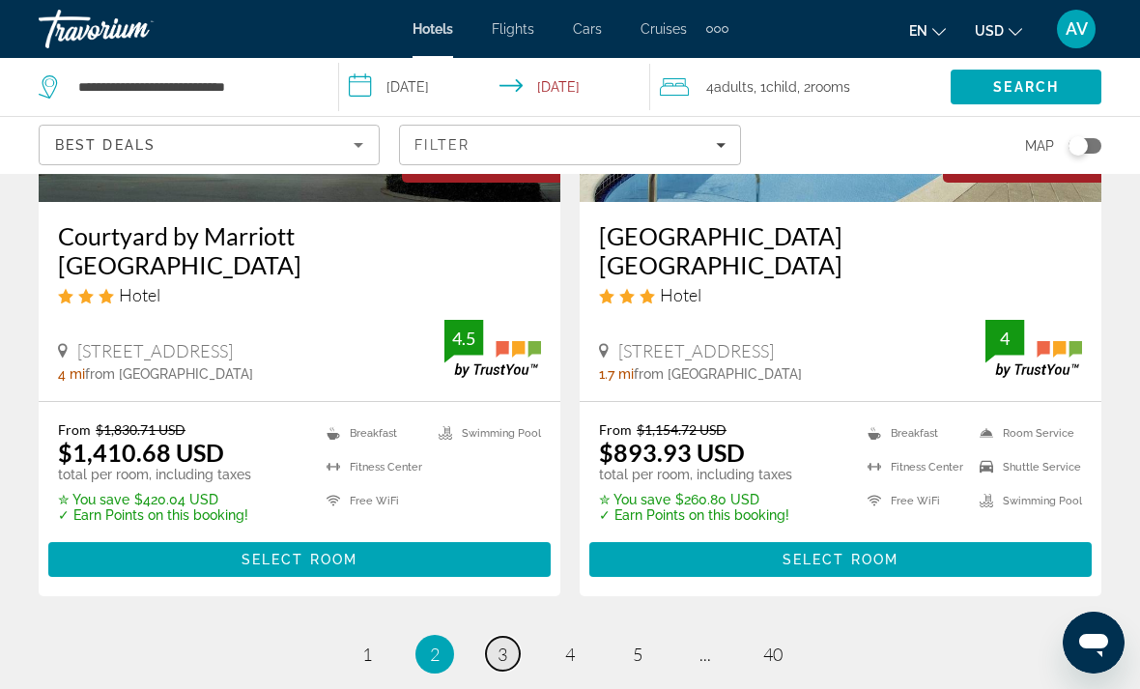
click at [492, 637] on link "page 3" at bounding box center [503, 654] width 34 height 34
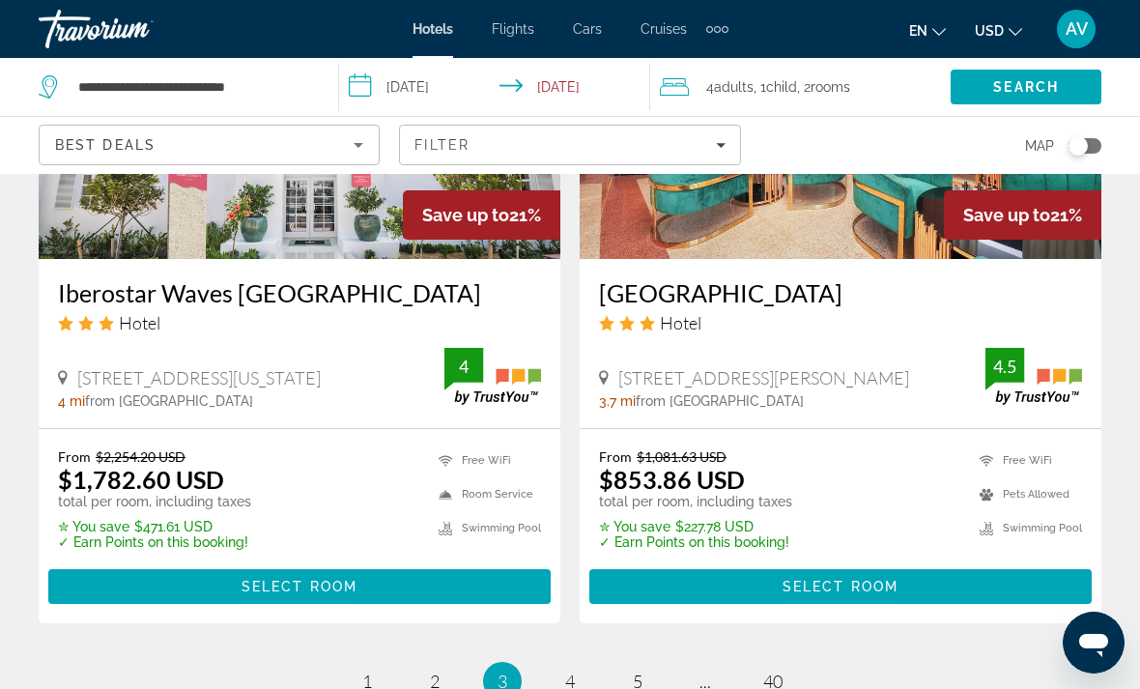
scroll to position [4117, 0]
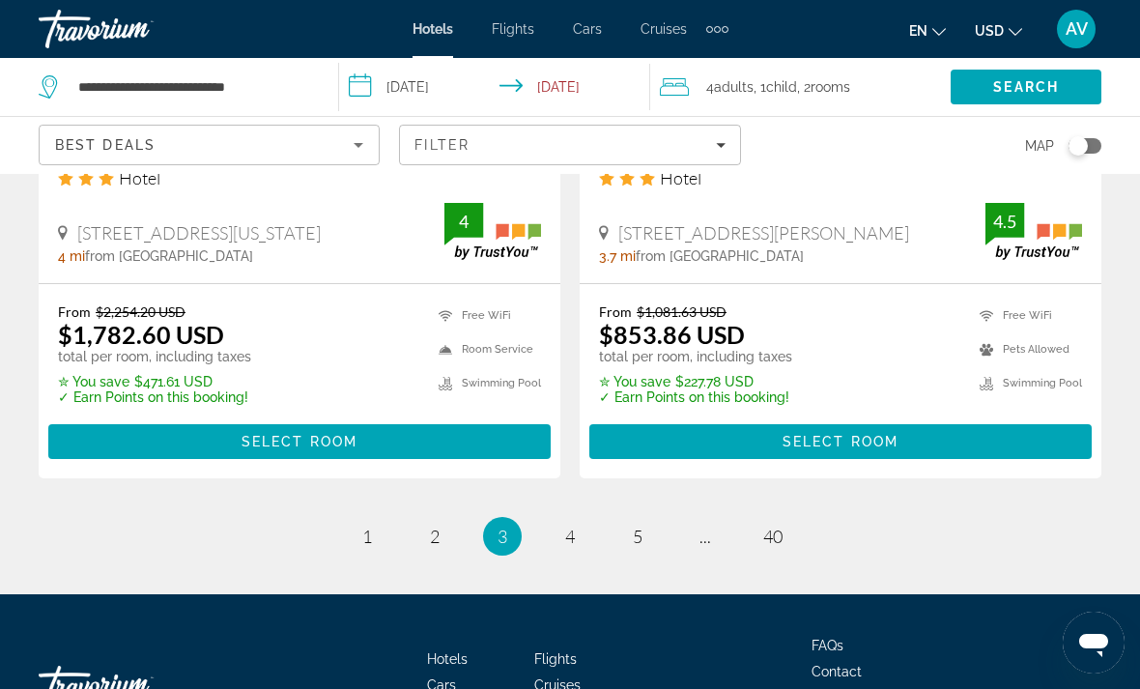
click at [560, 520] on link "page 4" at bounding box center [571, 537] width 34 height 34
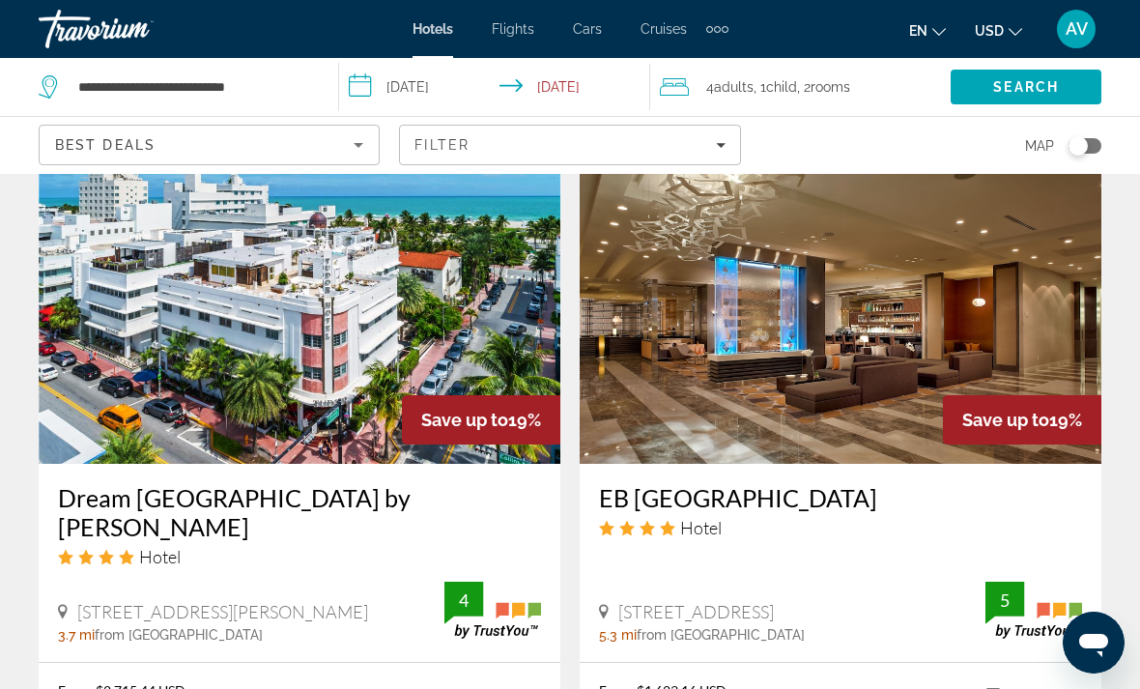
scroll to position [2954, 0]
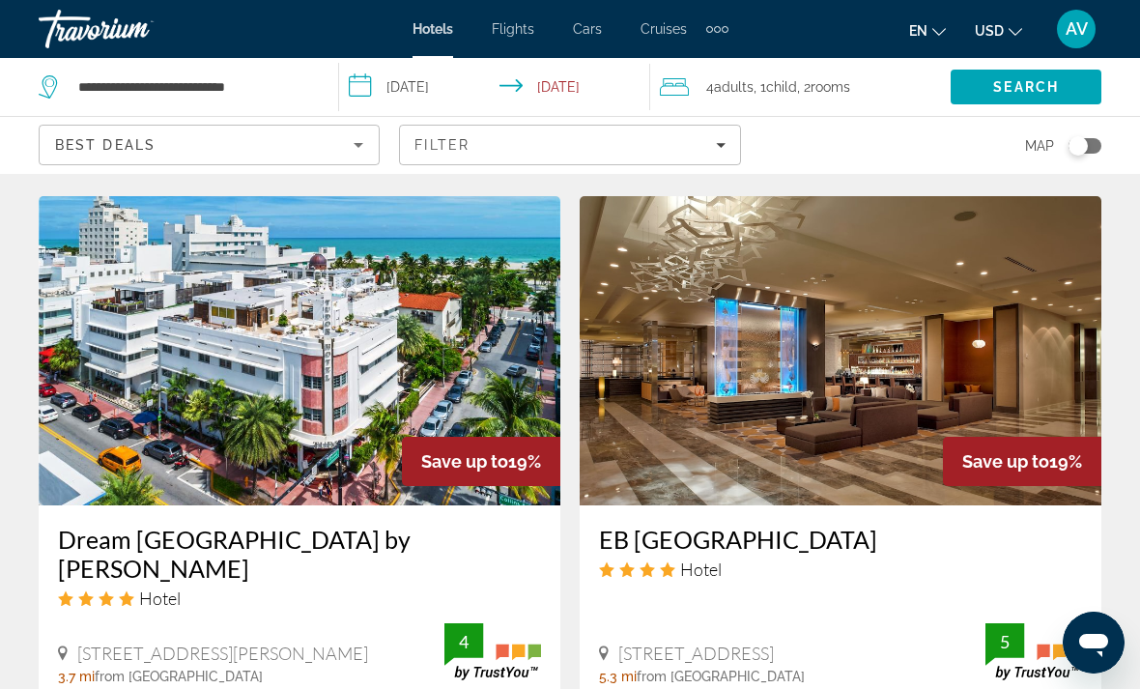
click at [881, 397] on img "Main content" at bounding box center [841, 350] width 522 height 309
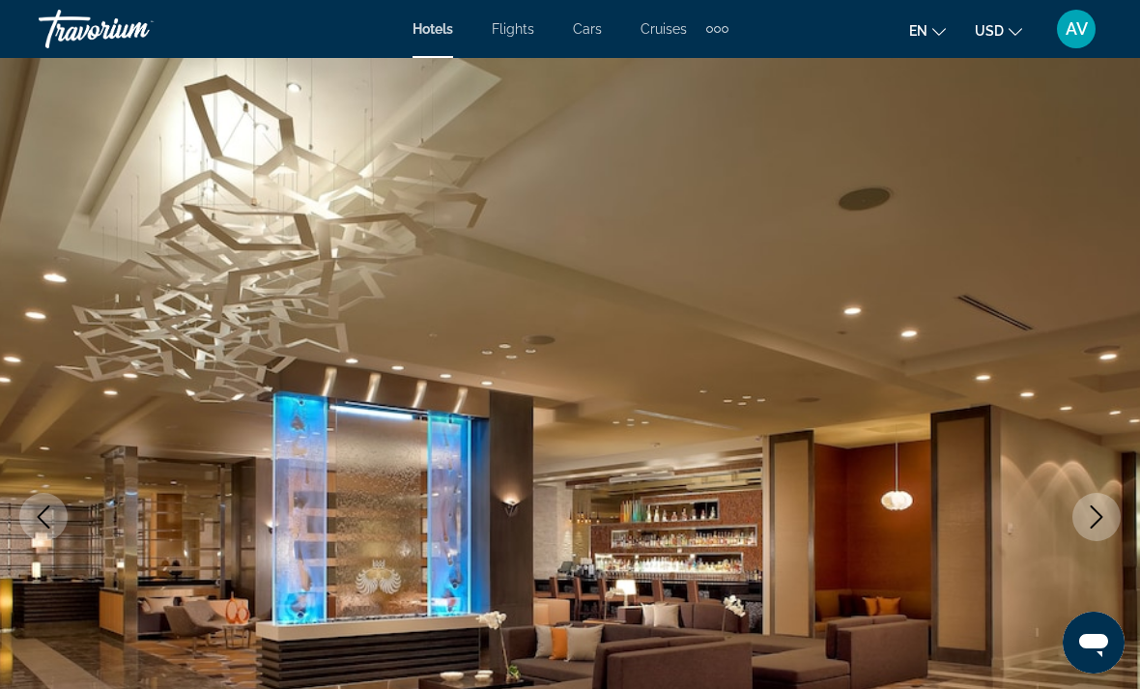
click at [1098, 513] on icon "Next image" at bounding box center [1097, 516] width 13 height 23
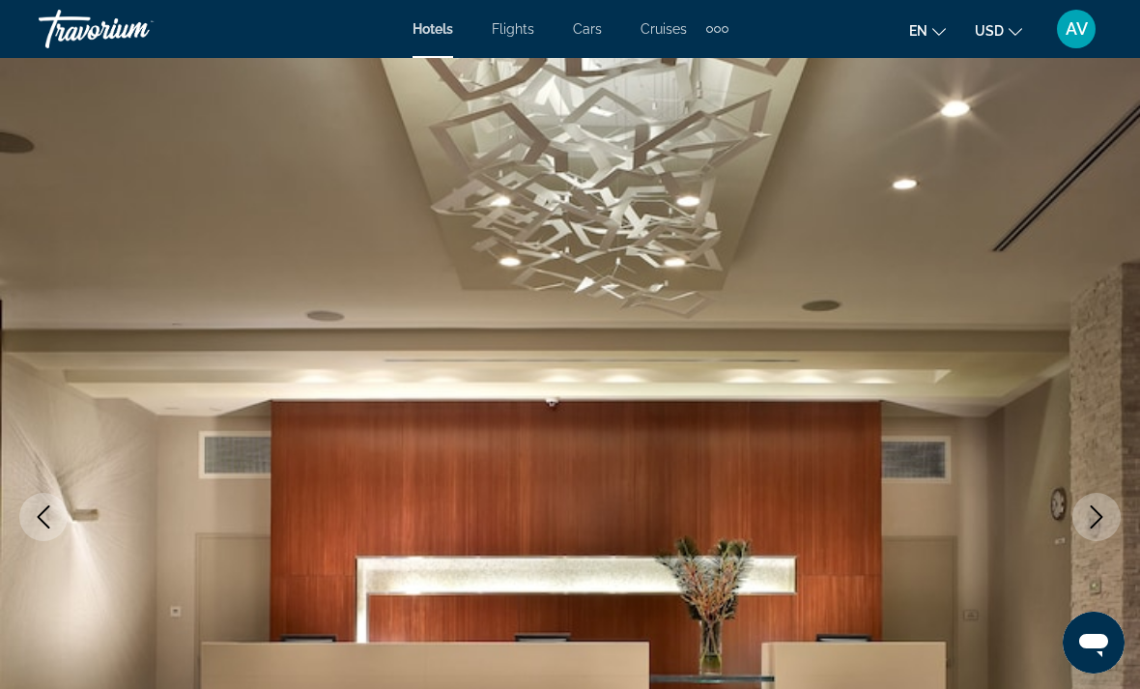
click at [1100, 513] on icon "Next image" at bounding box center [1096, 516] width 23 height 23
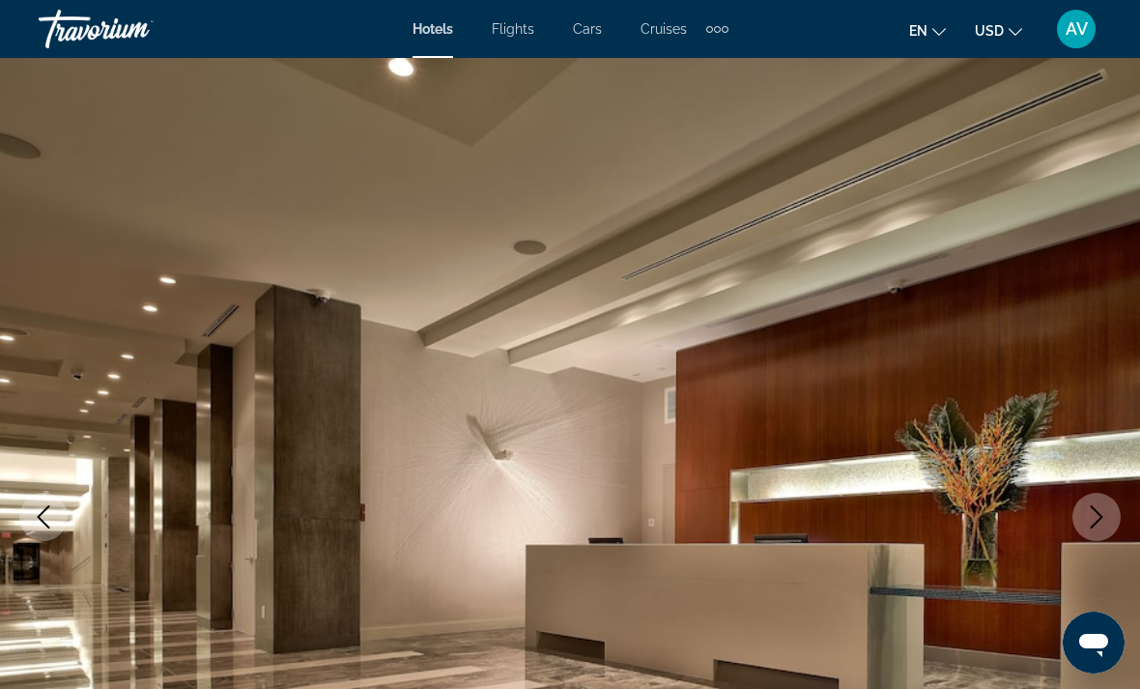
click at [1105, 509] on icon "Next image" at bounding box center [1096, 516] width 23 height 23
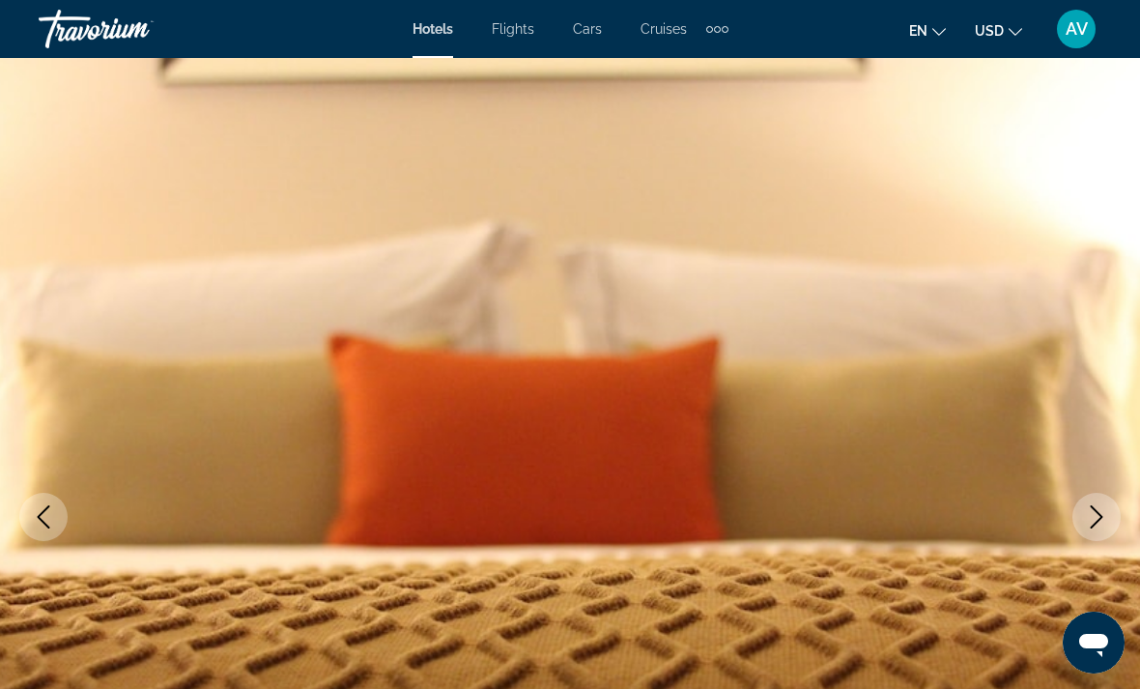
click at [1100, 516] on icon "Next image" at bounding box center [1096, 516] width 23 height 23
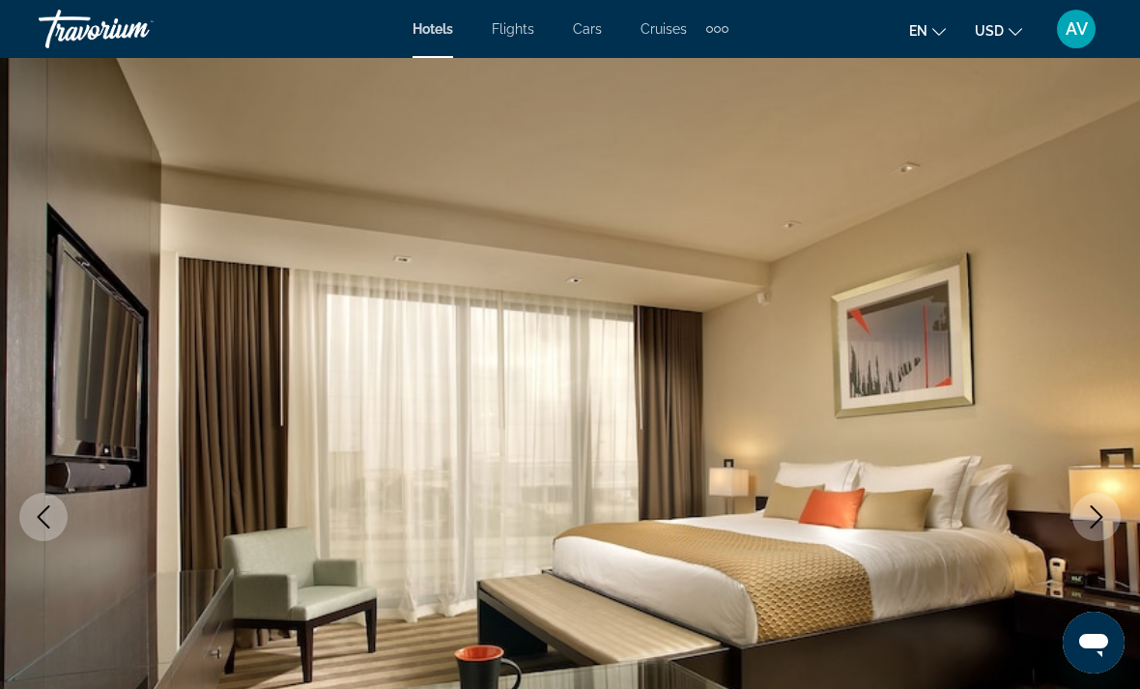
click at [1098, 521] on icon "Next image" at bounding box center [1097, 516] width 13 height 23
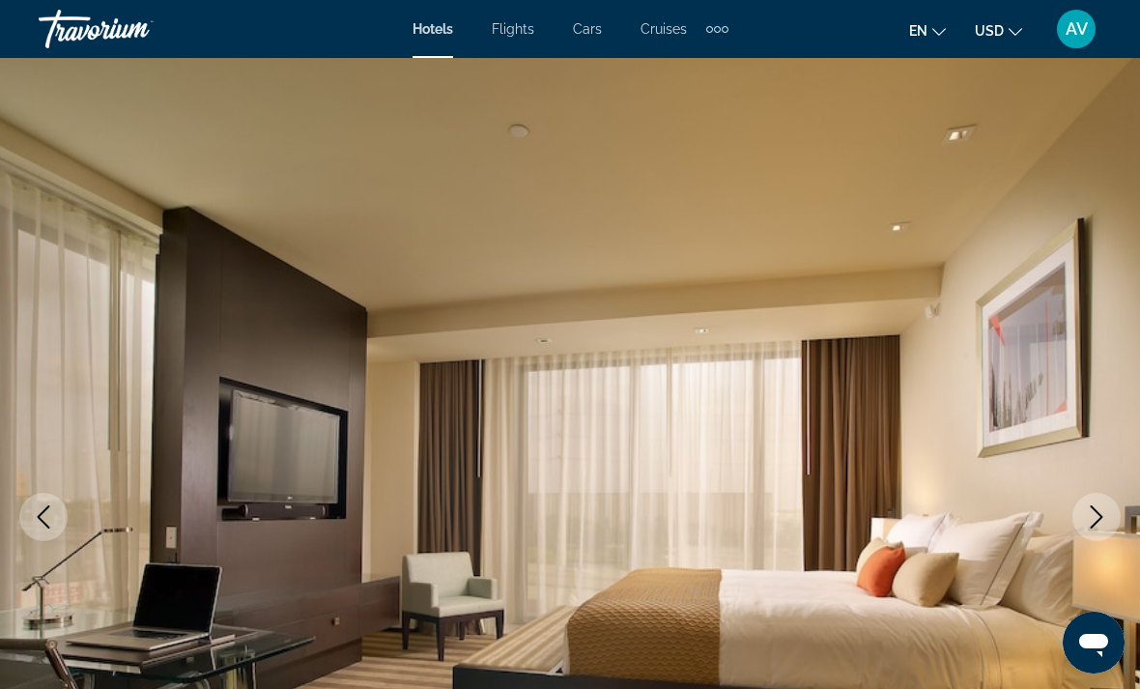
click at [1095, 524] on icon "Next image" at bounding box center [1097, 516] width 13 height 23
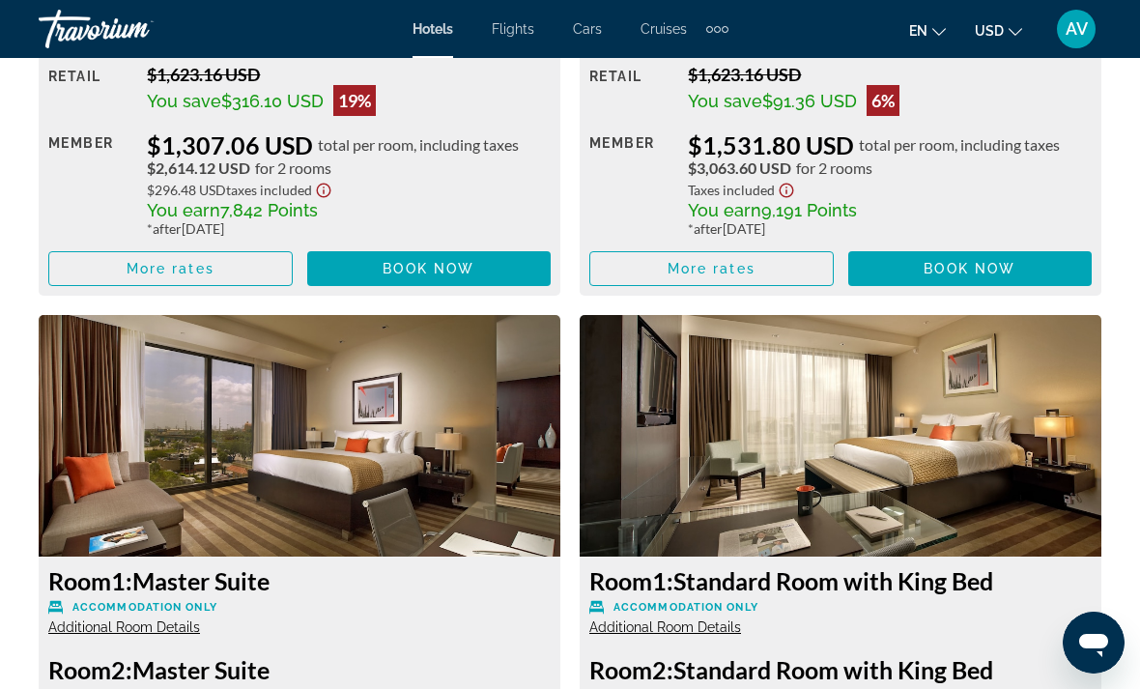
scroll to position [3527, 0]
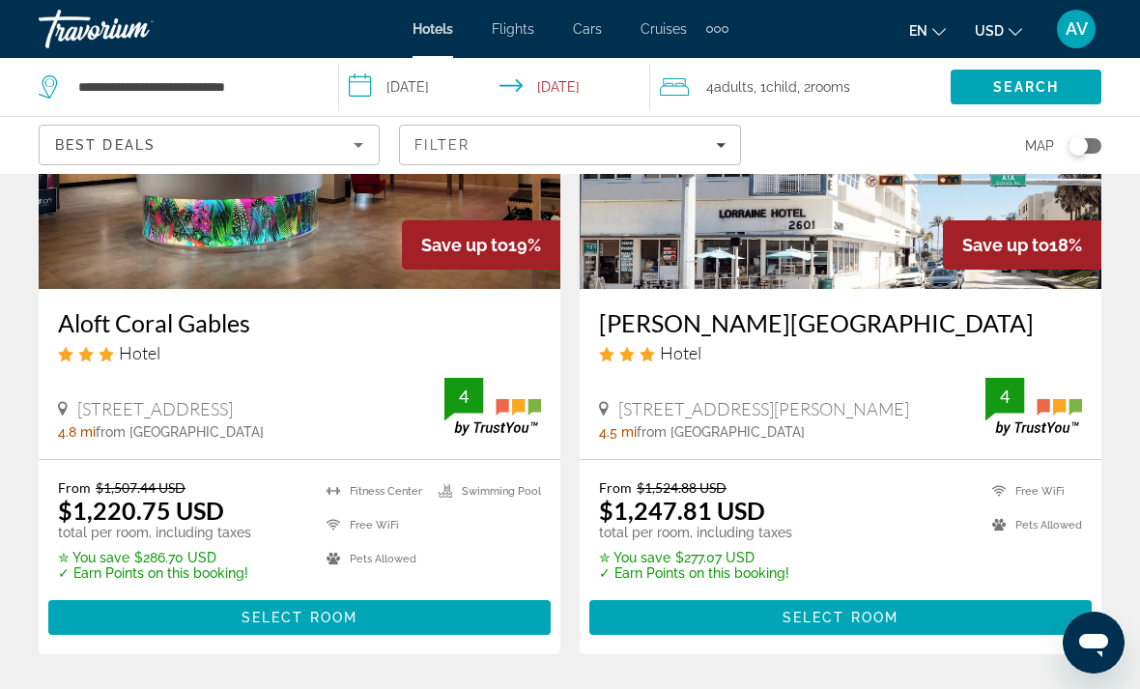
scroll to position [4136, 0]
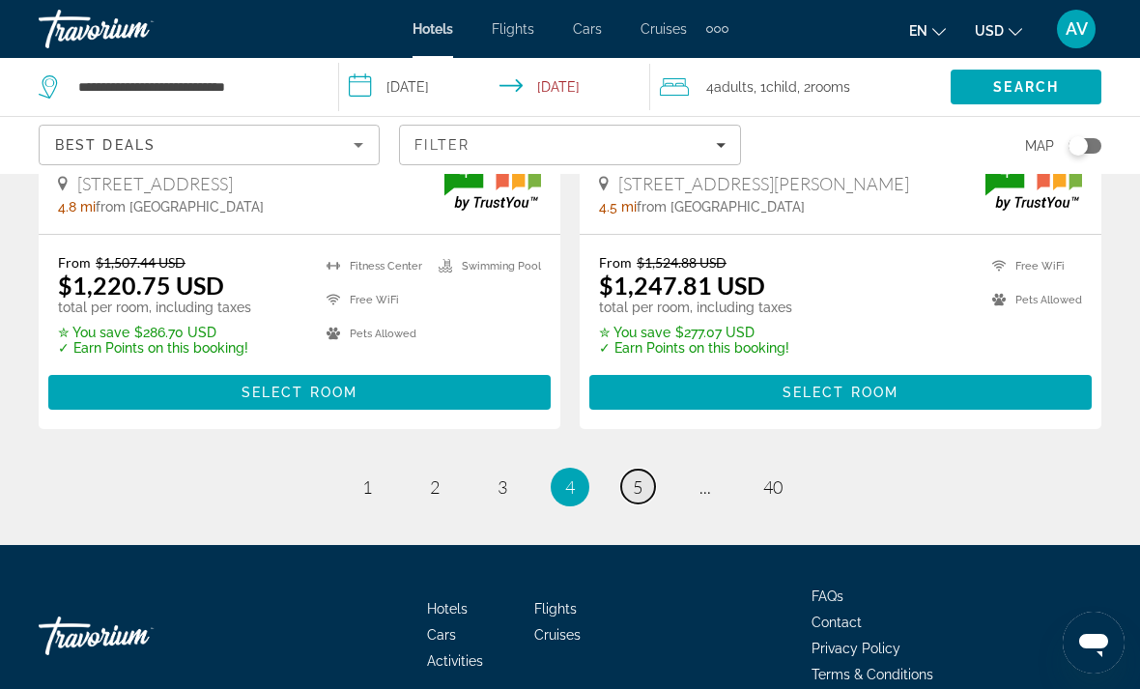
click at [646, 470] on link "page 5" at bounding box center [638, 487] width 34 height 34
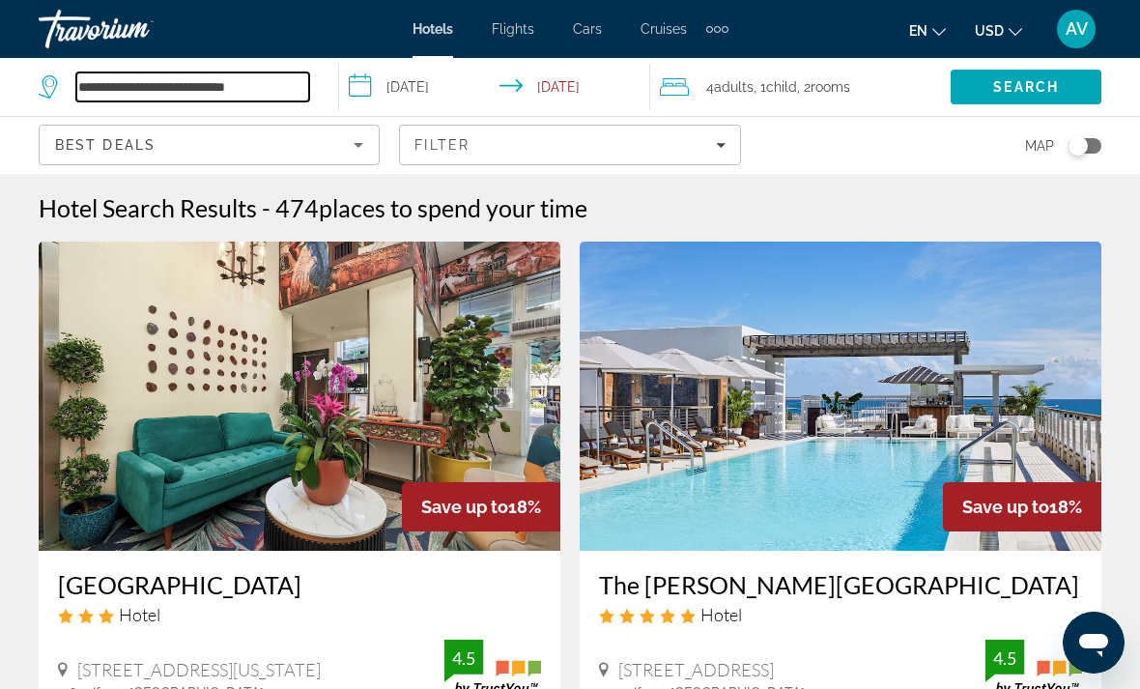
click at [198, 95] on input "**********" at bounding box center [192, 86] width 233 height 29
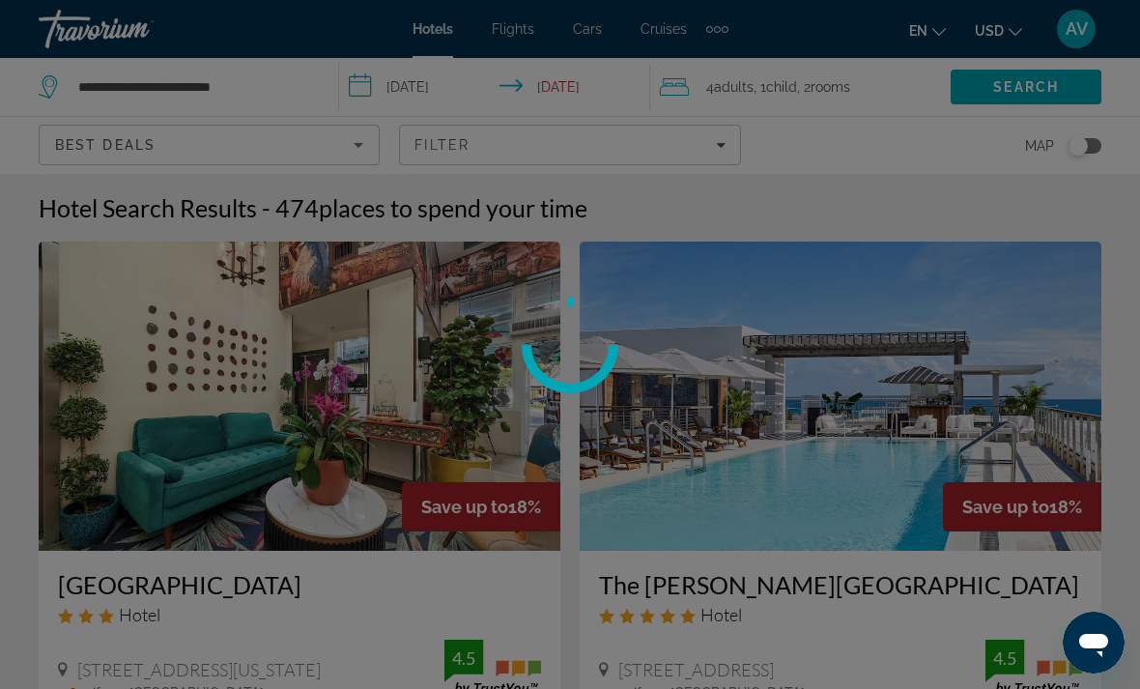
click at [257, 89] on div at bounding box center [570, 344] width 1140 height 689
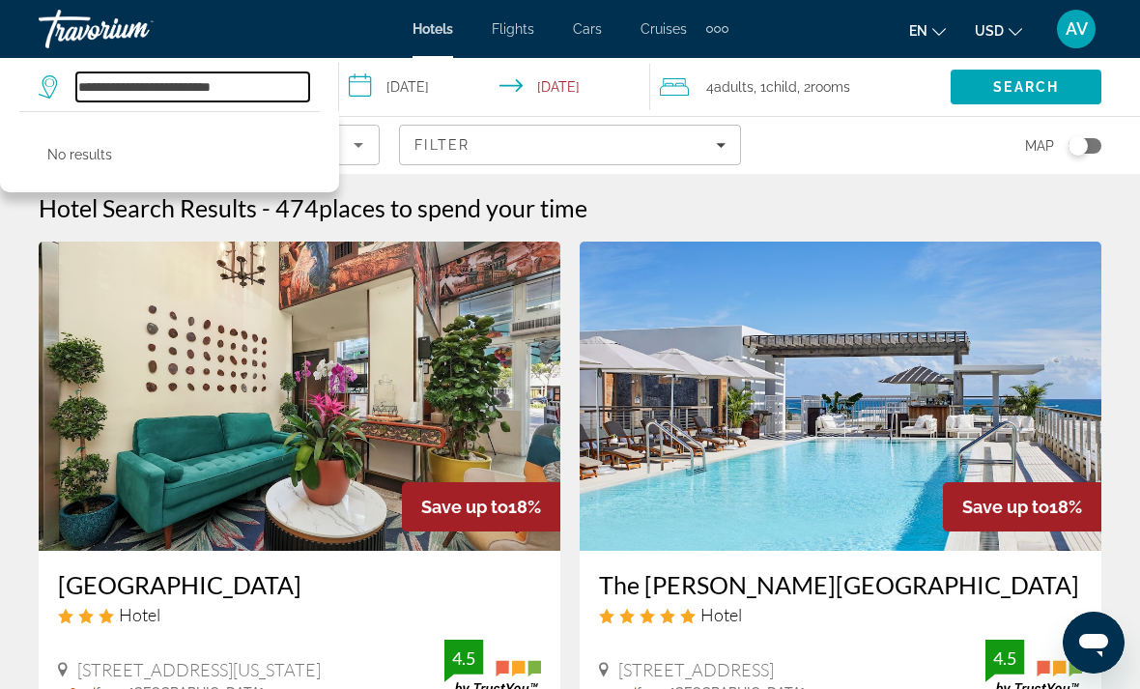
click at [272, 81] on input "**********" at bounding box center [192, 86] width 233 height 29
type input "*"
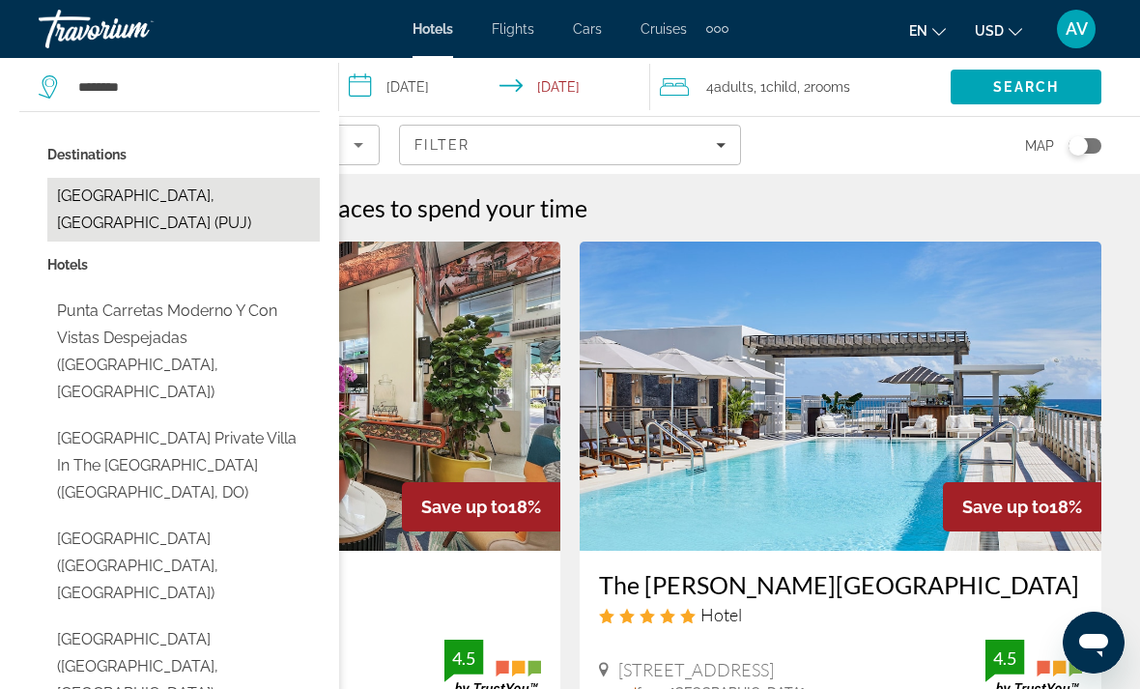
click at [207, 200] on button "[GEOGRAPHIC_DATA], [GEOGRAPHIC_DATA] (PUJ)" at bounding box center [183, 210] width 272 height 64
type input "**********"
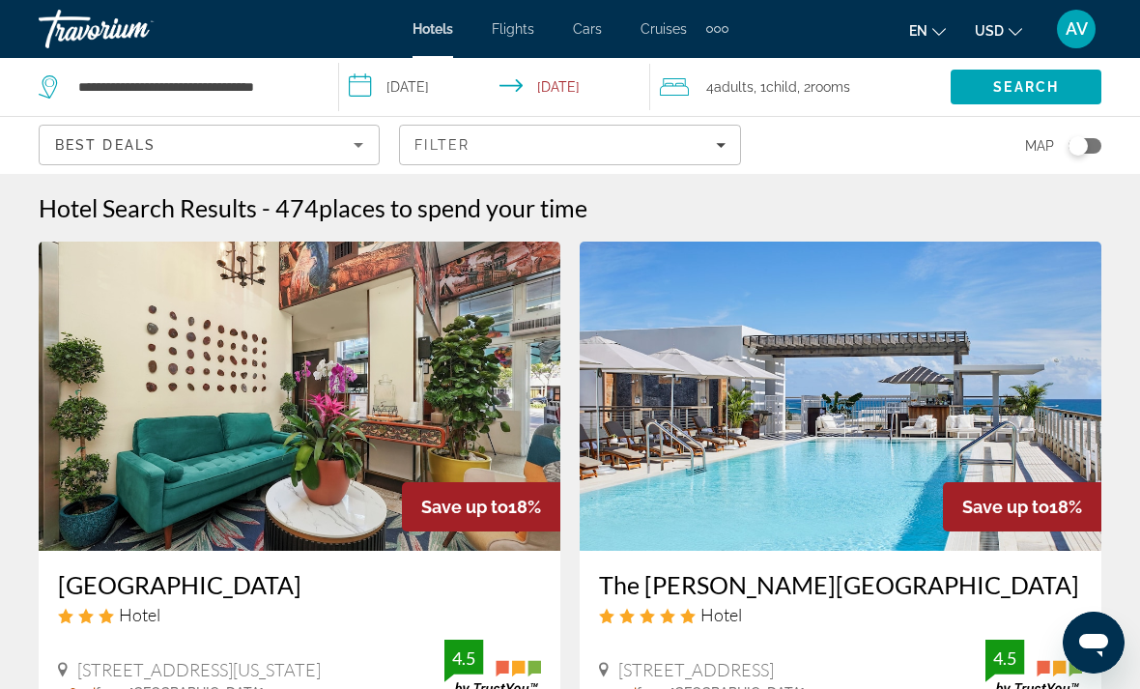
click at [439, 84] on input "**********" at bounding box center [498, 90] width 318 height 64
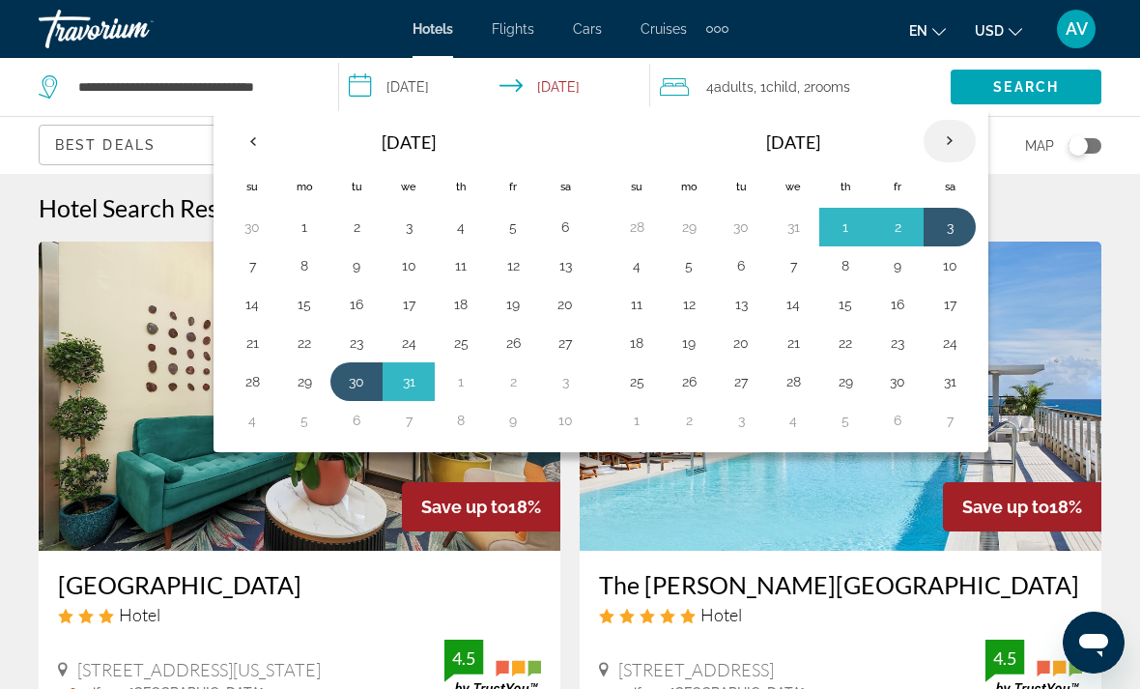
click at [954, 149] on th "Next month" at bounding box center [950, 141] width 52 height 43
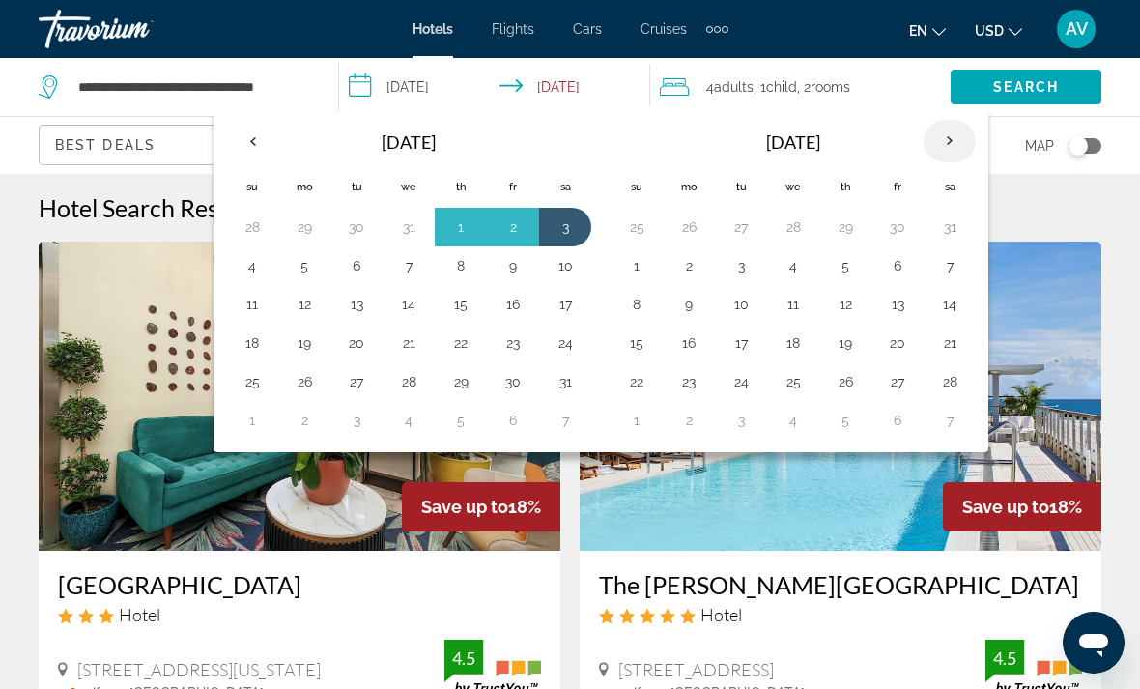
click at [956, 142] on th "Next month" at bounding box center [950, 141] width 52 height 43
click at [959, 146] on th "Next month" at bounding box center [950, 141] width 52 height 43
click at [952, 137] on th "Next month" at bounding box center [950, 141] width 52 height 43
click at [952, 141] on th "Next month" at bounding box center [950, 141] width 52 height 43
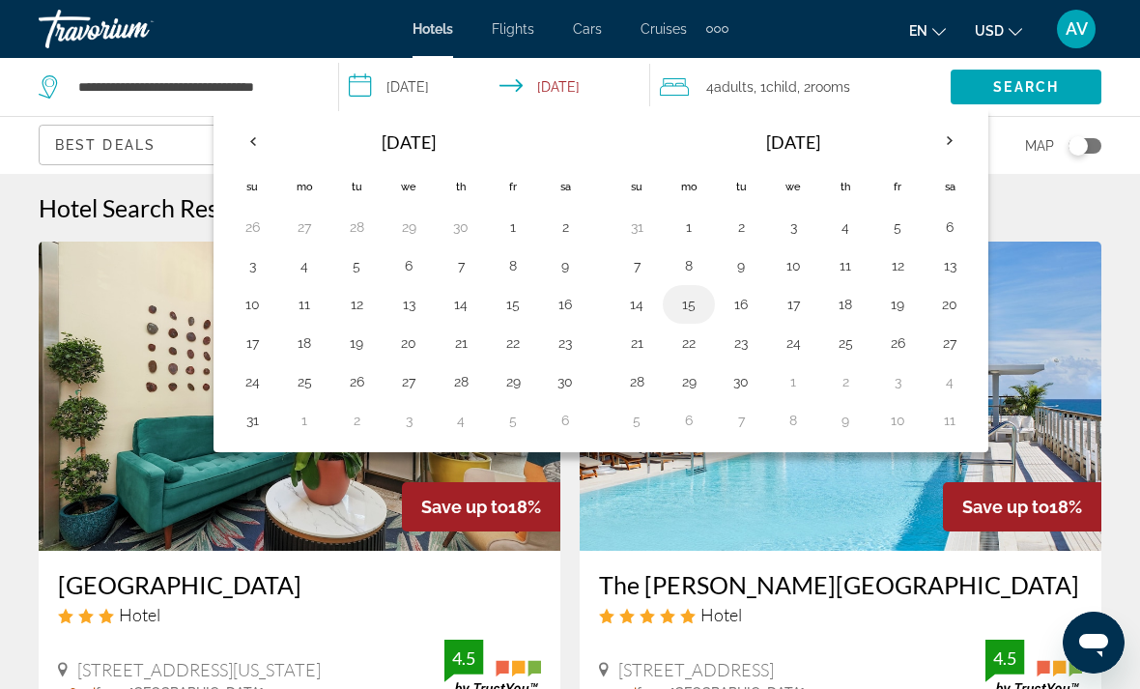
click at [689, 309] on button "15" at bounding box center [688, 304] width 31 height 27
click at [753, 304] on button "16" at bounding box center [741, 304] width 31 height 27
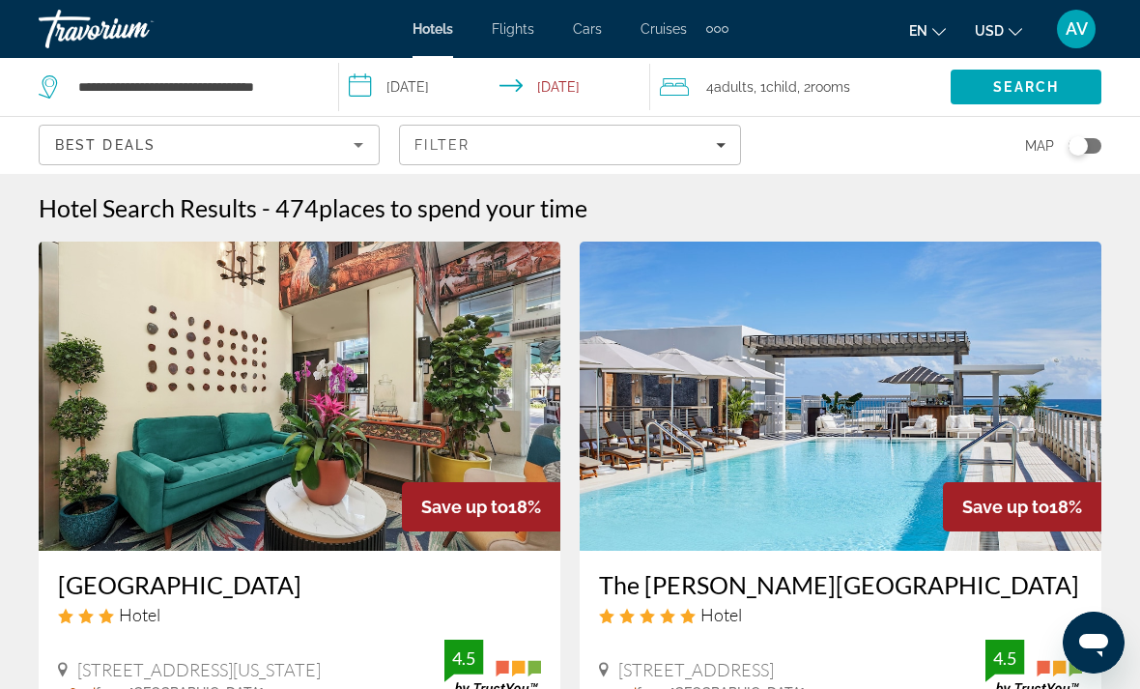
click at [442, 88] on input "**********" at bounding box center [498, 90] width 318 height 64
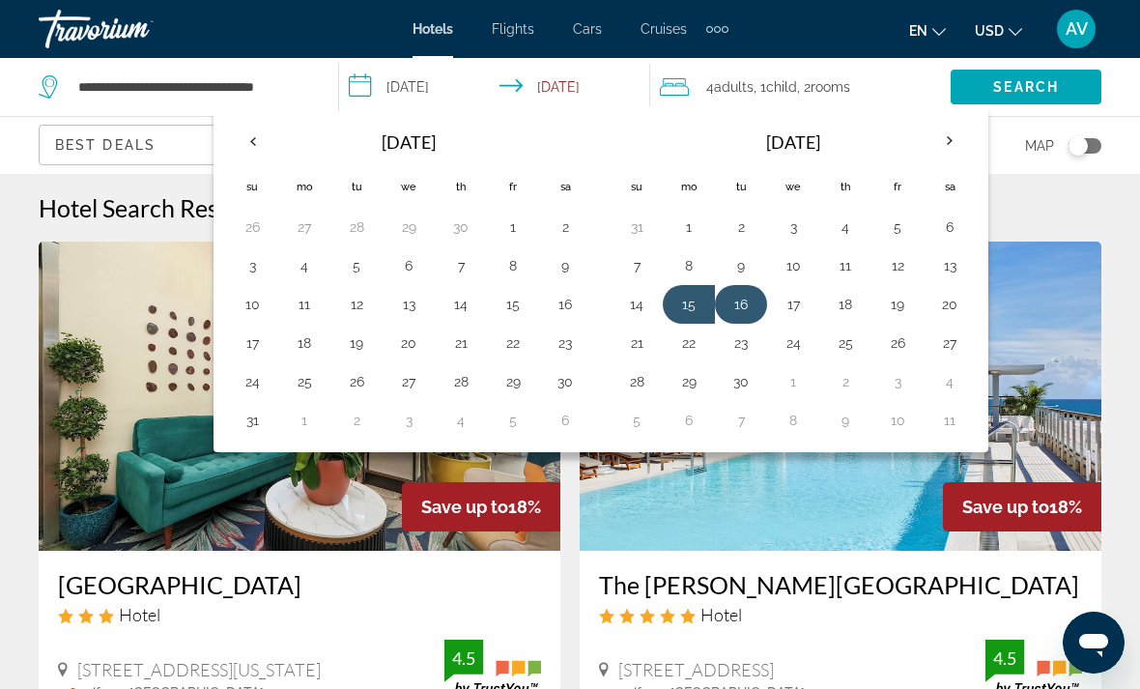
click at [753, 309] on button "16" at bounding box center [741, 304] width 31 height 27
click at [745, 345] on button "23" at bounding box center [741, 342] width 31 height 27
type input "**********"
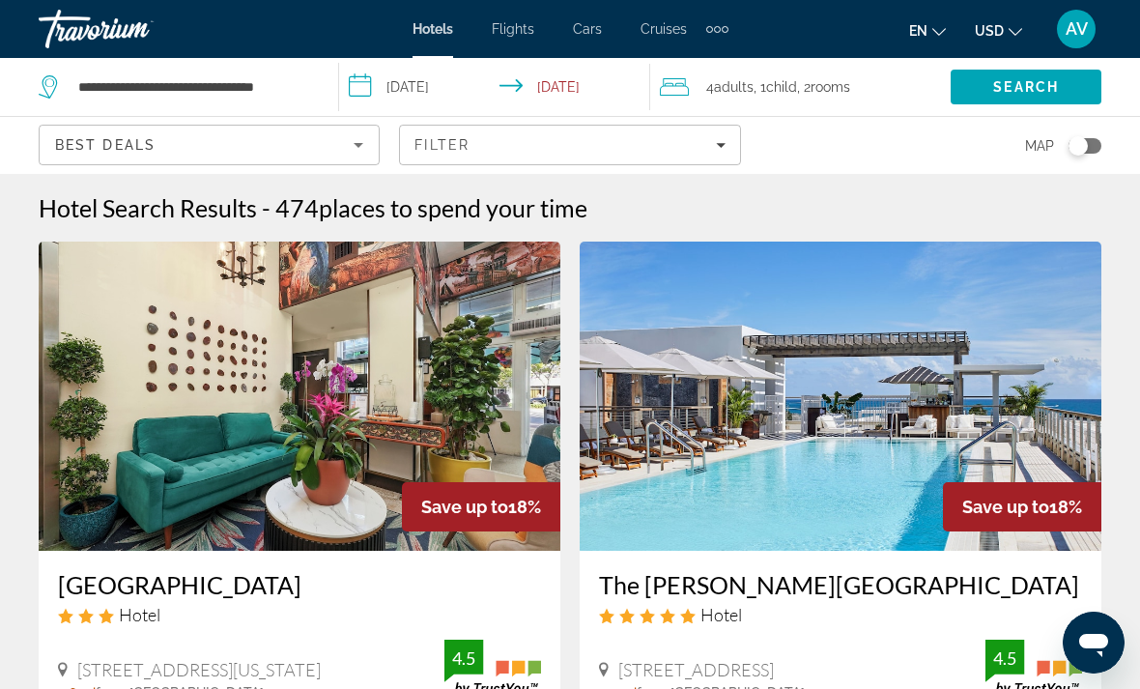
click at [712, 96] on span "4 Adult Adults" at bounding box center [729, 86] width 47 height 27
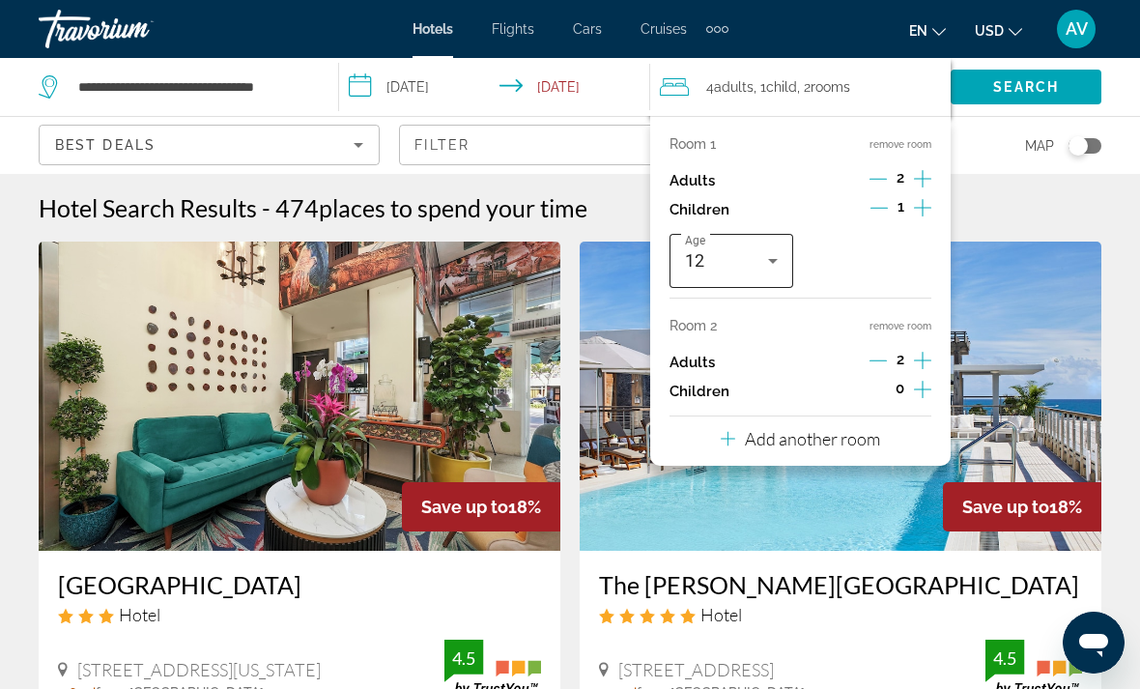
click at [761, 254] on div "12" at bounding box center [726, 260] width 83 height 23
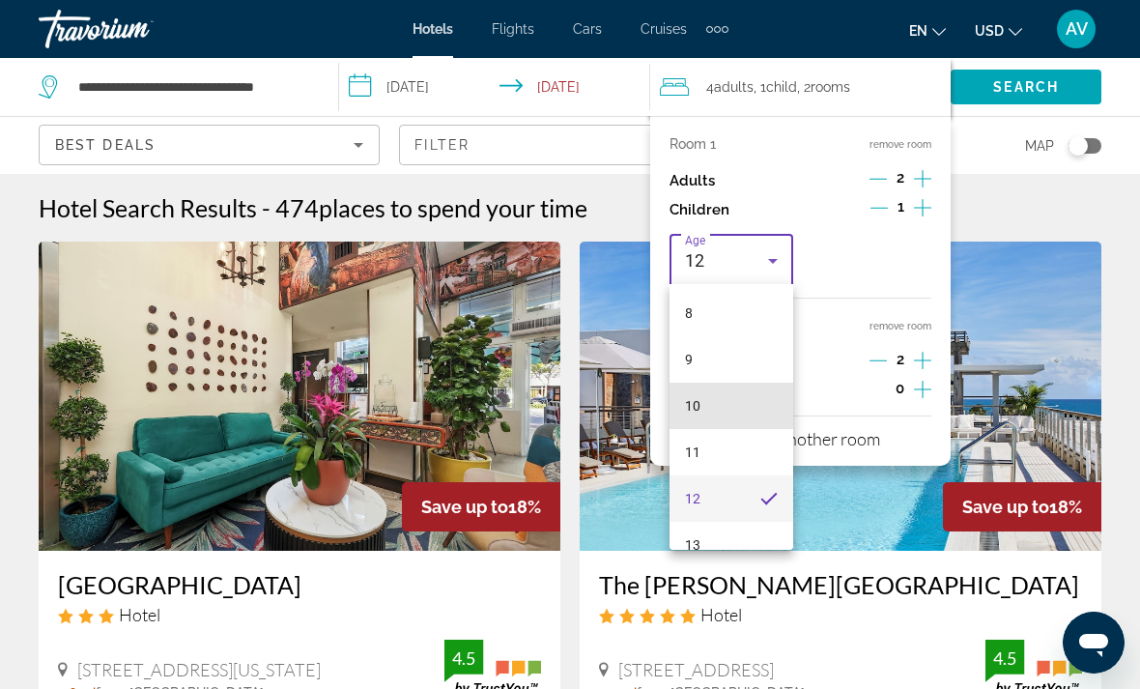
scroll to position [398, 0]
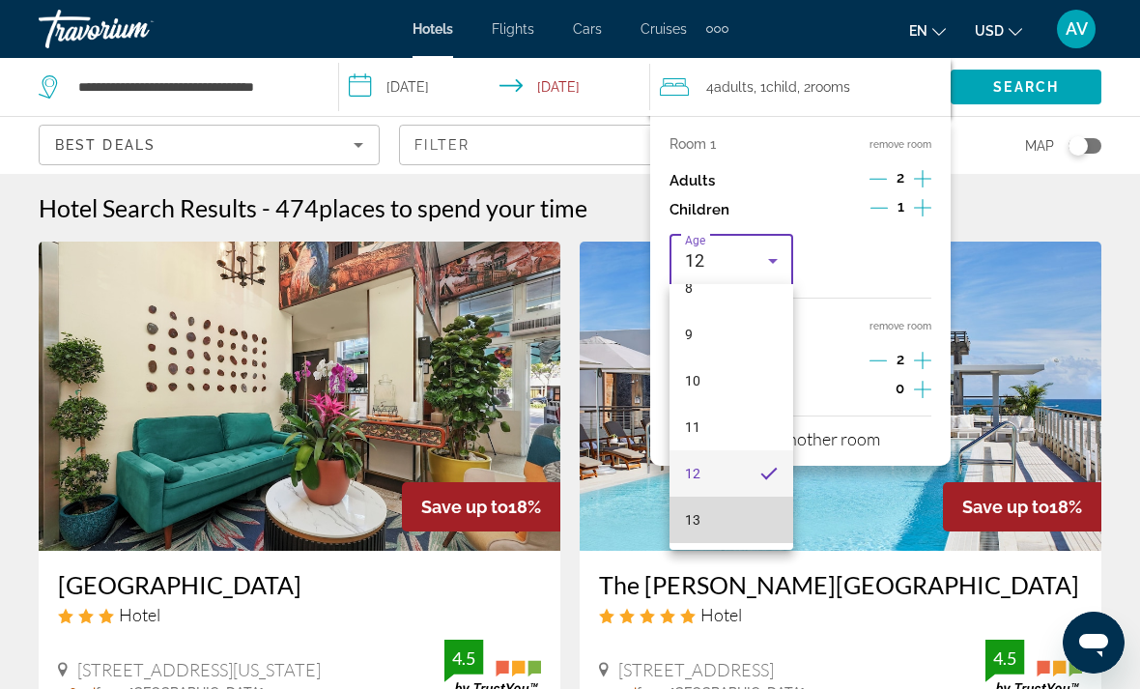
click at [758, 516] on mat-option "13" at bounding box center [732, 520] width 124 height 46
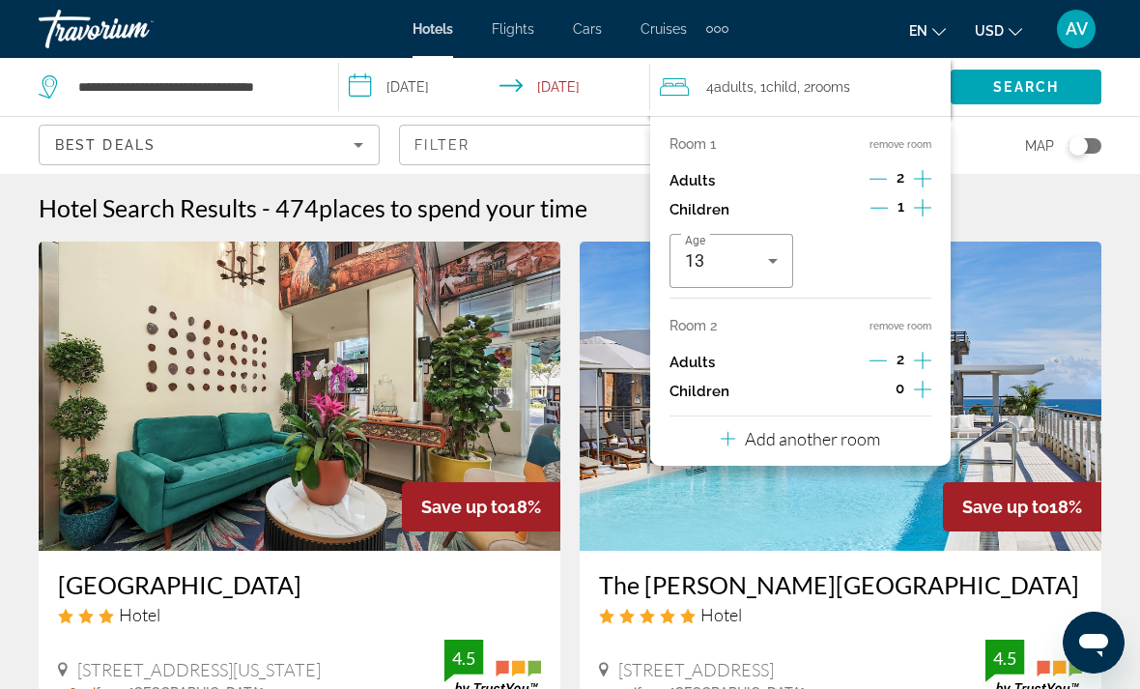
click at [1019, 215] on div "Hotel Search Results - 474 places to spend your time" at bounding box center [570, 207] width 1063 height 29
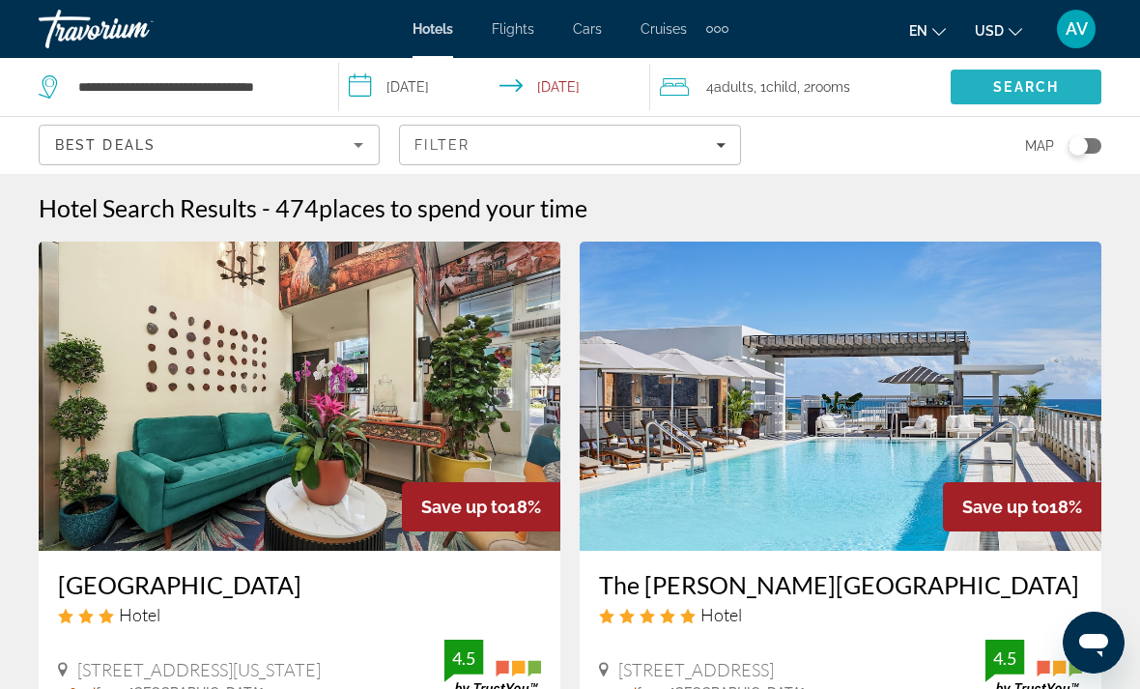
click at [1033, 72] on span "Search" at bounding box center [1026, 87] width 151 height 46
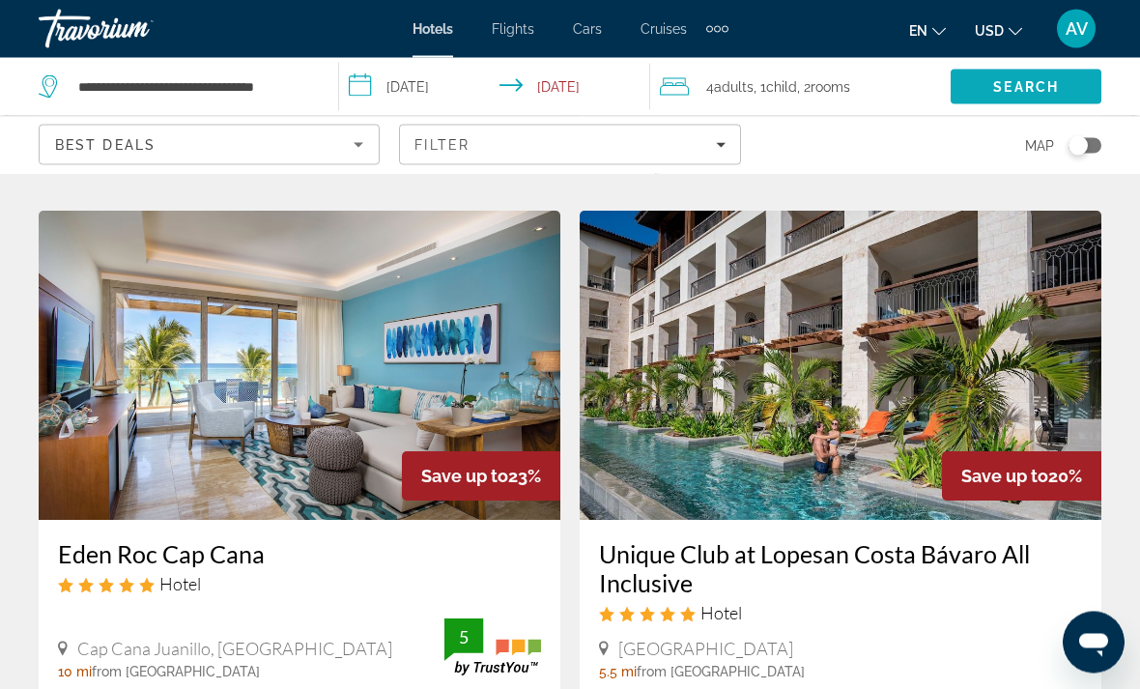
scroll to position [2175, 0]
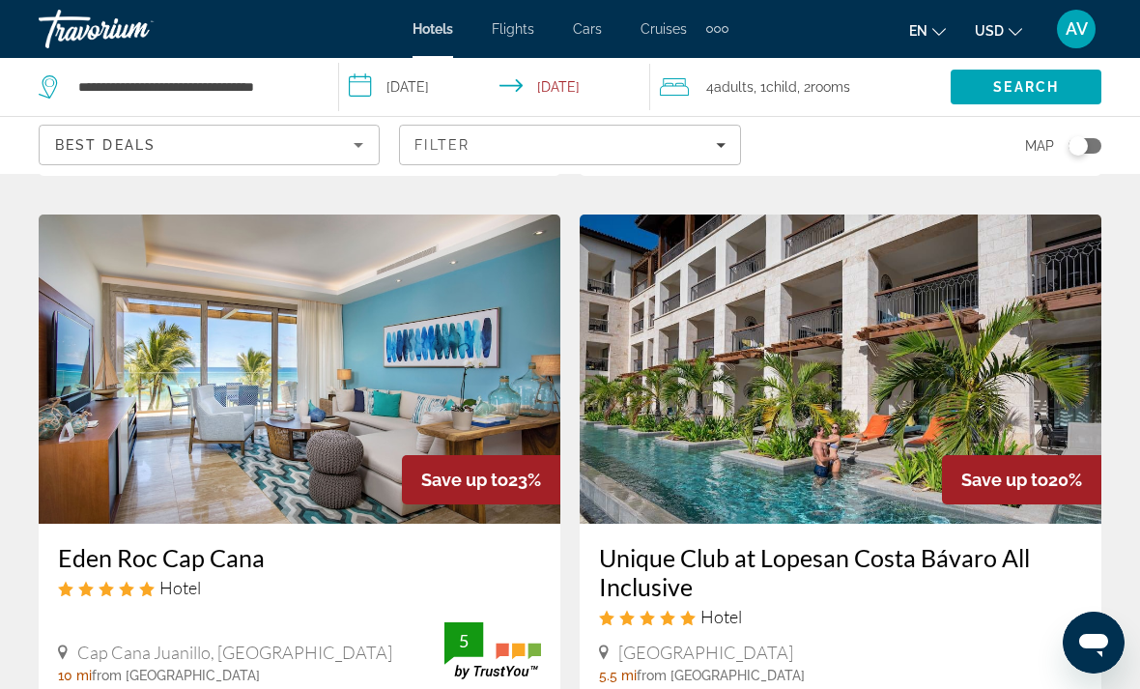
click at [1026, 356] on img "Main content" at bounding box center [841, 369] width 522 height 309
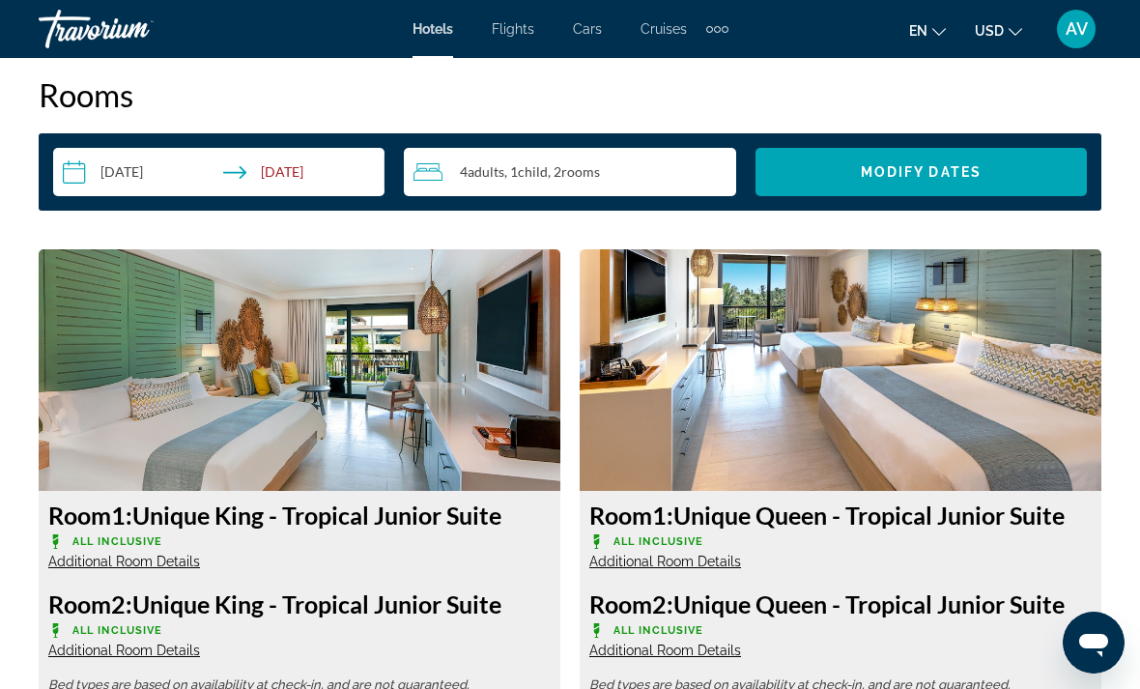
scroll to position [2816, 0]
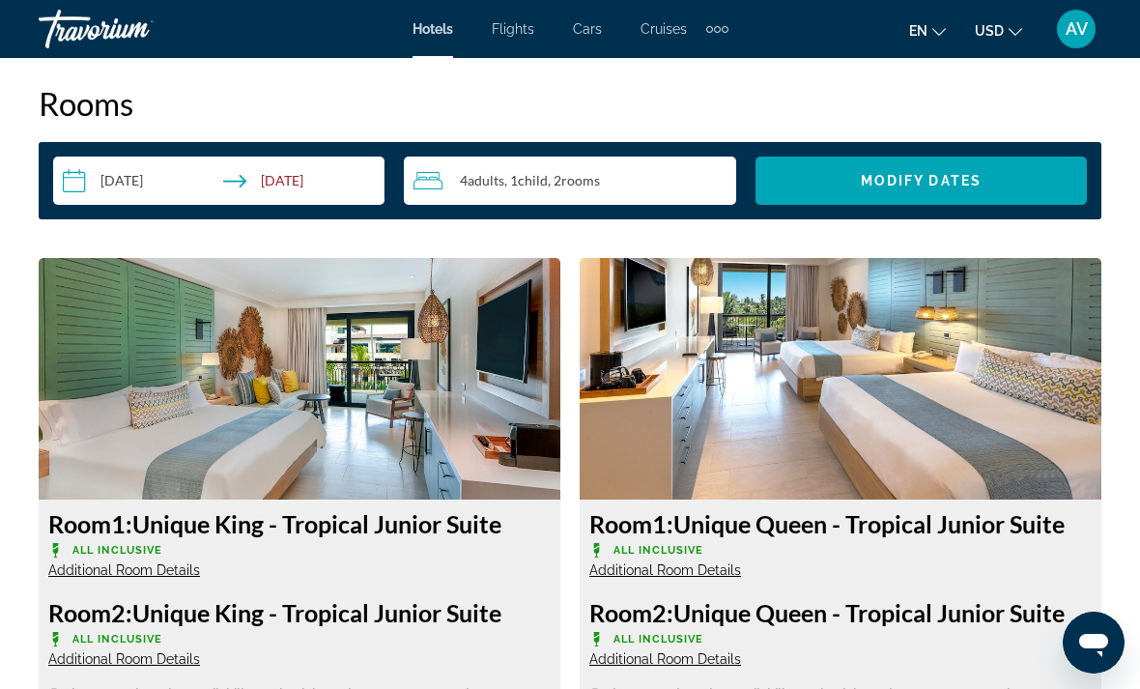
click at [1006, 444] on img "Main content" at bounding box center [841, 379] width 522 height 242
click at [720, 574] on span "Additional Room Details" at bounding box center [665, 569] width 152 height 15
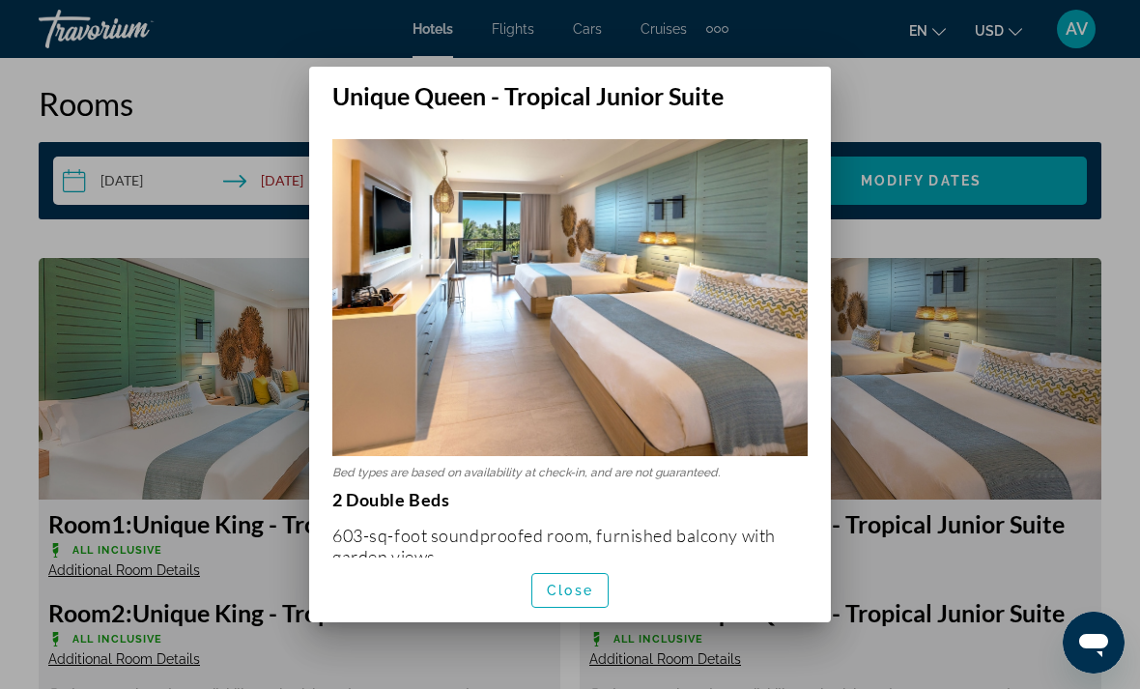
click at [928, 387] on div at bounding box center [570, 344] width 1140 height 689
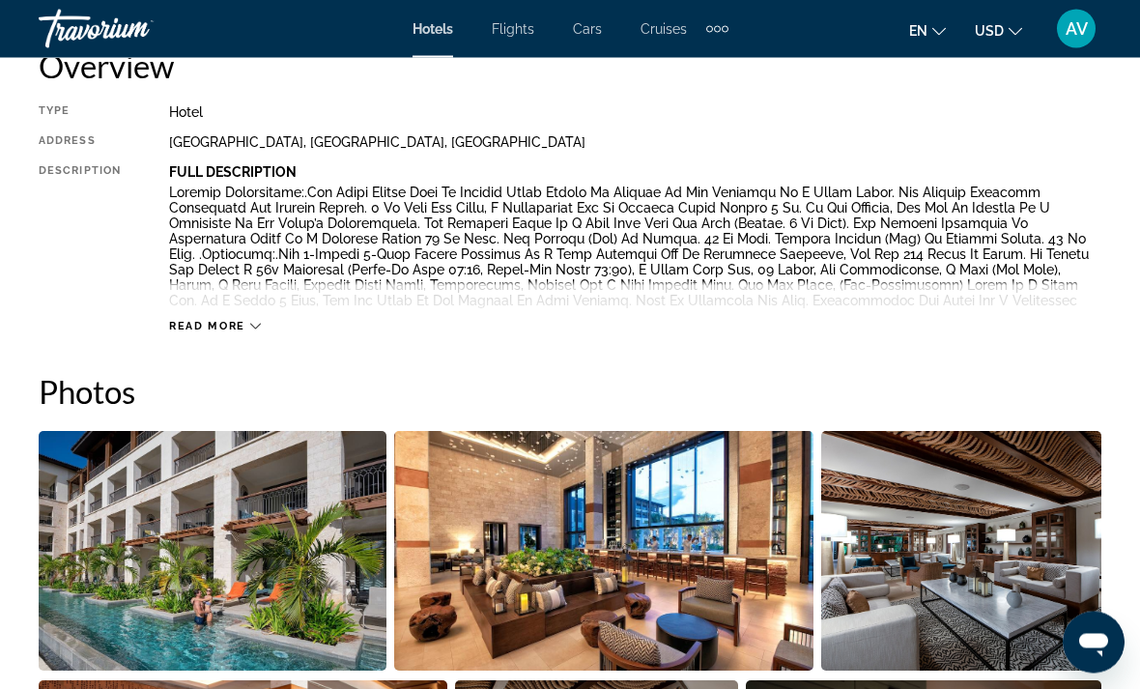
click at [214, 331] on span "Read more" at bounding box center [207, 327] width 76 height 13
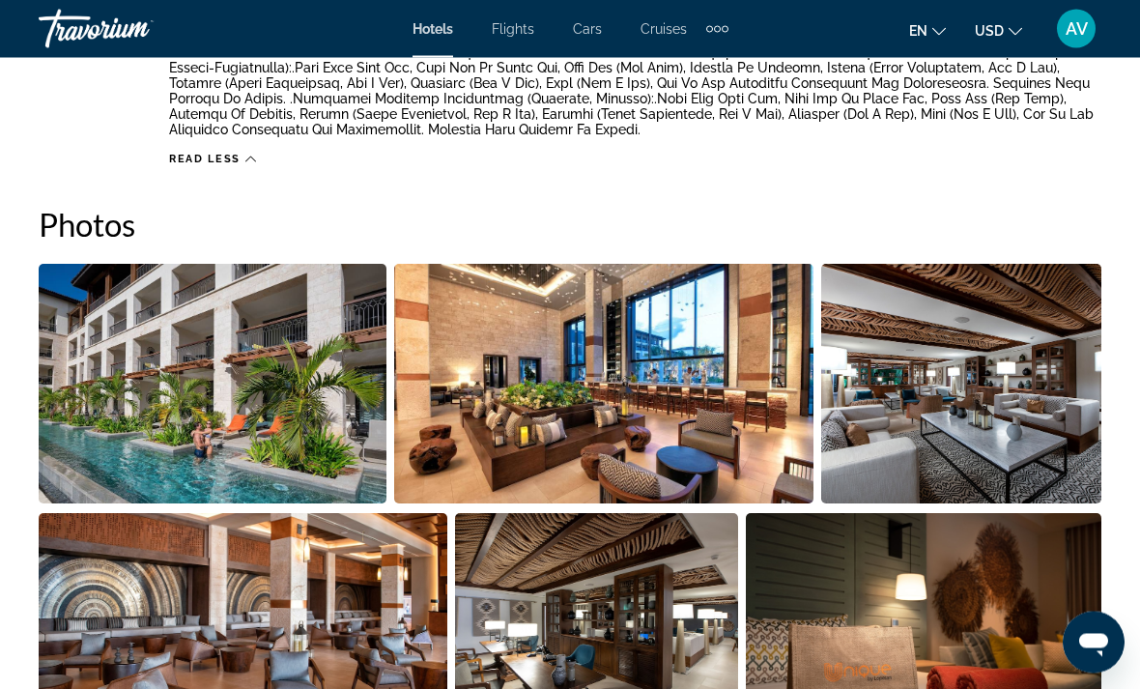
scroll to position [1785, 0]
click at [959, 660] on img "Open full-screen image slider" at bounding box center [924, 633] width 356 height 240
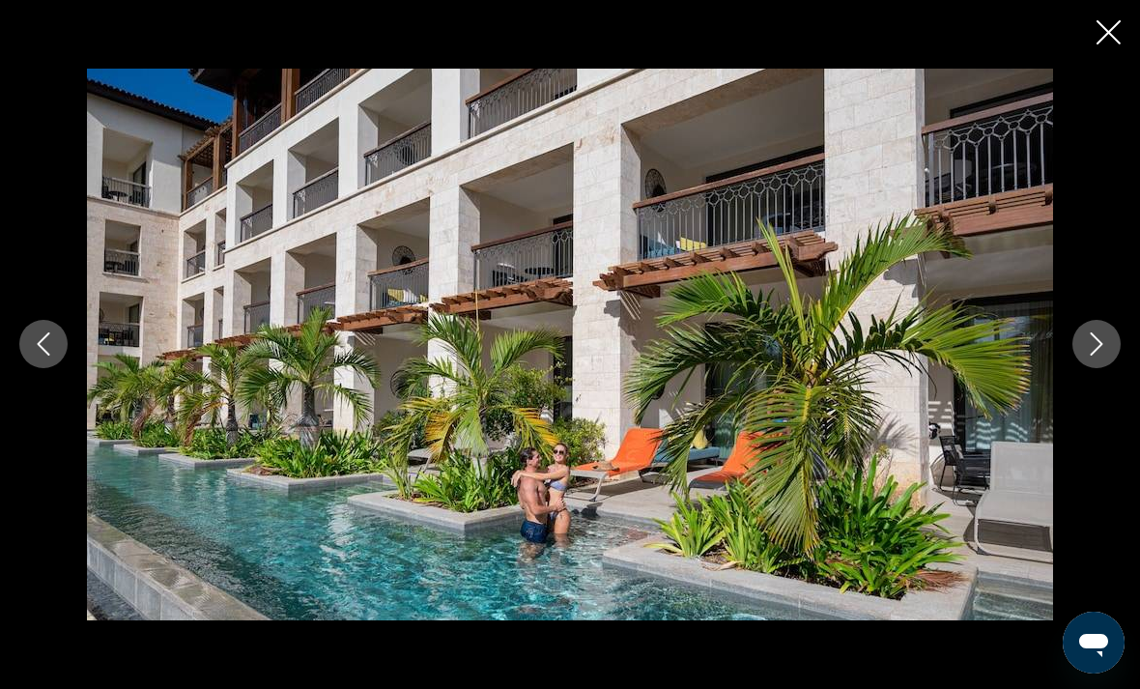
click at [1082, 368] on button "Next image" at bounding box center [1097, 344] width 48 height 48
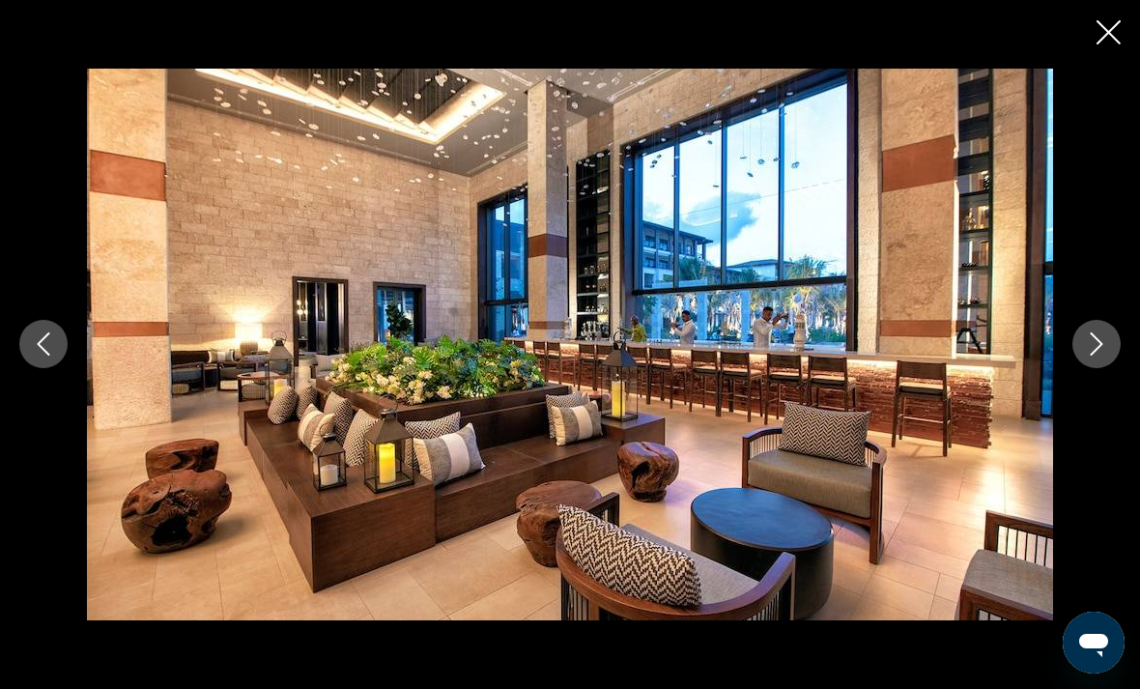
click at [1092, 356] on icon "Next image" at bounding box center [1096, 343] width 23 height 23
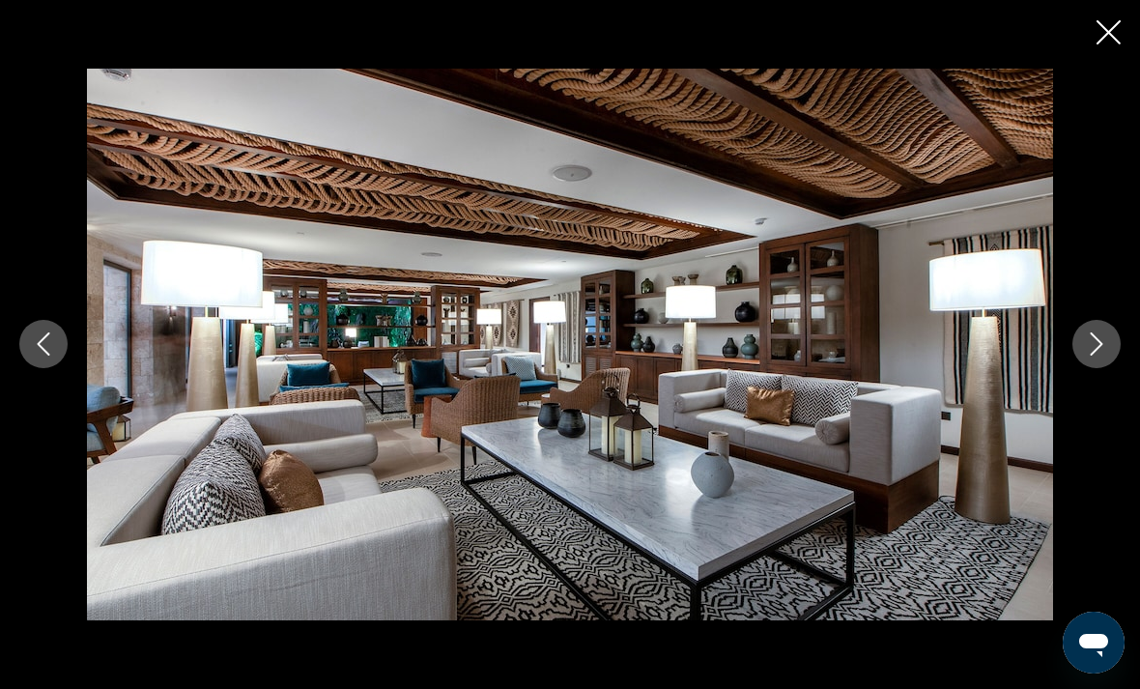
click at [1108, 368] on button "Next image" at bounding box center [1097, 344] width 48 height 48
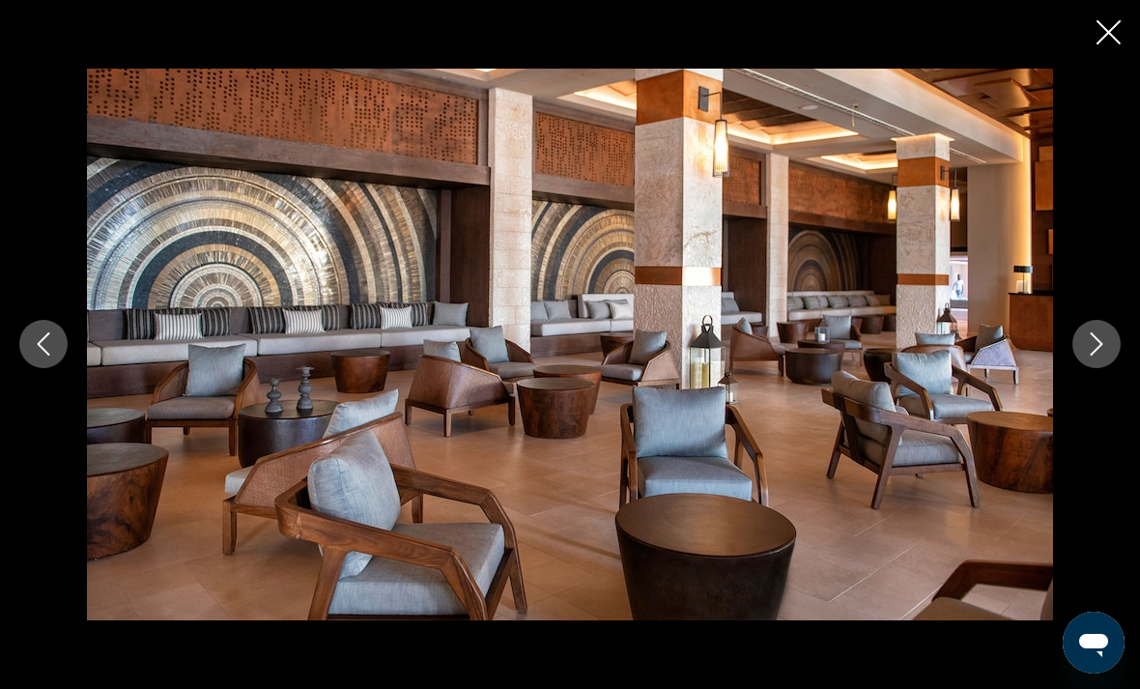
click at [1106, 356] on icon "Next image" at bounding box center [1096, 343] width 23 height 23
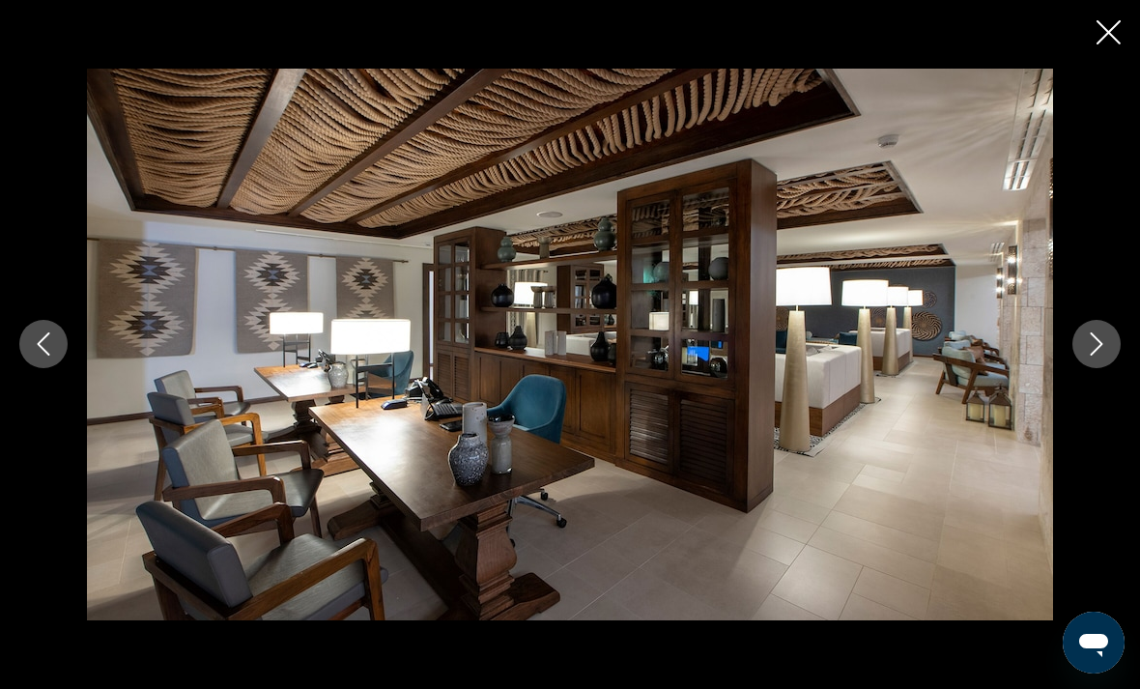
click at [1091, 356] on icon "Next image" at bounding box center [1096, 343] width 23 height 23
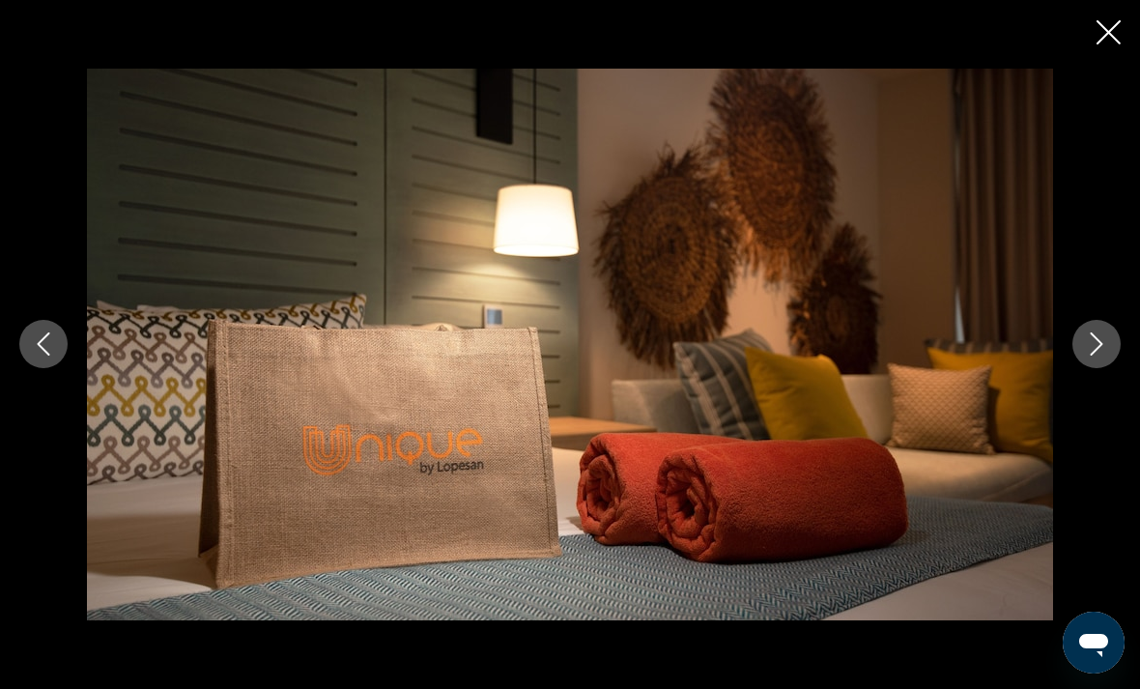
click at [1099, 356] on icon "Next image" at bounding box center [1096, 343] width 23 height 23
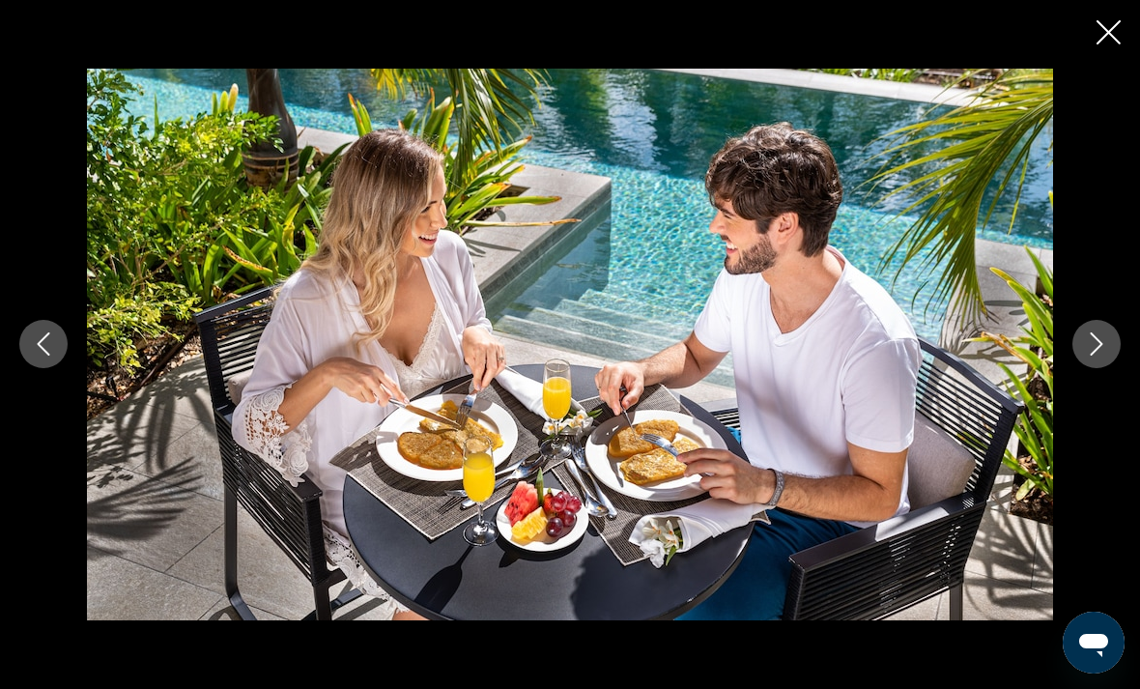
click at [1098, 368] on button "Next image" at bounding box center [1097, 344] width 48 height 48
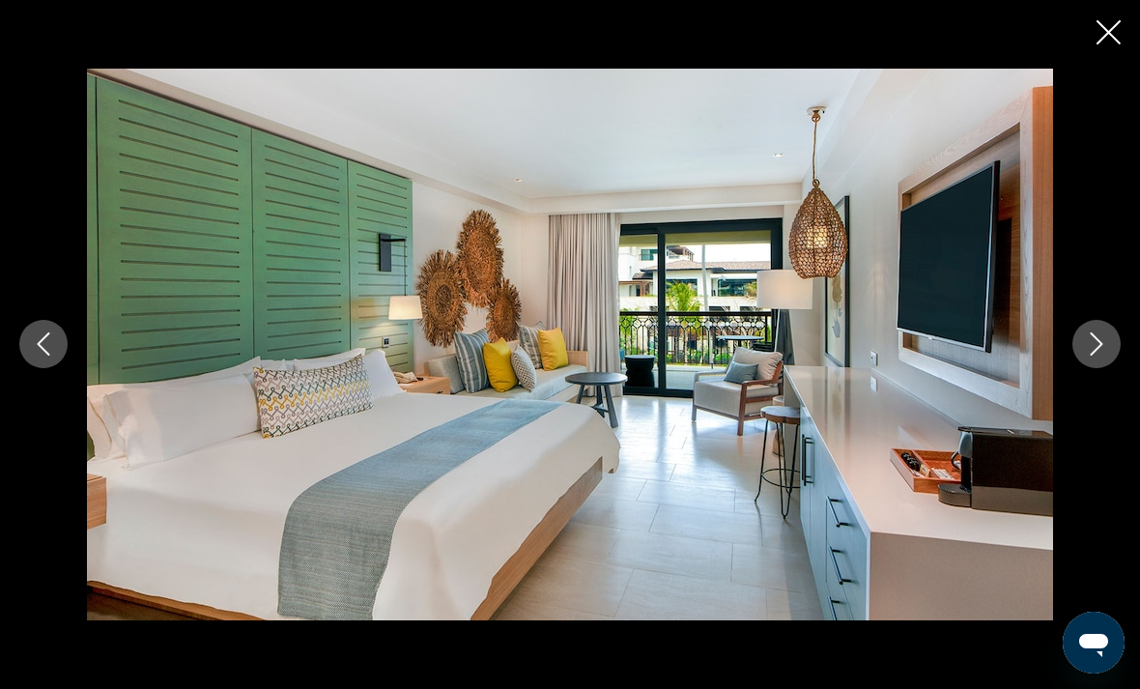
click at [1089, 368] on button "Next image" at bounding box center [1097, 344] width 48 height 48
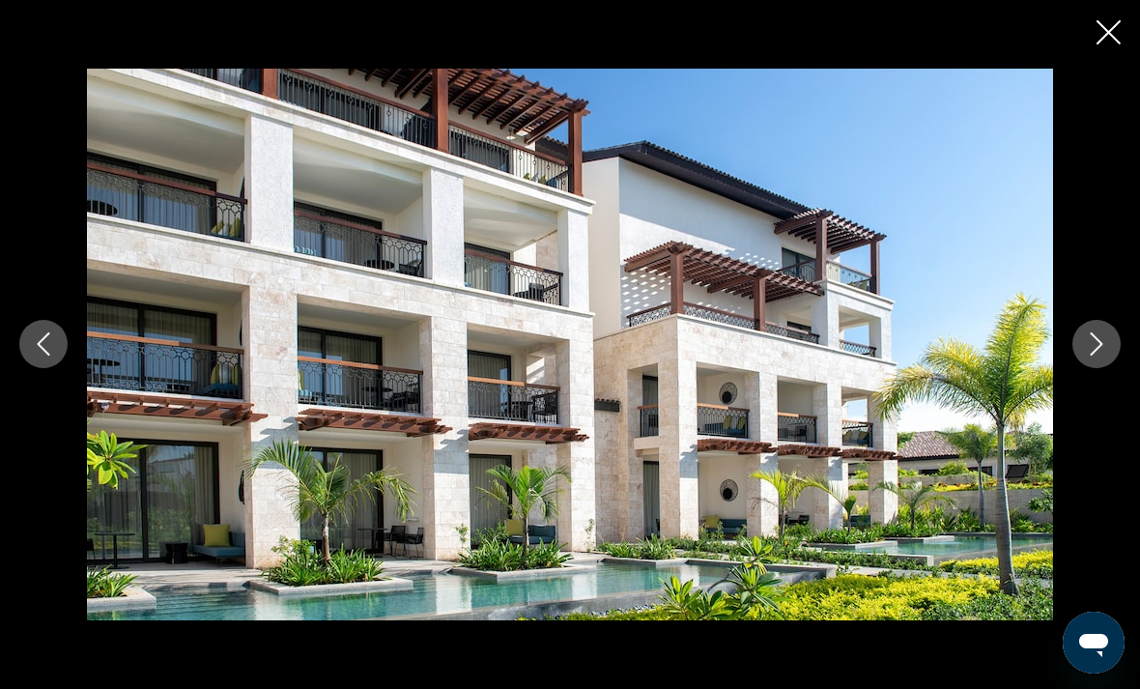
click at [1097, 368] on button "Next image" at bounding box center [1097, 344] width 48 height 48
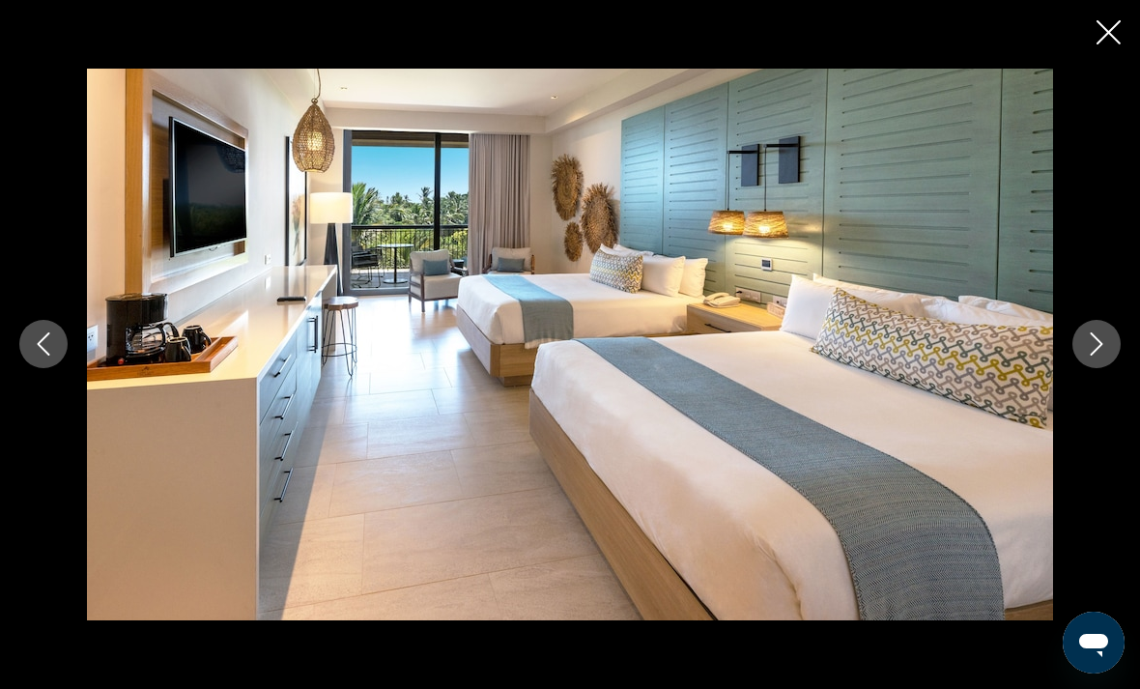
click at [1093, 368] on button "Next image" at bounding box center [1097, 344] width 48 height 48
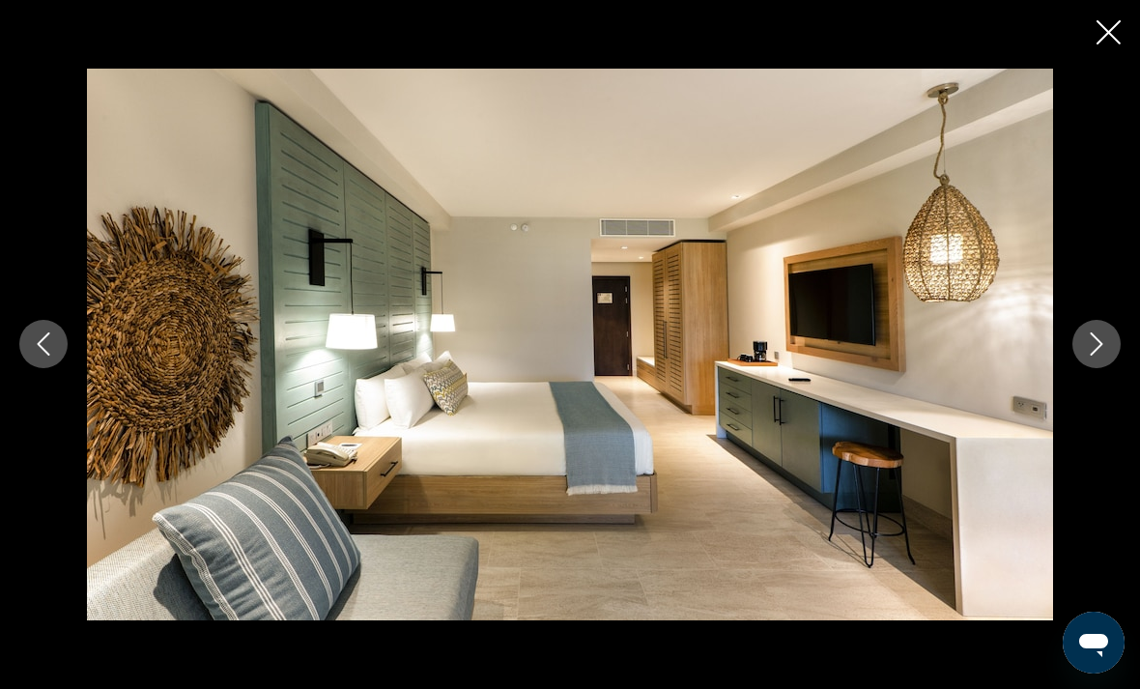
click at [1097, 368] on button "Next image" at bounding box center [1097, 344] width 48 height 48
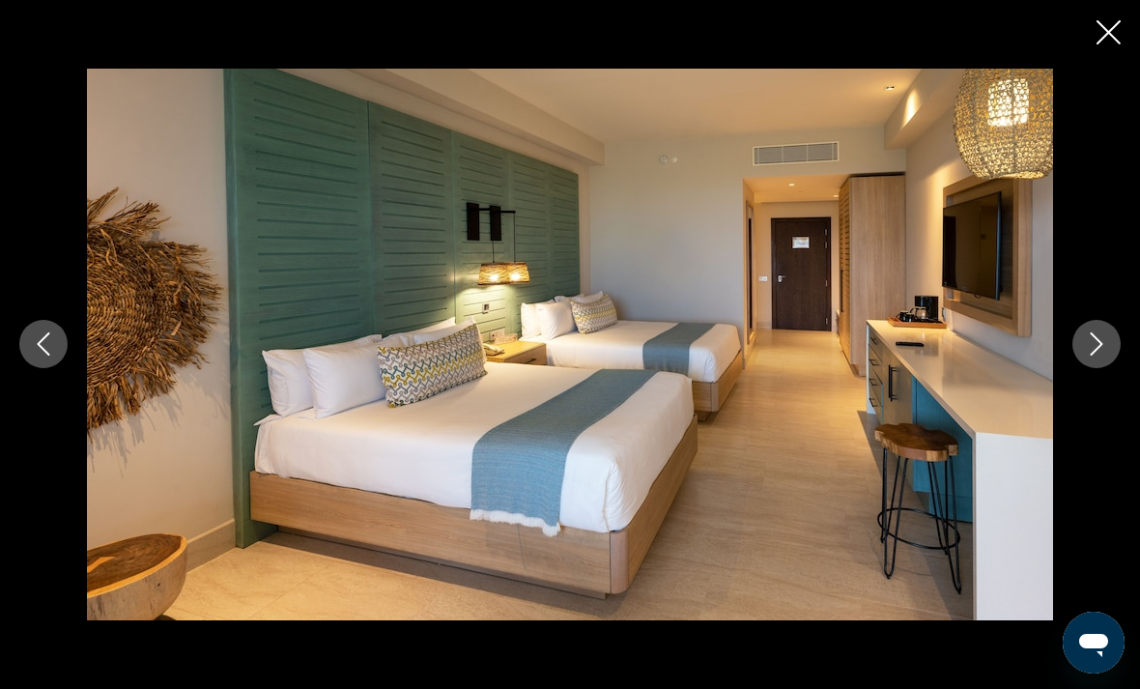
click at [1093, 368] on button "Next image" at bounding box center [1097, 344] width 48 height 48
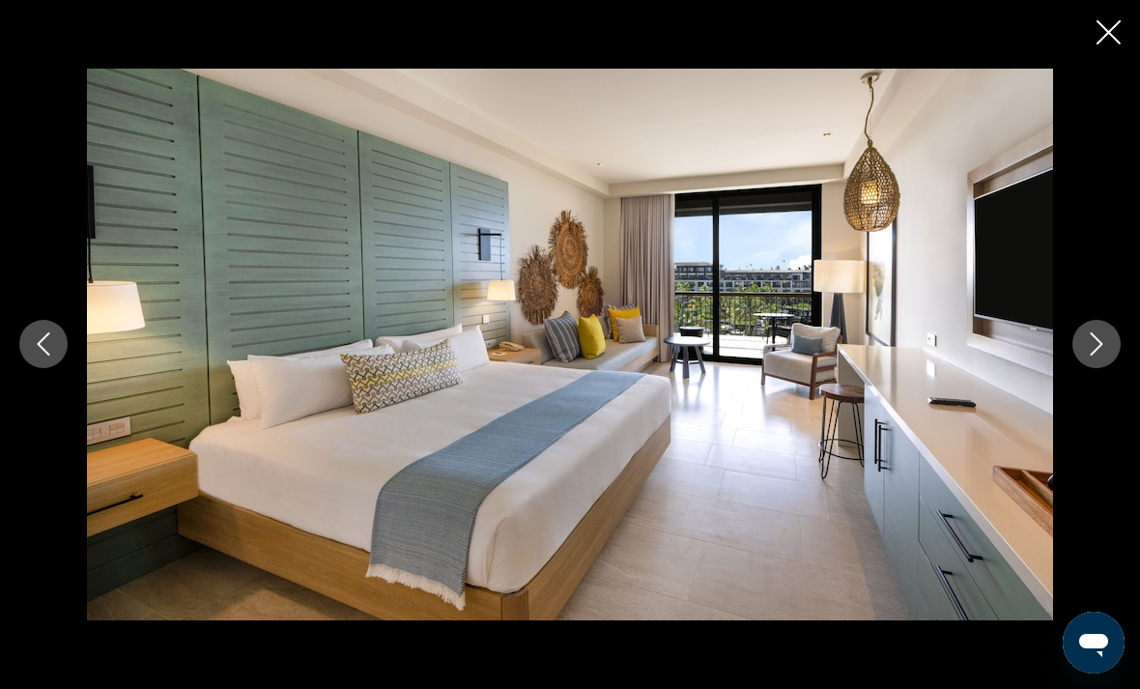
click at [1097, 46] on button "Close slideshow" at bounding box center [1109, 34] width 24 height 30
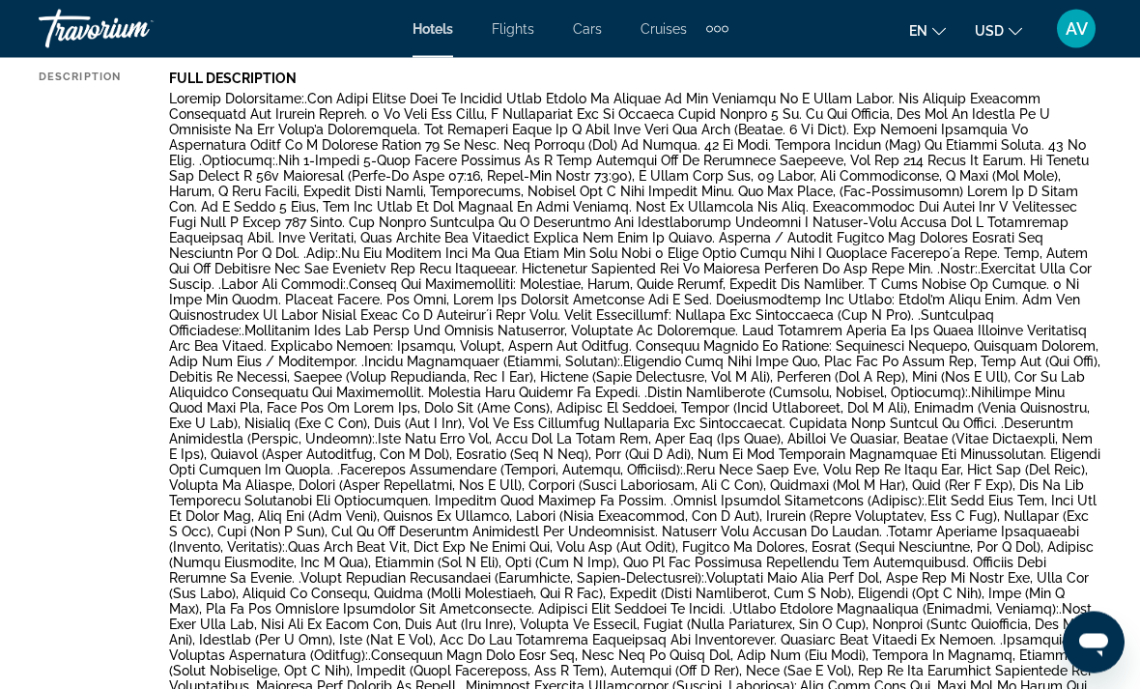
scroll to position [1090, 0]
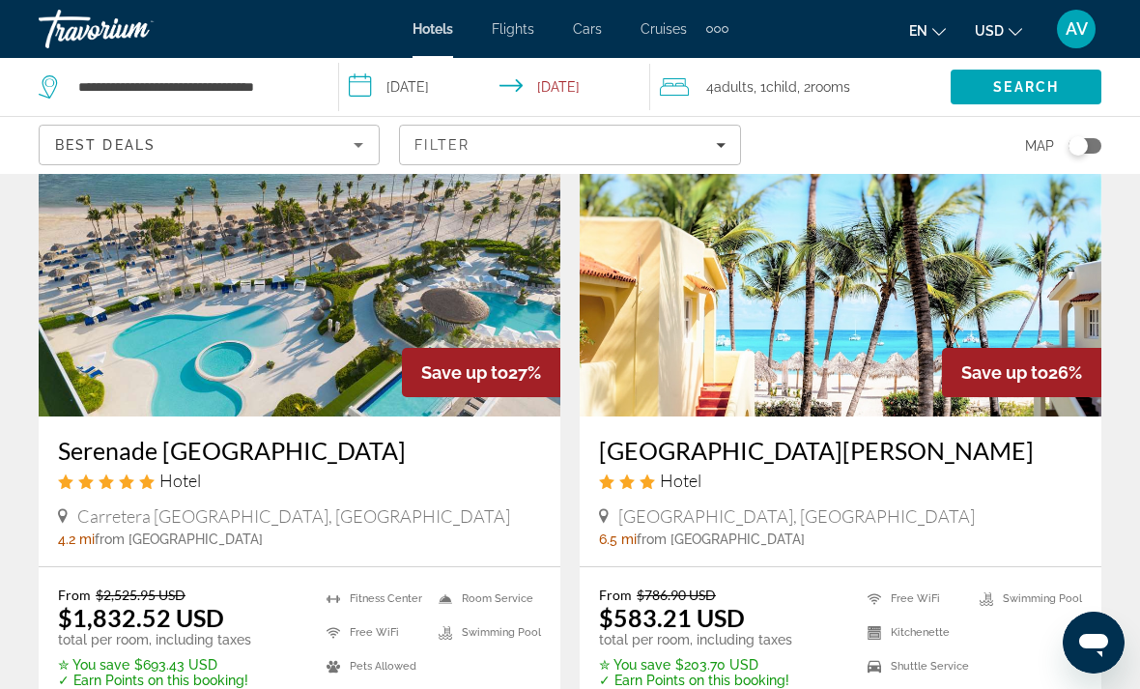
scroll to position [878, 0]
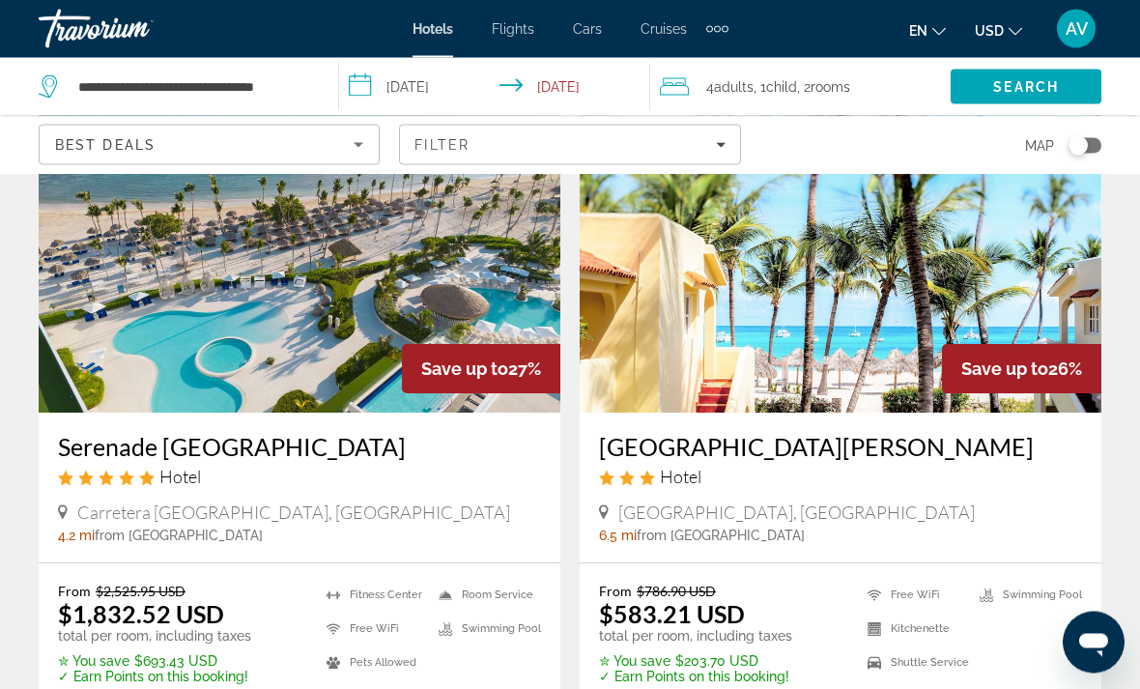
click at [333, 312] on img "Main content" at bounding box center [300, 258] width 522 height 309
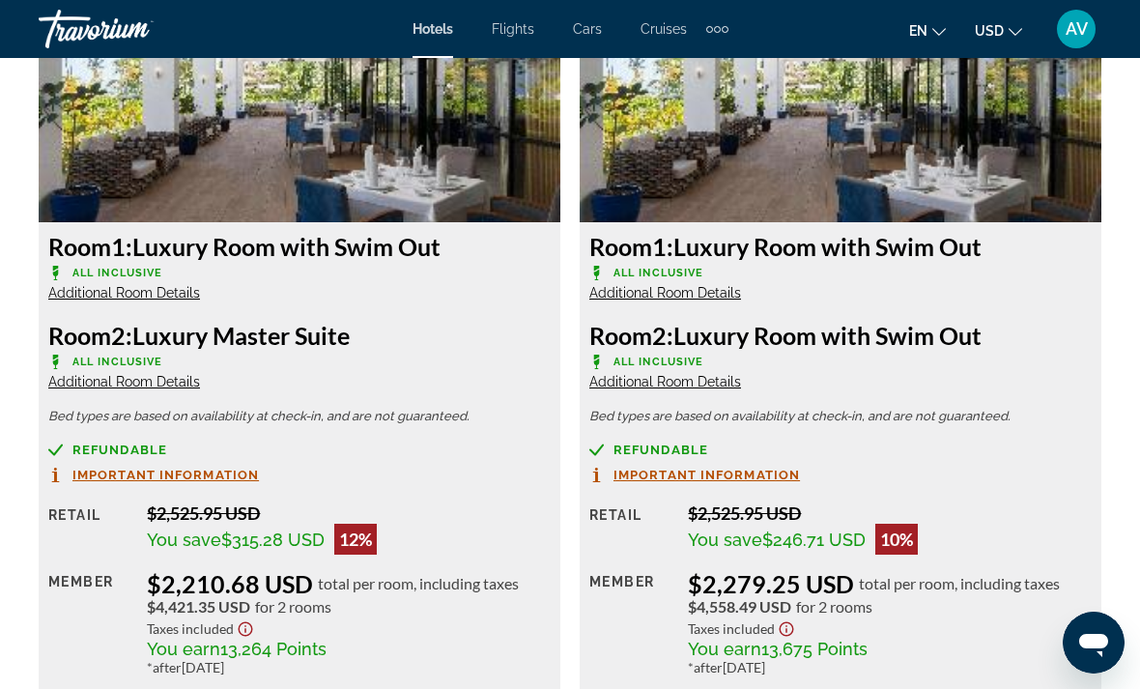
scroll to position [3881, 0]
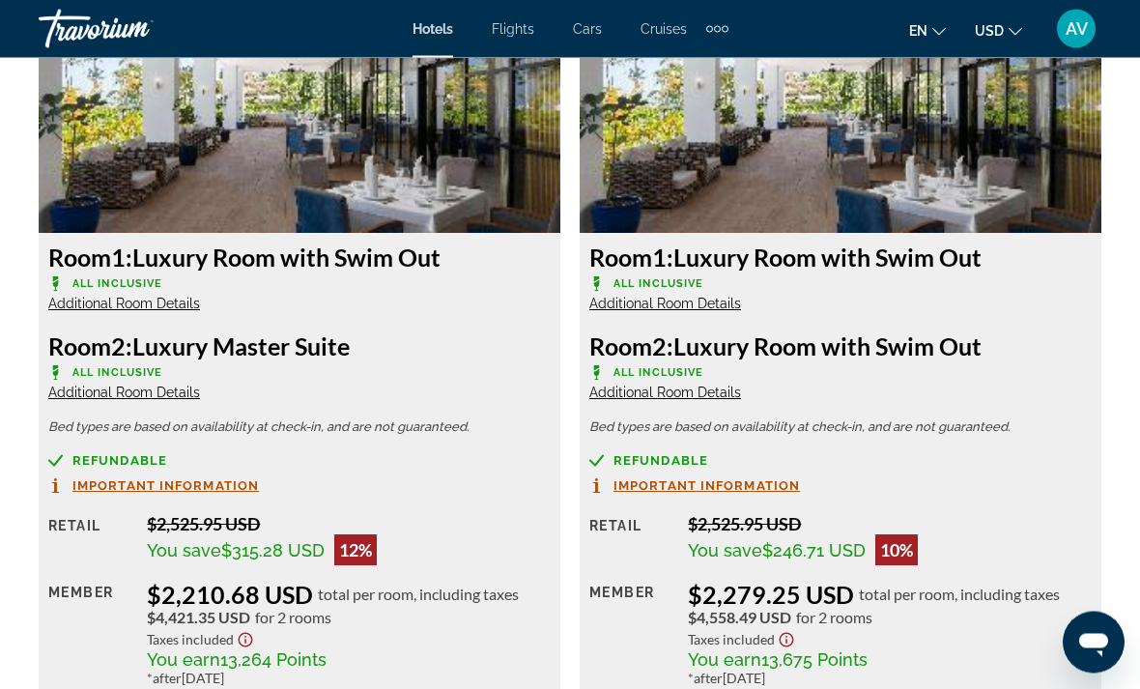
click at [143, 299] on span "Additional Room Details" at bounding box center [124, 304] width 152 height 15
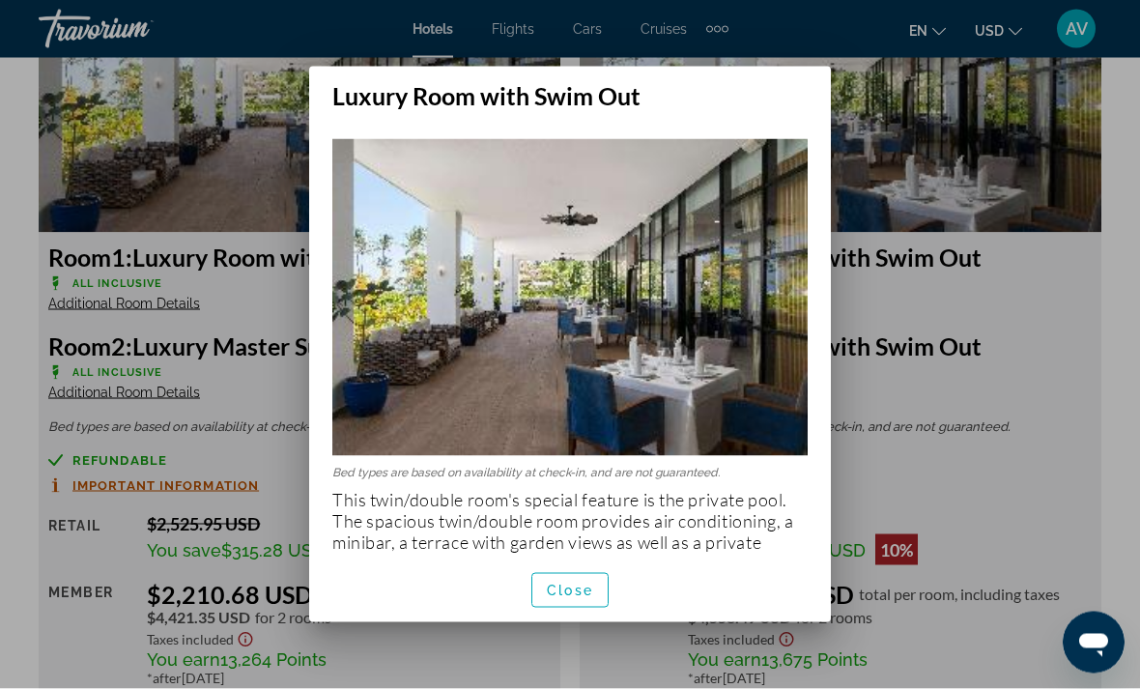
scroll to position [0, 0]
click at [558, 598] on span "Close" at bounding box center [570, 590] width 46 height 15
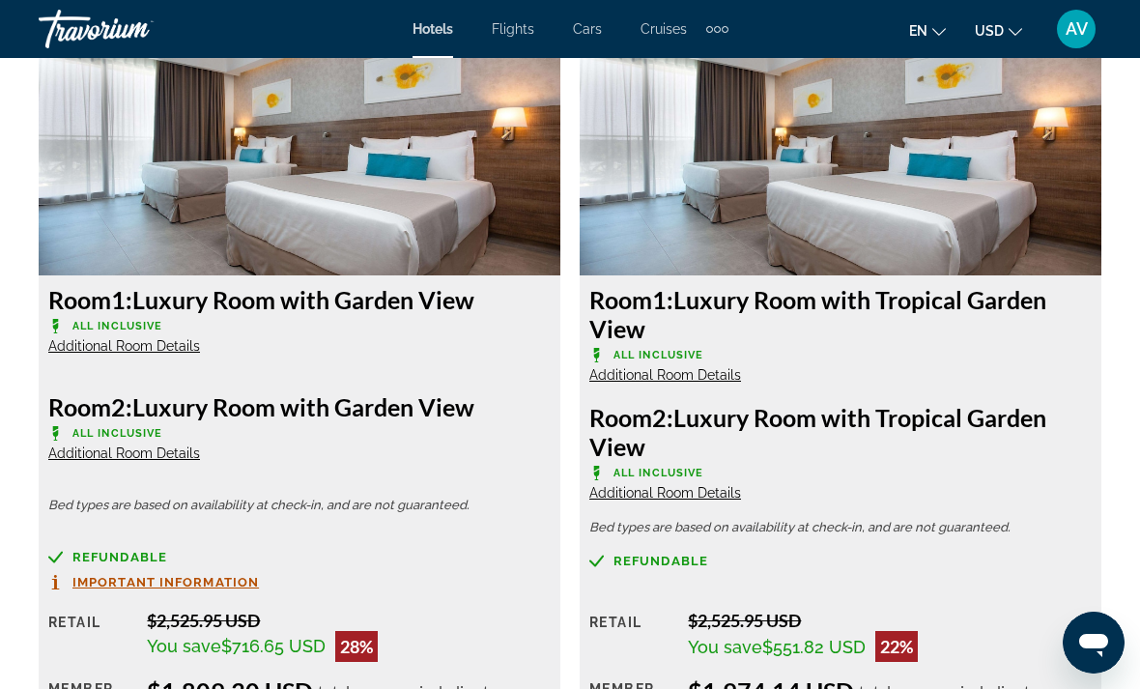
scroll to position [3012, 0]
click at [166, 346] on span "Additional Room Details" at bounding box center [124, 346] width 152 height 15
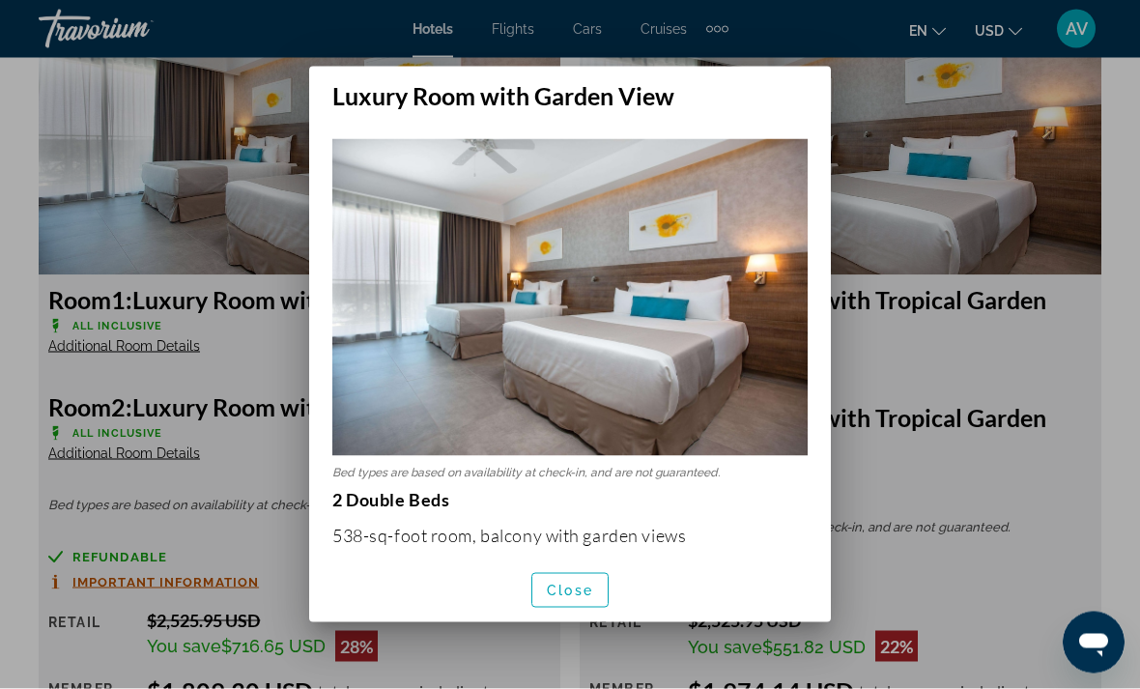
scroll to position [0, 0]
click at [213, 125] on div at bounding box center [570, 344] width 1140 height 689
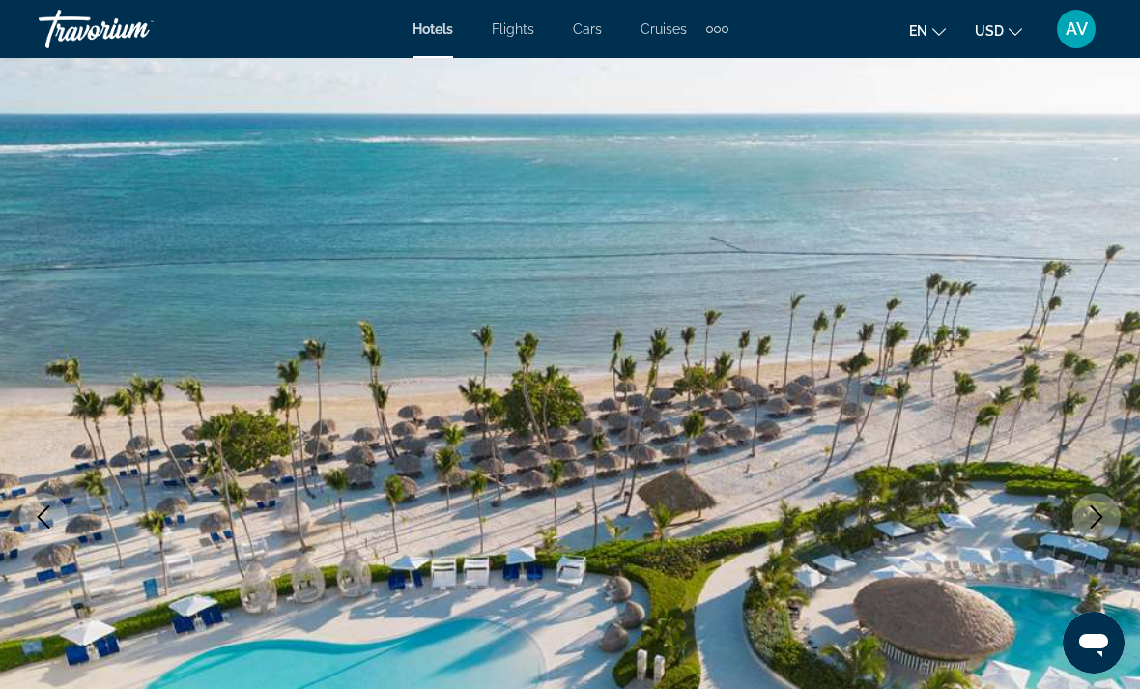
scroll to position [3013, 0]
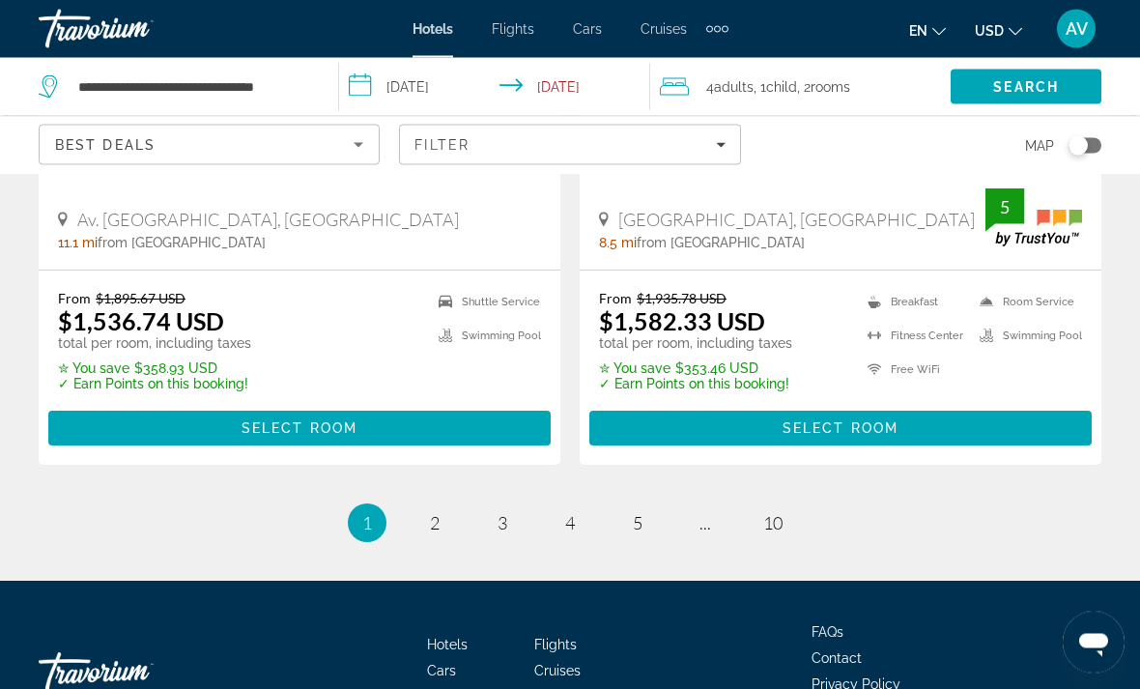
scroll to position [4098, 0]
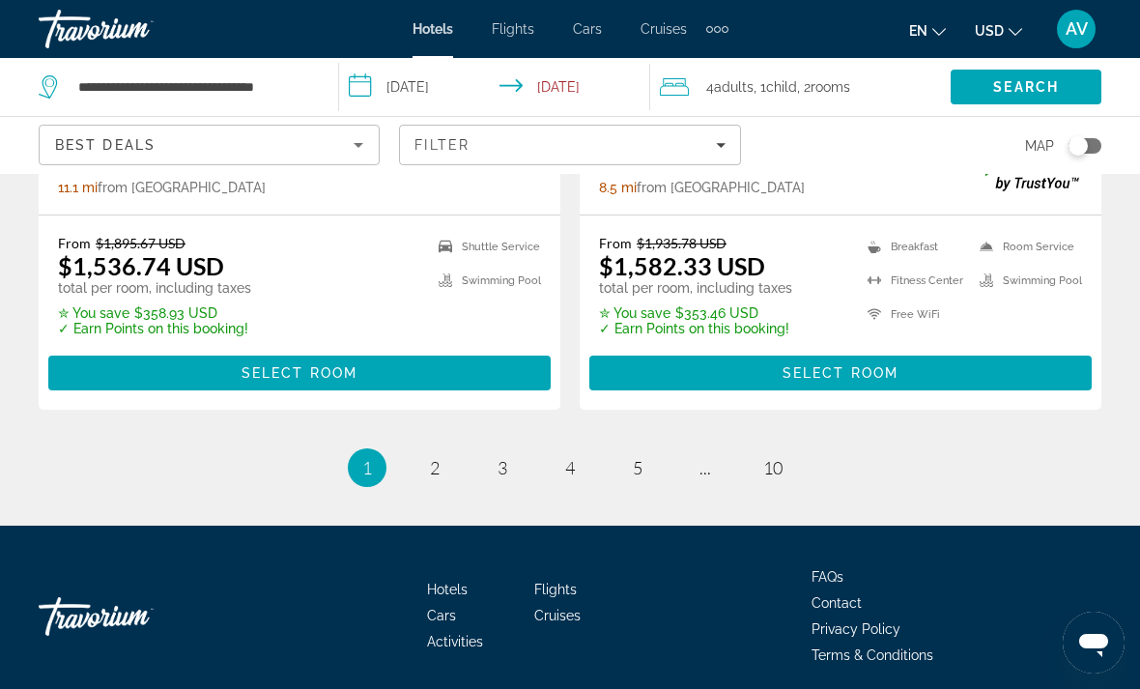
click at [416, 468] on ul "1 / 10 You're on page 1 page 2 page 3 page 4 page 5 page ... page 10" at bounding box center [570, 467] width 1063 height 39
click at [420, 465] on link "page 2" at bounding box center [435, 467] width 34 height 34
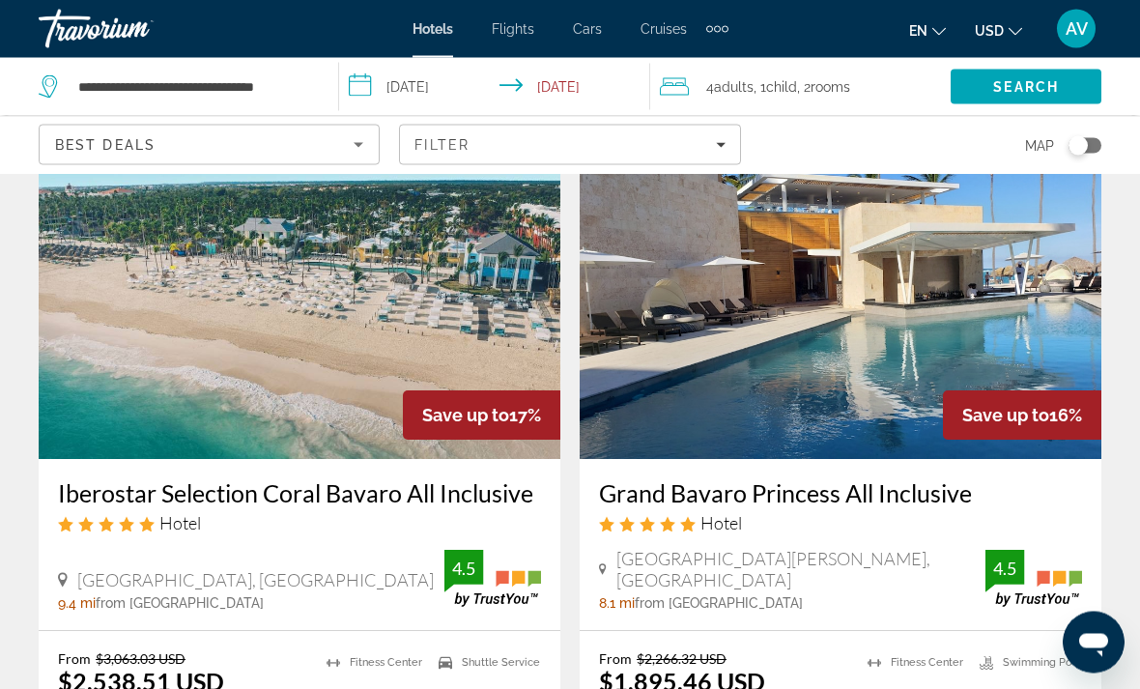
scroll to position [772, 0]
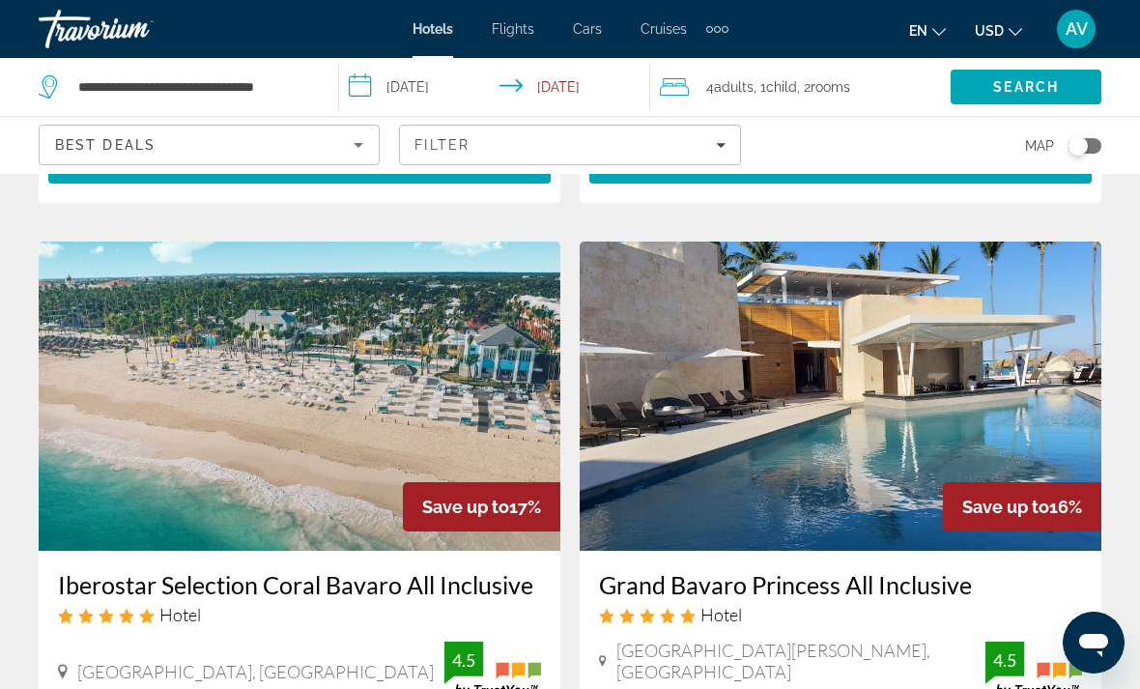
click at [986, 381] on img "Main content" at bounding box center [841, 396] width 522 height 309
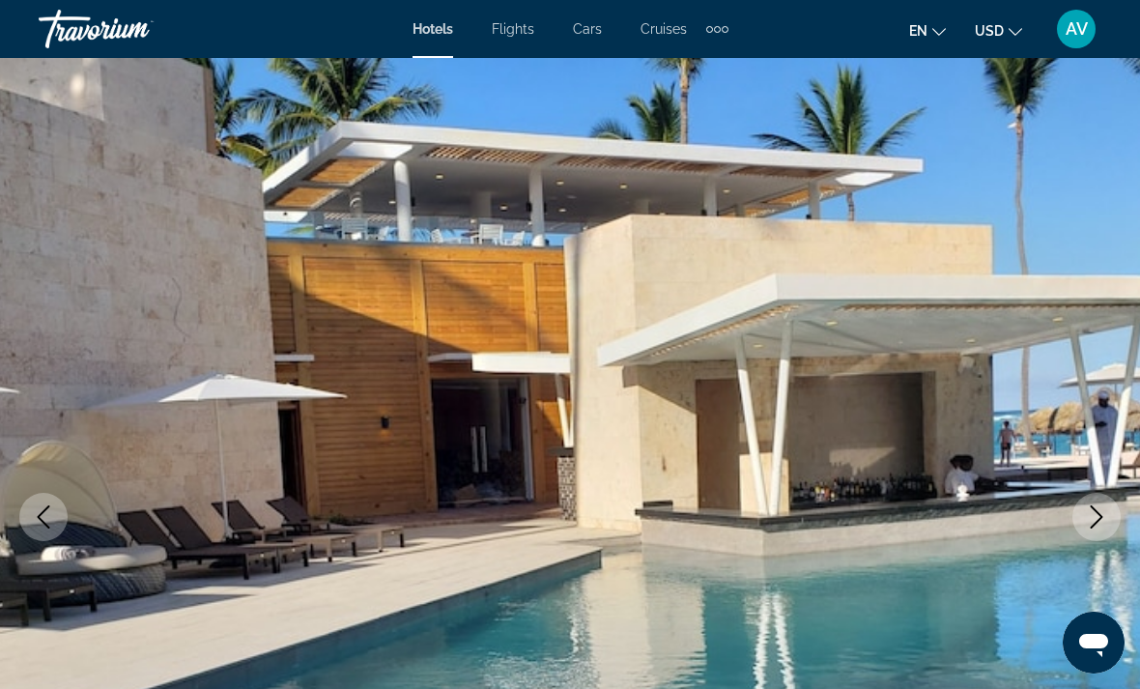
click at [1084, 527] on button "Next image" at bounding box center [1097, 517] width 48 height 48
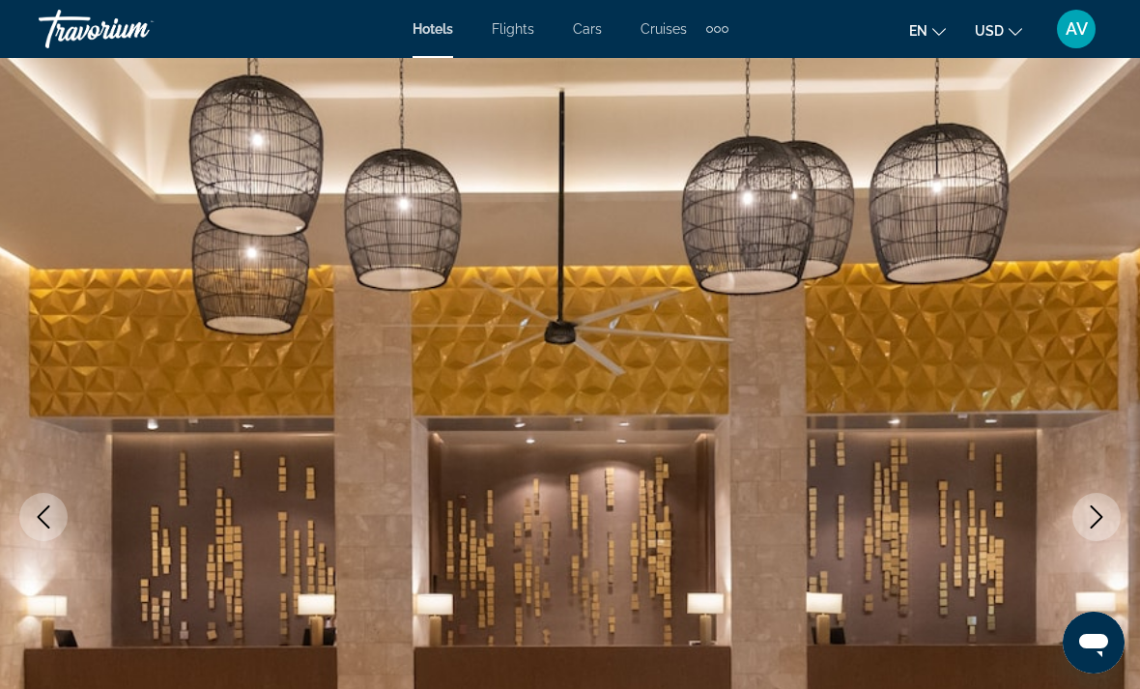
click at [1102, 507] on icon "Next image" at bounding box center [1096, 516] width 23 height 23
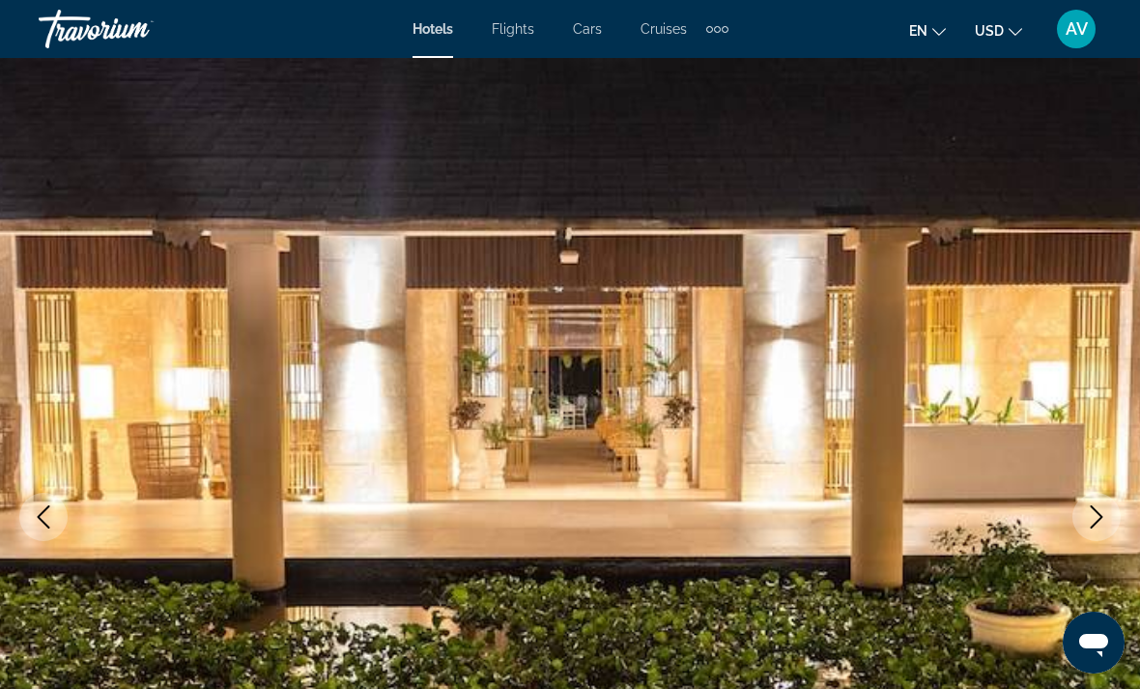
click at [1100, 509] on icon "Next image" at bounding box center [1096, 516] width 23 height 23
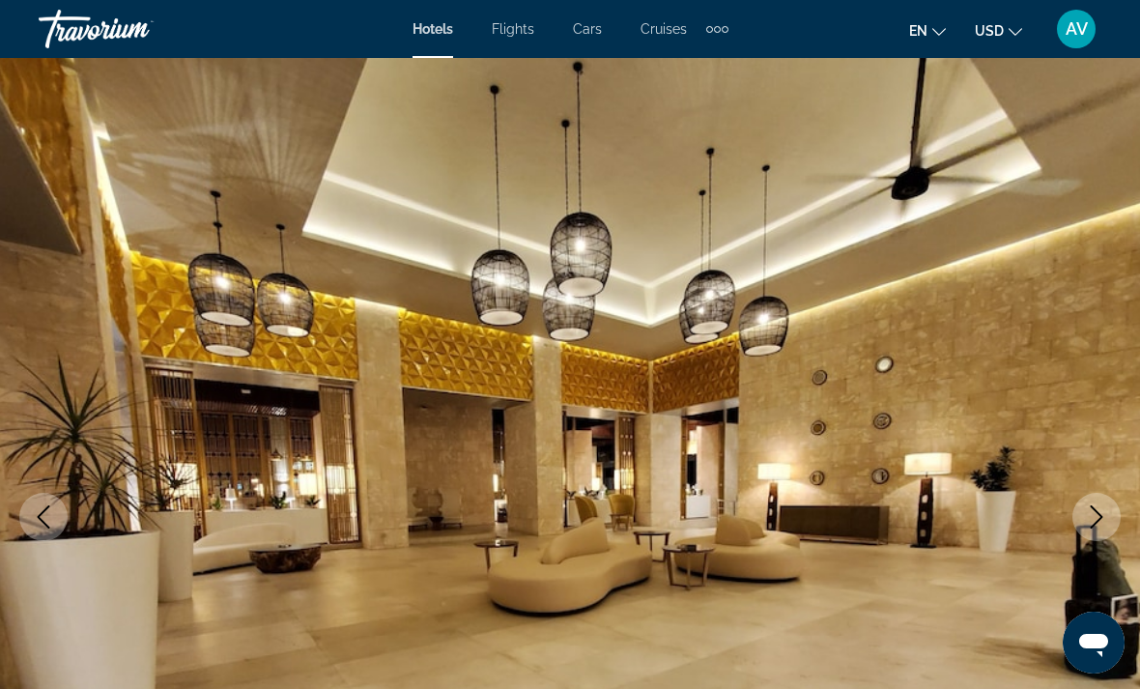
click at [1099, 509] on icon "Next image" at bounding box center [1096, 516] width 23 height 23
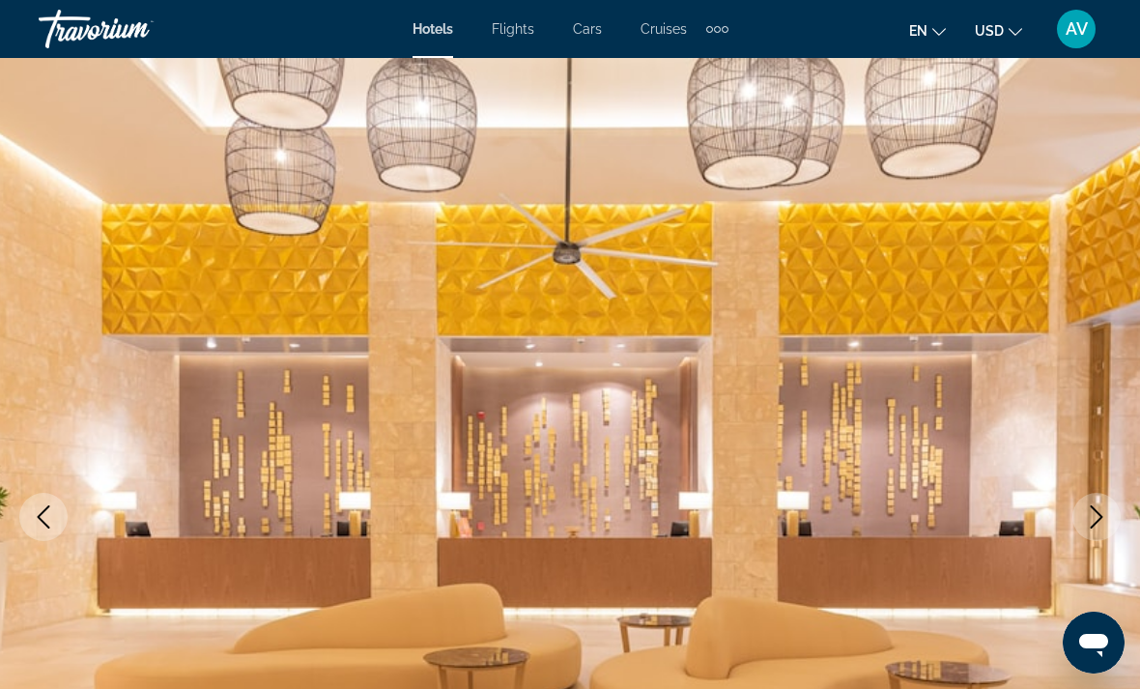
click at [1098, 512] on icon "Next image" at bounding box center [1097, 516] width 13 height 23
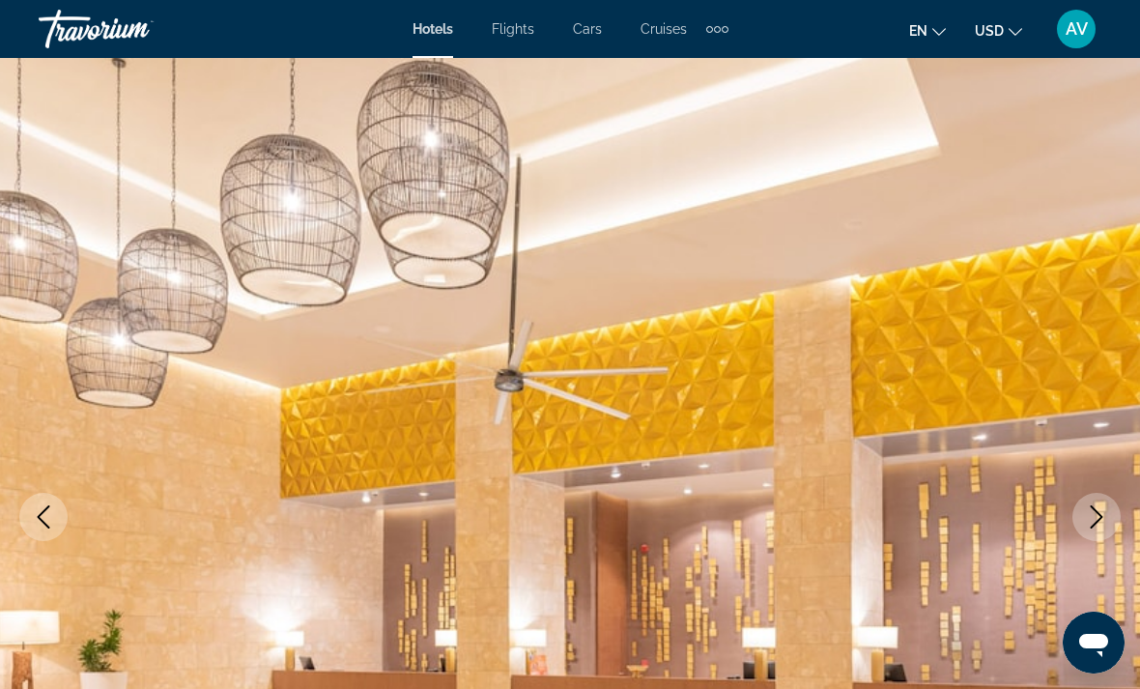
click at [1097, 519] on icon "Next image" at bounding box center [1096, 516] width 23 height 23
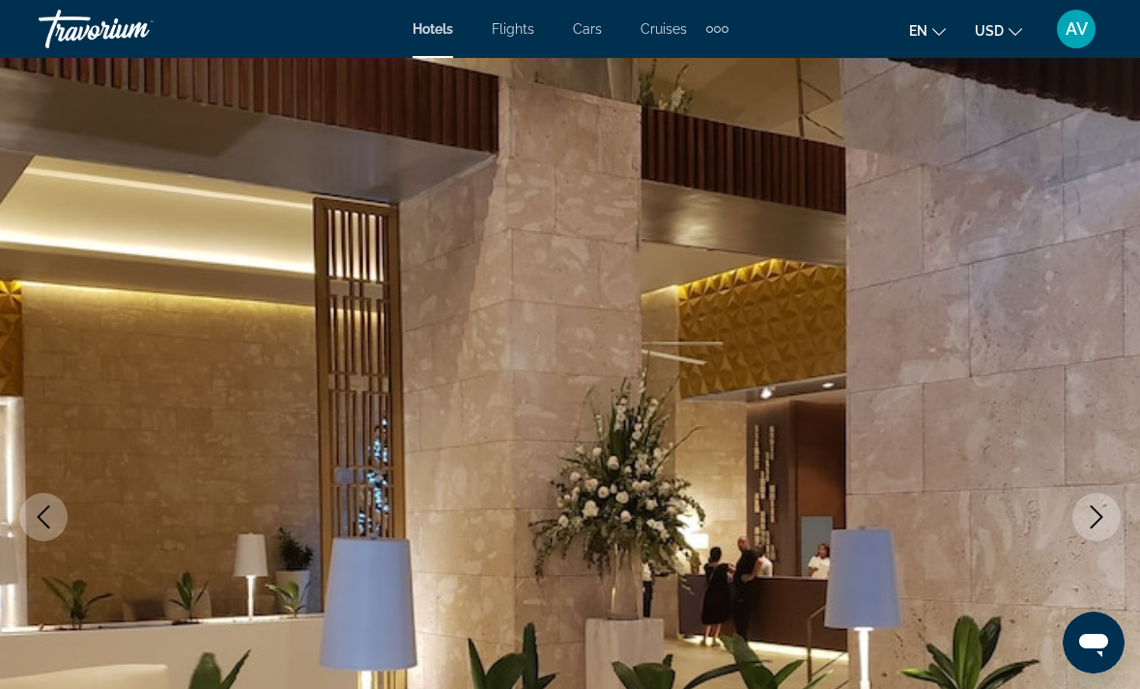
click at [1091, 524] on icon "Next image" at bounding box center [1096, 516] width 23 height 23
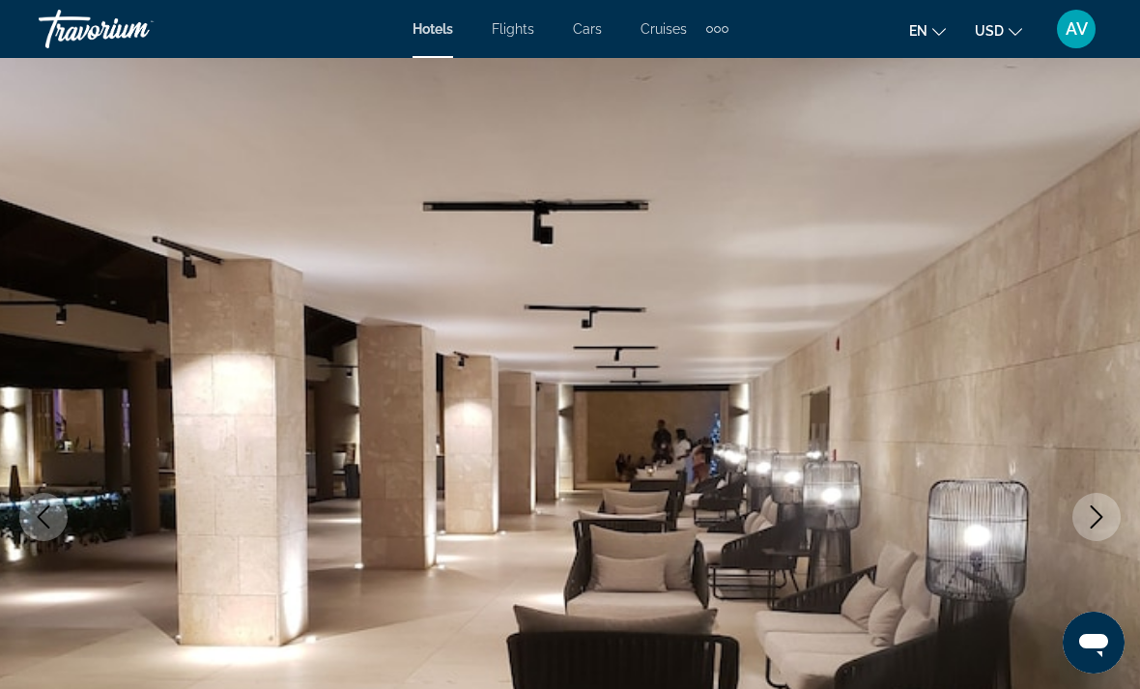
click at [1099, 512] on icon "Next image" at bounding box center [1096, 516] width 23 height 23
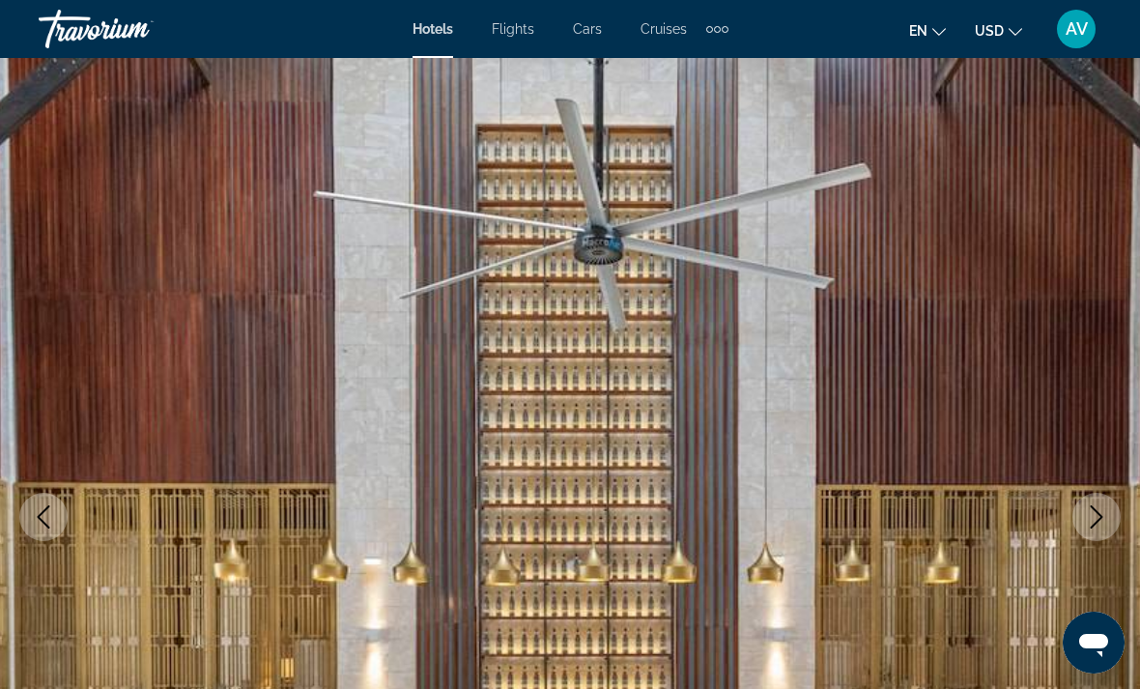
click at [1096, 518] on icon "Next image" at bounding box center [1096, 516] width 23 height 23
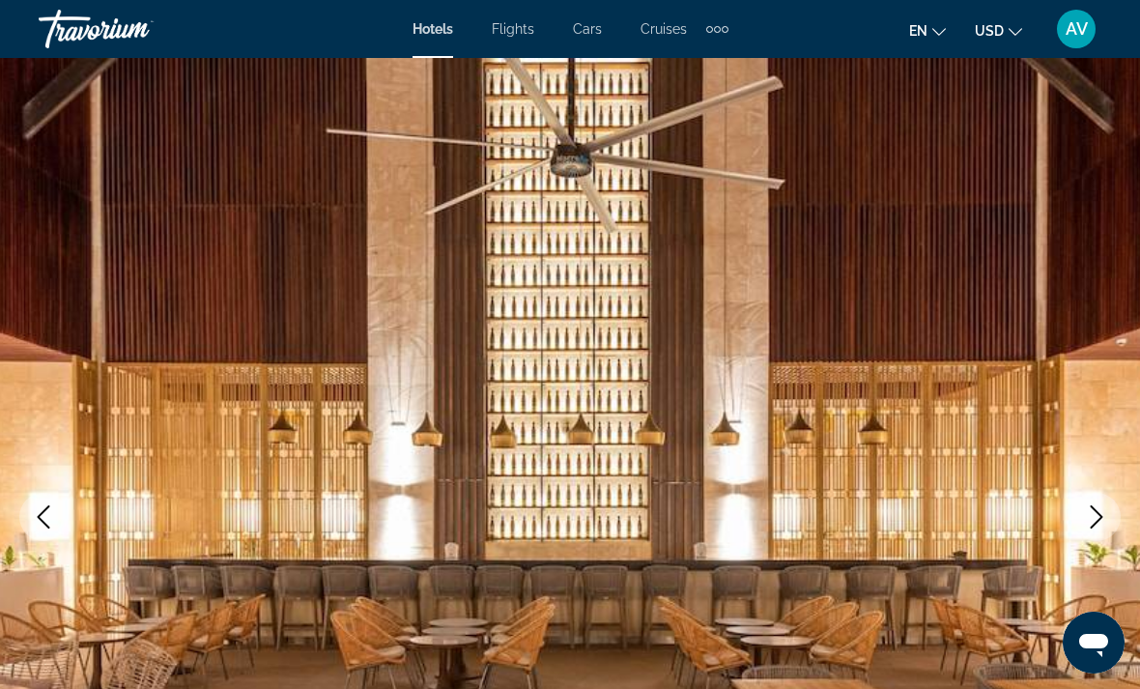
click at [1095, 519] on icon "Next image" at bounding box center [1096, 516] width 23 height 23
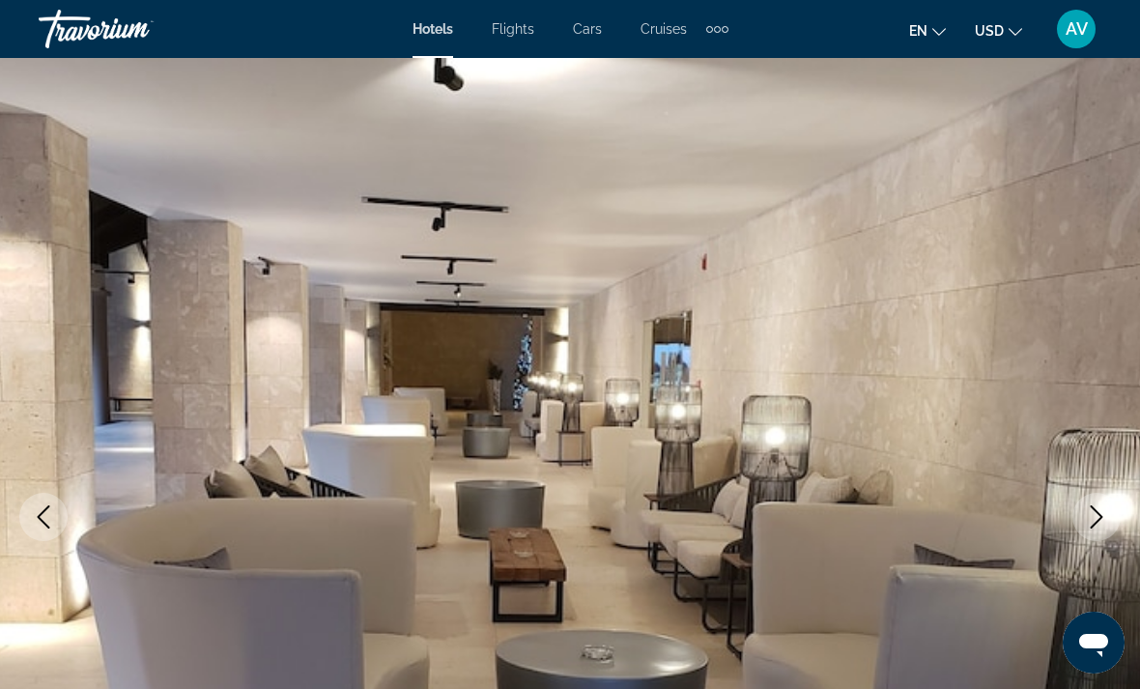
click at [1095, 524] on icon "Next image" at bounding box center [1097, 516] width 13 height 23
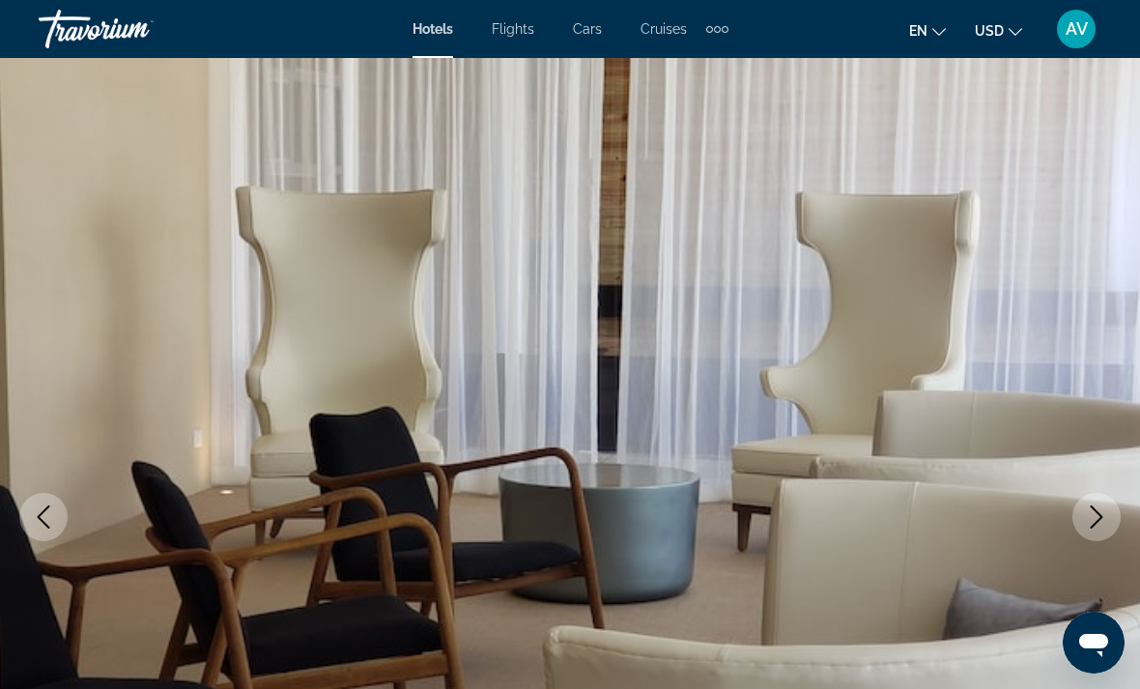
click at [1110, 510] on button "Next image" at bounding box center [1097, 517] width 48 height 48
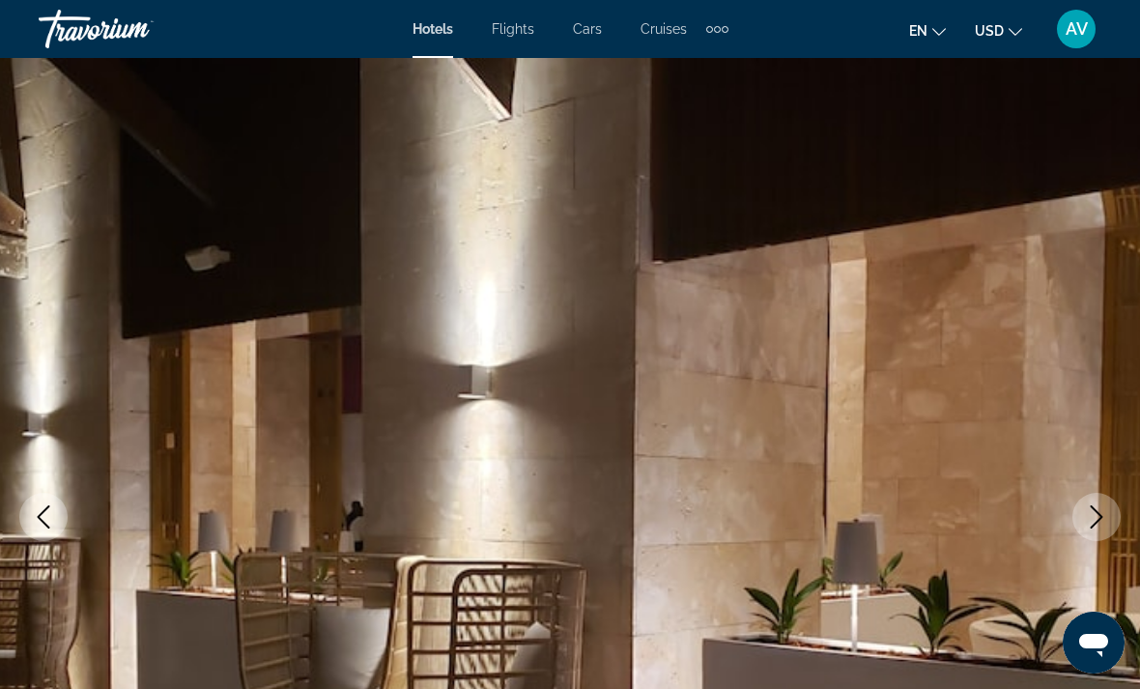
click at [1103, 512] on icon "Next image" at bounding box center [1096, 516] width 23 height 23
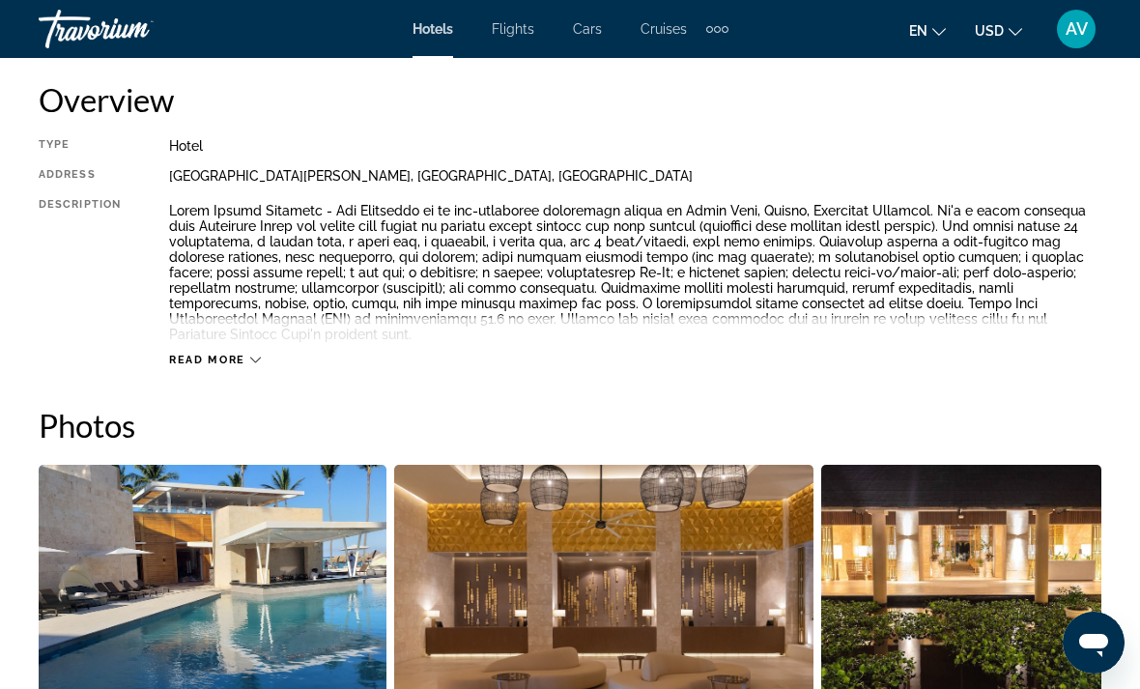
scroll to position [1017, 0]
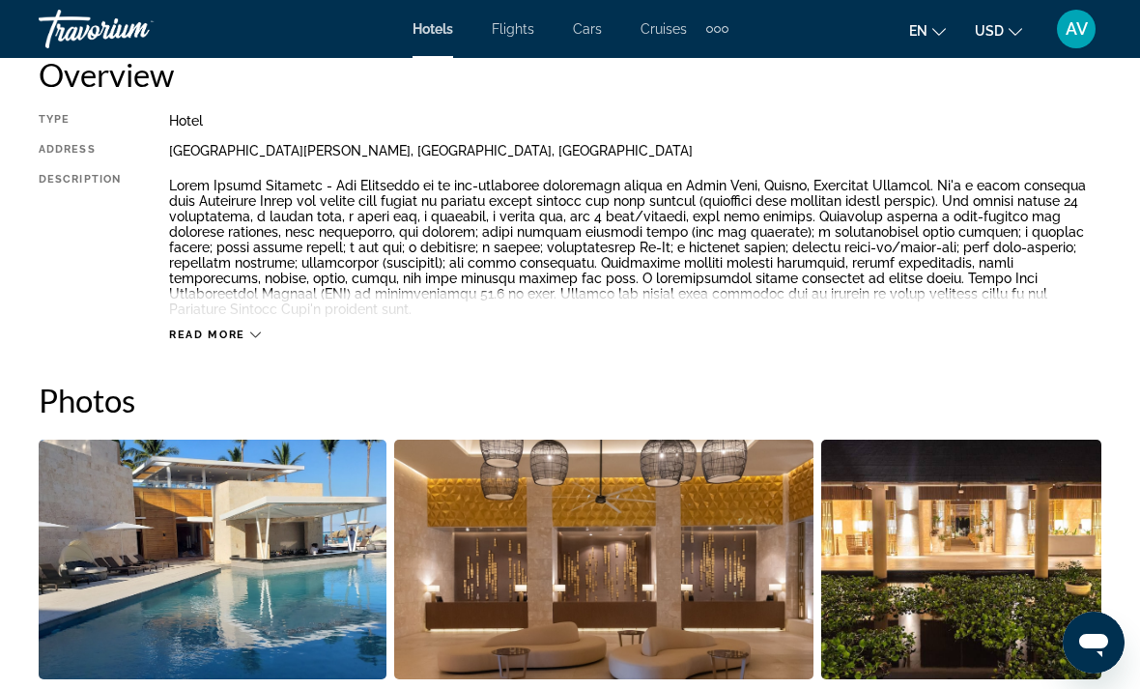
click at [216, 329] on span "Read more" at bounding box center [207, 335] width 76 height 13
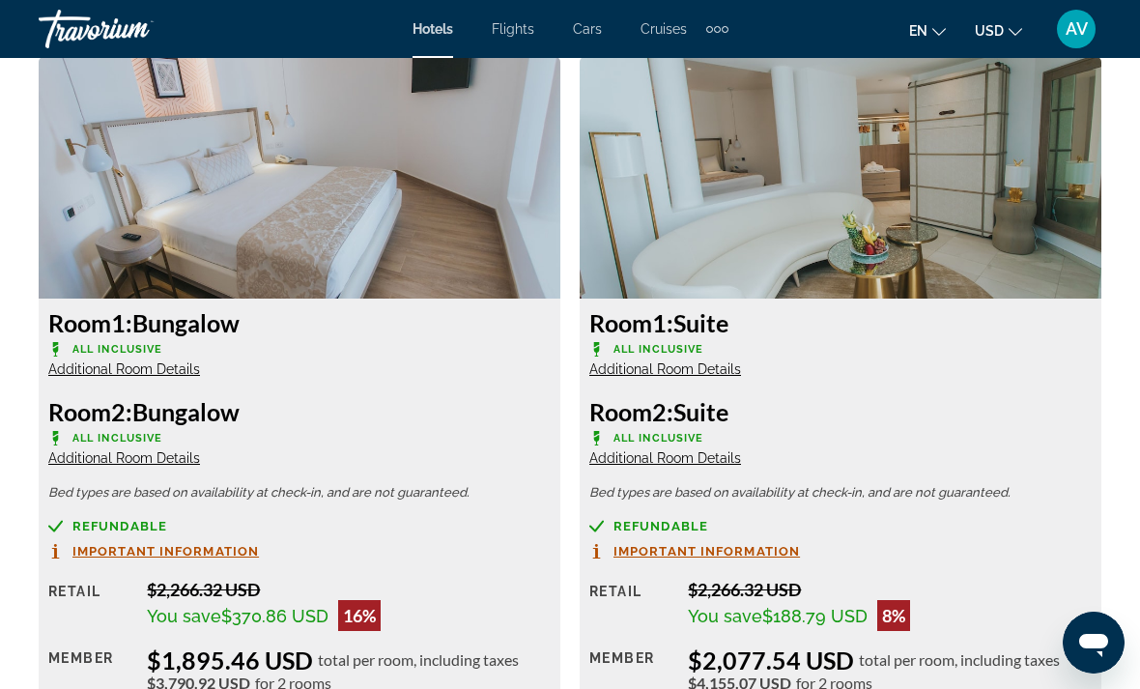
scroll to position [3032, 0]
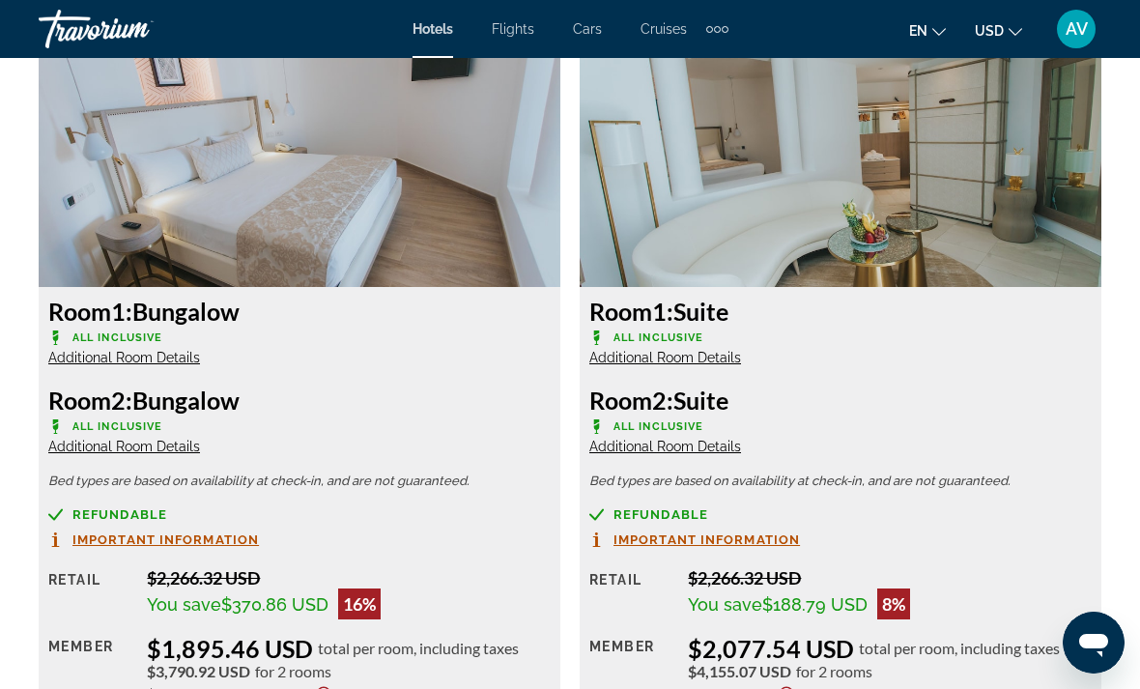
click at [333, 176] on img "Main content" at bounding box center [300, 166] width 522 height 242
click at [293, 330] on p "All Inclusive" at bounding box center [299, 337] width 502 height 14
click at [148, 350] on span "Additional Room Details" at bounding box center [124, 357] width 152 height 15
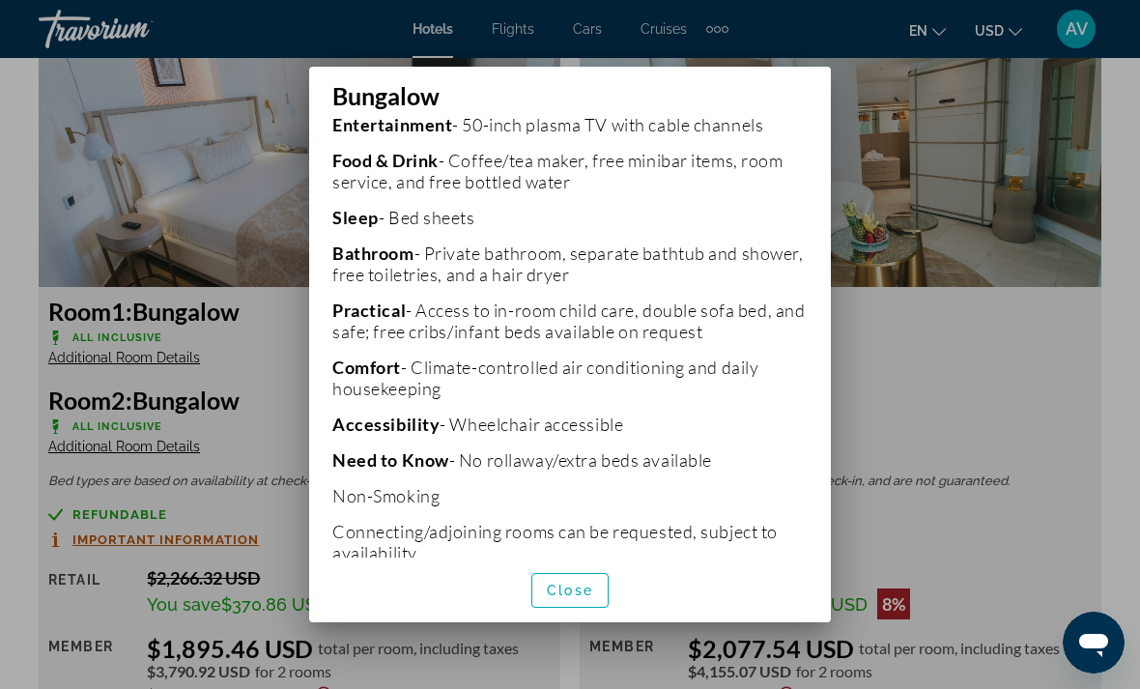
scroll to position [574, 0]
click at [566, 598] on span "Close" at bounding box center [570, 590] width 46 height 15
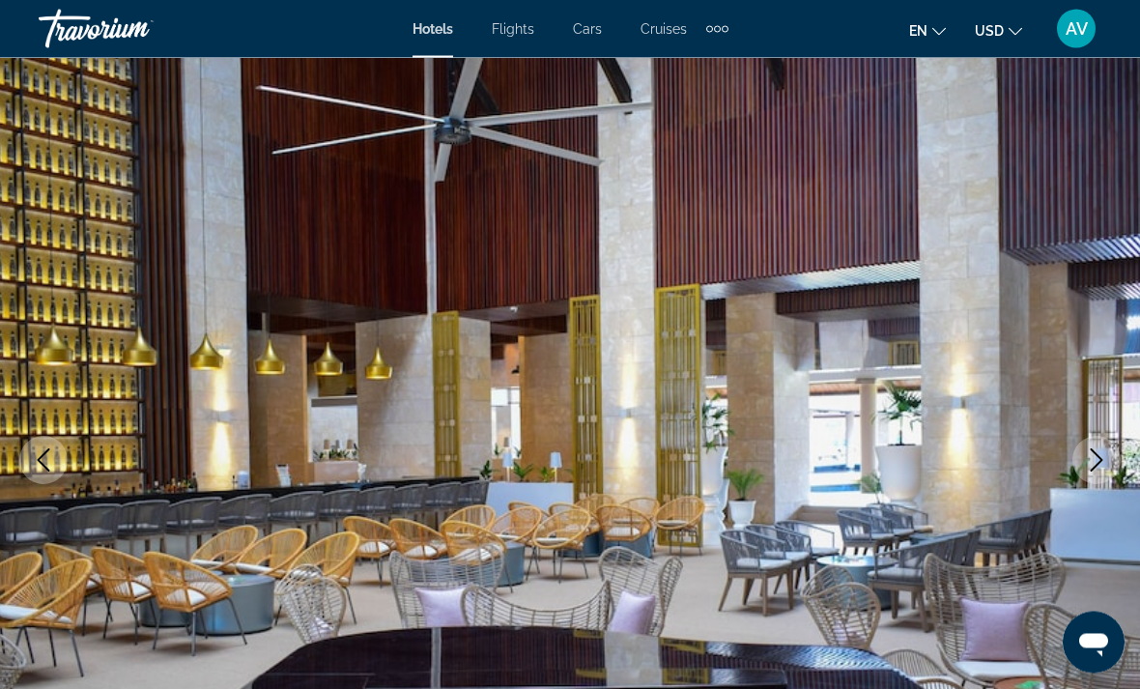
scroll to position [0, 0]
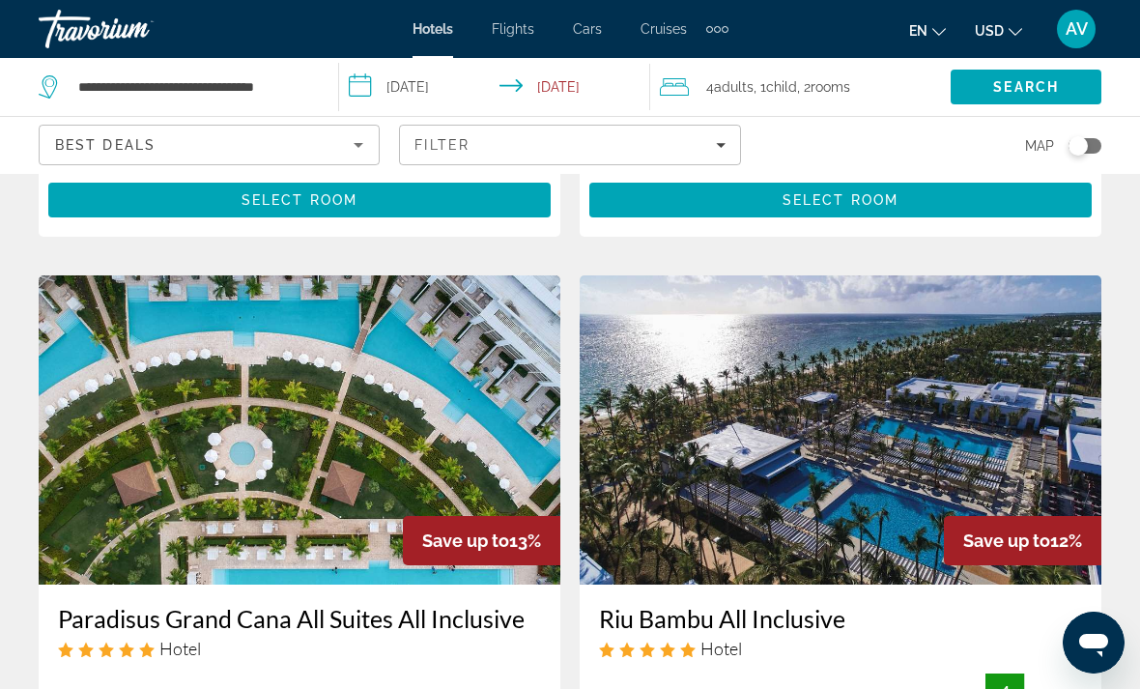
scroll to position [2940, 0]
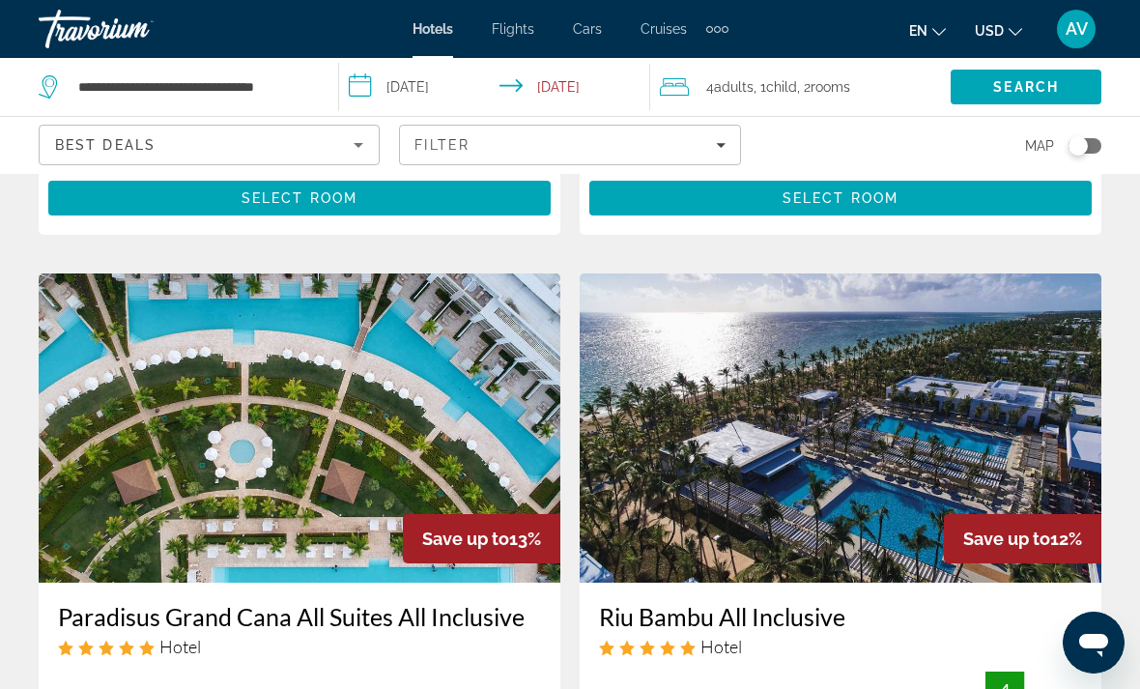
click at [1015, 352] on img "Main content" at bounding box center [841, 427] width 522 height 309
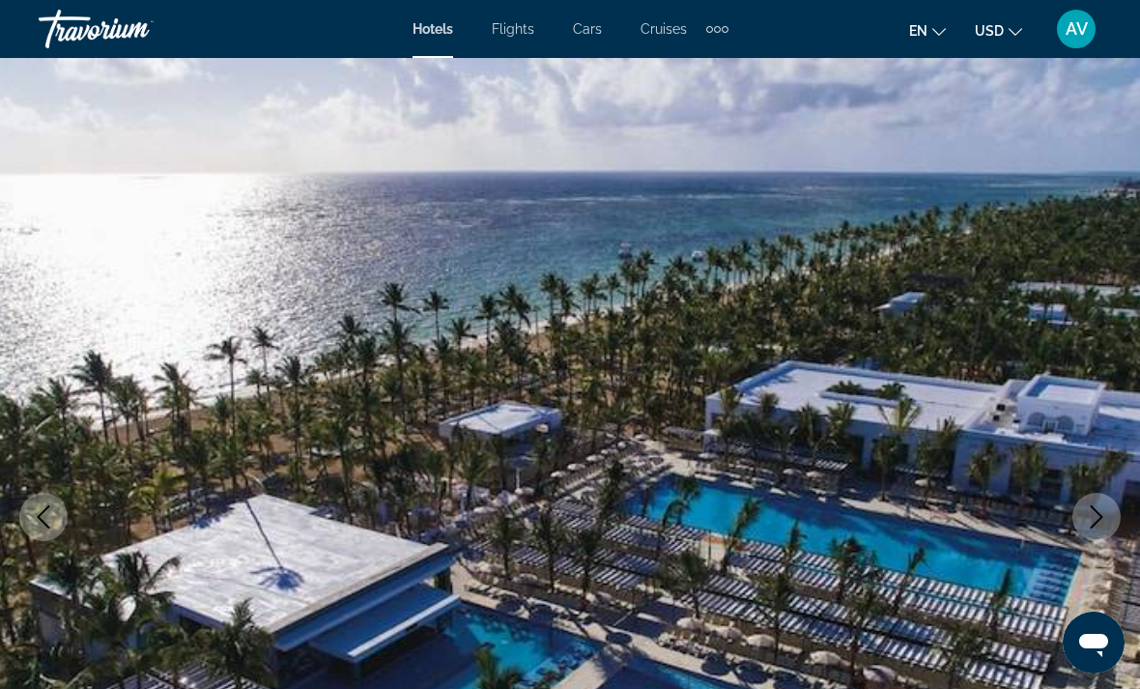
click at [1099, 524] on icon "Next image" at bounding box center [1096, 516] width 23 height 23
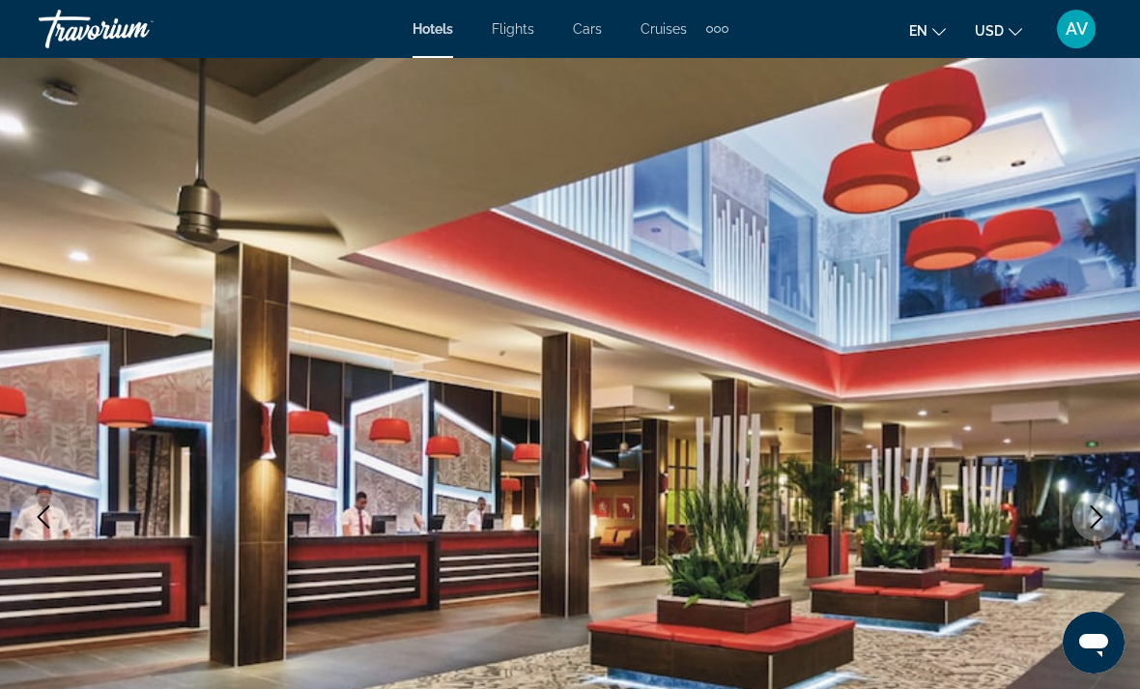
click at [1102, 515] on icon "Next image" at bounding box center [1096, 516] width 23 height 23
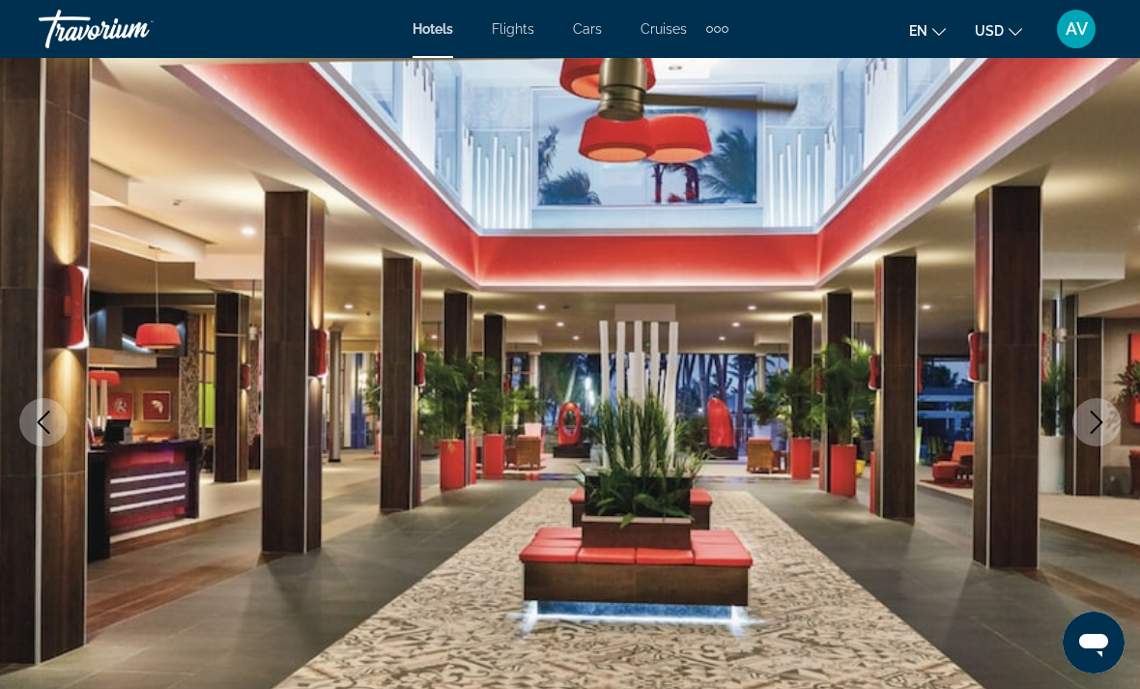
scroll to position [94, 0]
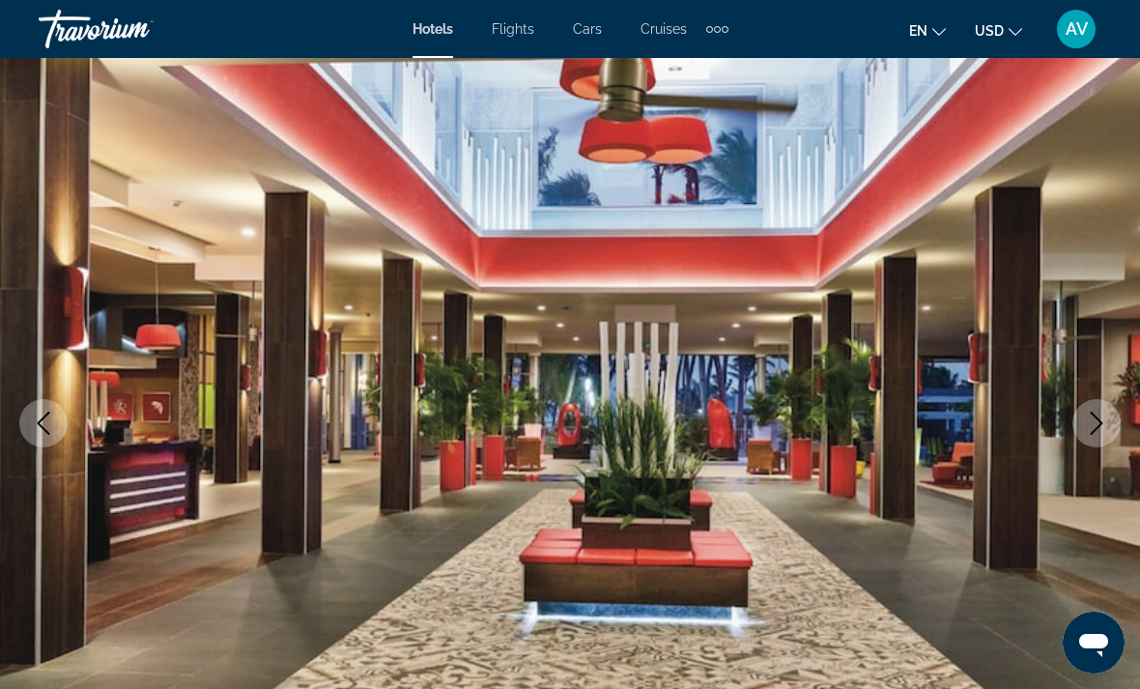
click at [1099, 431] on icon "Next image" at bounding box center [1096, 423] width 23 height 23
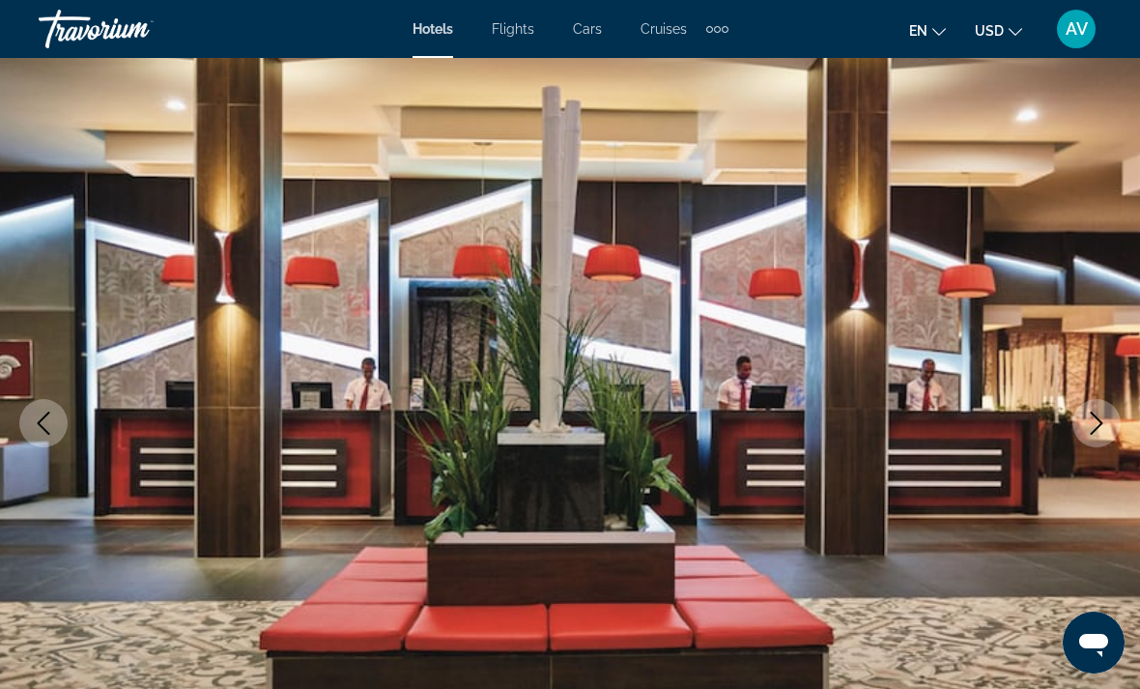
click at [1102, 423] on icon "Next image" at bounding box center [1097, 423] width 13 height 23
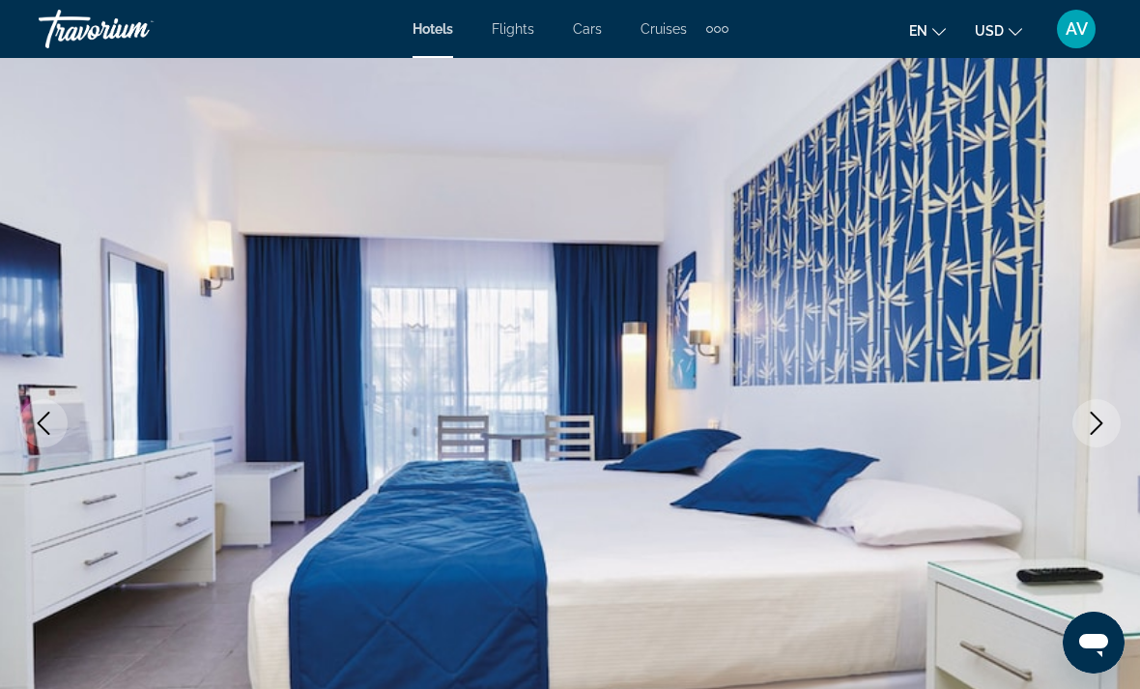
click at [1102, 422] on icon "Next image" at bounding box center [1097, 423] width 13 height 23
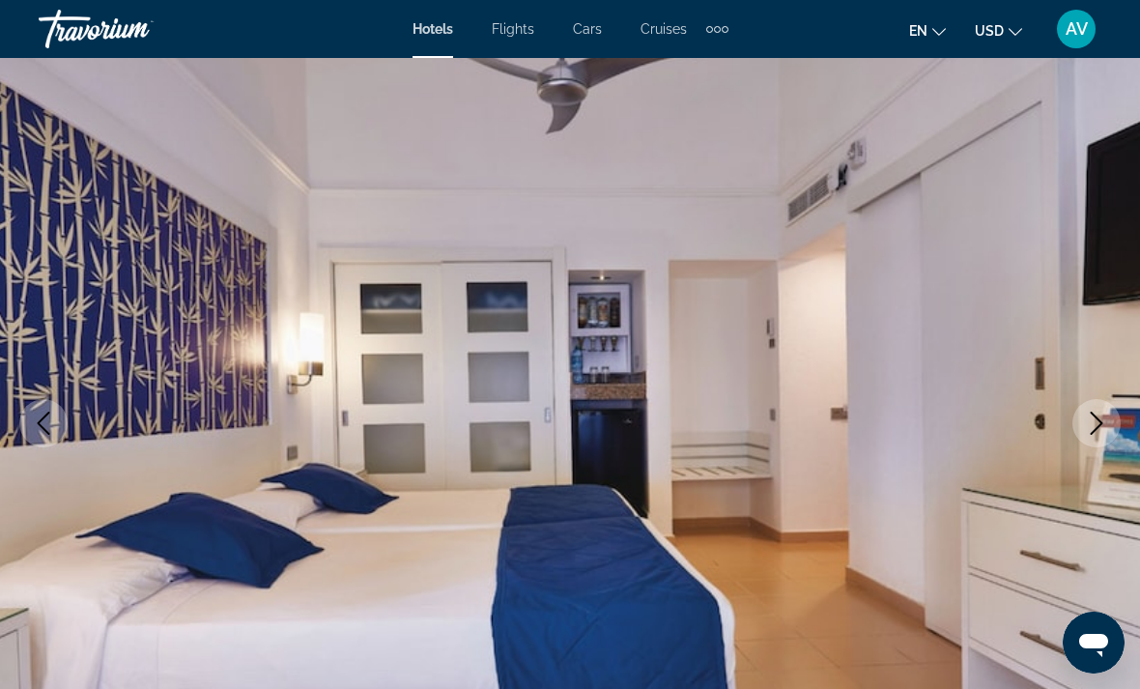
click at [1101, 426] on icon "Next image" at bounding box center [1096, 423] width 23 height 23
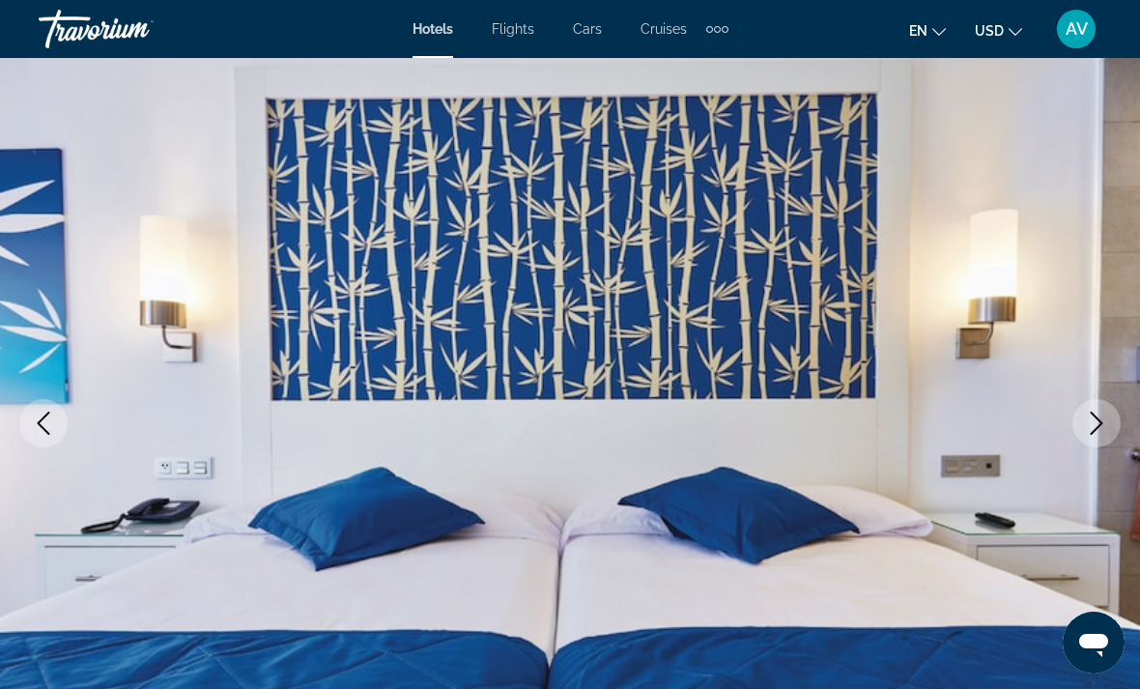
click at [1092, 433] on icon "Next image" at bounding box center [1097, 423] width 13 height 23
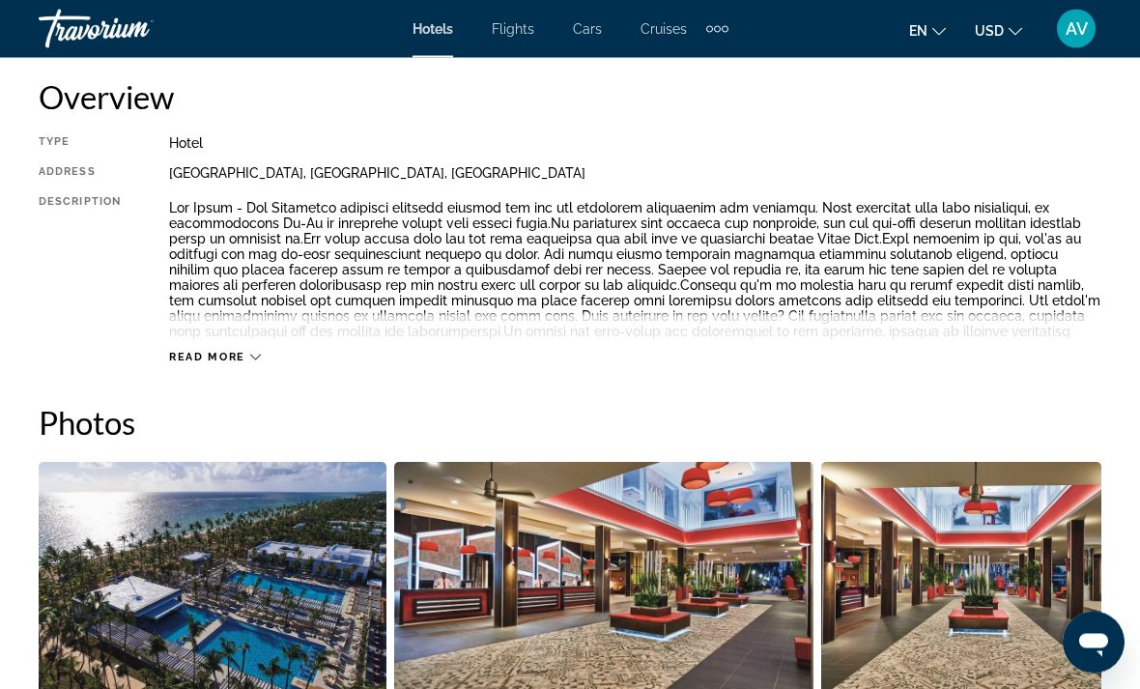
scroll to position [1034, 0]
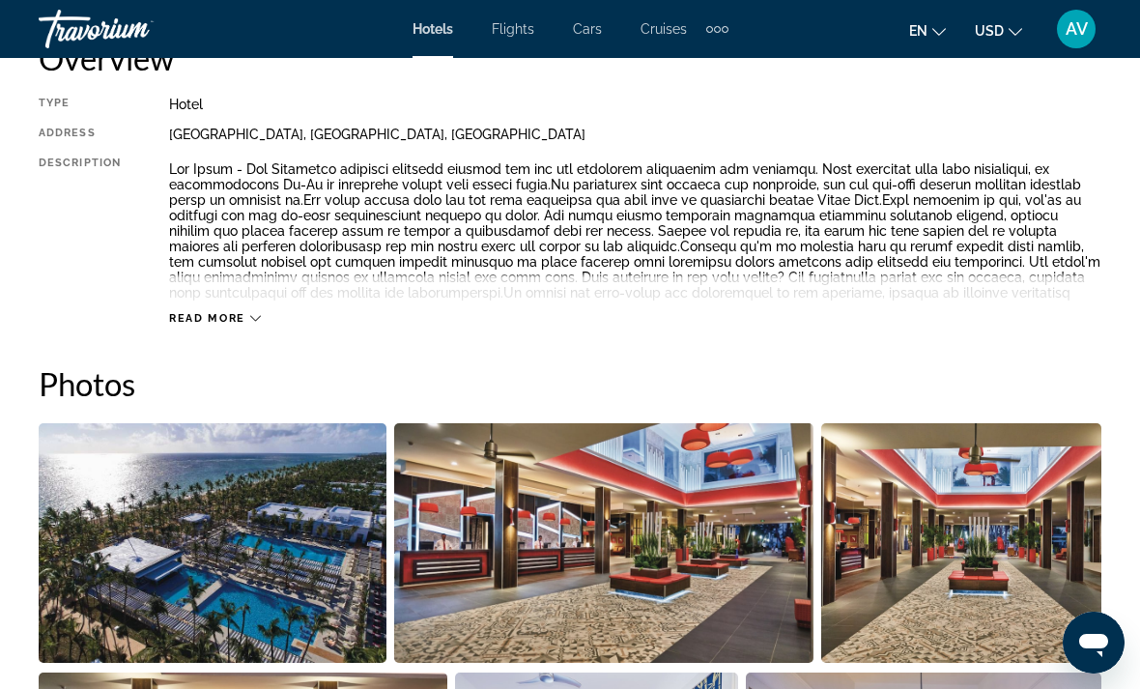
click at [228, 320] on span "Read more" at bounding box center [207, 318] width 76 height 13
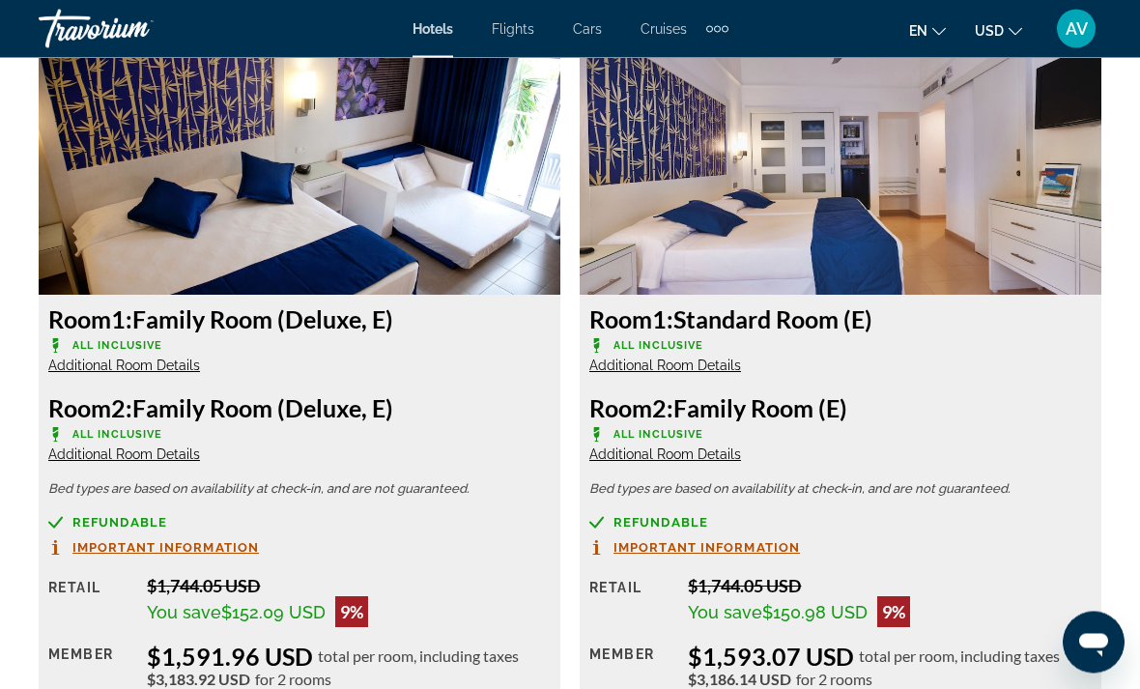
scroll to position [3241, 0]
click at [717, 446] on span "Additional Room Details" at bounding box center [665, 453] width 152 height 15
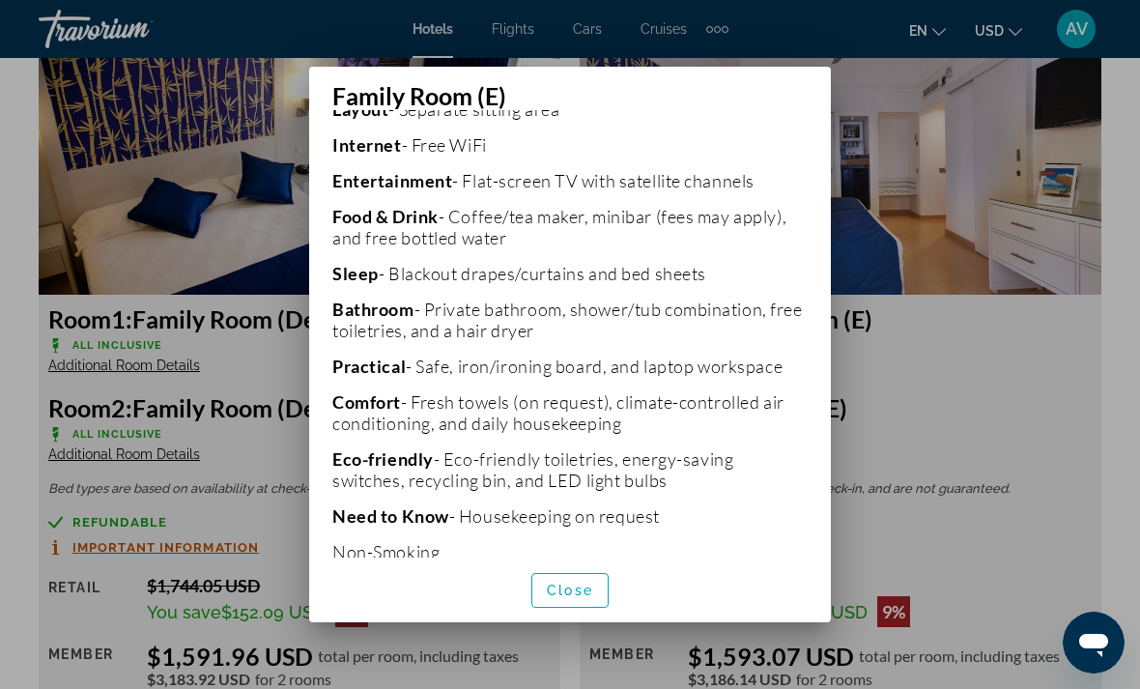
scroll to position [483, 0]
click at [580, 593] on span "button" at bounding box center [569, 590] width 75 height 46
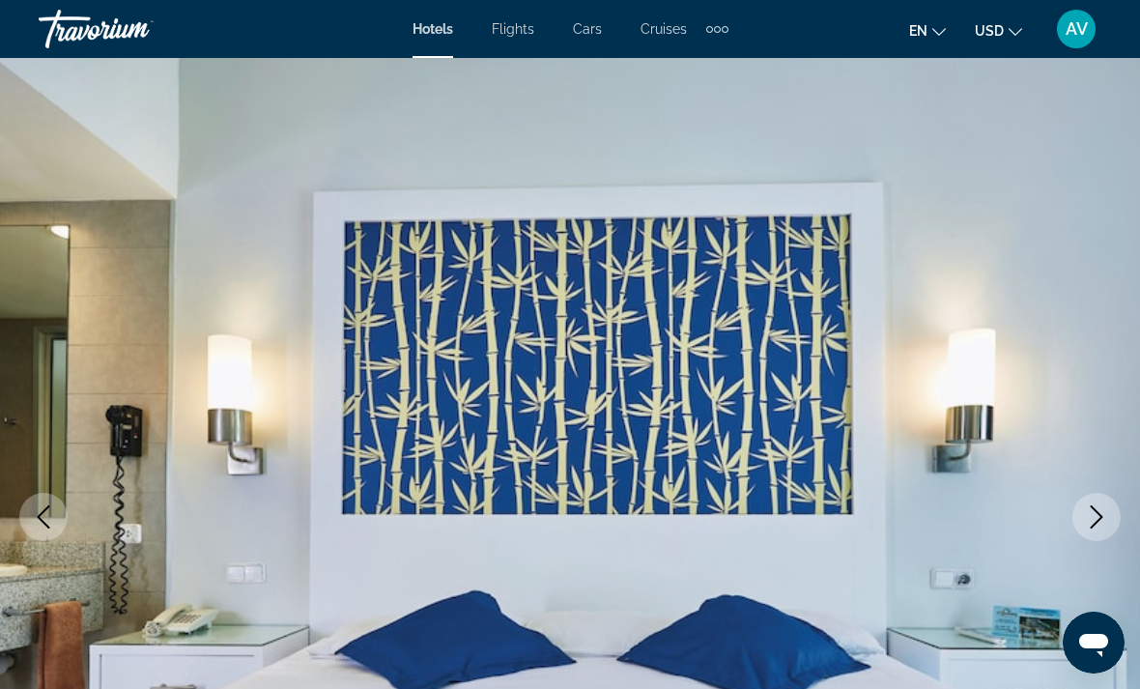
scroll to position [3241, 0]
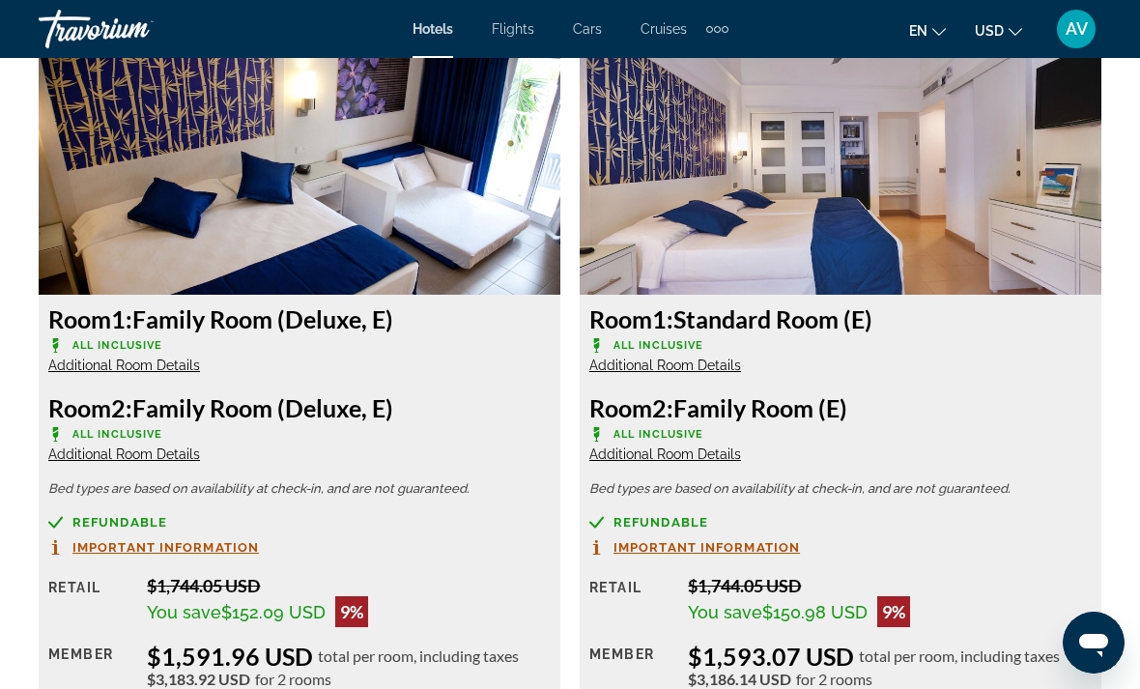
click at [677, 446] on span "Additional Room Details" at bounding box center [665, 453] width 152 height 15
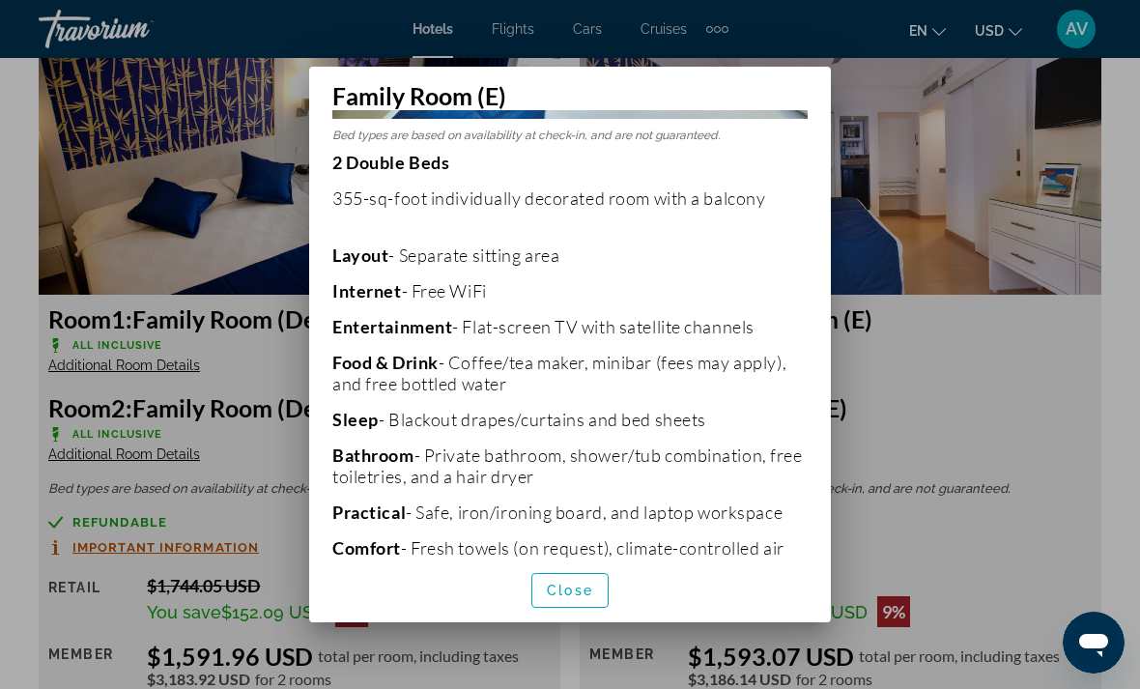
scroll to position [382, 0]
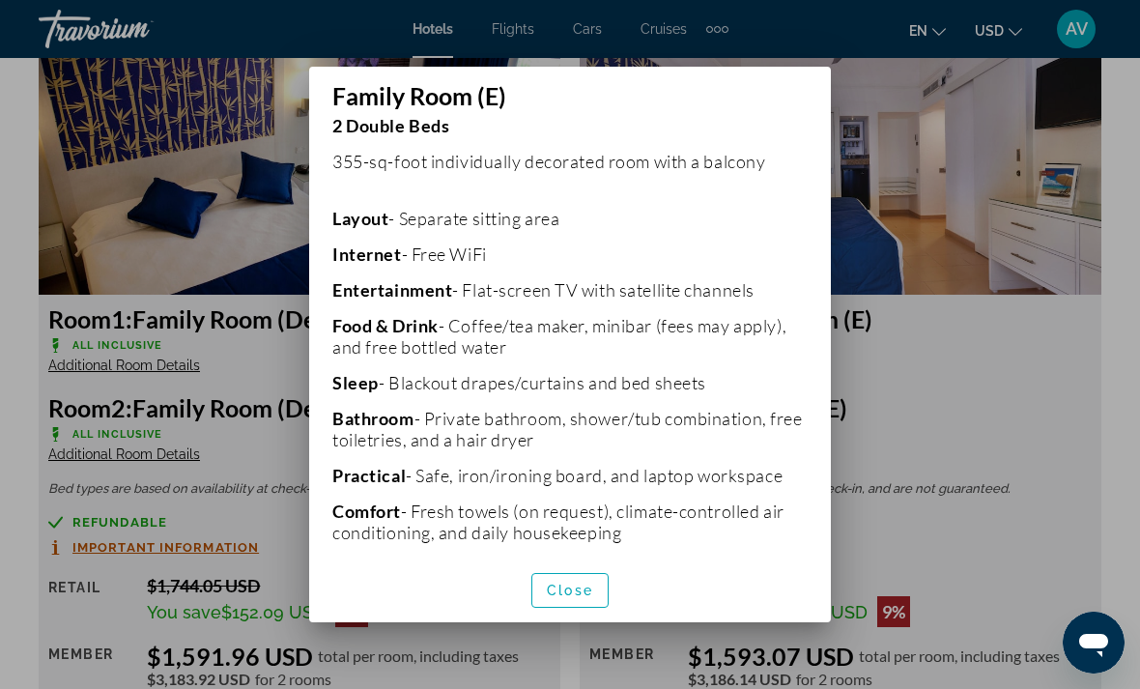
click at [572, 598] on span "button" at bounding box center [569, 590] width 75 height 46
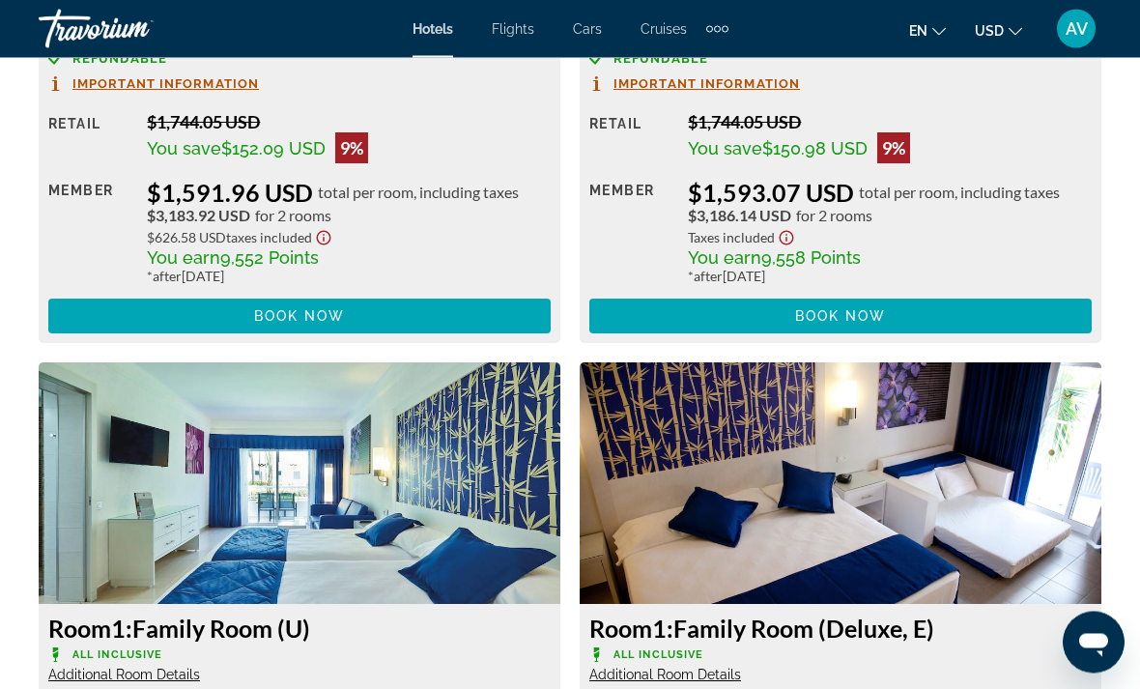
scroll to position [3671, 0]
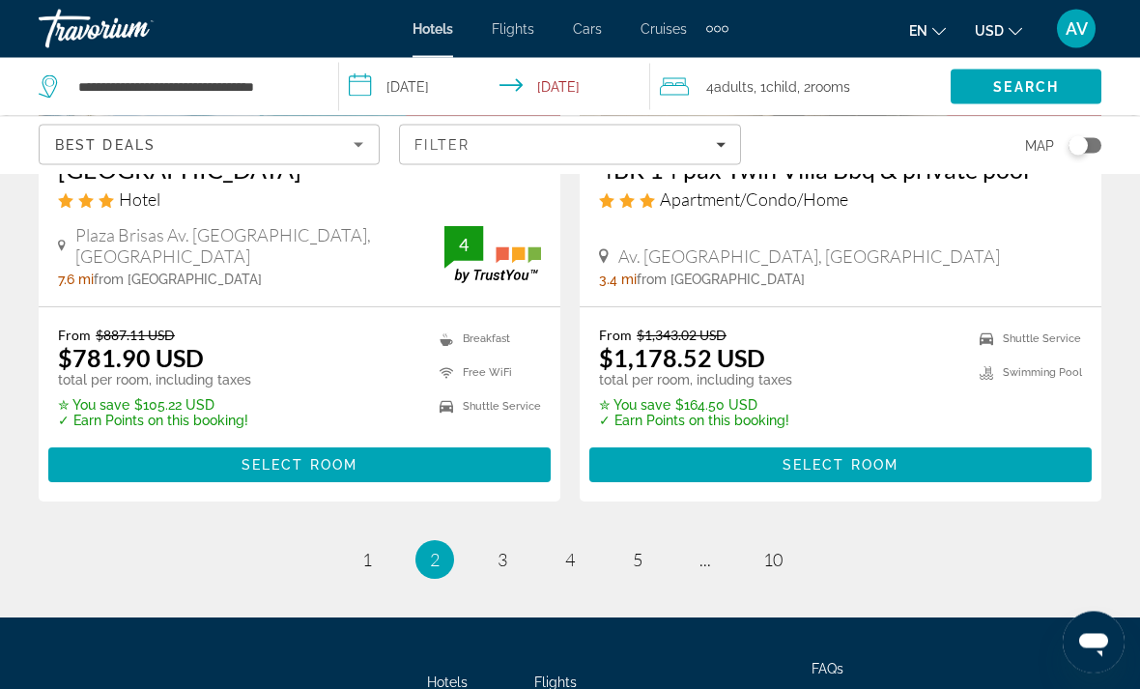
scroll to position [4107, 0]
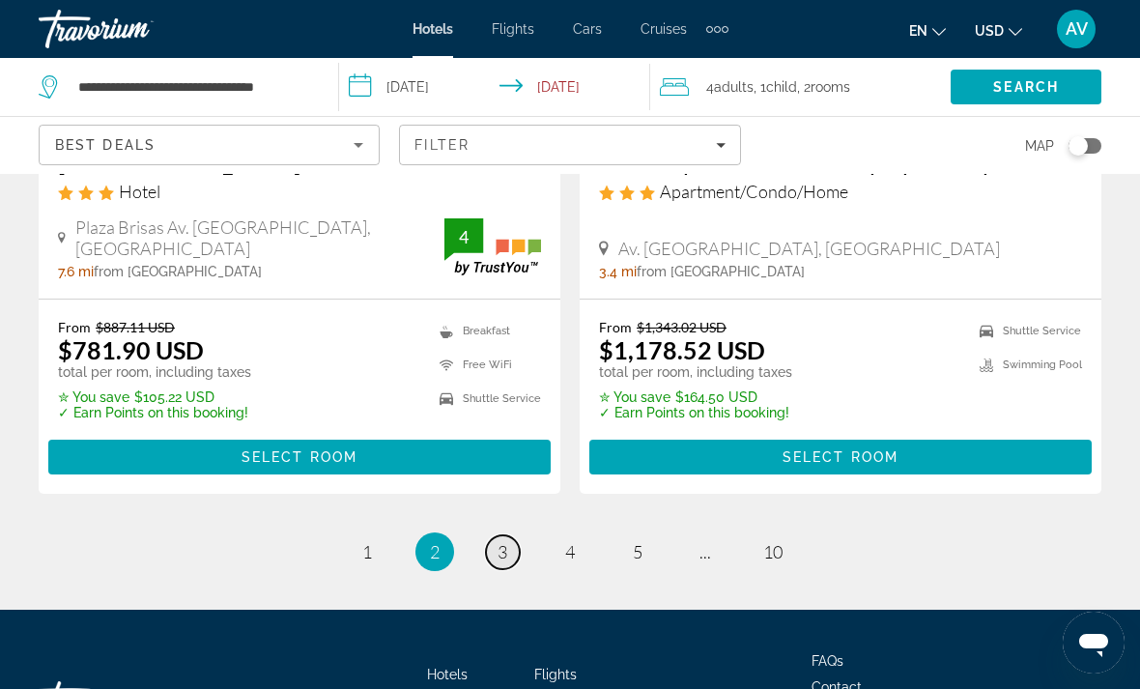
click at [489, 535] on link "page 3" at bounding box center [503, 552] width 34 height 34
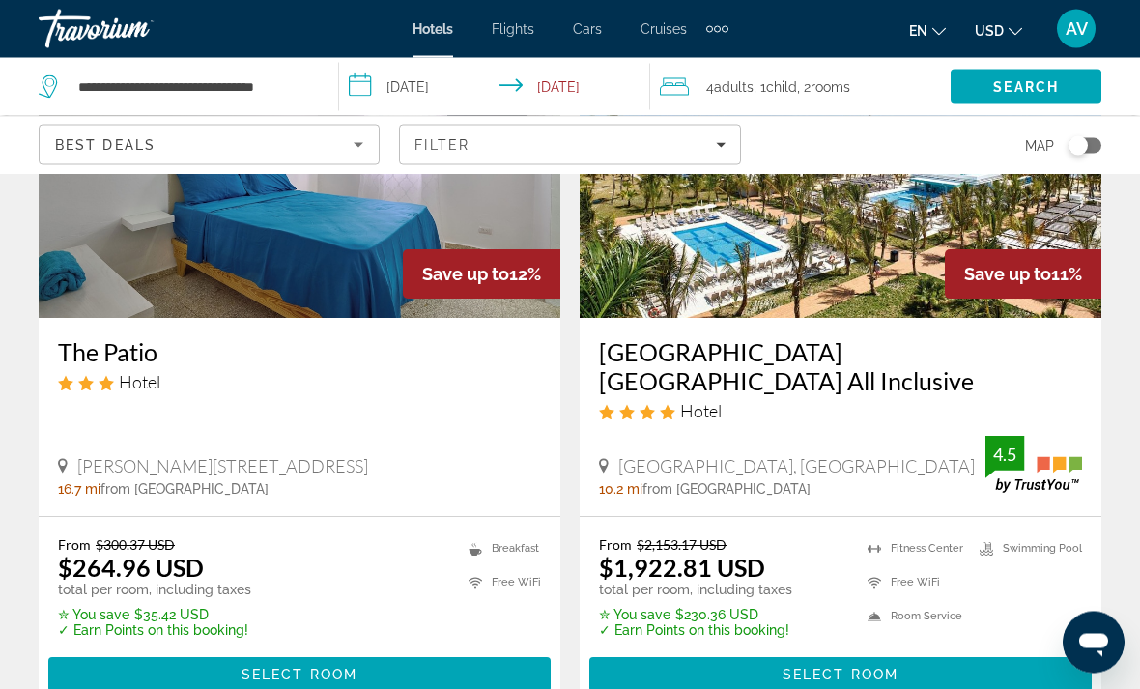
scroll to position [233, 0]
click at [938, 358] on h3 "[GEOGRAPHIC_DATA] [GEOGRAPHIC_DATA] All Inclusive" at bounding box center [840, 366] width 483 height 58
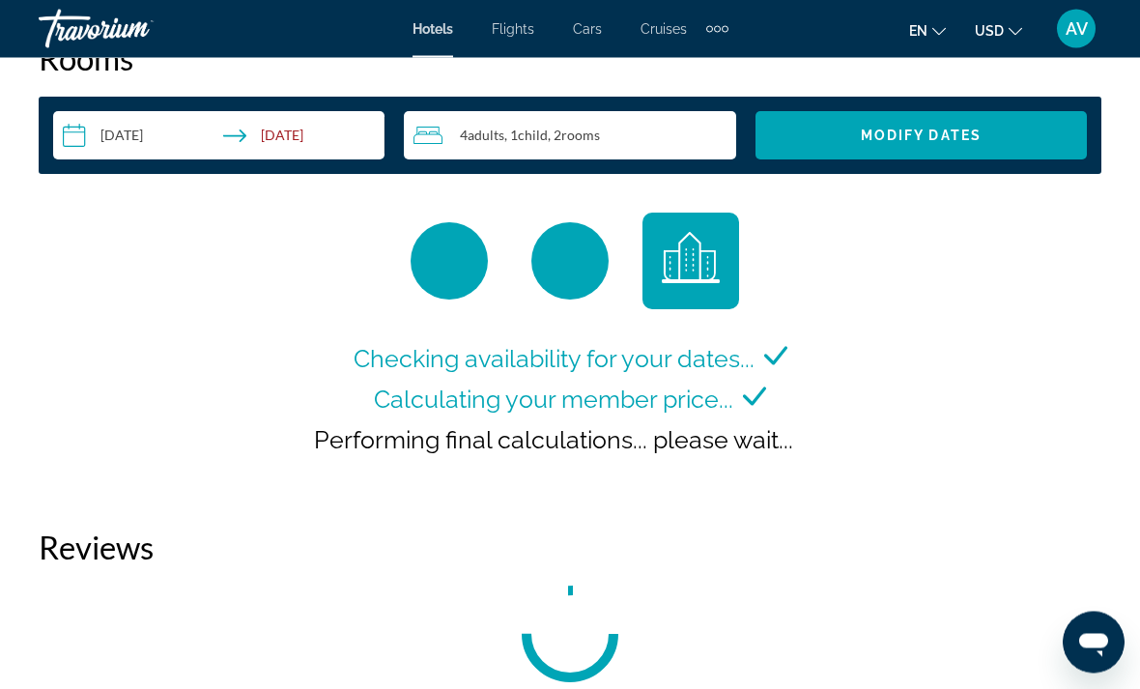
scroll to position [2862, 0]
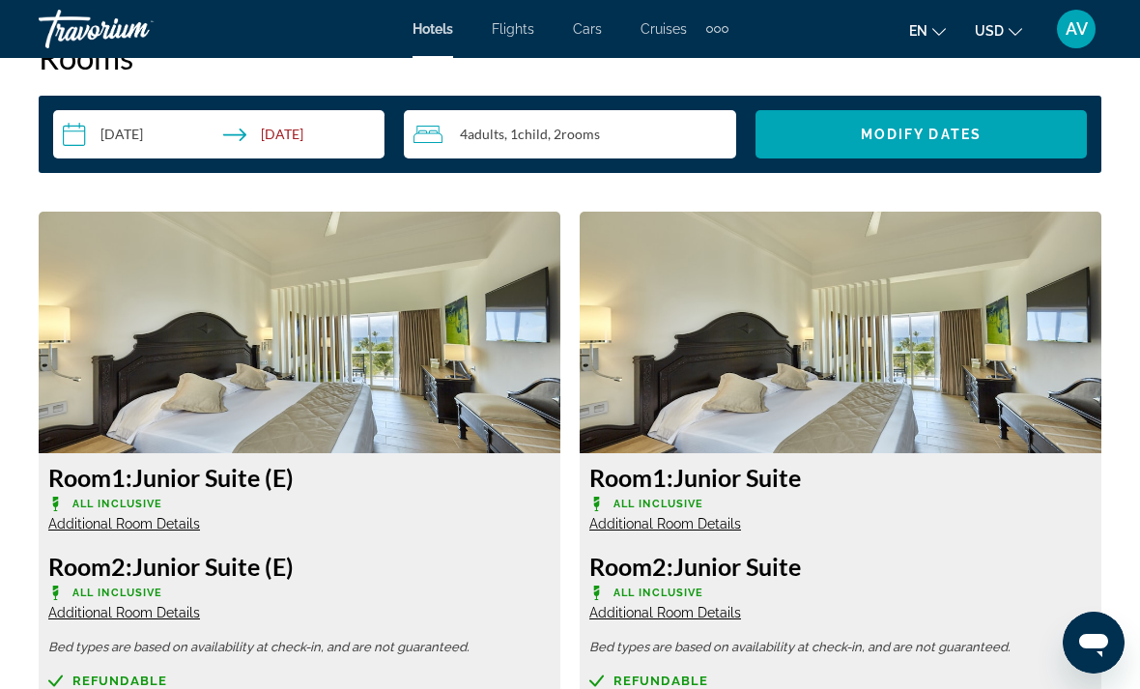
click at [990, 681] on div "Refundable" at bounding box center [840, 680] width 502 height 14
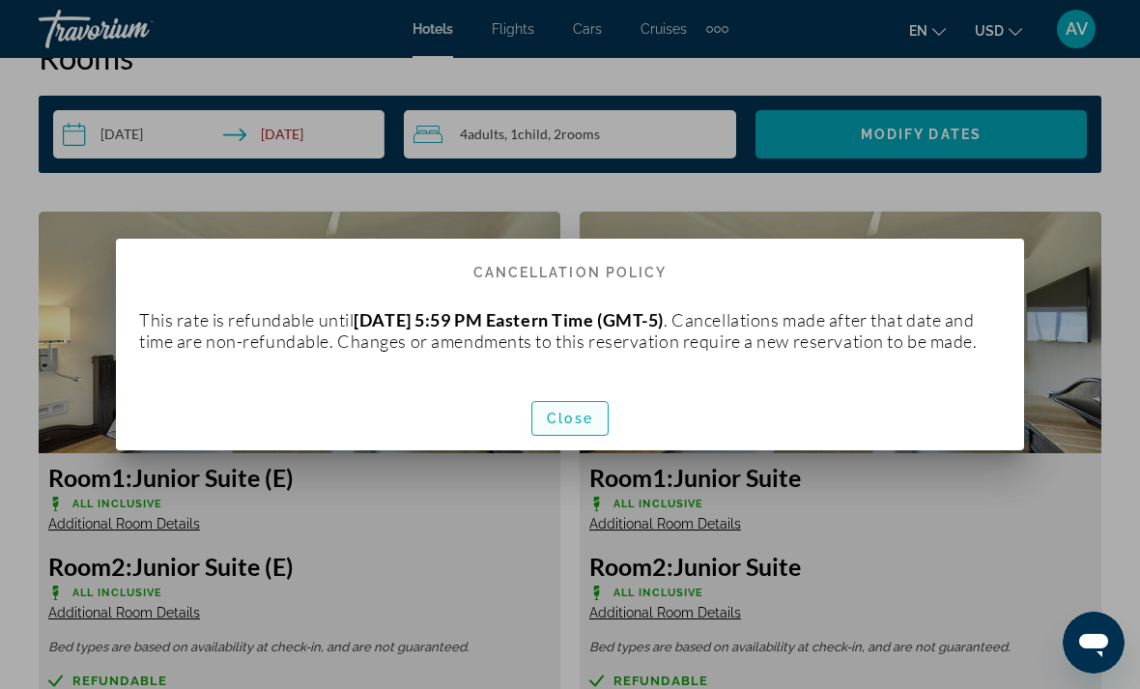
click at [577, 423] on span "Close" at bounding box center [570, 418] width 46 height 15
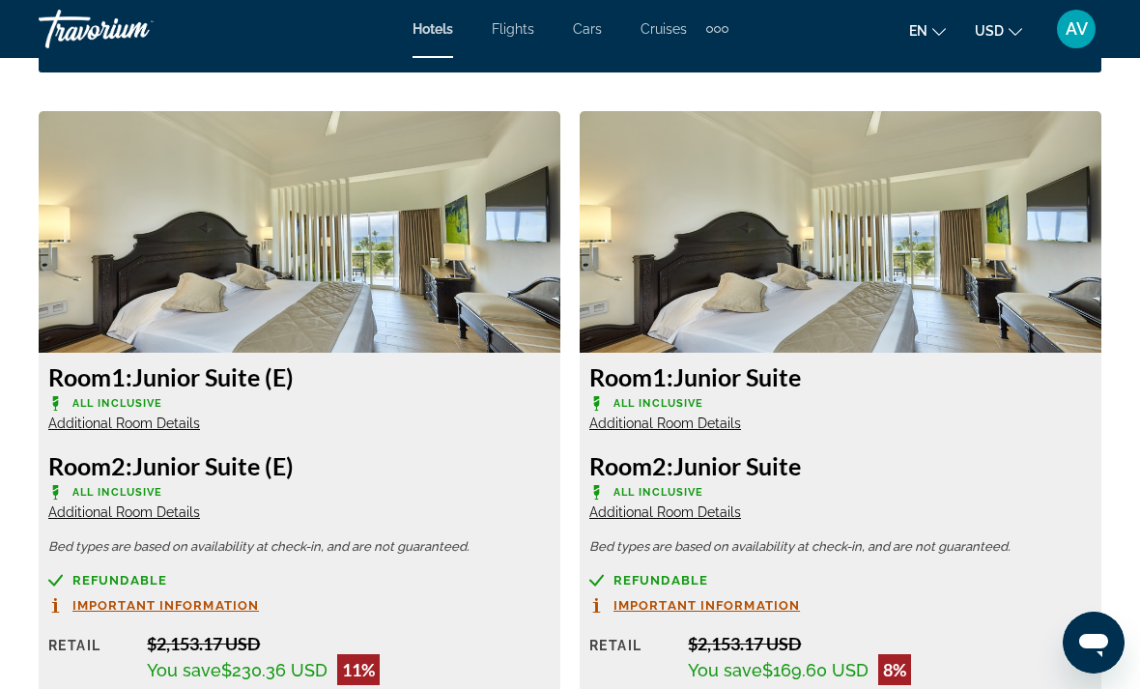
scroll to position [2947, 0]
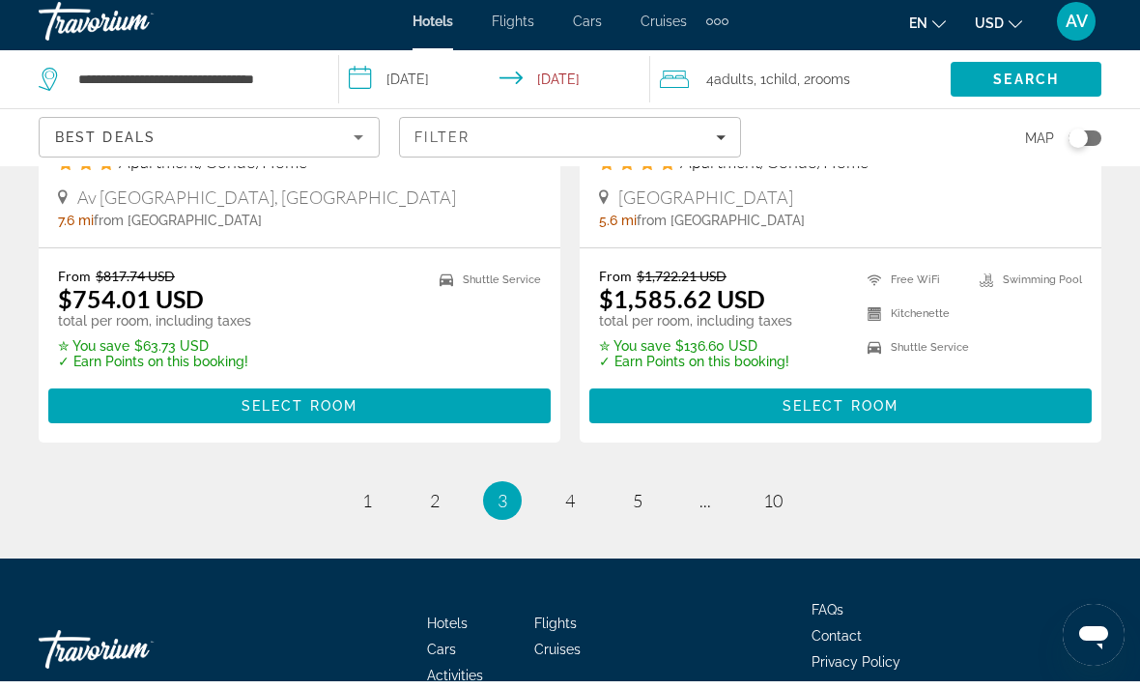
scroll to position [4000, 0]
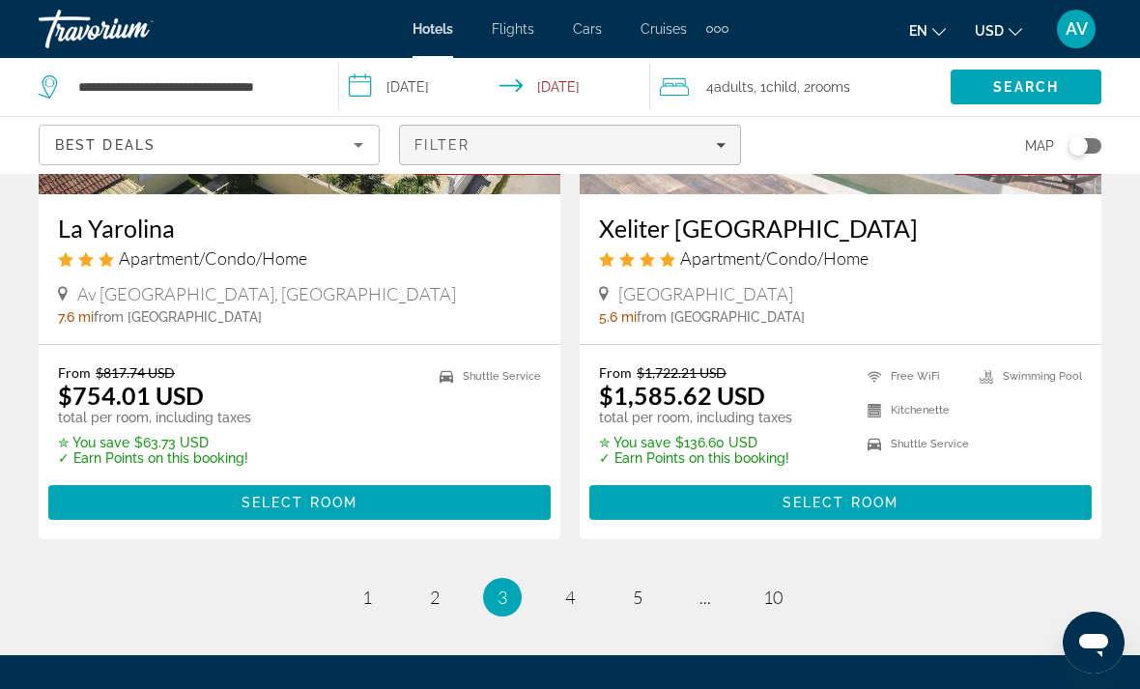
click at [673, 147] on div "Filter" at bounding box center [570, 144] width 310 height 15
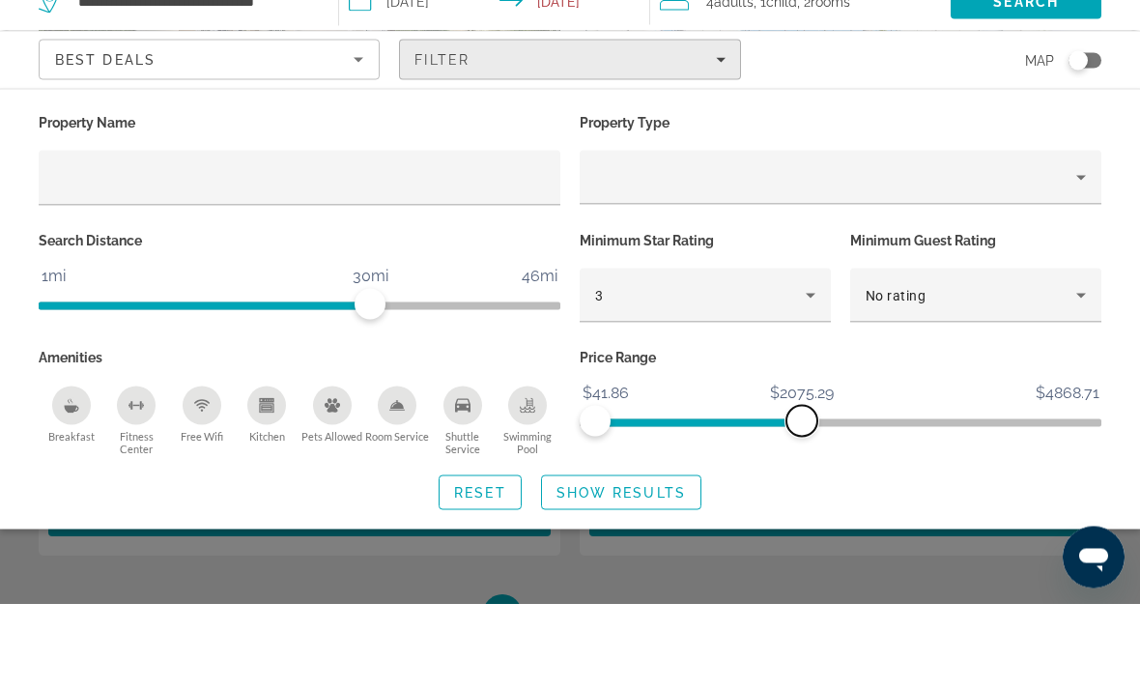
scroll to position [3917, 0]
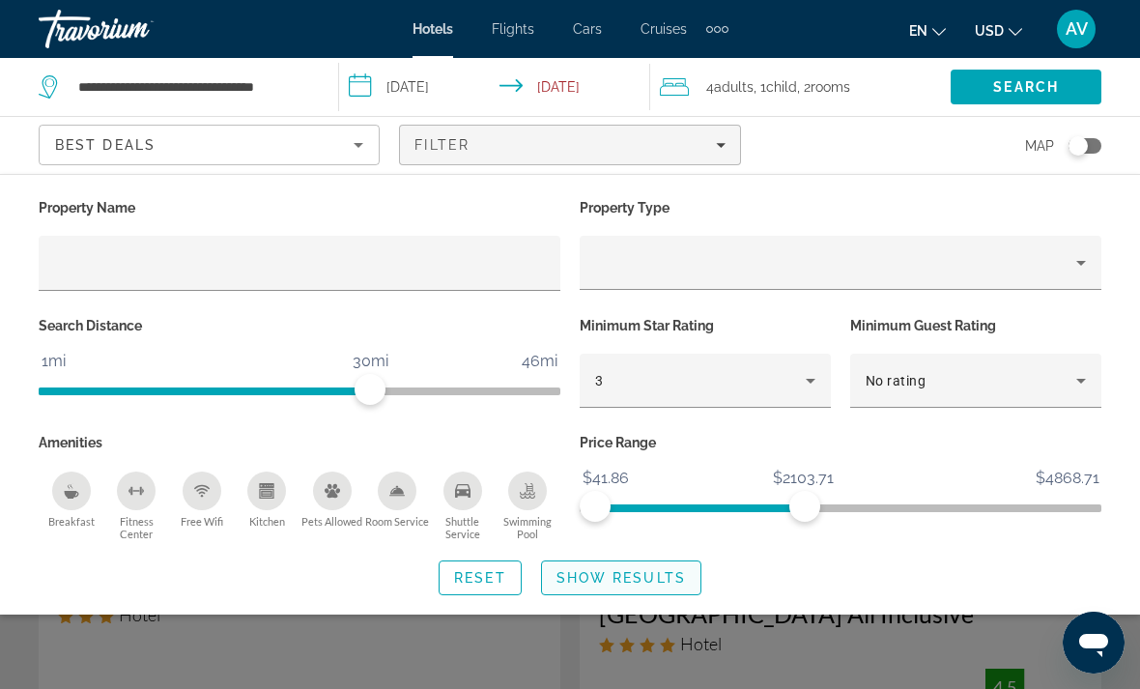
click at [666, 573] on span "Show Results" at bounding box center [621, 577] width 129 height 15
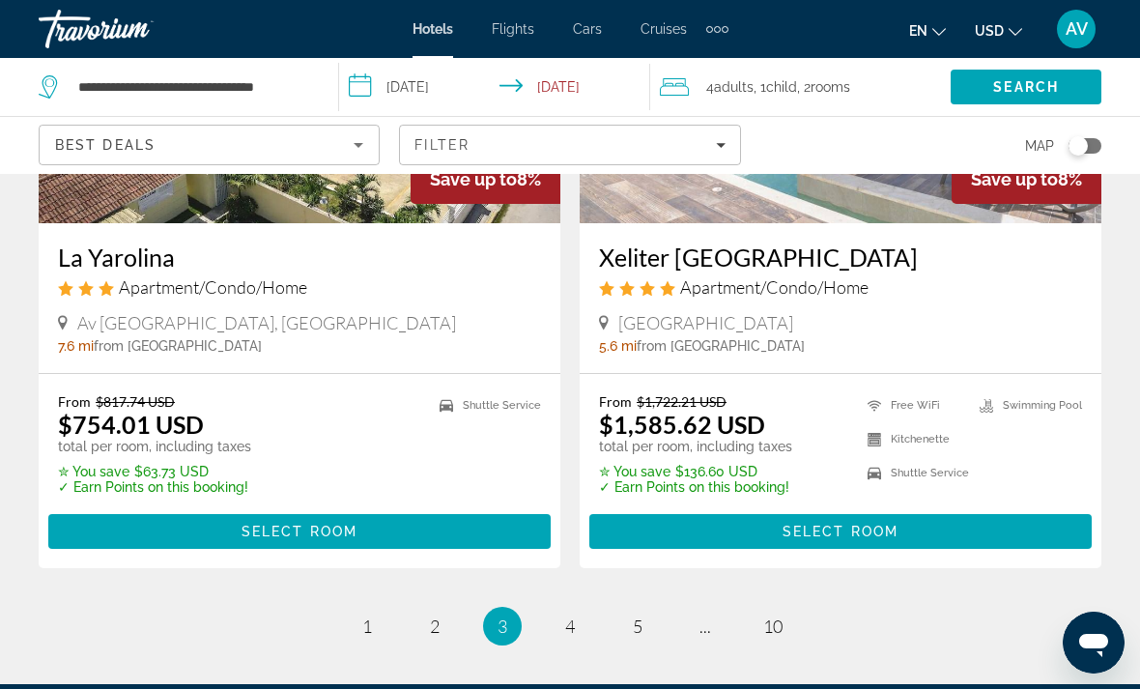
scroll to position [4090, 0]
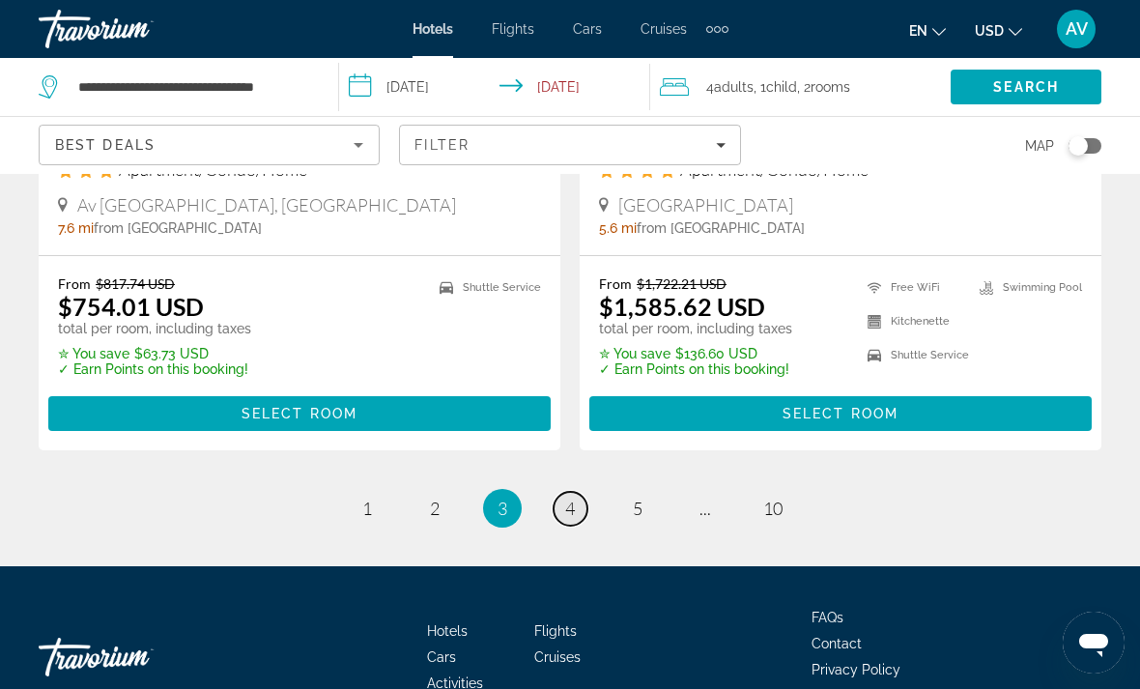
click at [554, 492] on link "page 4" at bounding box center [571, 509] width 34 height 34
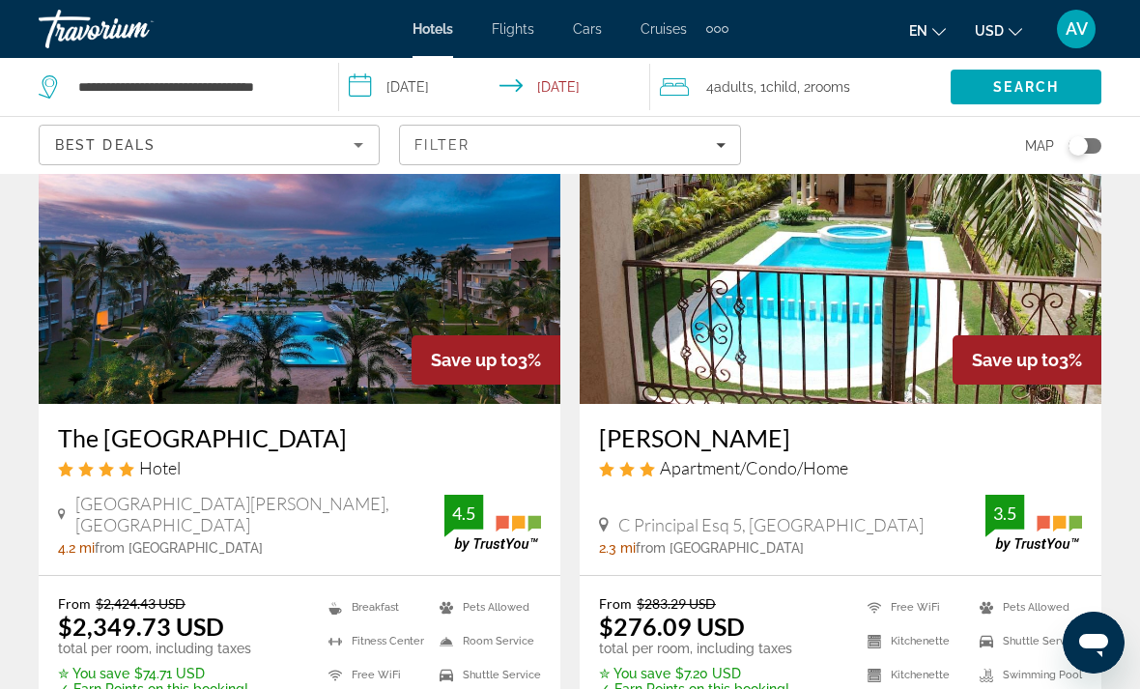
scroll to position [2332, 0]
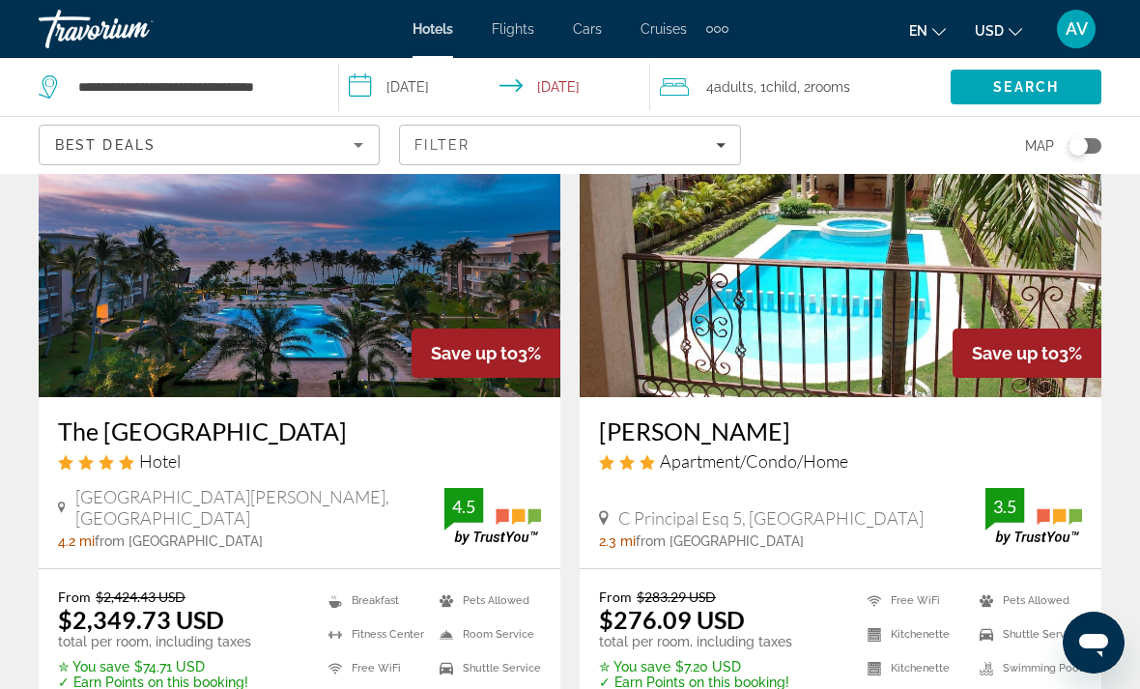
click at [345, 245] on img "Main content" at bounding box center [300, 242] width 522 height 309
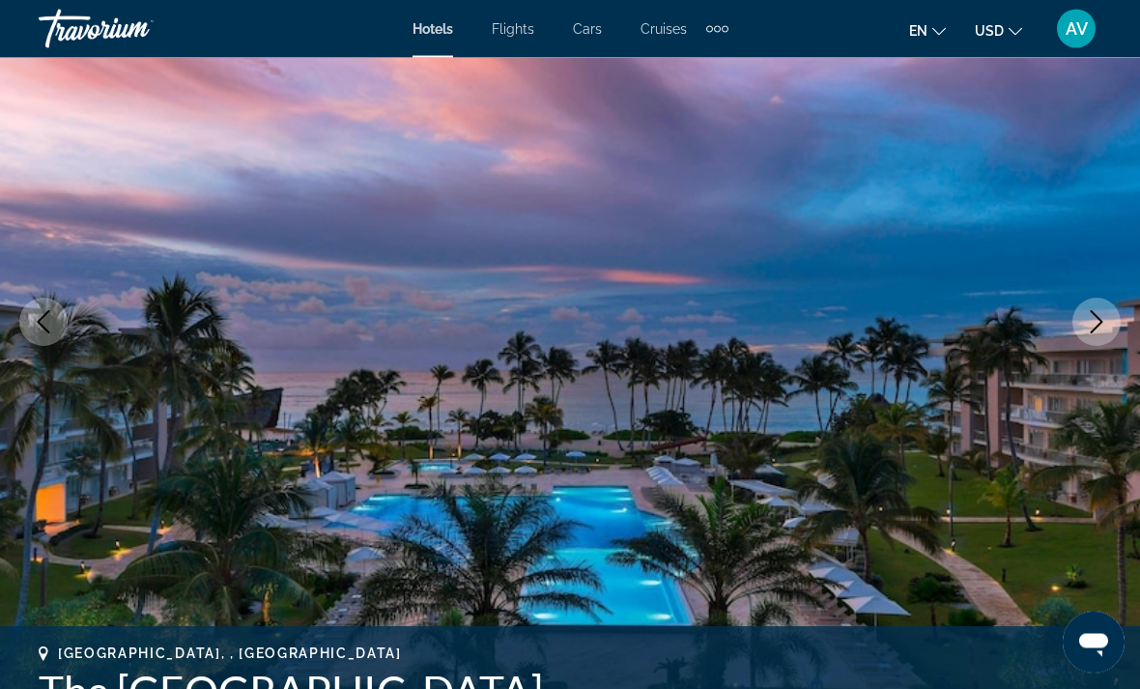
scroll to position [198, 0]
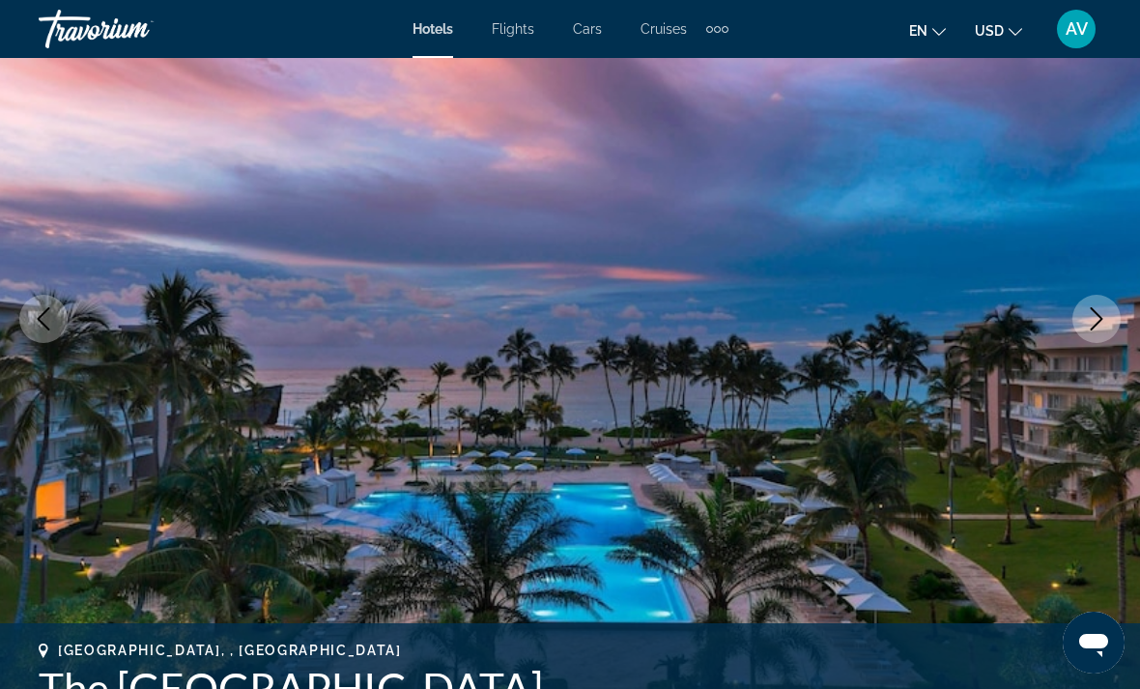
click at [1084, 322] on button "Next image" at bounding box center [1097, 319] width 48 height 48
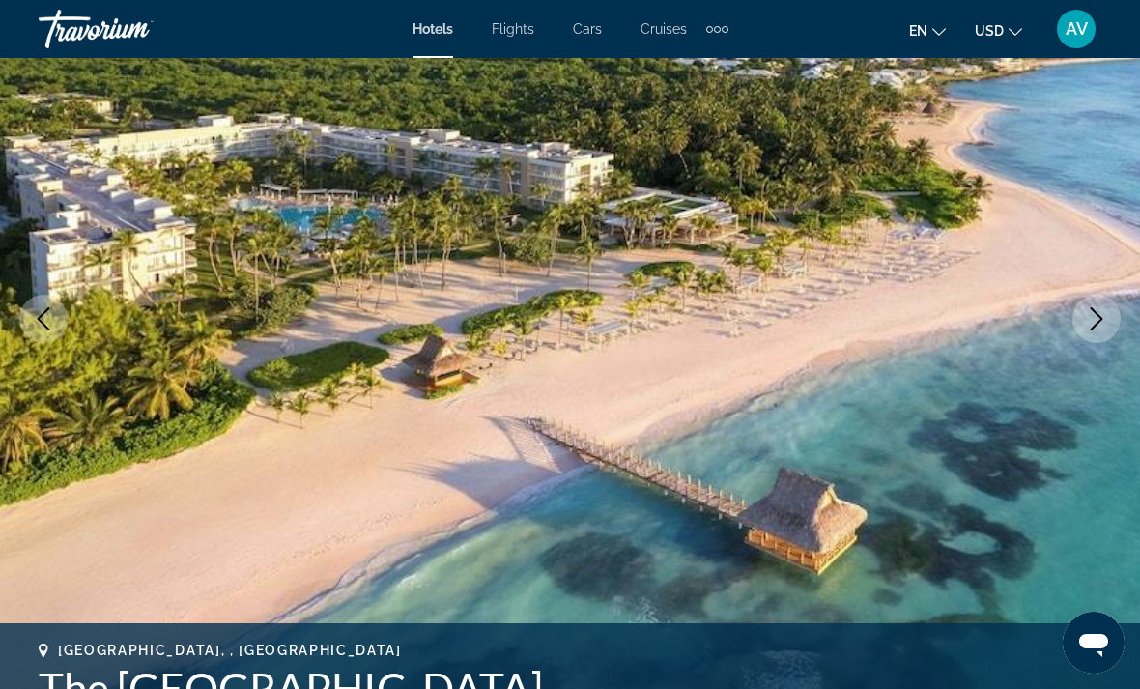
click at [1091, 329] on icon "Next image" at bounding box center [1096, 318] width 23 height 23
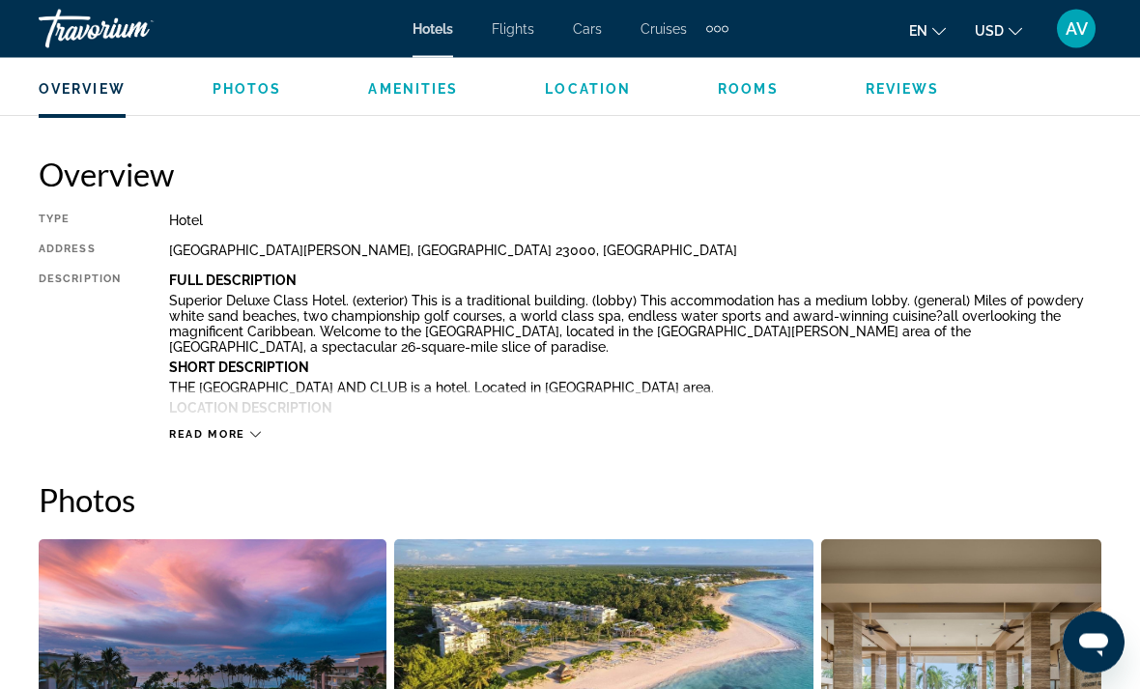
scroll to position [919, 0]
click at [209, 440] on span "Read more" at bounding box center [207, 434] width 76 height 13
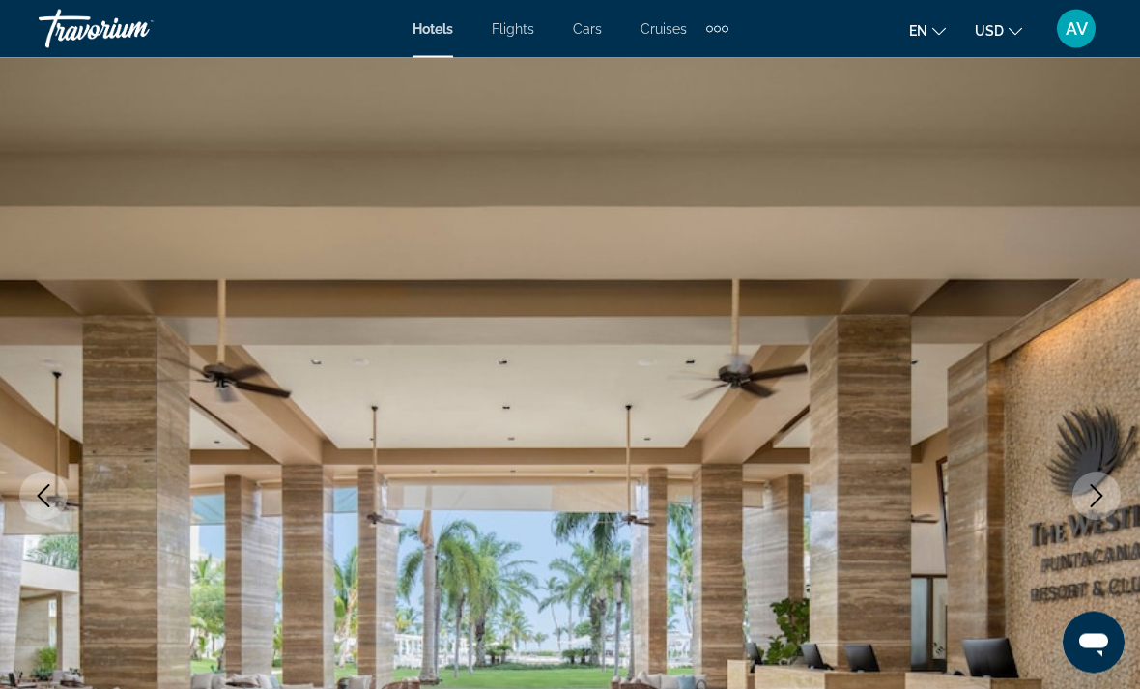
scroll to position [0, 0]
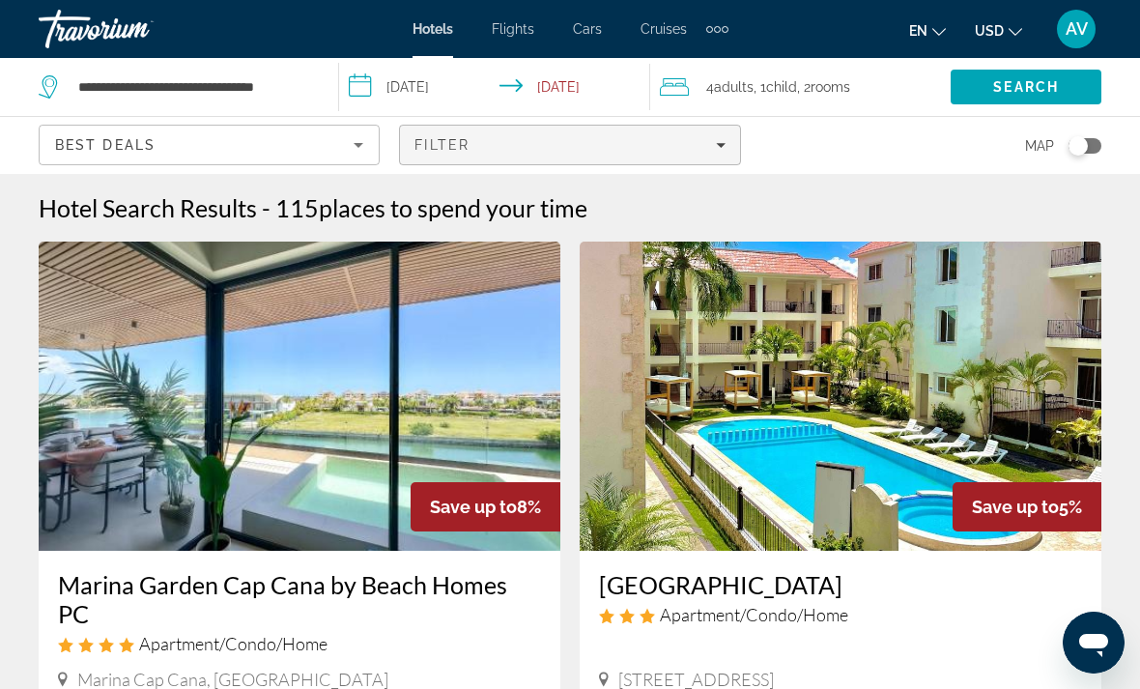
click at [672, 156] on span "Filters" at bounding box center [569, 145] width 339 height 46
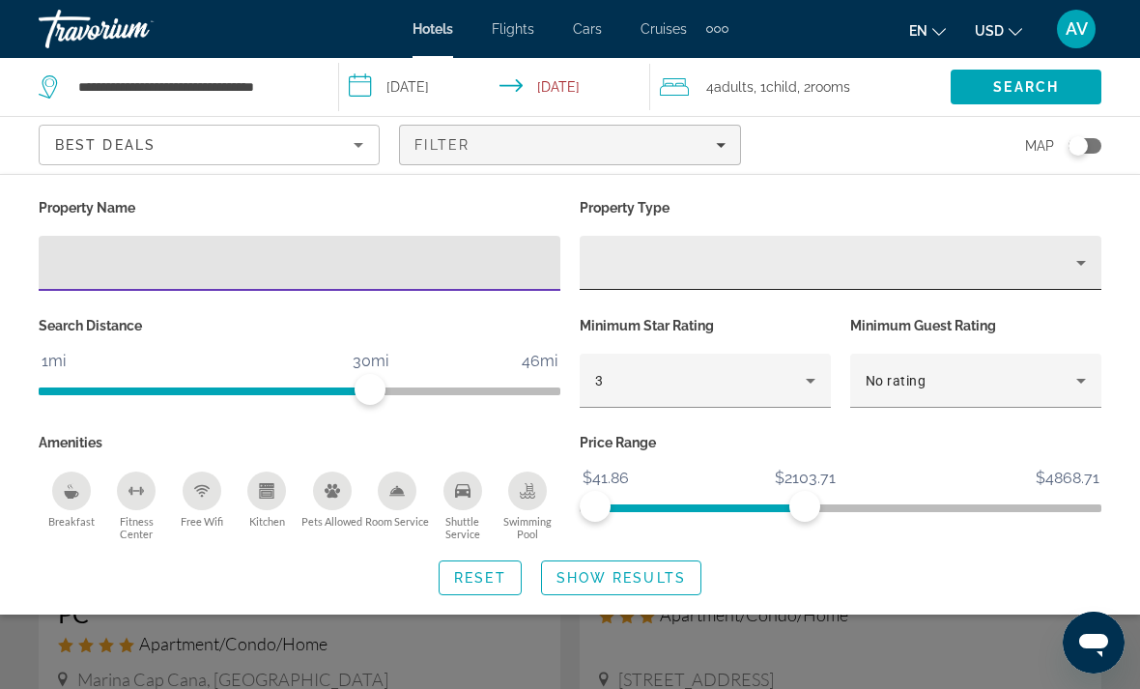
click at [1070, 263] on icon "Property type" at bounding box center [1081, 262] width 23 height 23
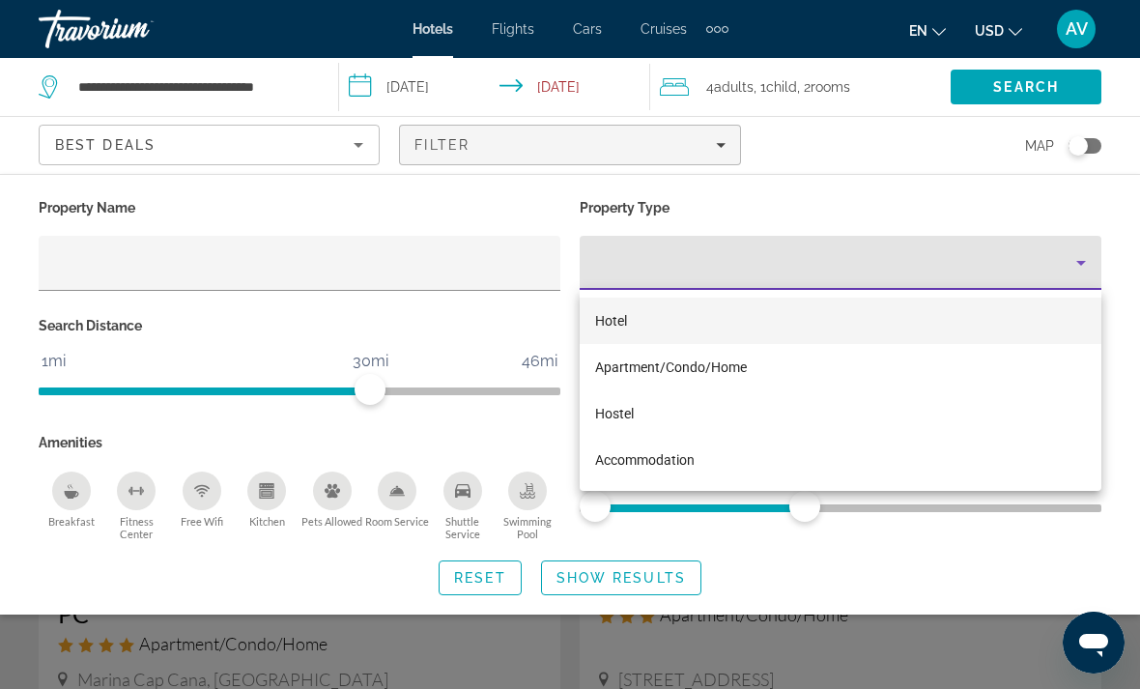
click at [1075, 261] on div at bounding box center [570, 344] width 1140 height 689
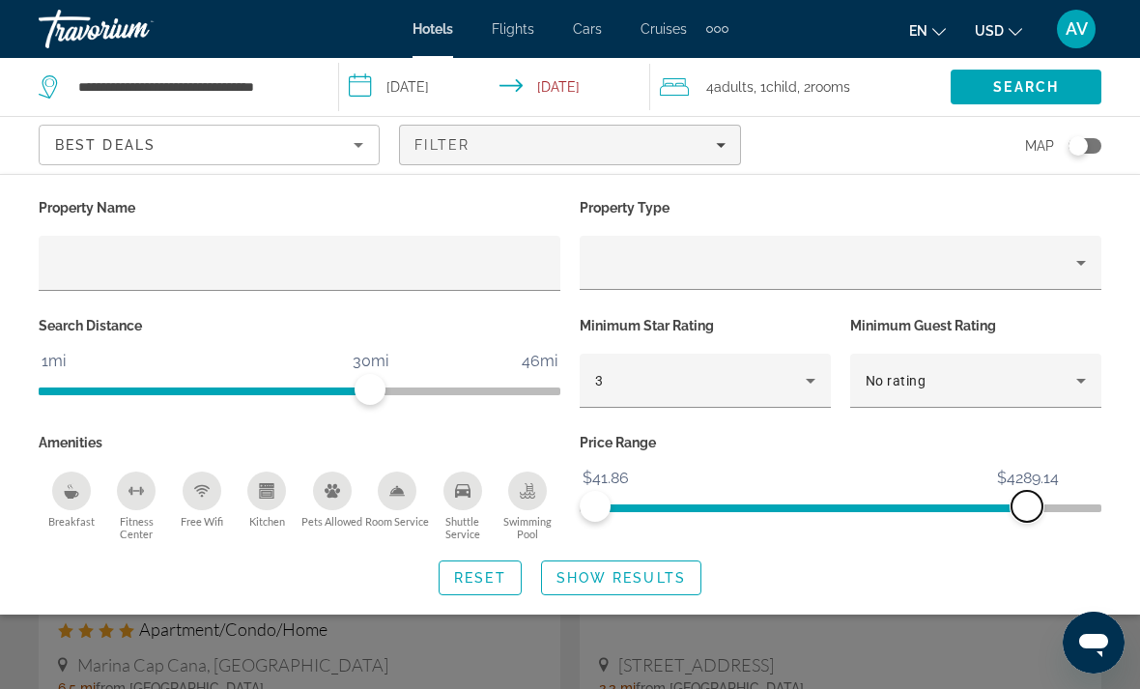
scroll to position [14, 0]
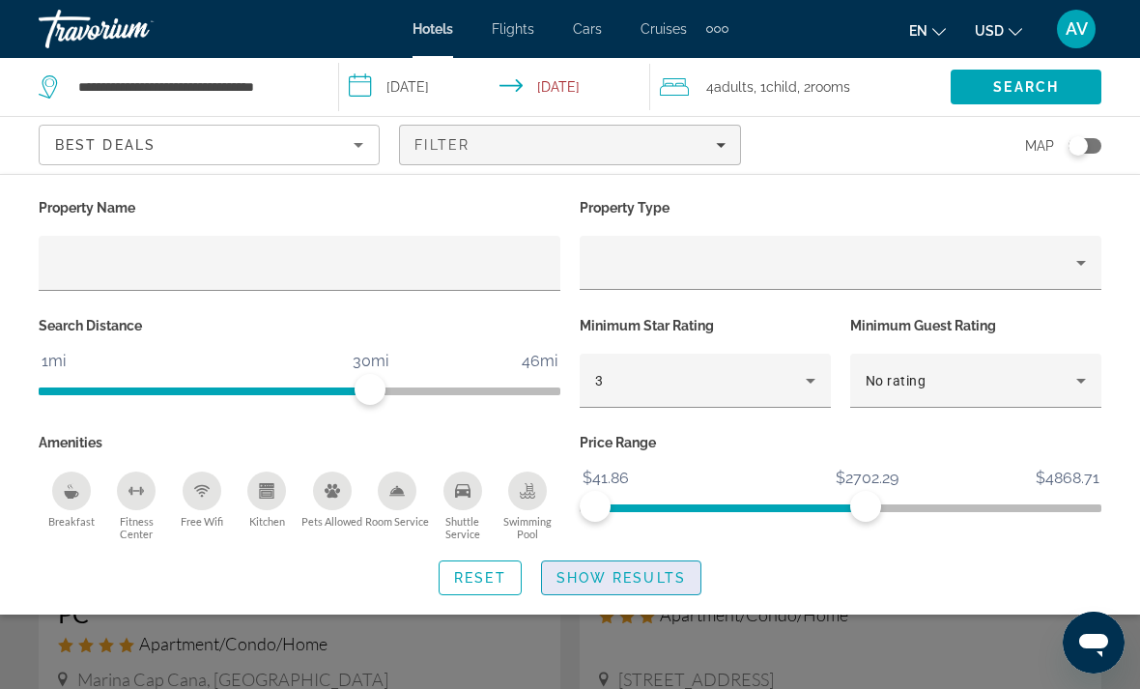
click at [657, 591] on span "Search widget" at bounding box center [621, 578] width 158 height 46
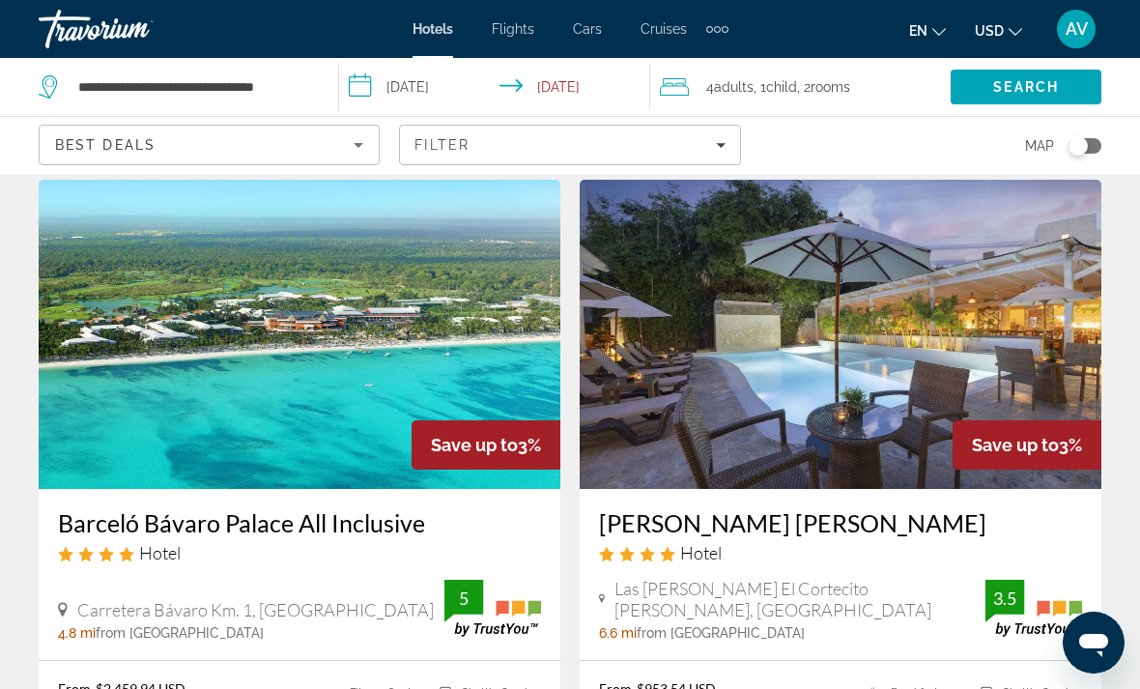
scroll to position [2965, 0]
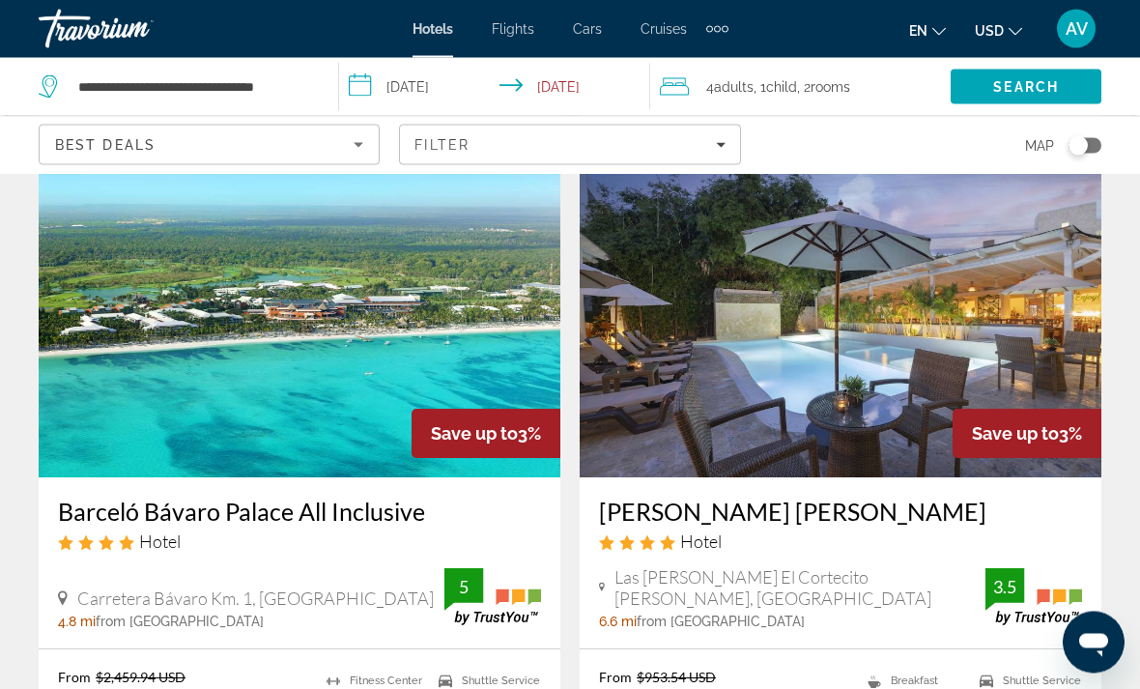
click at [311, 327] on img "Main content" at bounding box center [300, 323] width 522 height 309
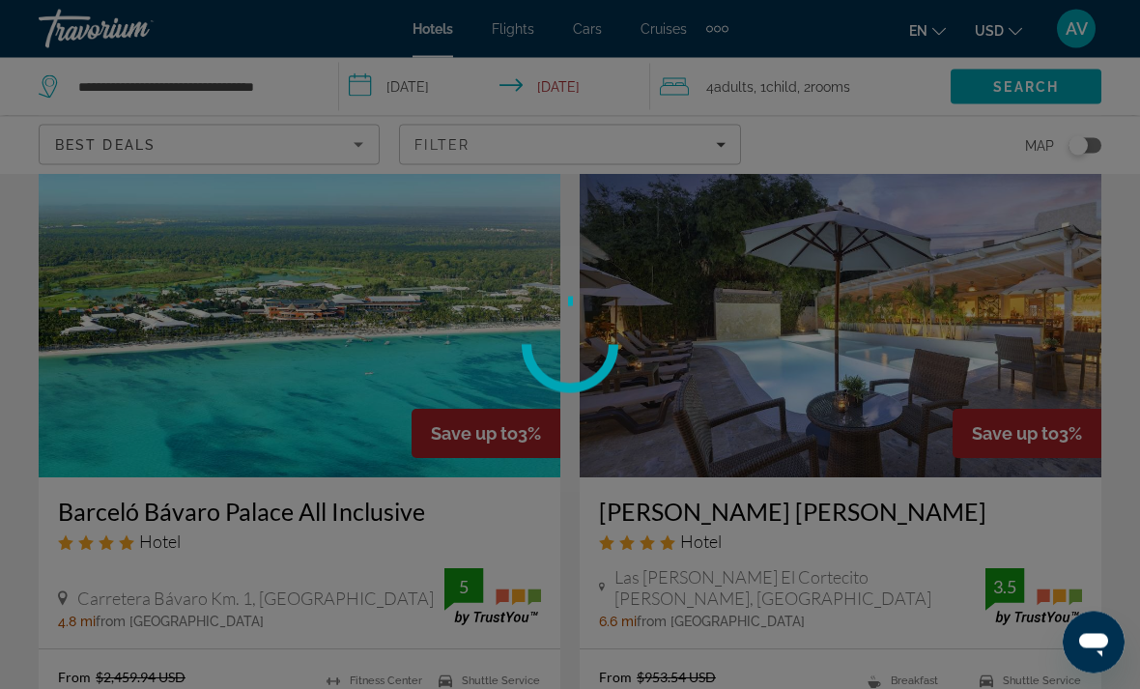
scroll to position [2966, 0]
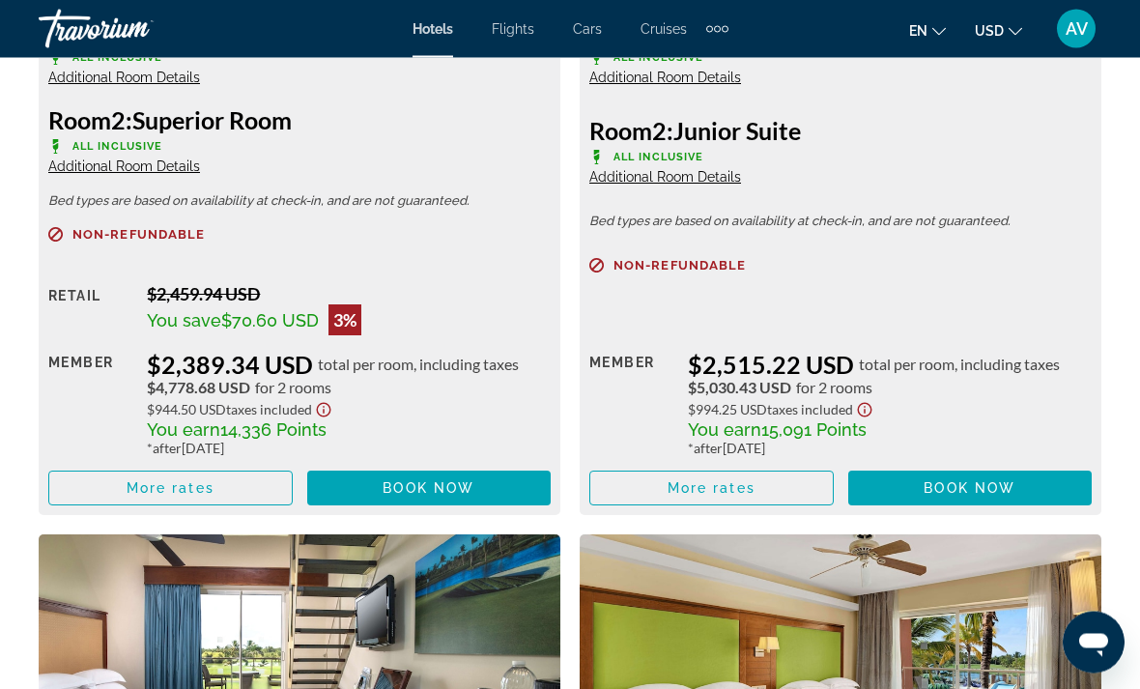
scroll to position [3271, 0]
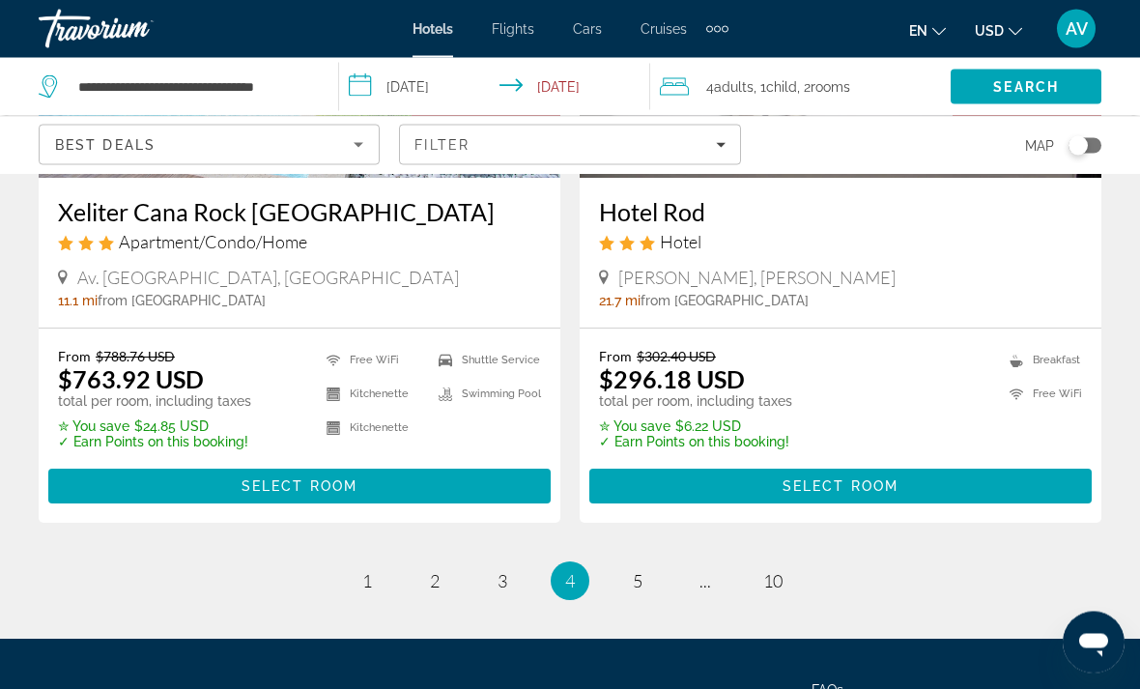
scroll to position [4040, 0]
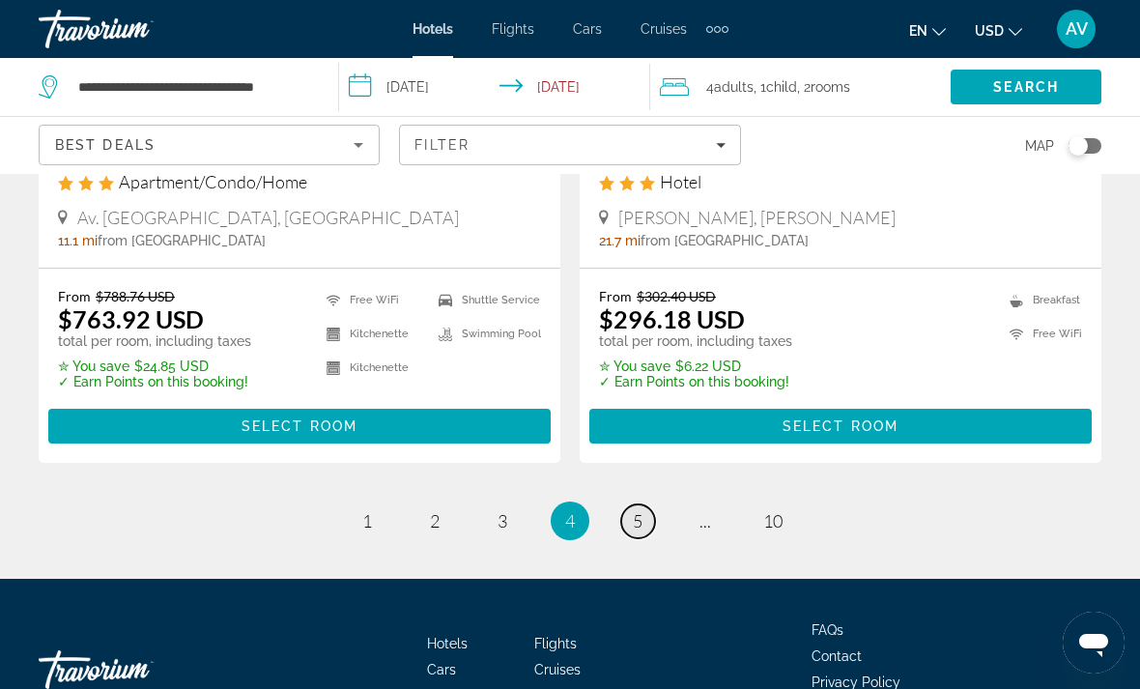
click at [646, 504] on link "page 5" at bounding box center [638, 521] width 34 height 34
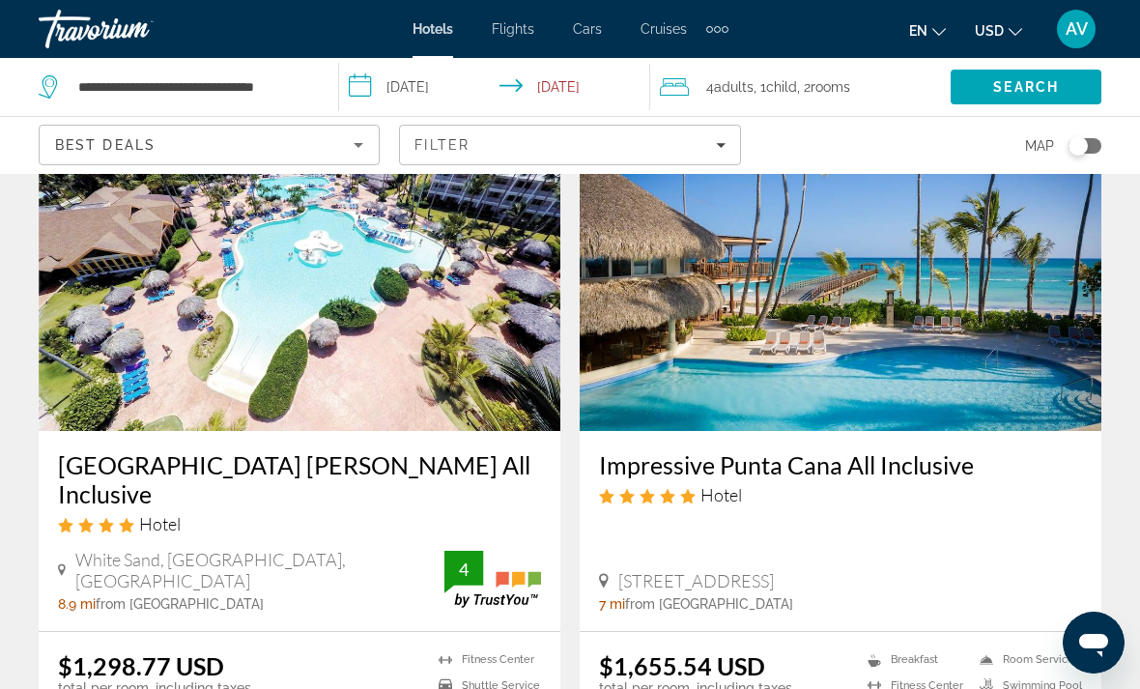
scroll to position [3616, 0]
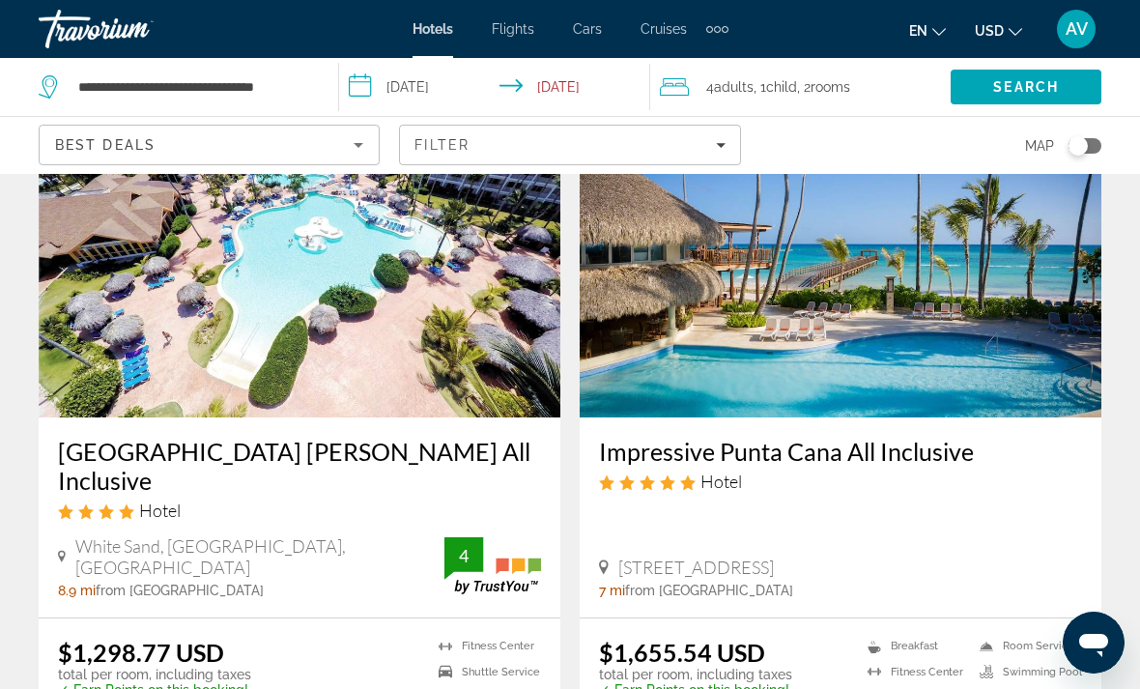
click at [930, 485] on div "Hotel" at bounding box center [840, 481] width 483 height 21
click at [914, 440] on h3 "Impressive Punta Cana All Inclusive" at bounding box center [840, 451] width 483 height 29
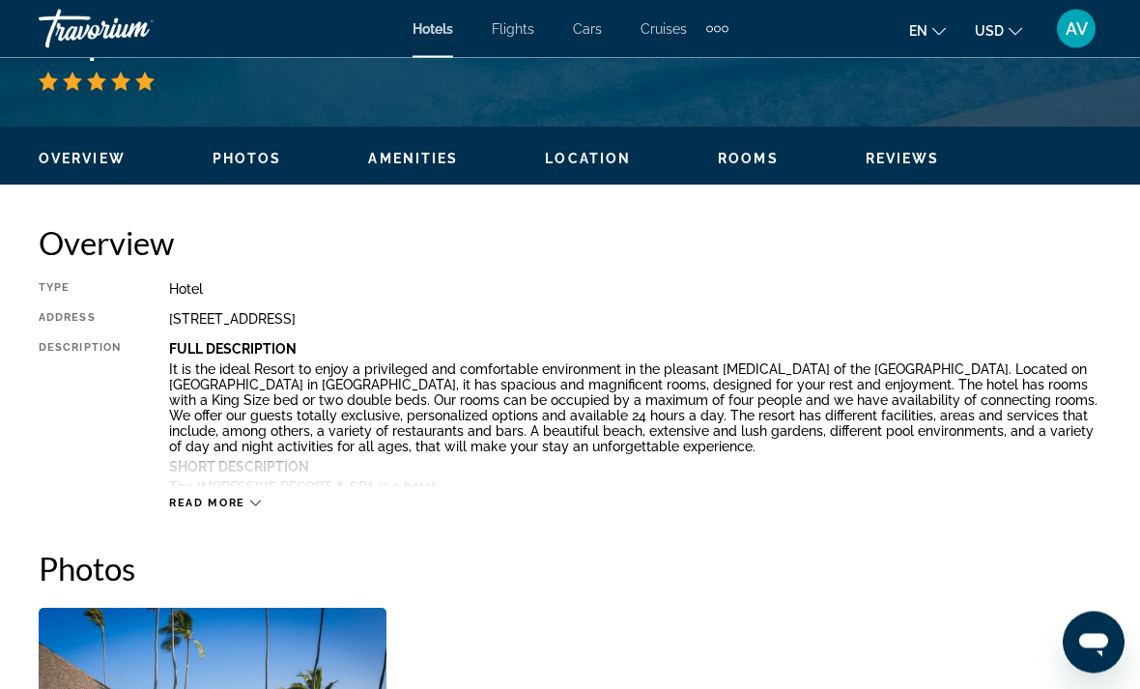
scroll to position [849, 0]
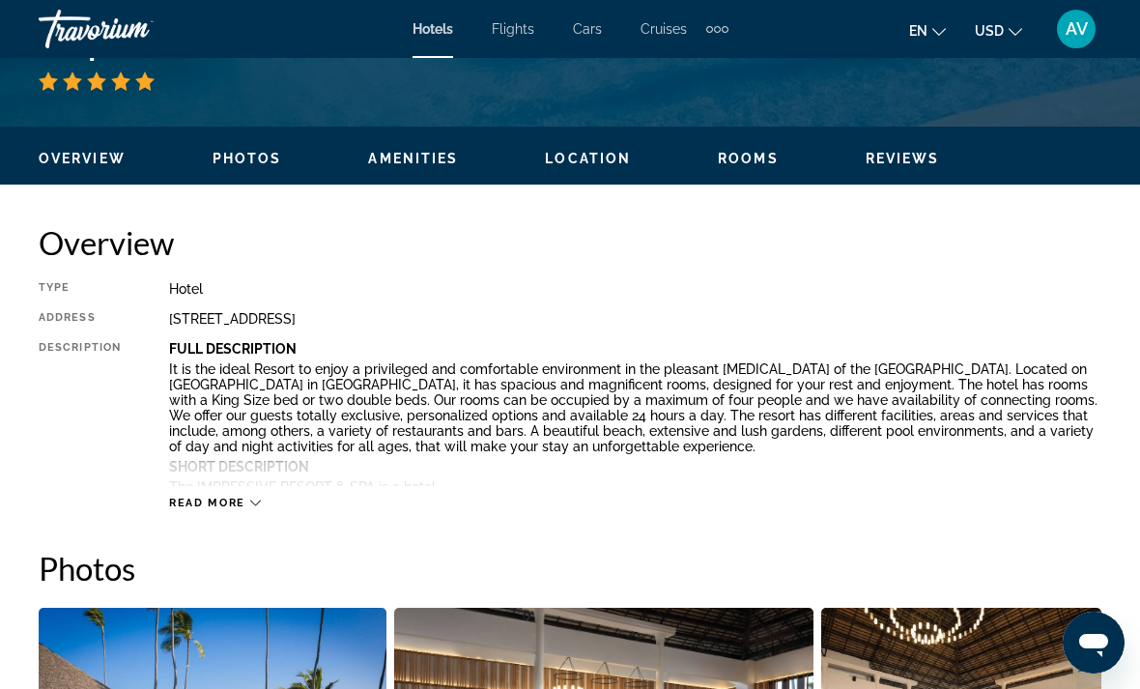
click at [207, 504] on span "Read more" at bounding box center [207, 503] width 76 height 13
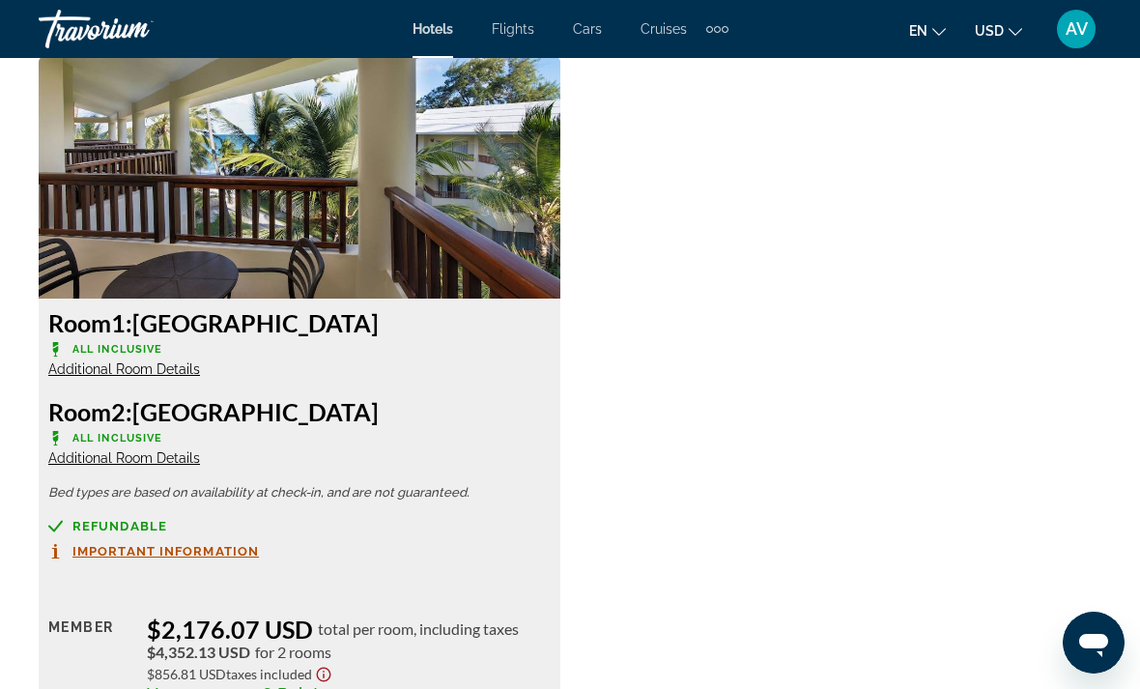
scroll to position [3906, 0]
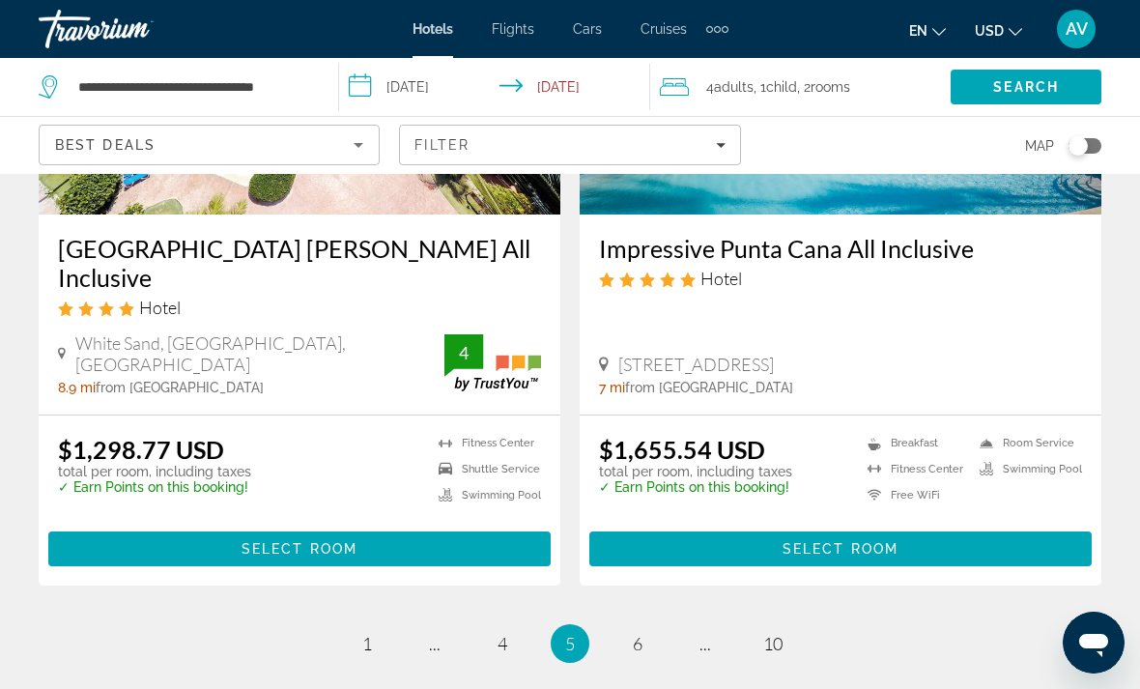
scroll to position [3974, 0]
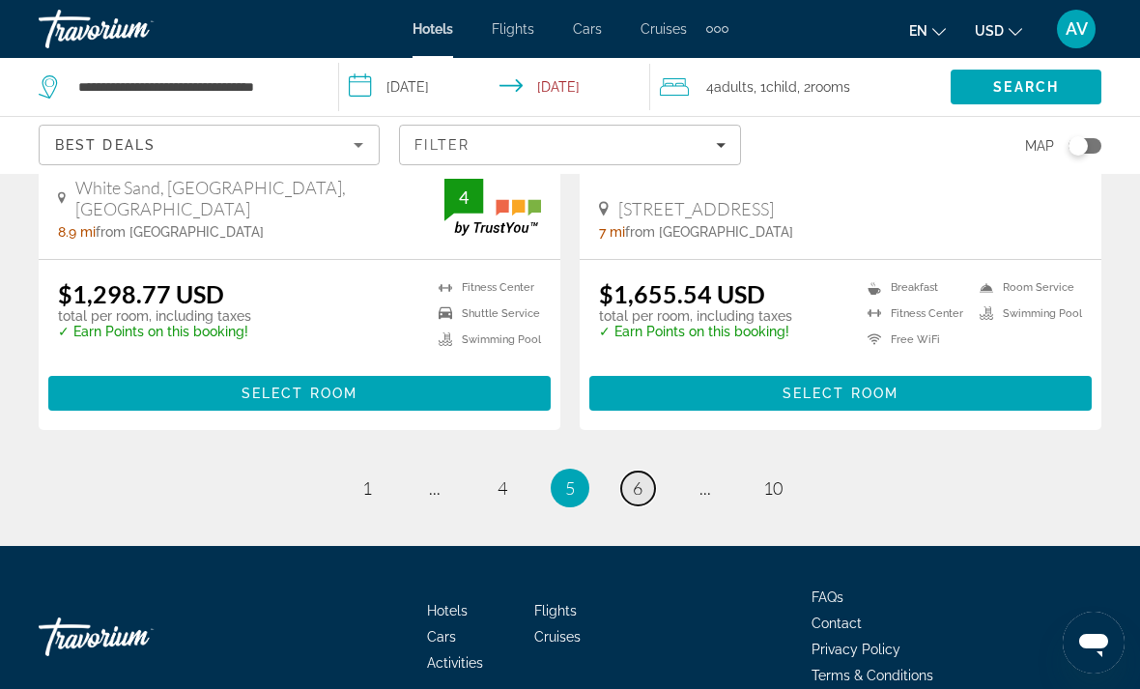
click at [629, 472] on link "page 6" at bounding box center [638, 489] width 34 height 34
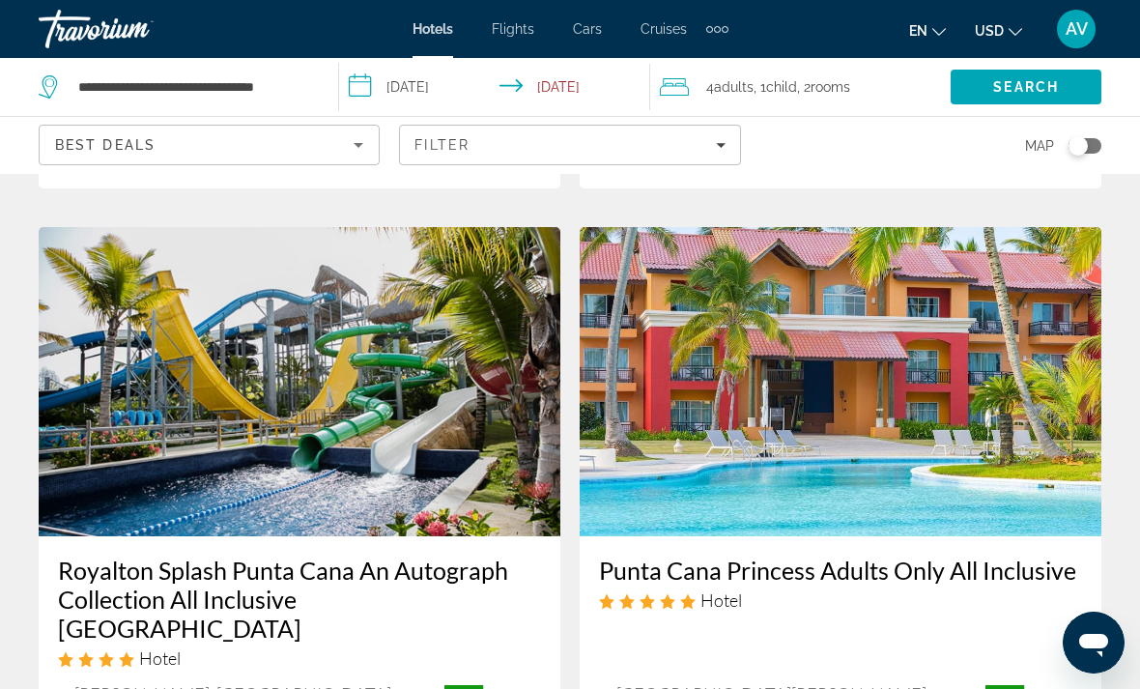
scroll to position [735, 0]
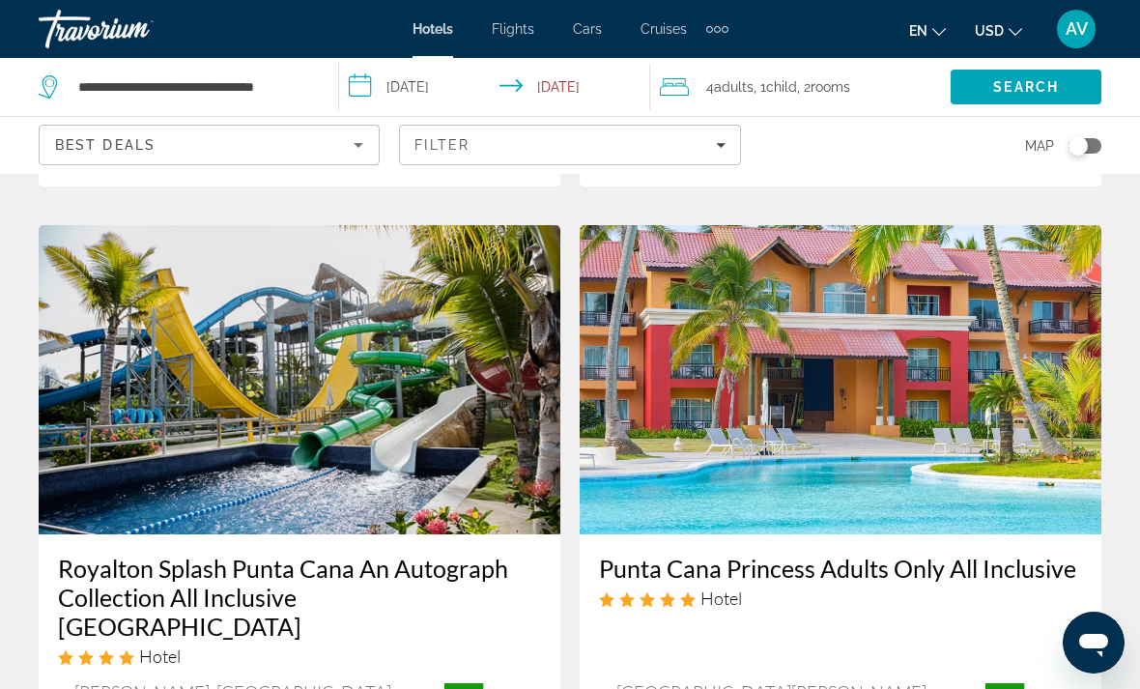
click at [354, 380] on img "Main content" at bounding box center [300, 379] width 522 height 309
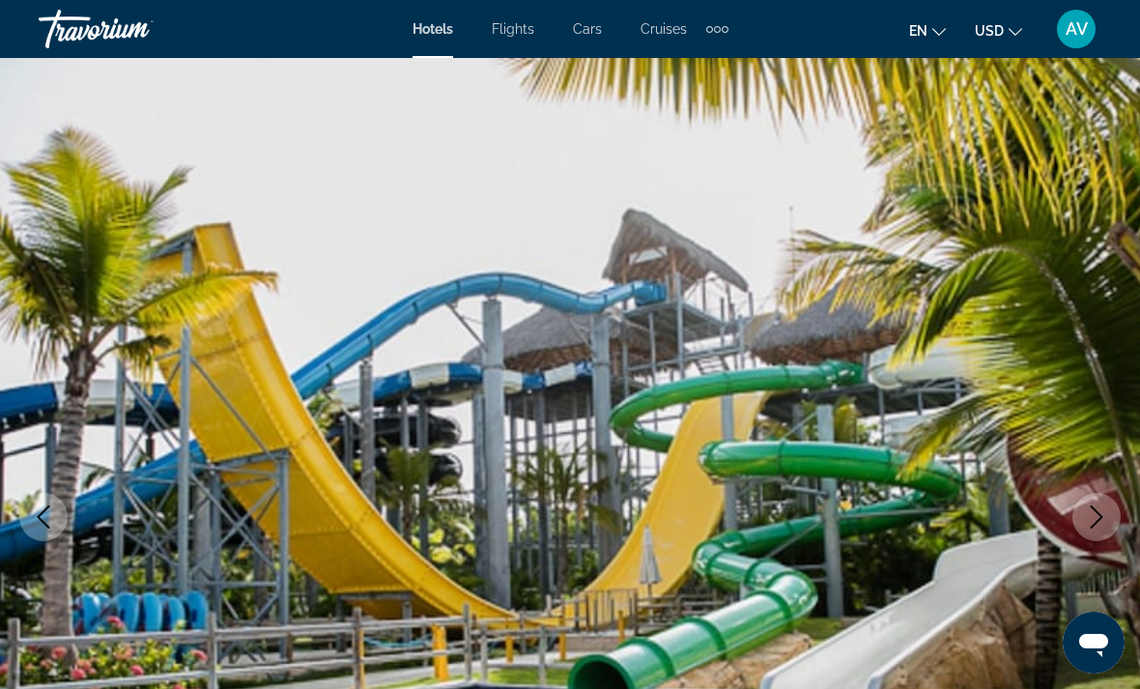
click at [1100, 521] on icon "Next image" at bounding box center [1096, 516] width 23 height 23
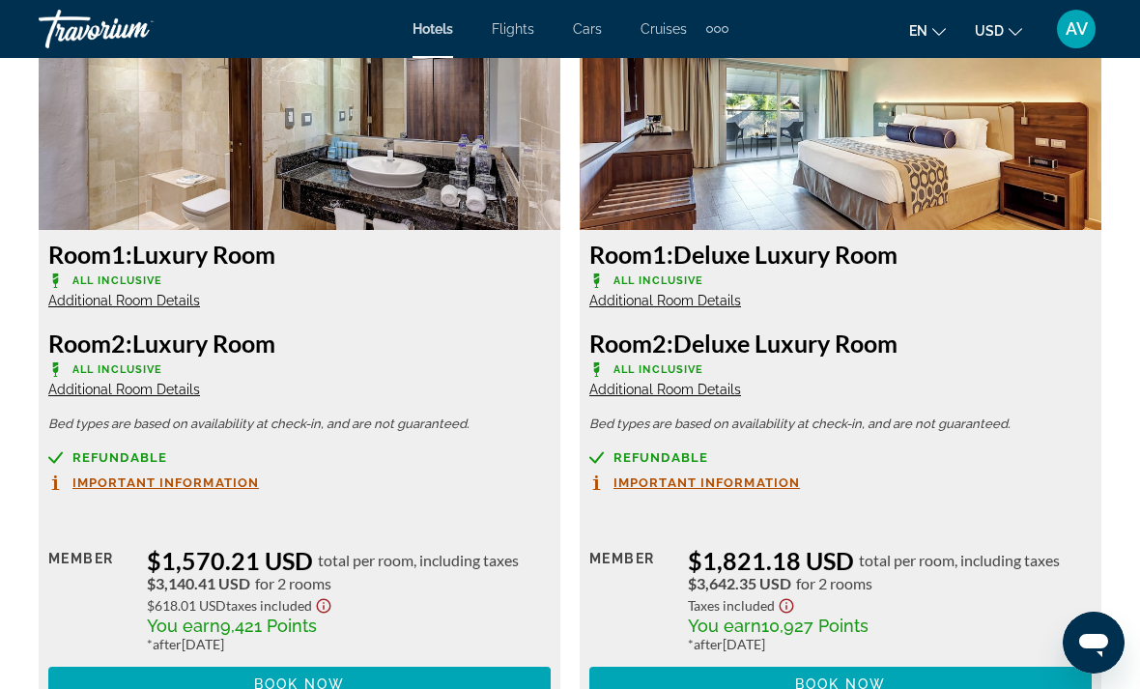
scroll to position [3088, 0]
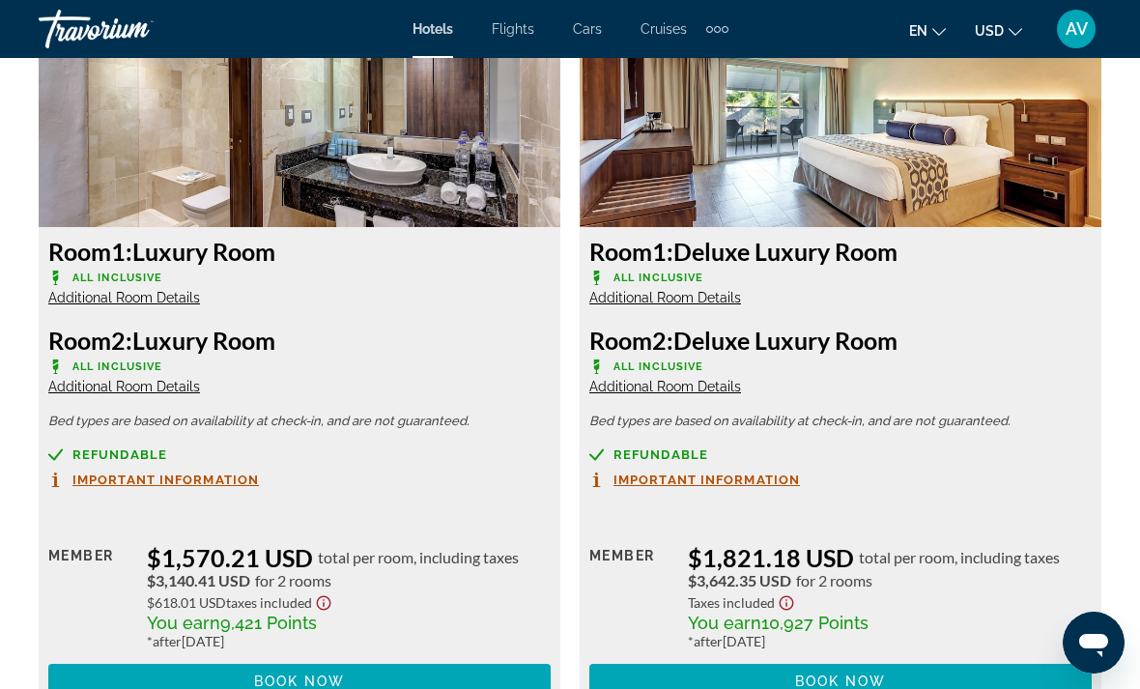
click at [139, 299] on span "Additional Room Details" at bounding box center [124, 297] width 152 height 15
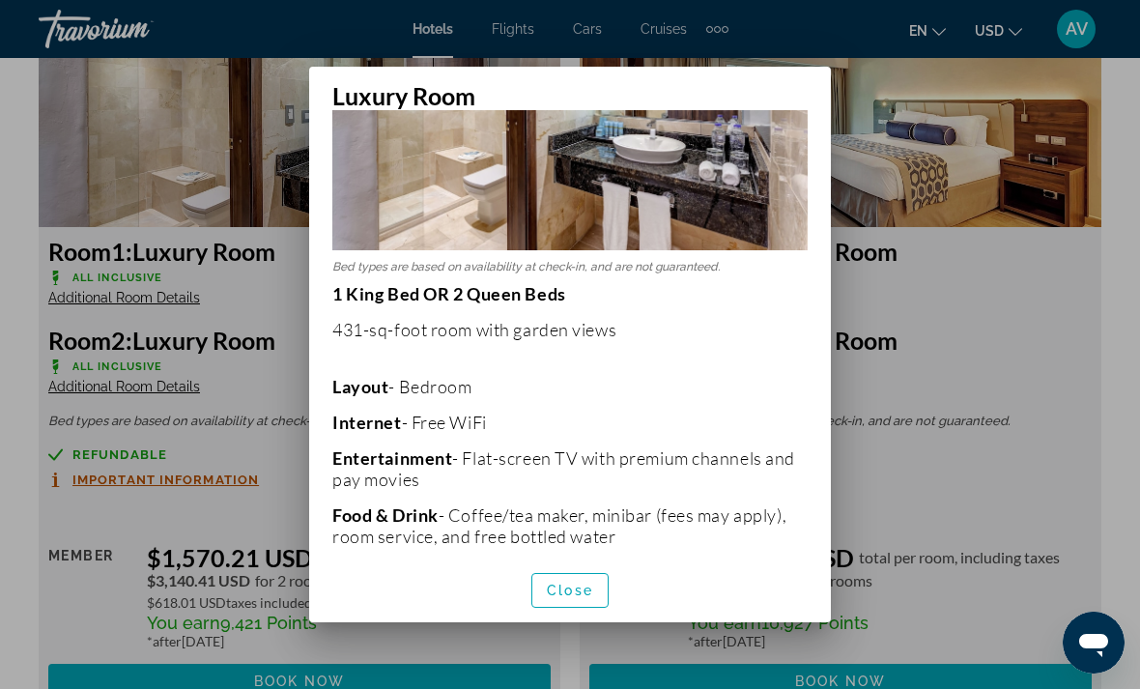
scroll to position [216, 0]
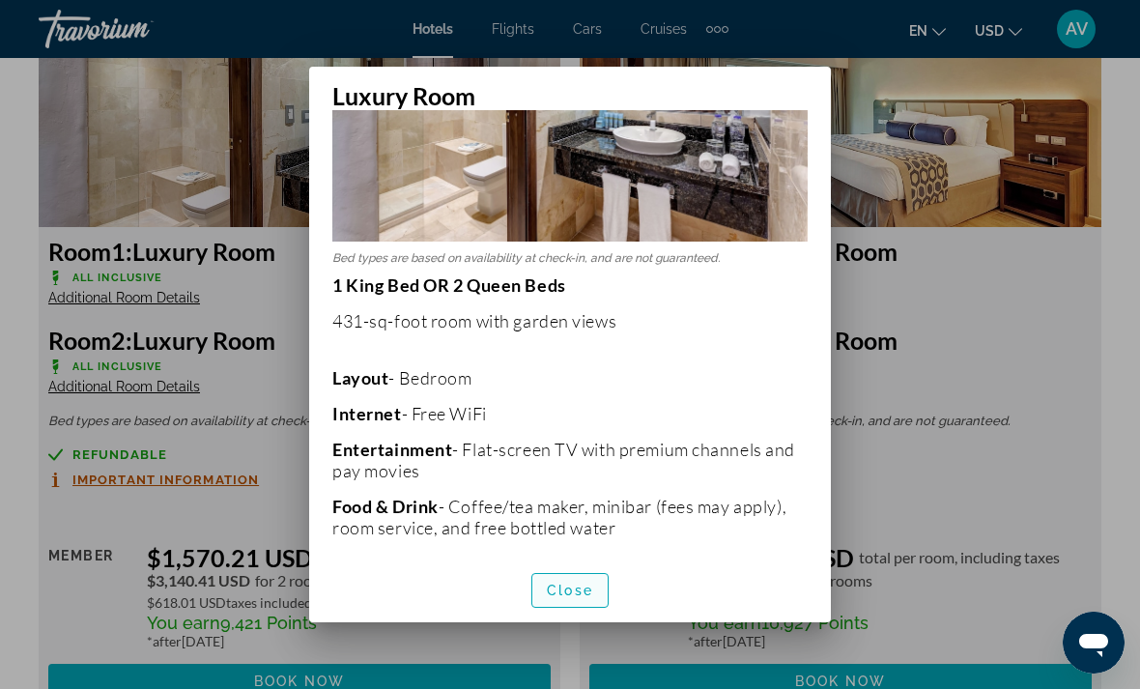
click at [567, 598] on span "Close" at bounding box center [570, 590] width 46 height 15
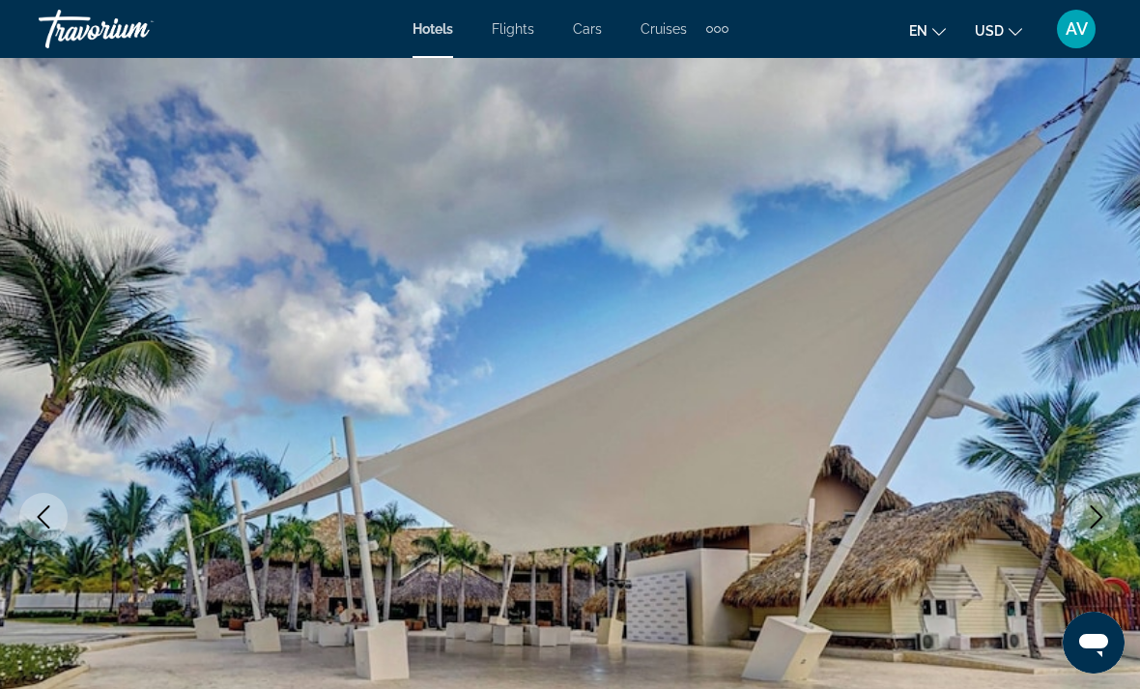
scroll to position [3088, 0]
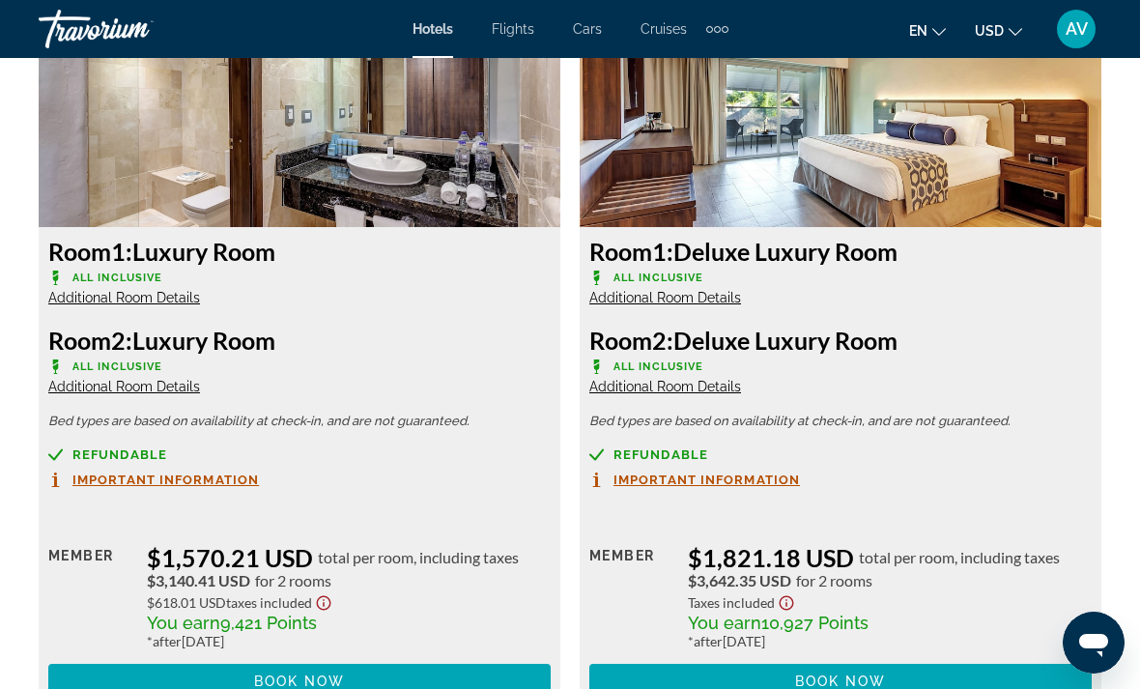
click at [687, 302] on span "Additional Room Details" at bounding box center [665, 297] width 152 height 15
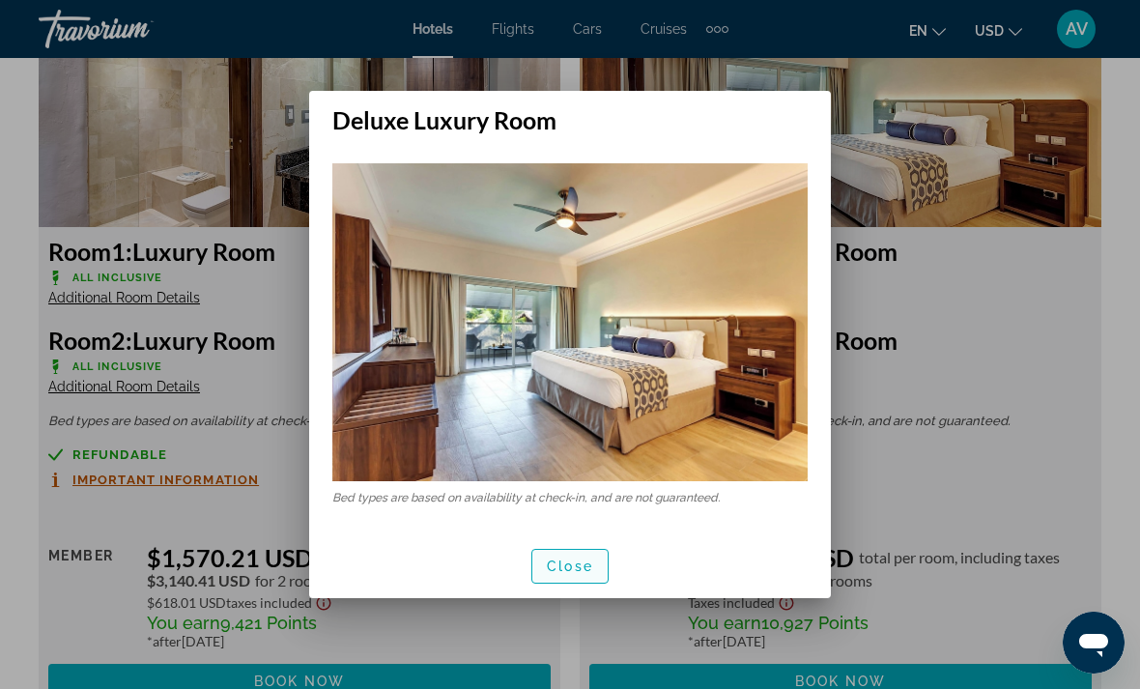
click at [583, 555] on span "button" at bounding box center [569, 566] width 75 height 46
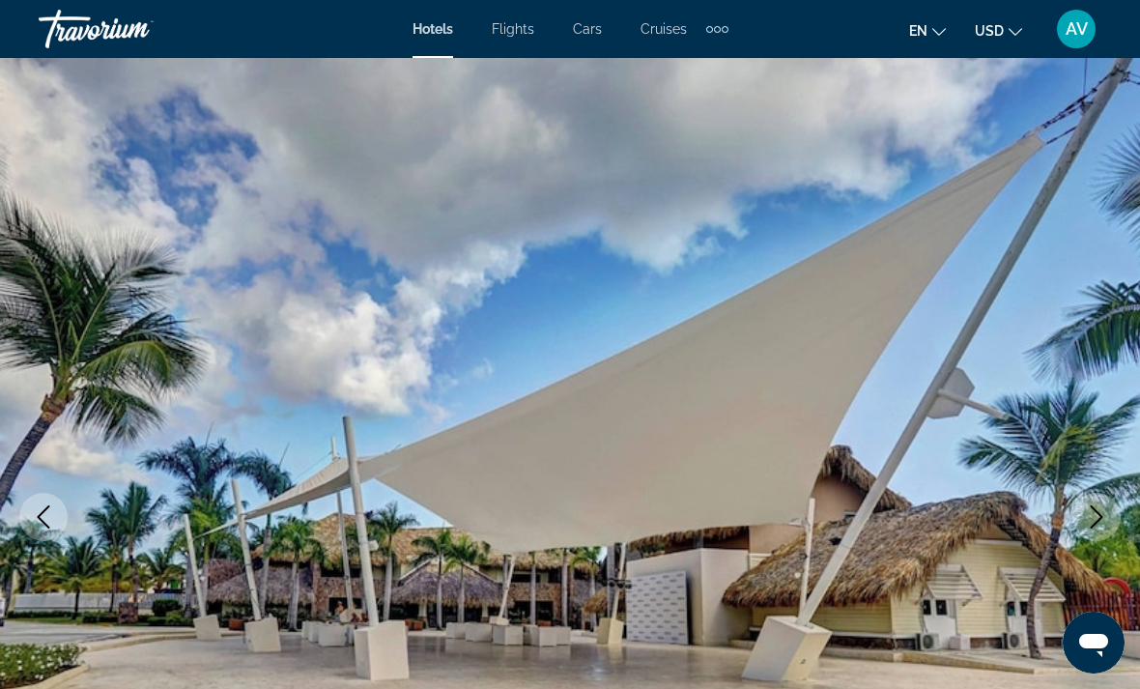
scroll to position [3088, 0]
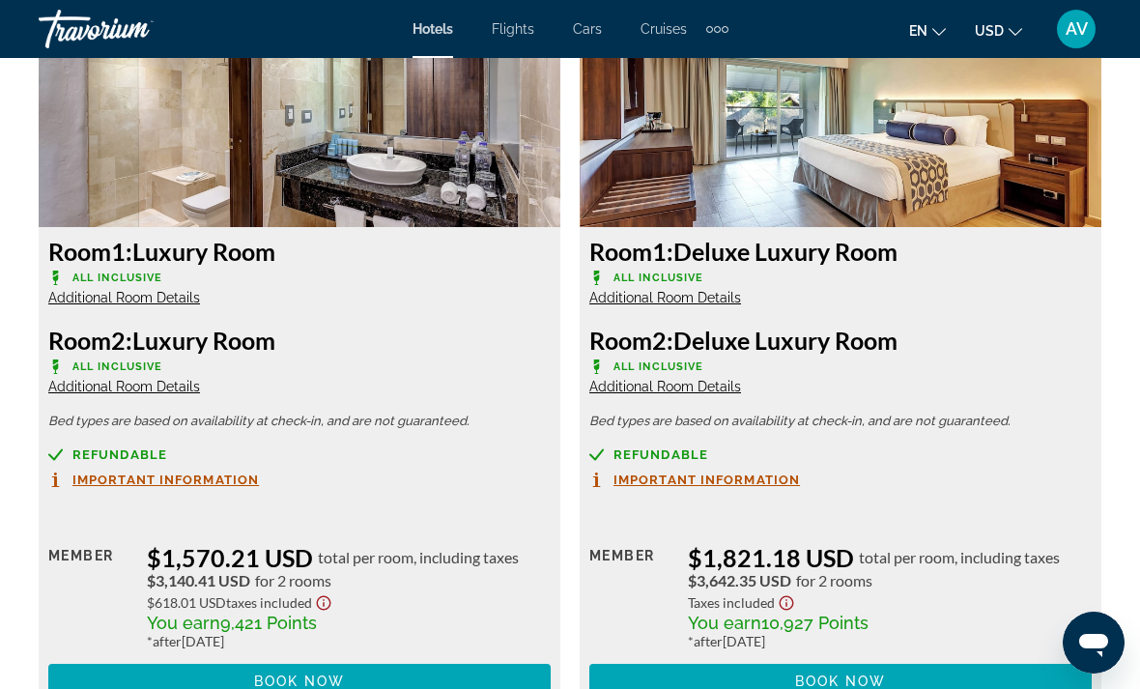
click at [683, 389] on span "Additional Room Details" at bounding box center [665, 386] width 152 height 15
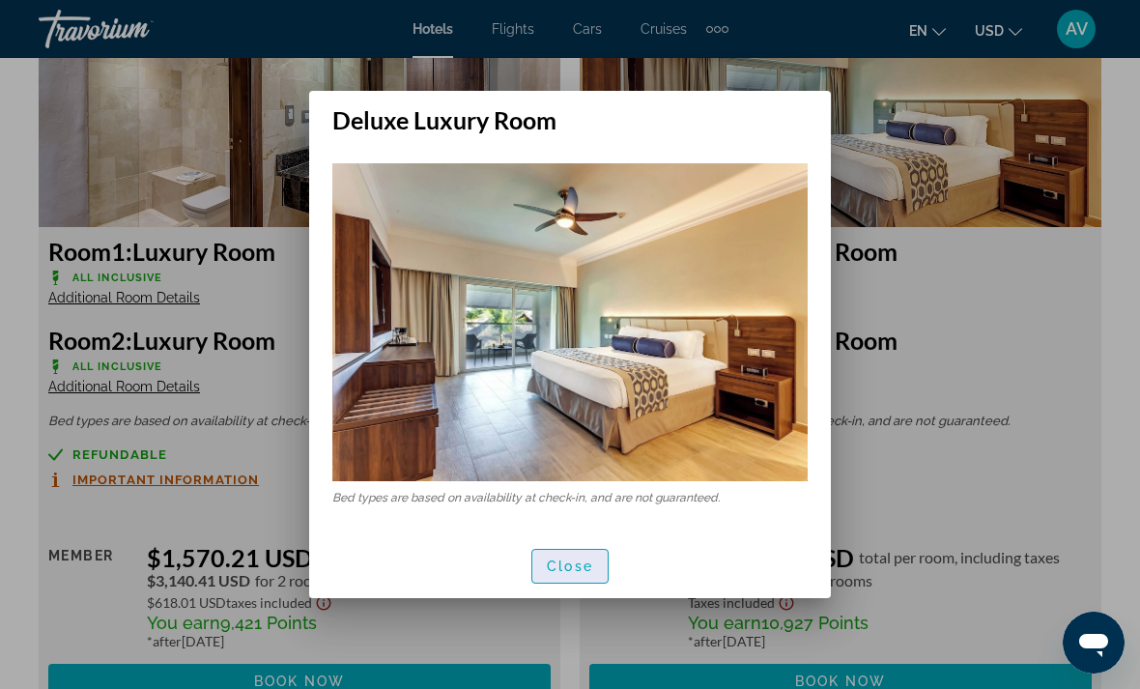
click at [587, 586] on span "button" at bounding box center [569, 566] width 75 height 46
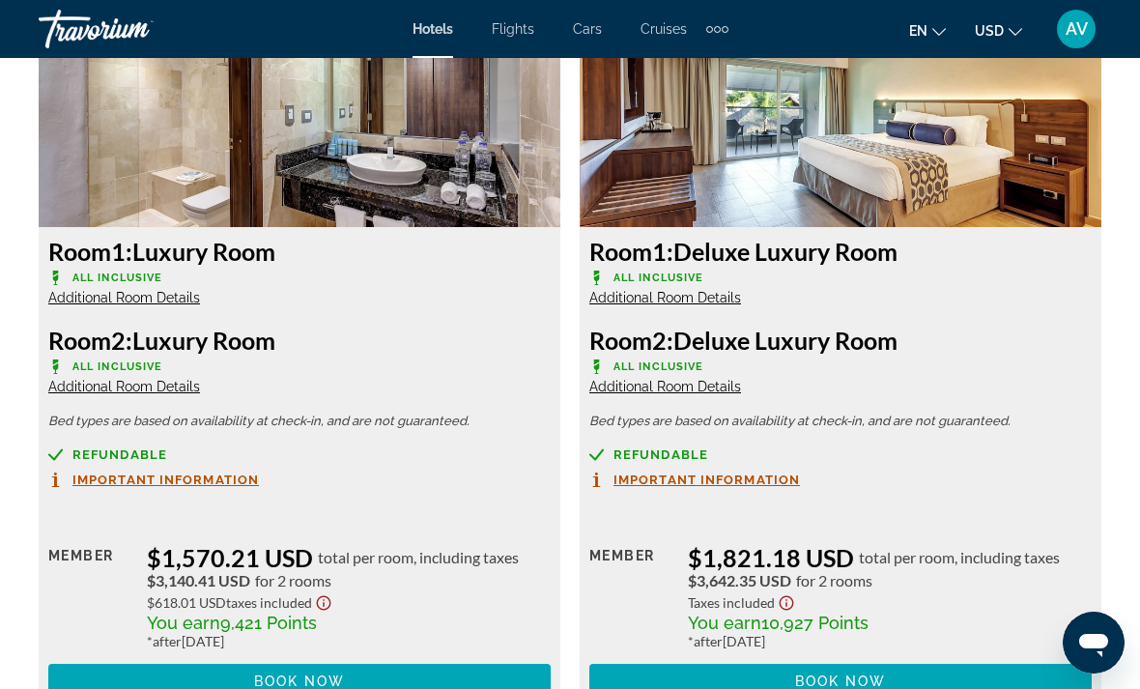
click at [139, 389] on span "Additional Room Details" at bounding box center [124, 386] width 152 height 15
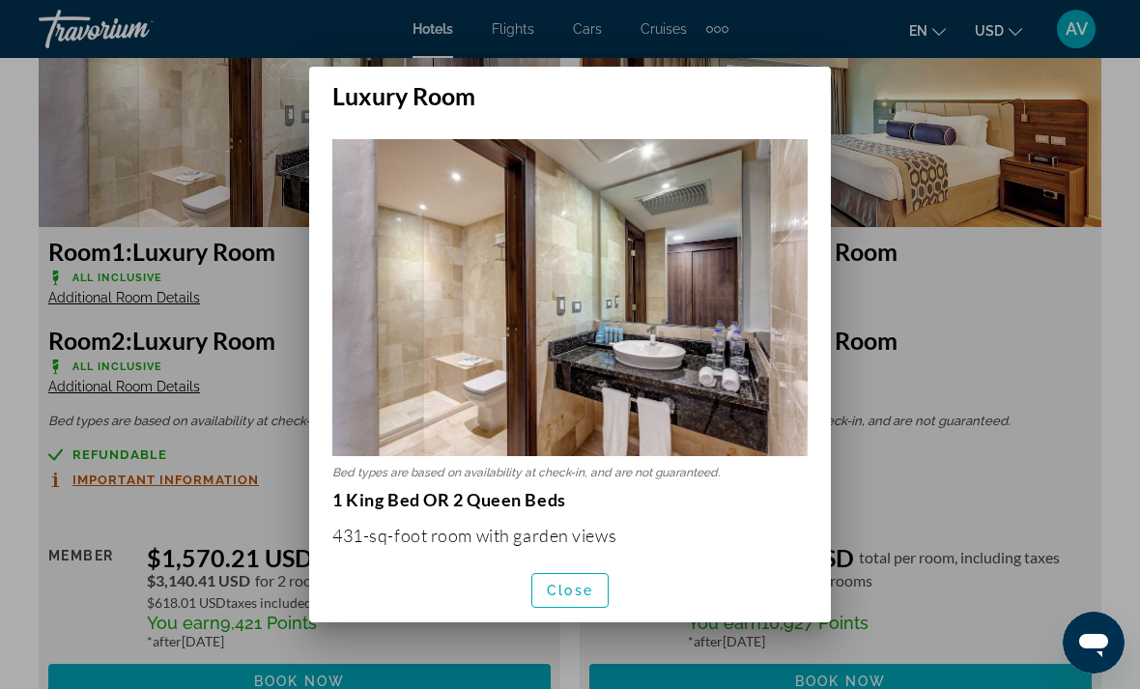
scroll to position [0, 0]
click at [563, 598] on span "Close" at bounding box center [570, 590] width 46 height 15
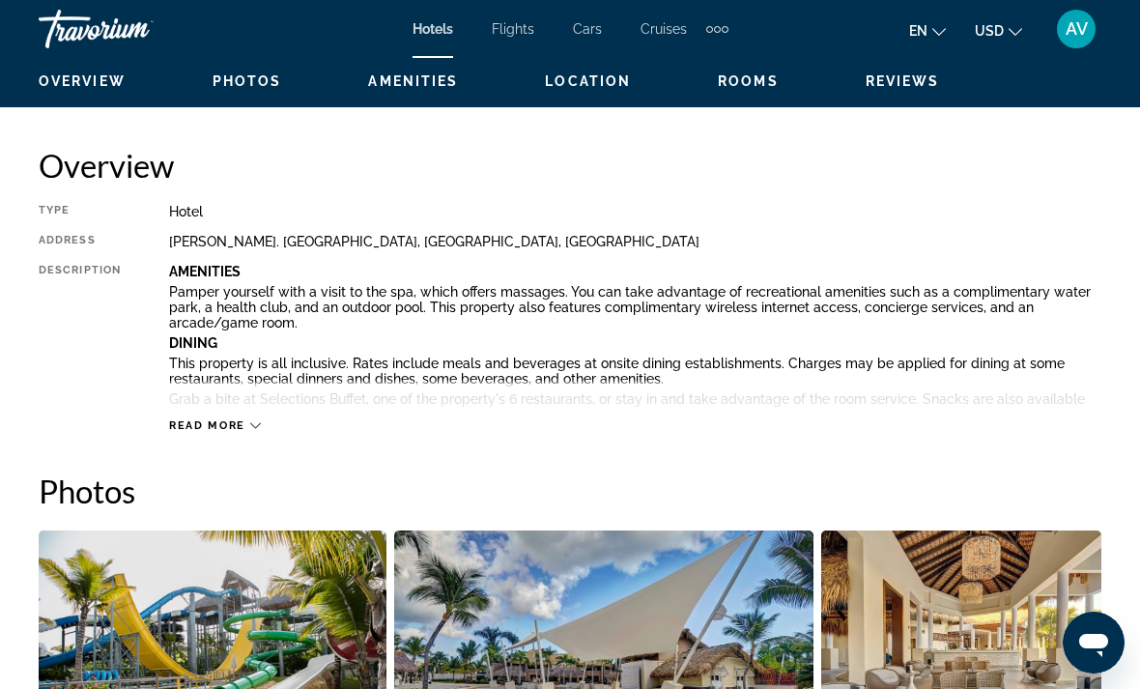
scroll to position [928, 0]
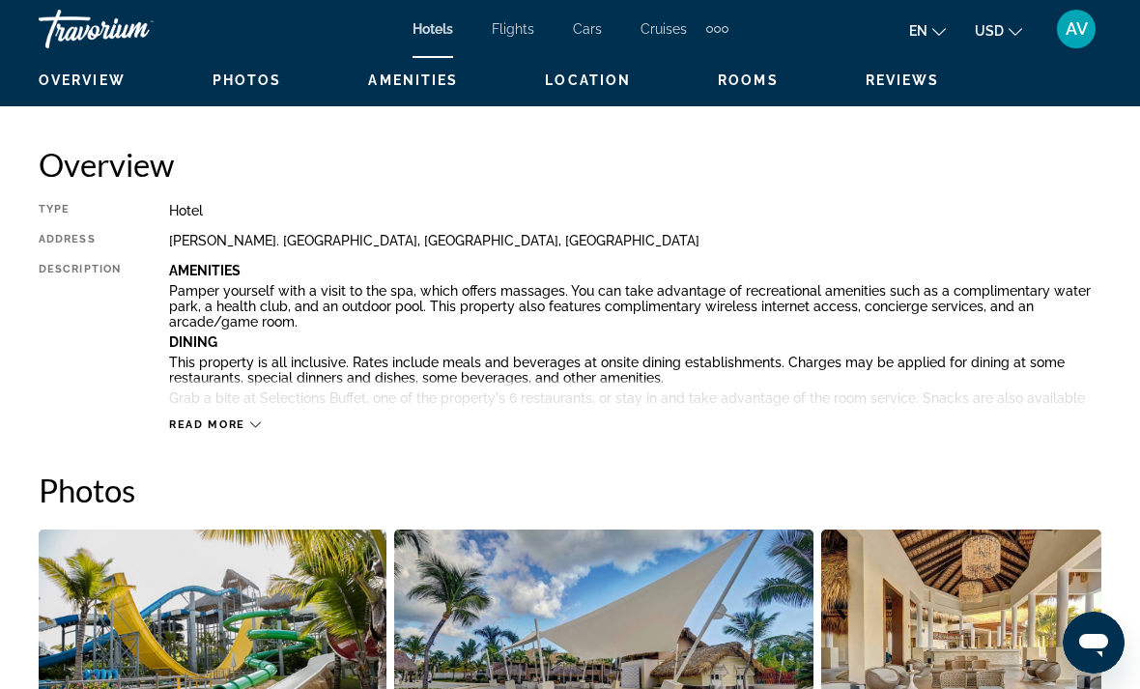
click at [230, 426] on span "Read more" at bounding box center [207, 424] width 76 height 13
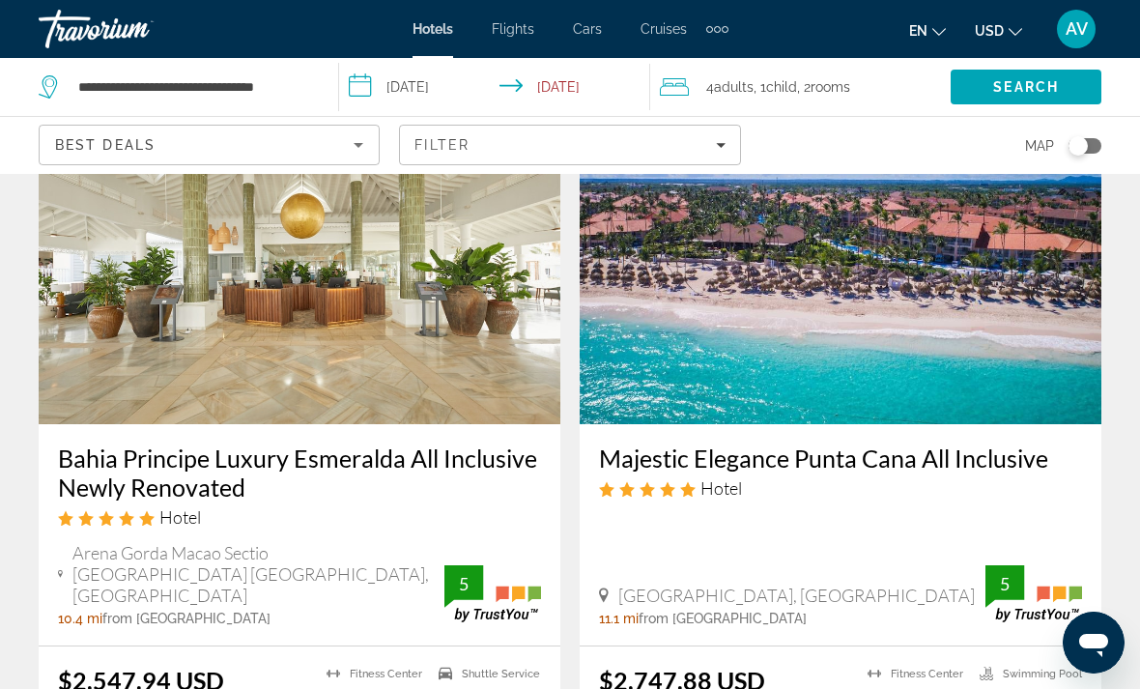
scroll to position [2325, 0]
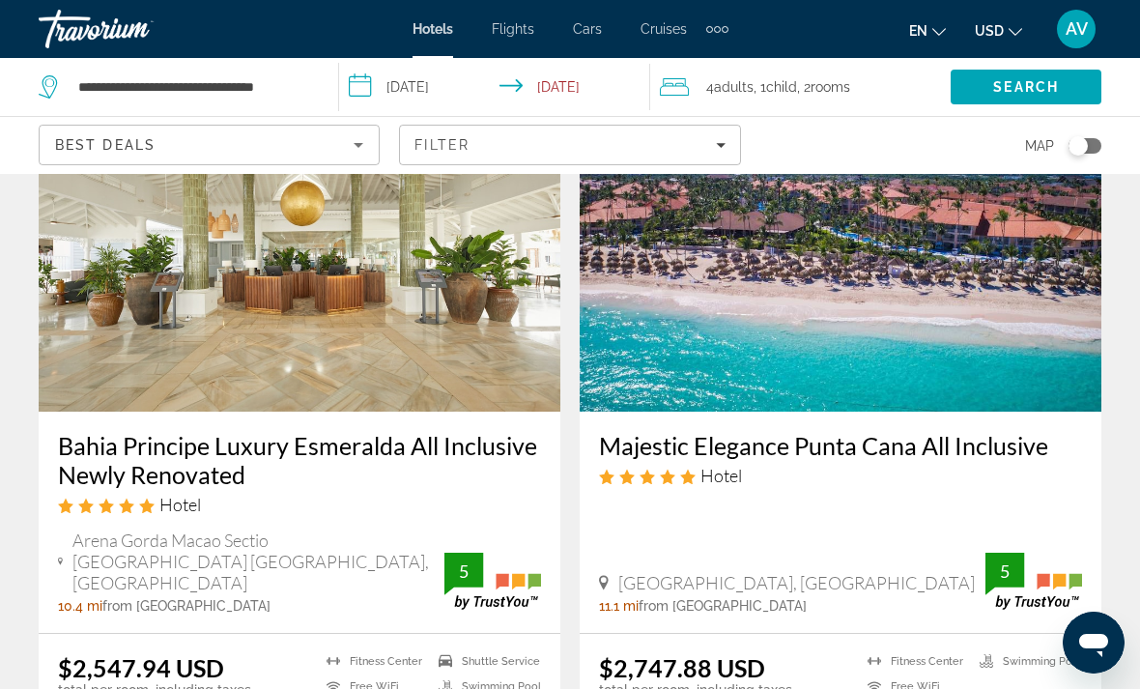
click at [886, 278] on img "Main content" at bounding box center [841, 256] width 522 height 309
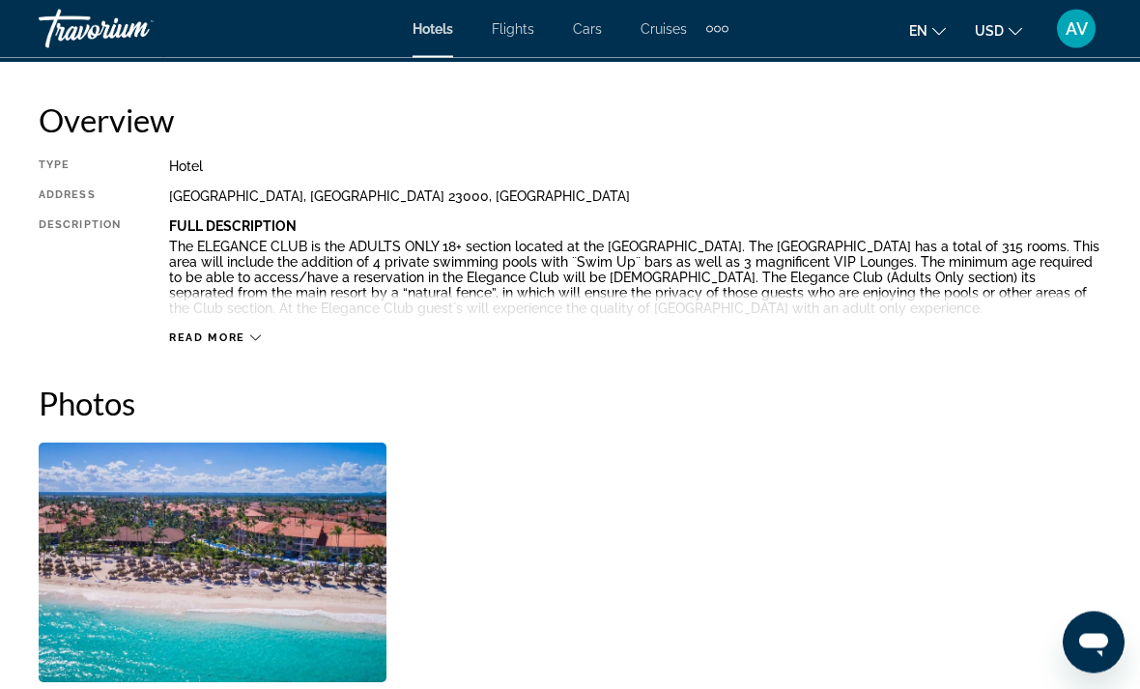
scroll to position [1013, 0]
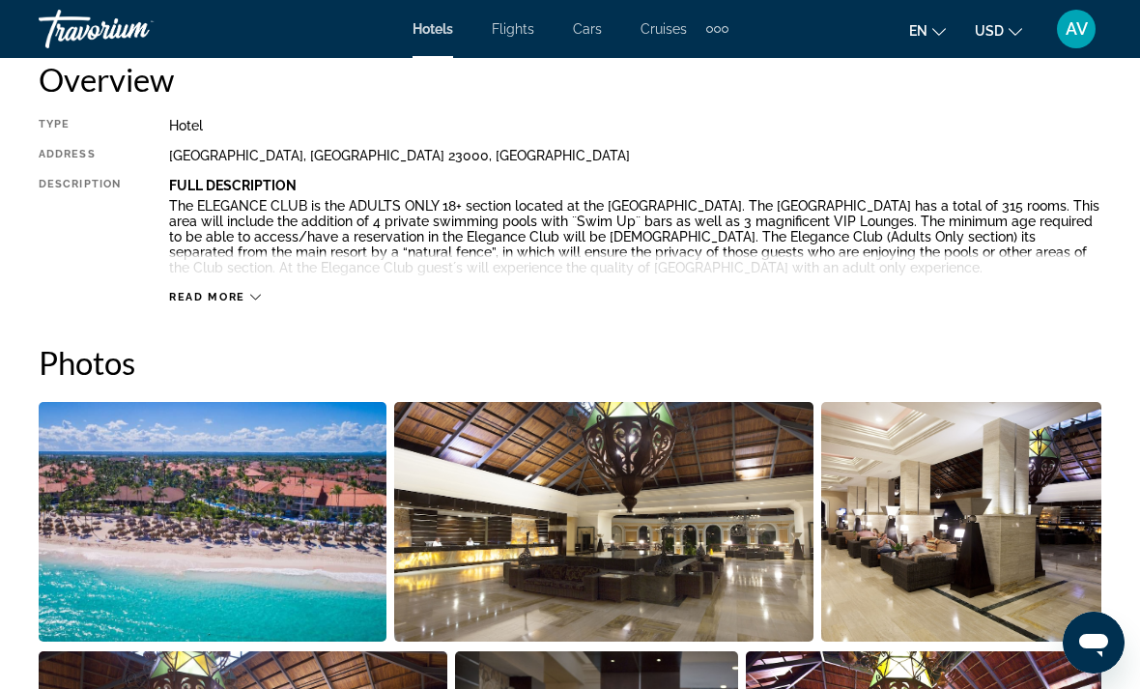
click at [229, 297] on span "Read more" at bounding box center [207, 297] width 76 height 13
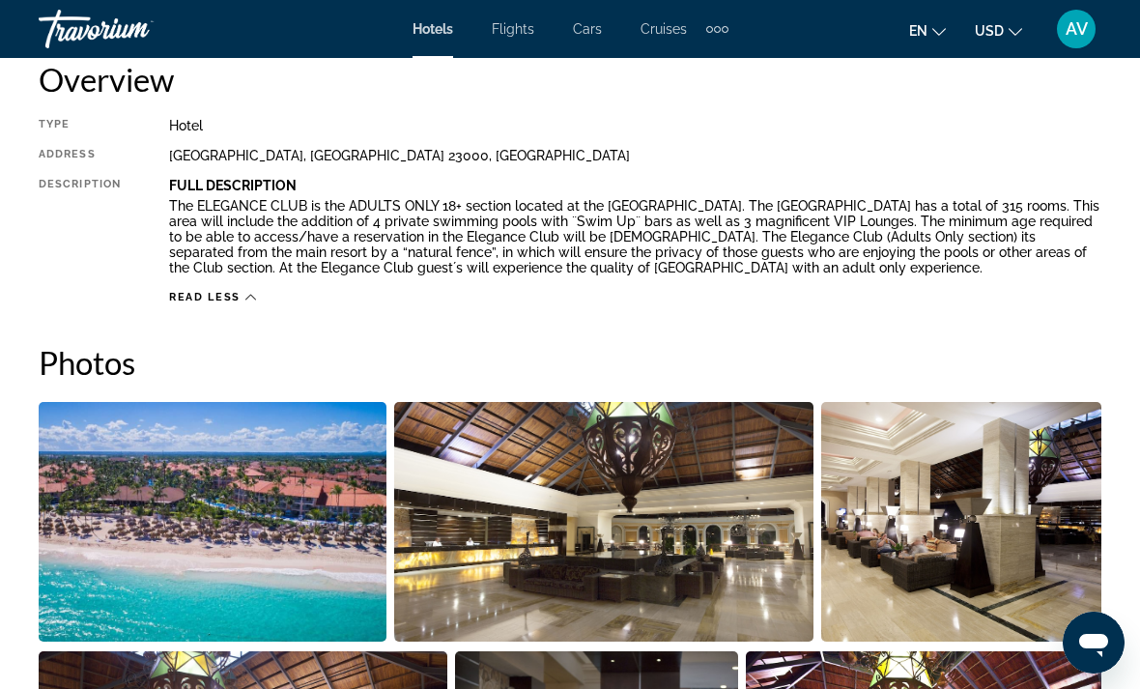
click at [230, 300] on span "Read less" at bounding box center [205, 297] width 72 height 13
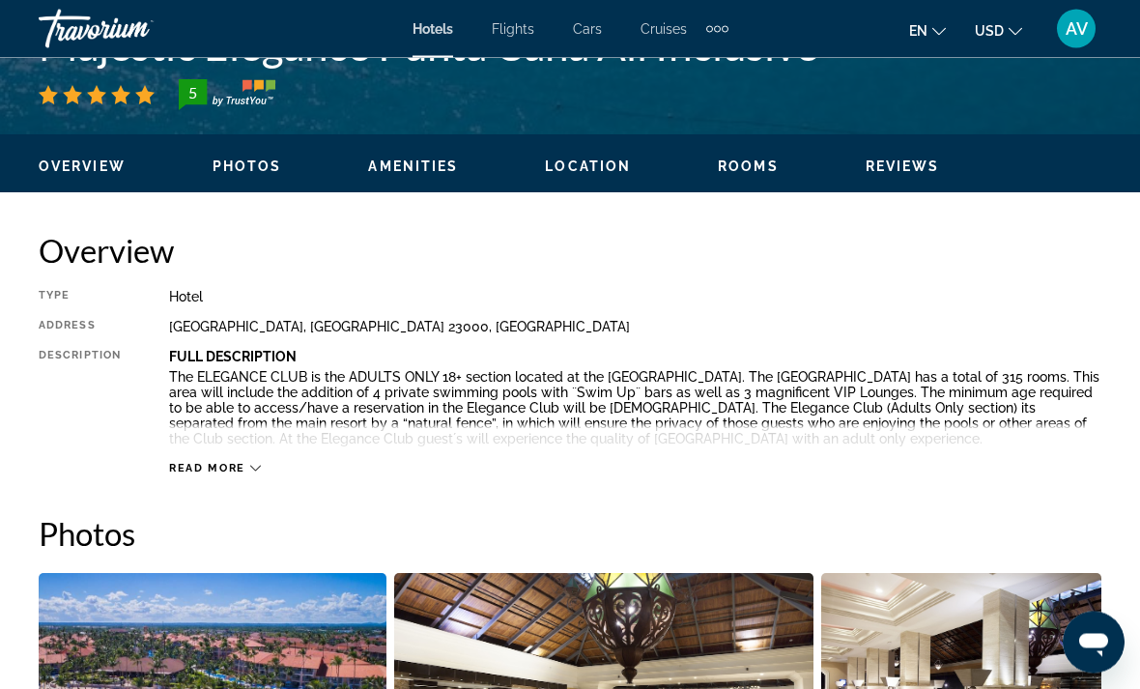
scroll to position [842, 0]
click at [209, 473] on span "Read more" at bounding box center [207, 468] width 76 height 13
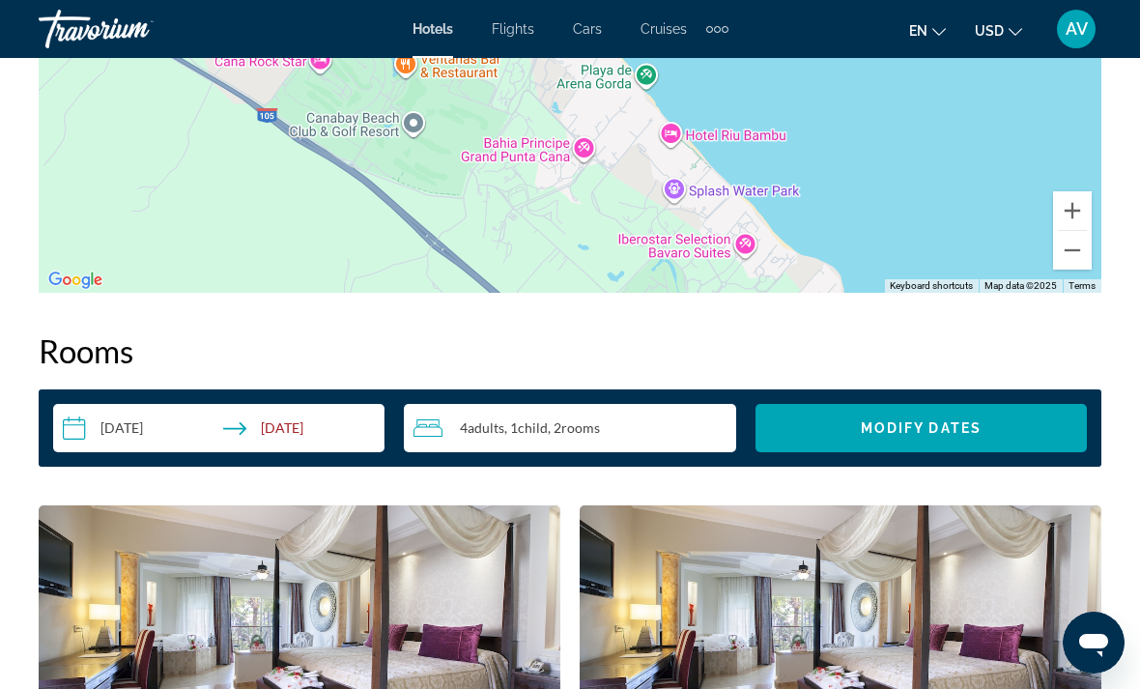
scroll to position [2524, 0]
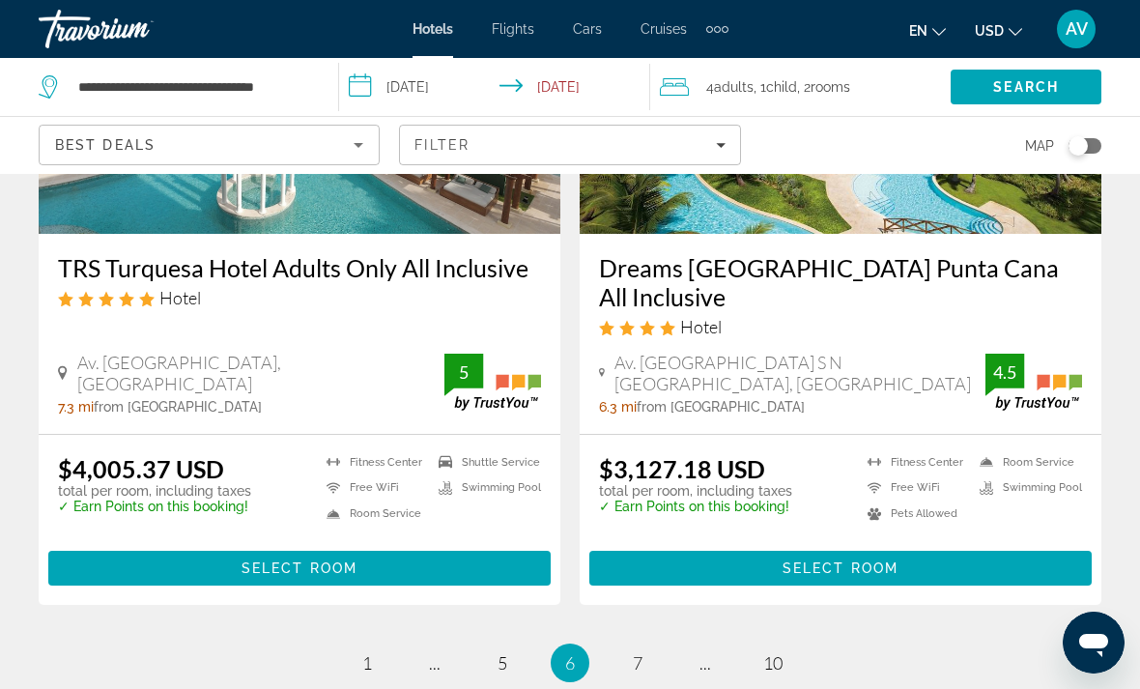
scroll to position [4051, 0]
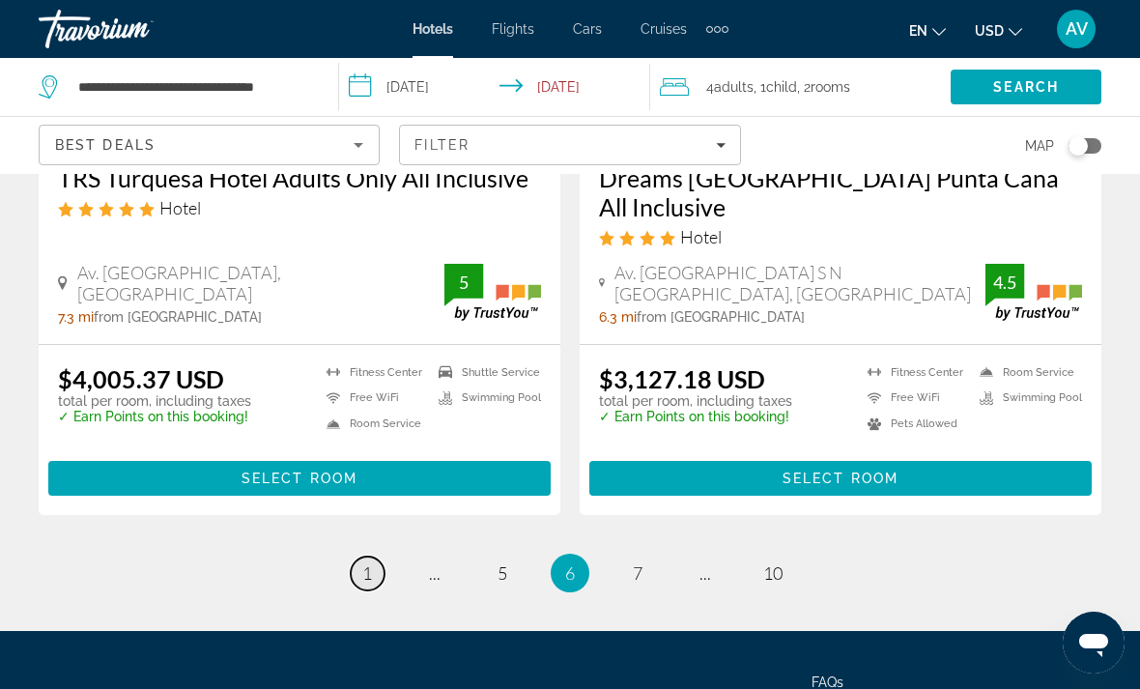
click at [354, 557] on link "page 1" at bounding box center [368, 574] width 34 height 34
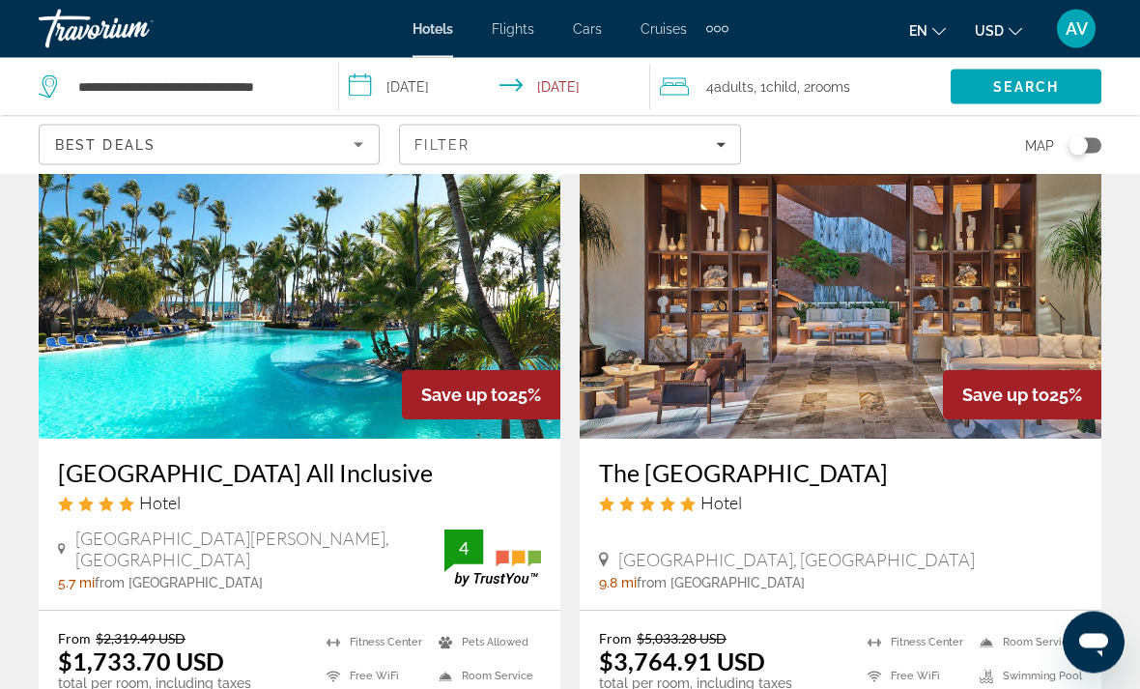
scroll to position [1547, 0]
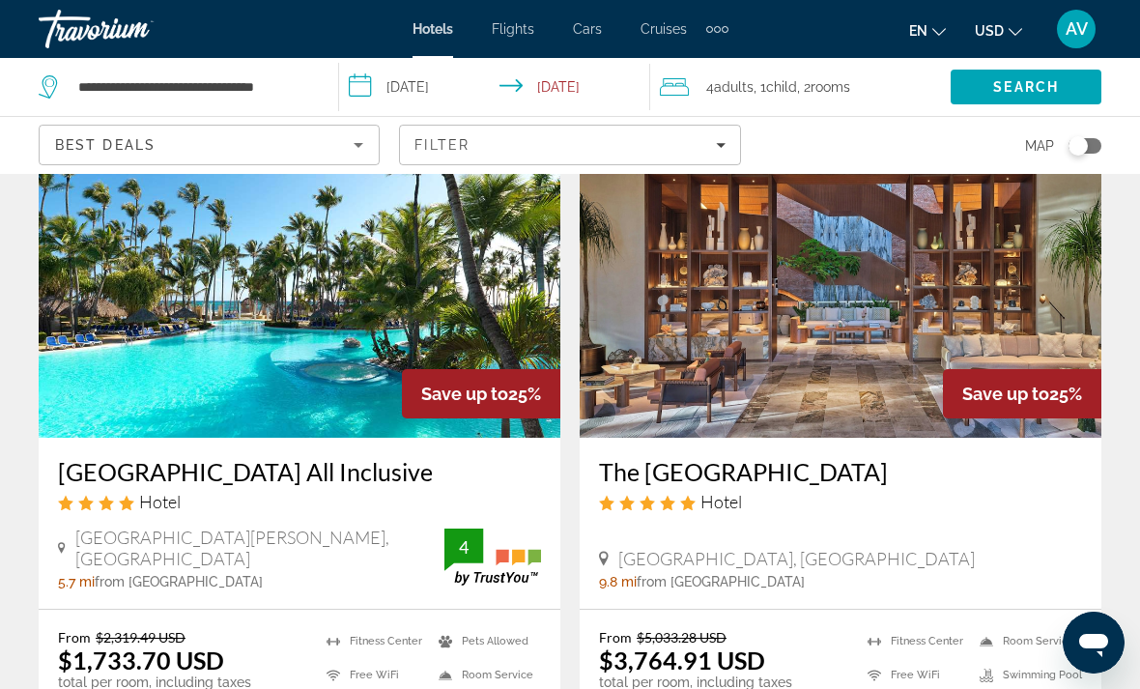
click at [302, 288] on img "Main content" at bounding box center [300, 283] width 522 height 309
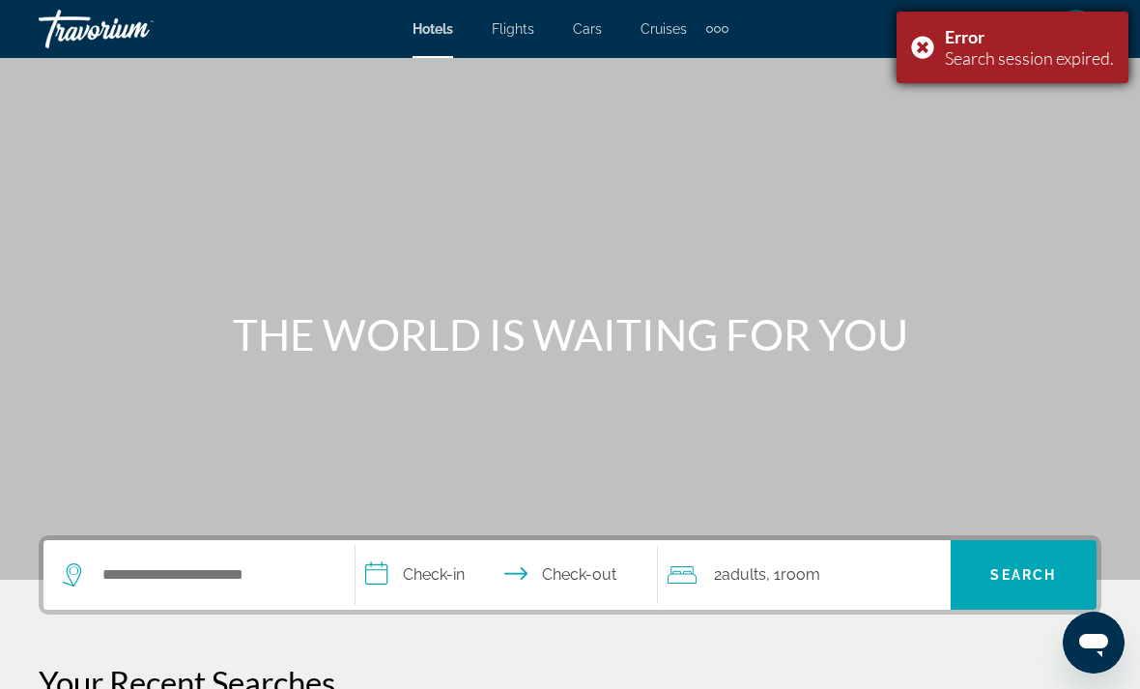
click at [914, 50] on div "Error Search session expired." at bounding box center [1013, 48] width 232 height 72
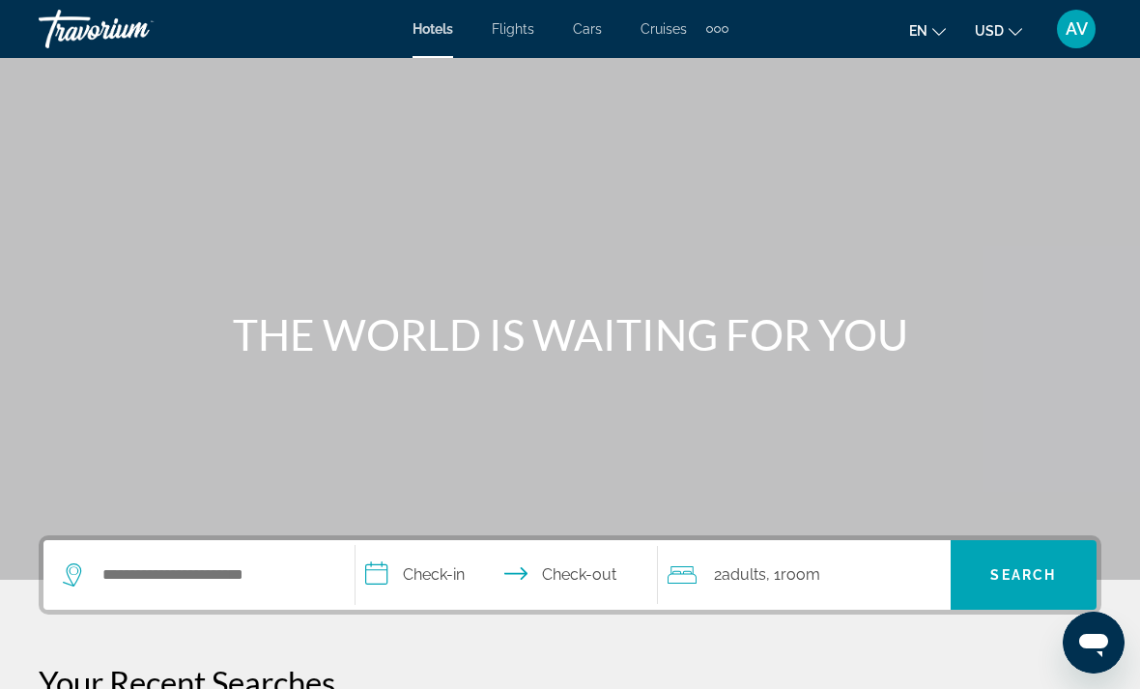
click at [1073, 40] on div "AV" at bounding box center [1076, 29] width 39 height 39
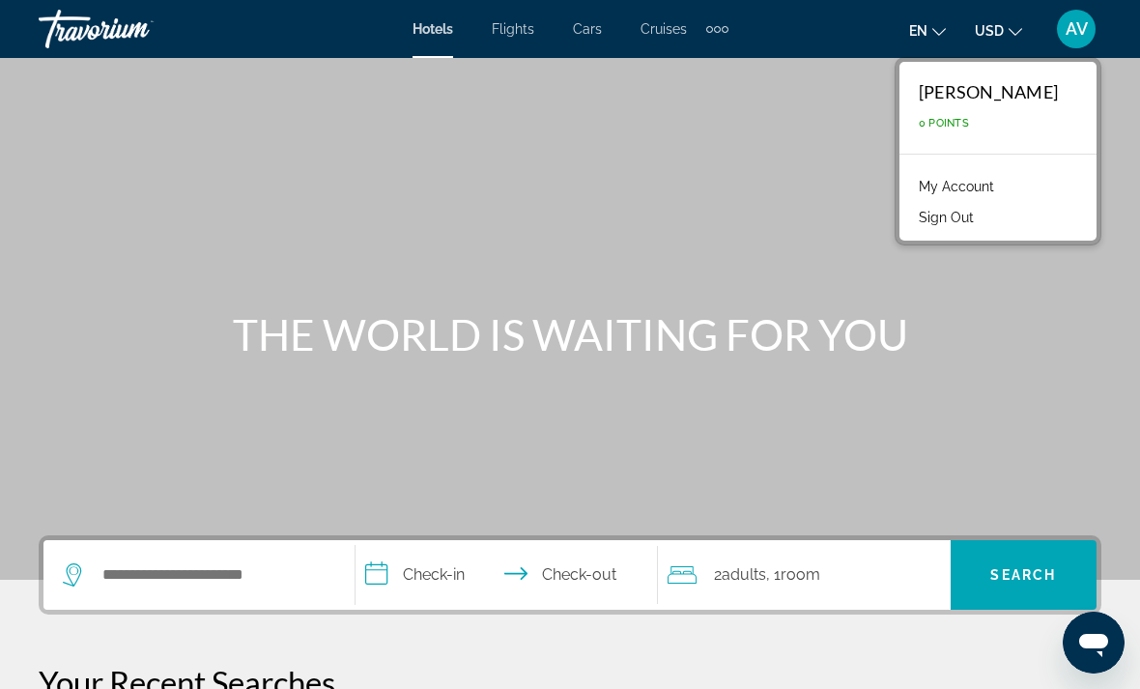
click at [928, 454] on div "Main content" at bounding box center [570, 290] width 1140 height 580
